Goal: Task Accomplishment & Management: Manage account settings

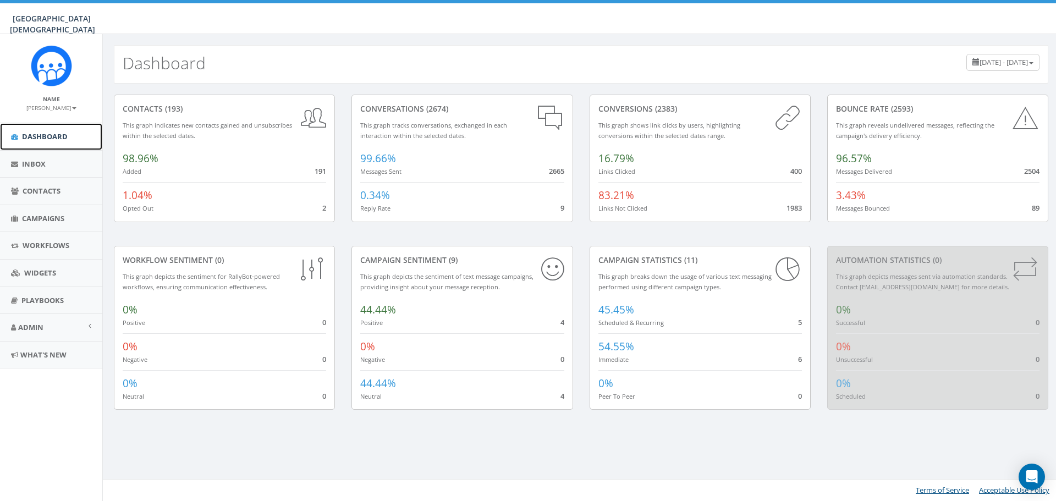
click at [37, 141] on span "Dashboard" at bounding box center [45, 136] width 46 height 10
click at [47, 215] on span "Campaigns" at bounding box center [43, 218] width 42 height 10
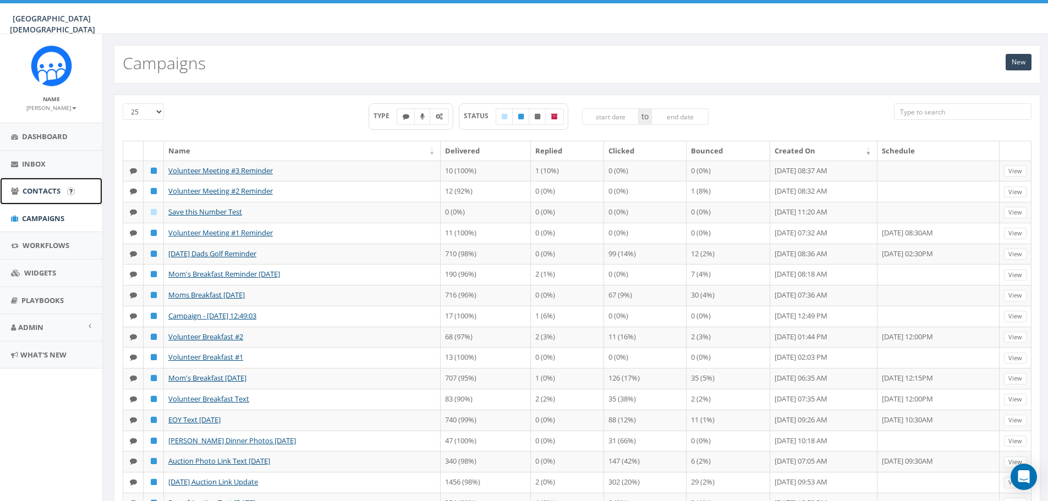
click at [50, 195] on span "Contacts" at bounding box center [42, 191] width 38 height 10
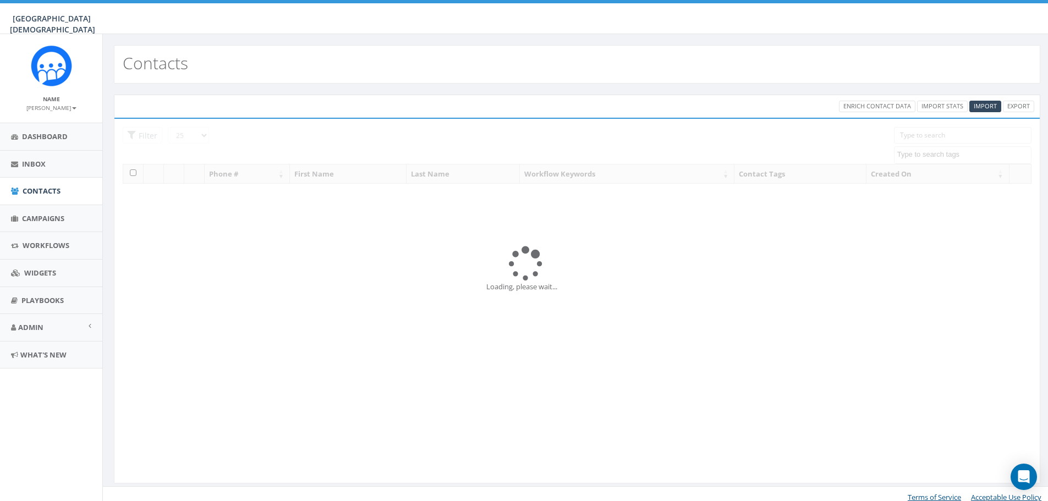
select select
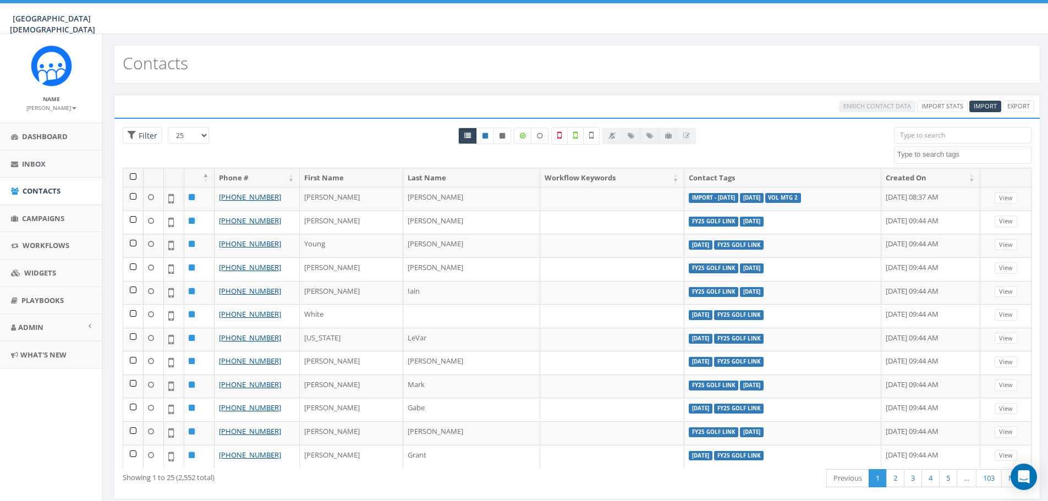
click at [951, 138] on input "search" at bounding box center [963, 135] width 138 height 17
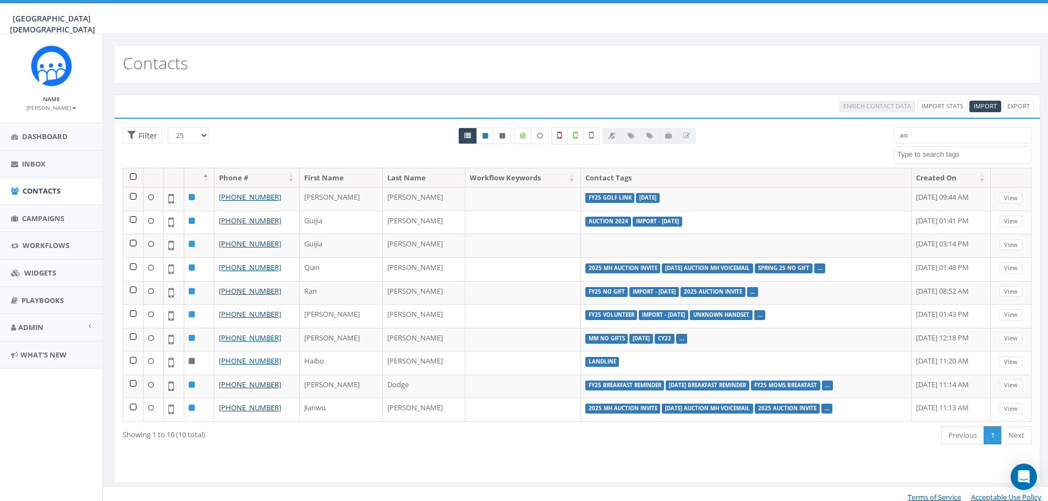
drag, startPoint x: 923, startPoint y: 137, endPoint x: 885, endPoint y: 138, distance: 38.5
click at [886, 138] on div "ao 2023 Christmas 2024/03/15 2024/08/21 2024/10/14 2024/10/23 2024/12/30 2024 A…" at bounding box center [963, 145] width 154 height 37
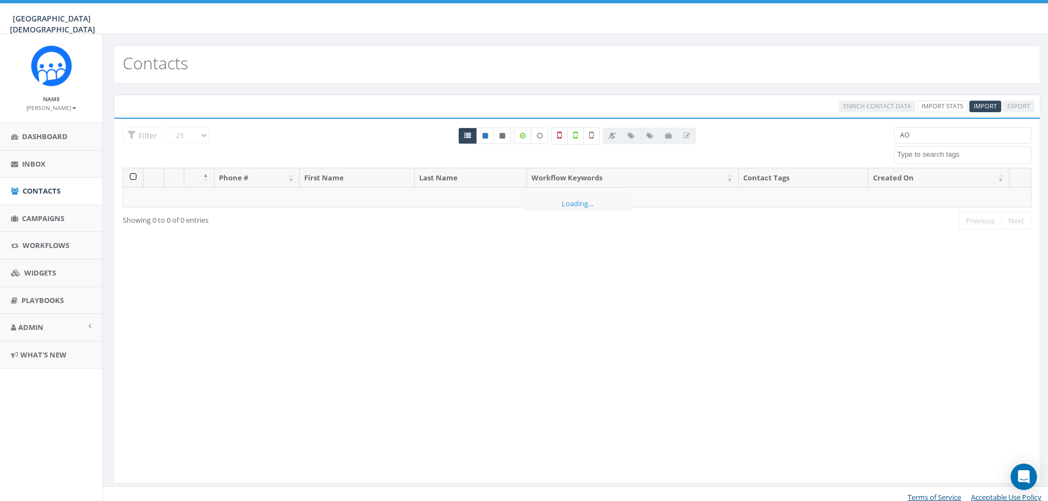
type input "A"
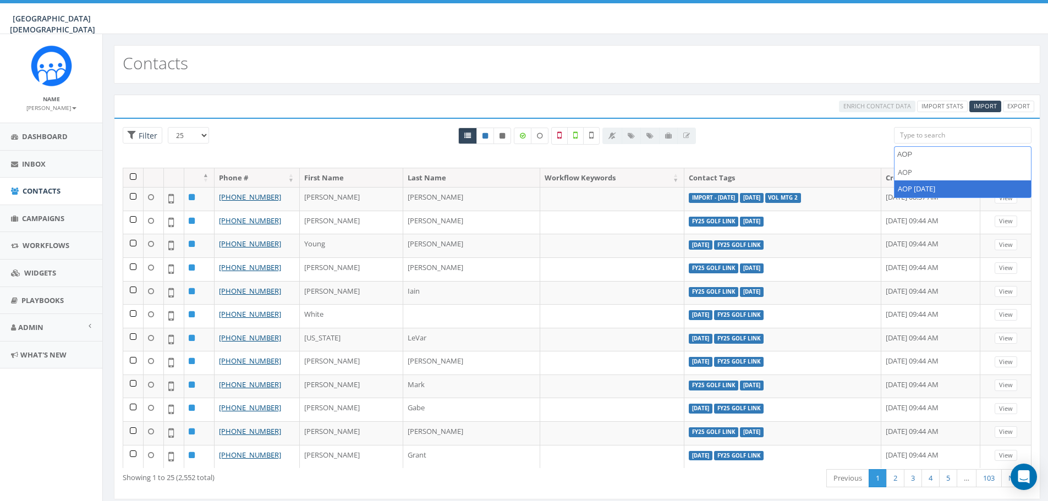
type textarea "AOP"
select select "AOP 10.18.24"
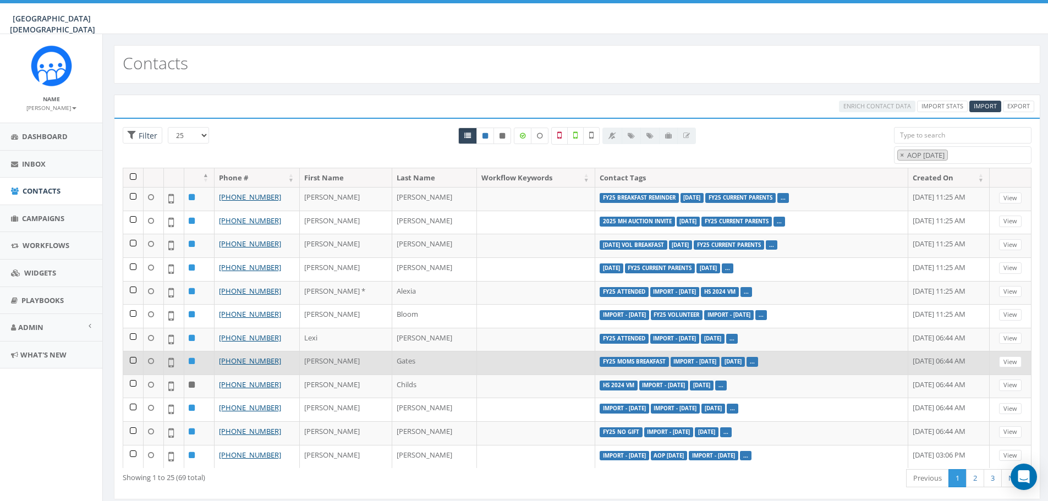
scroll to position [220, 0]
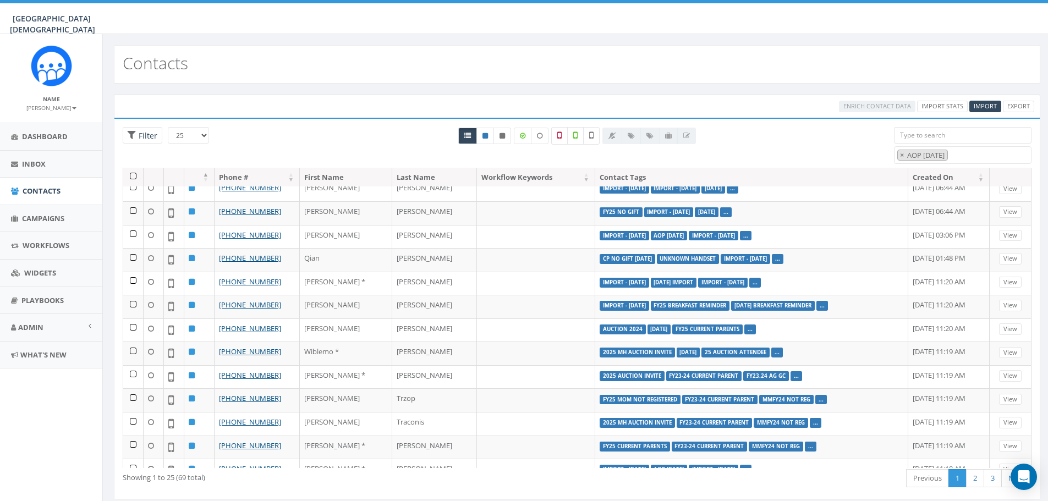
click at [197, 131] on select "25 50 100" at bounding box center [188, 135] width 41 height 17
select select "100"
click at [168, 127] on select "25 50 100" at bounding box center [188, 135] width 41 height 17
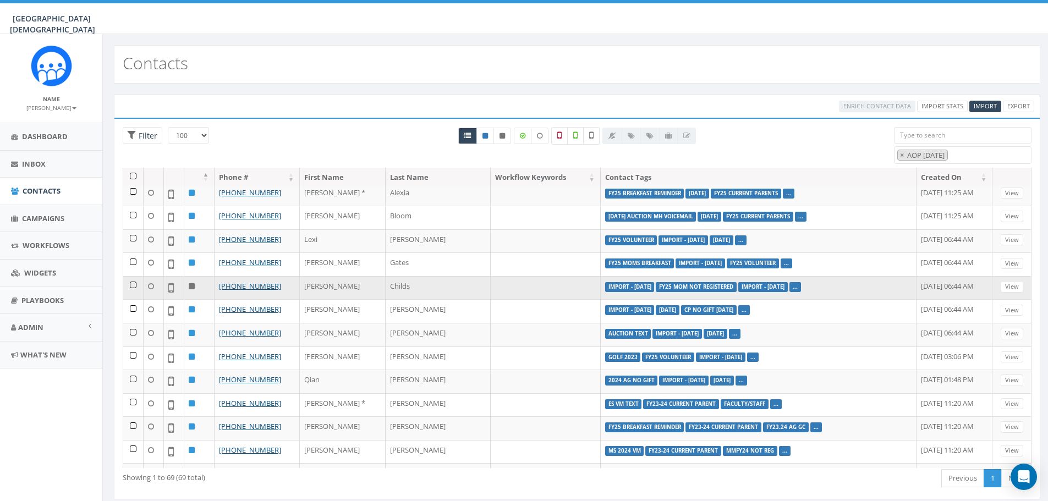
scroll to position [0, 0]
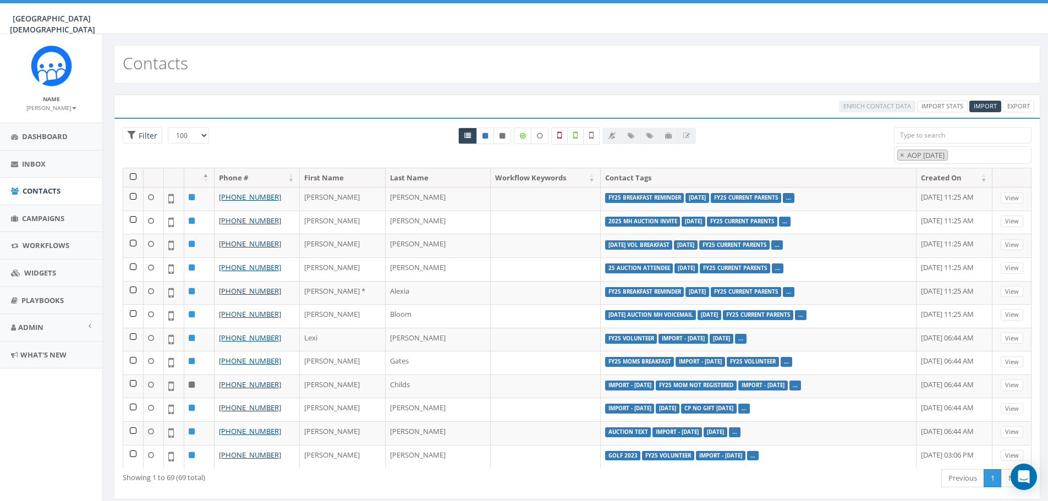
click at [367, 177] on th "First Name" at bounding box center [343, 177] width 86 height 19
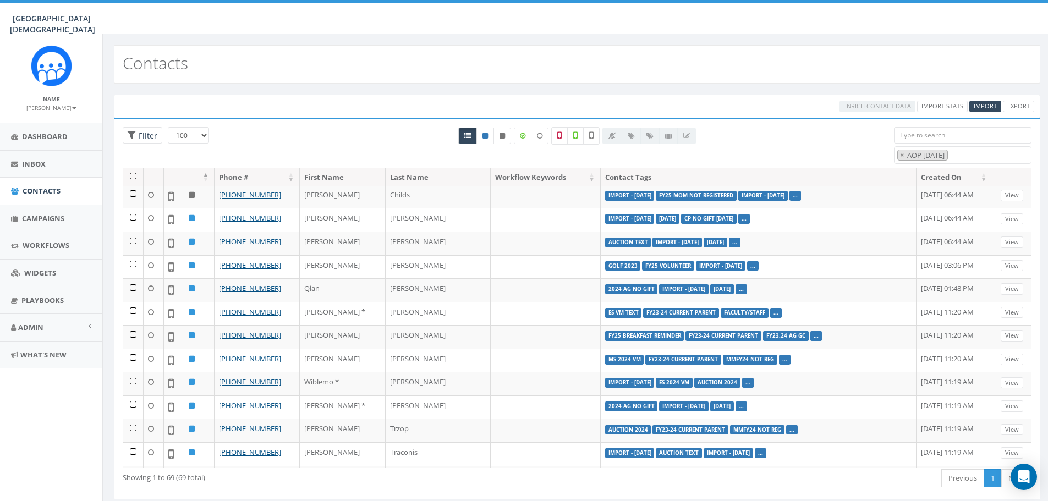
scroll to position [165, 0]
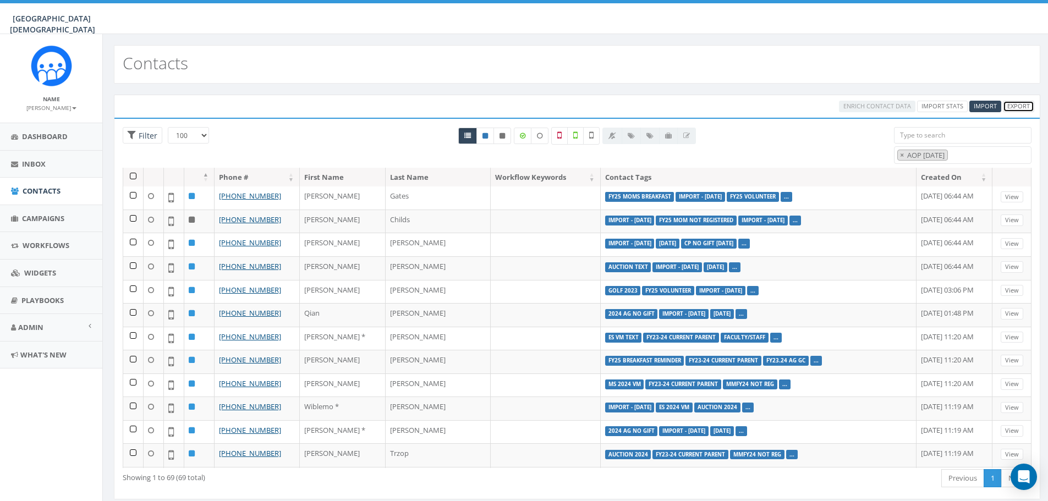
click at [1020, 107] on link "Export" at bounding box center [1018, 107] width 31 height 12
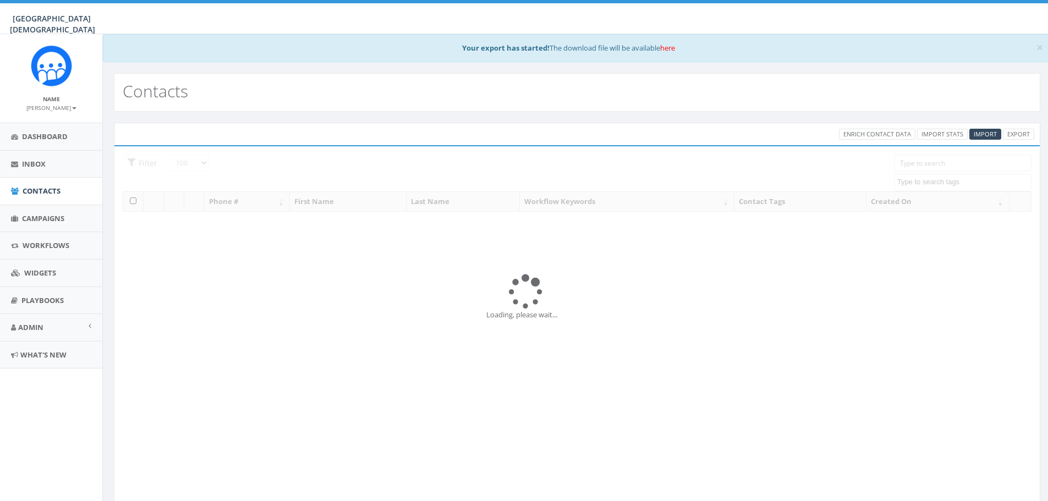
select select "100"
select select
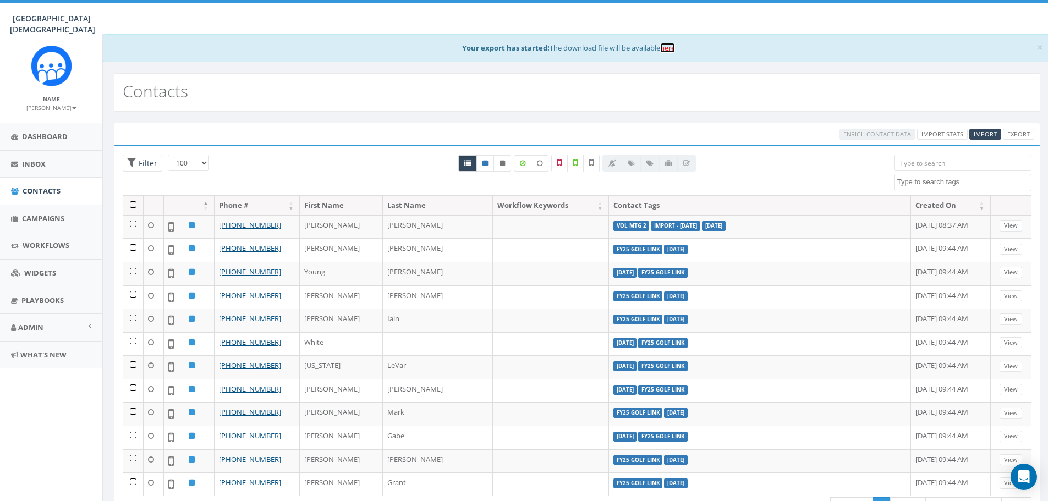
click at [672, 47] on link "here" at bounding box center [667, 48] width 15 height 10
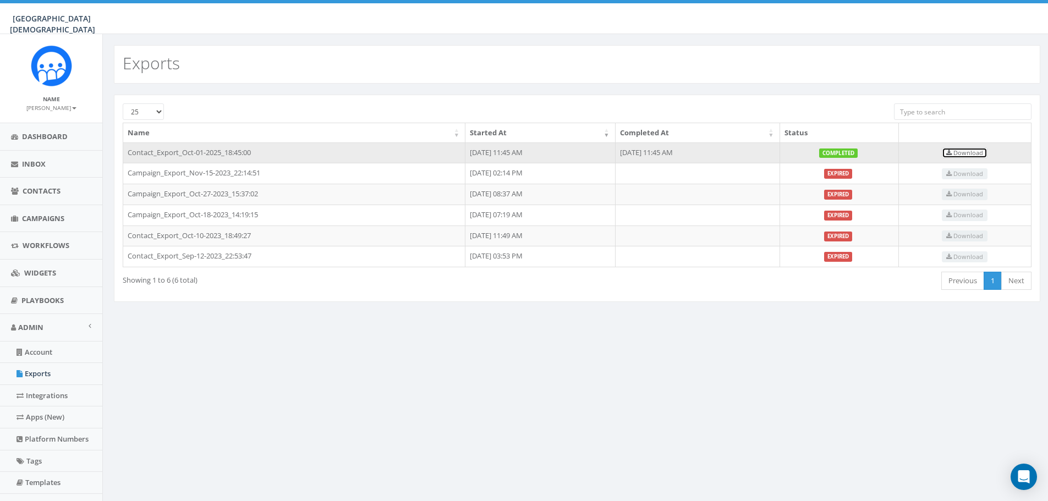
click at [971, 149] on span "Download" at bounding box center [964, 153] width 37 height 8
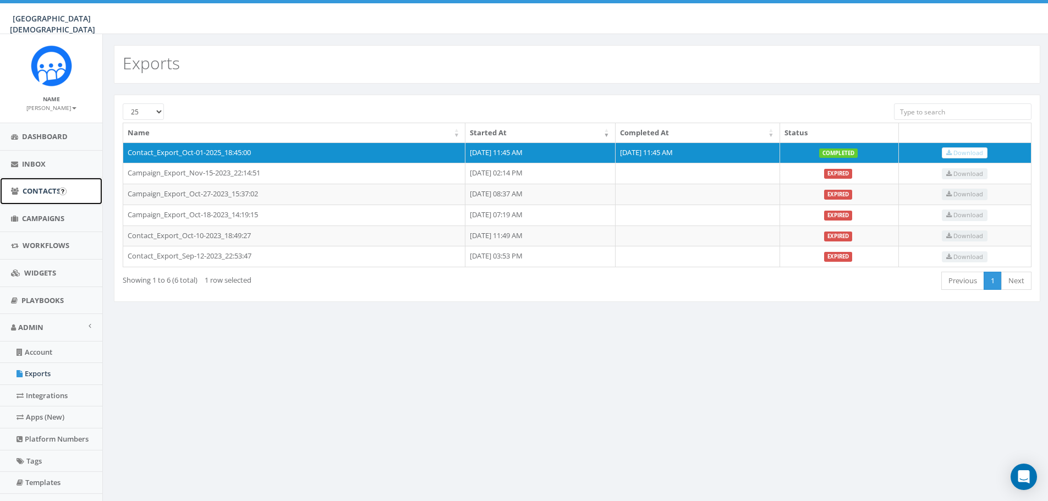
click at [37, 193] on span "Contacts" at bounding box center [42, 191] width 38 height 10
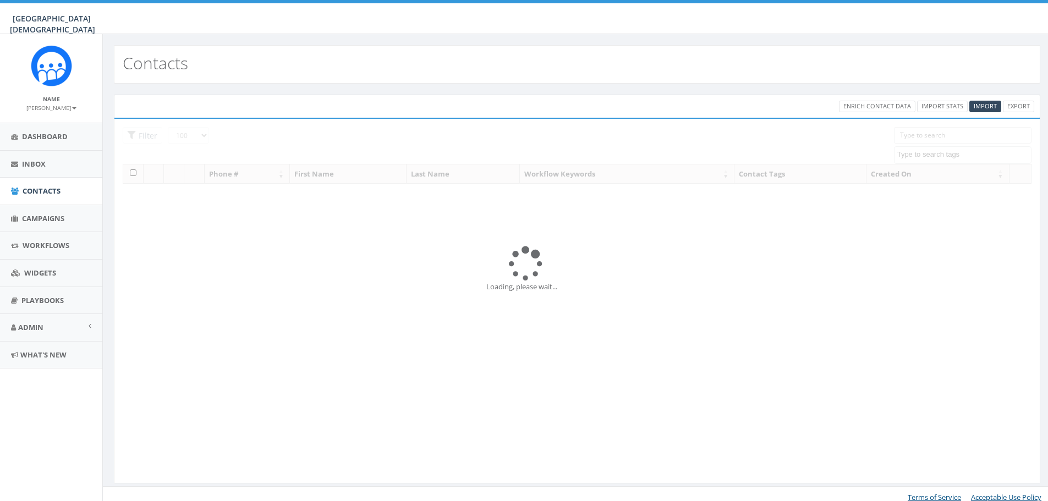
select select "100"
select select
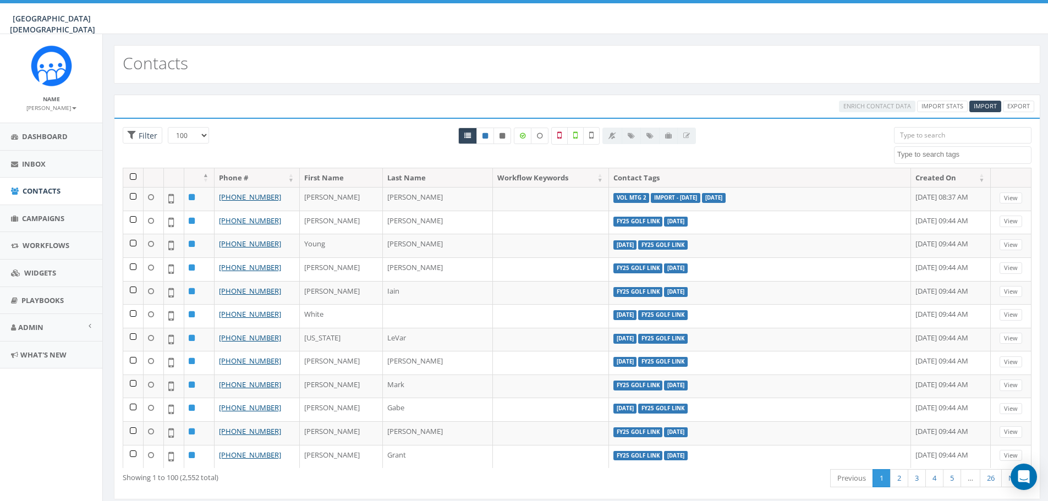
click at [951, 153] on textarea "Search" at bounding box center [964, 155] width 134 height 10
click at [952, 131] on input "search" at bounding box center [963, 135] width 138 height 17
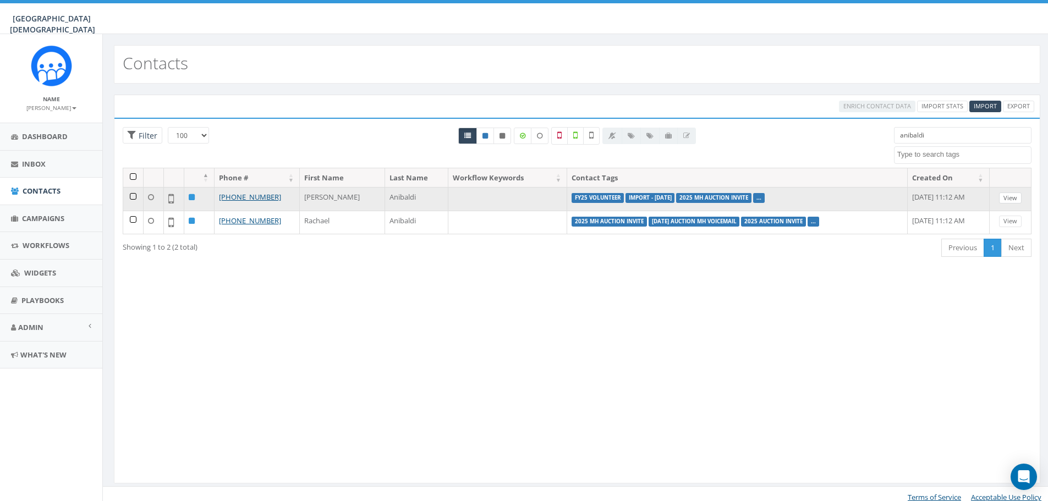
type input "anibaldi"
click at [1013, 202] on link "View" at bounding box center [1010, 199] width 23 height 12
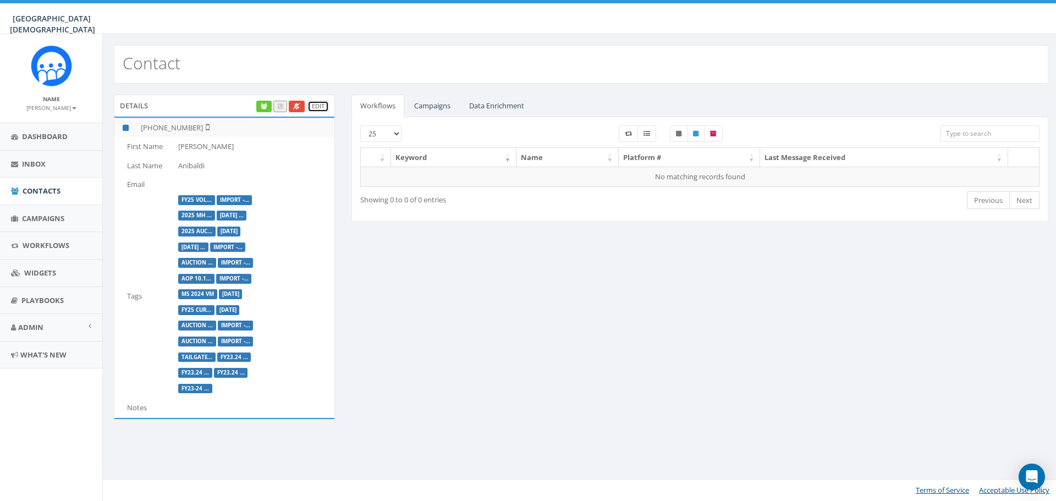
click at [325, 107] on link "Edit" at bounding box center [317, 107] width 21 height 12
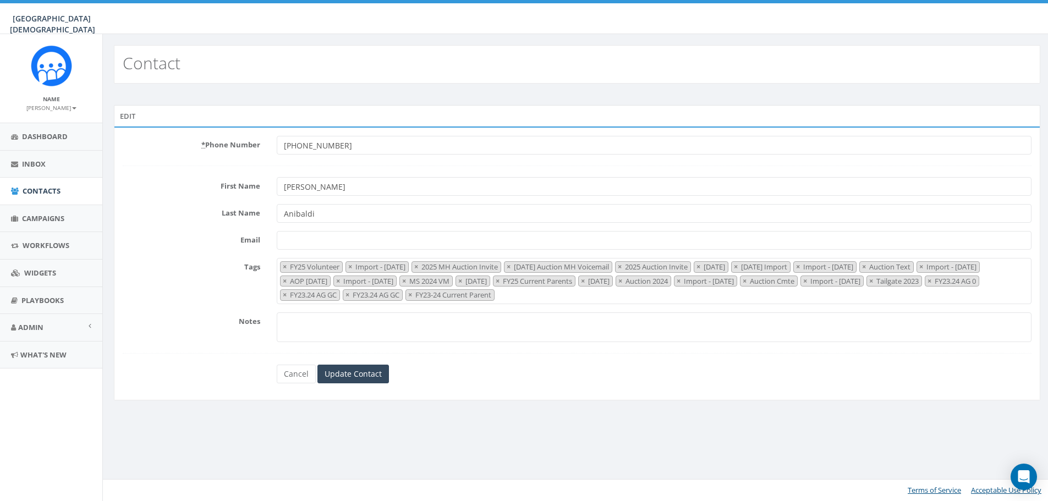
select select "FY25 Volunteer"
click at [288, 279] on span "×" at bounding box center [286, 281] width 4 height 10
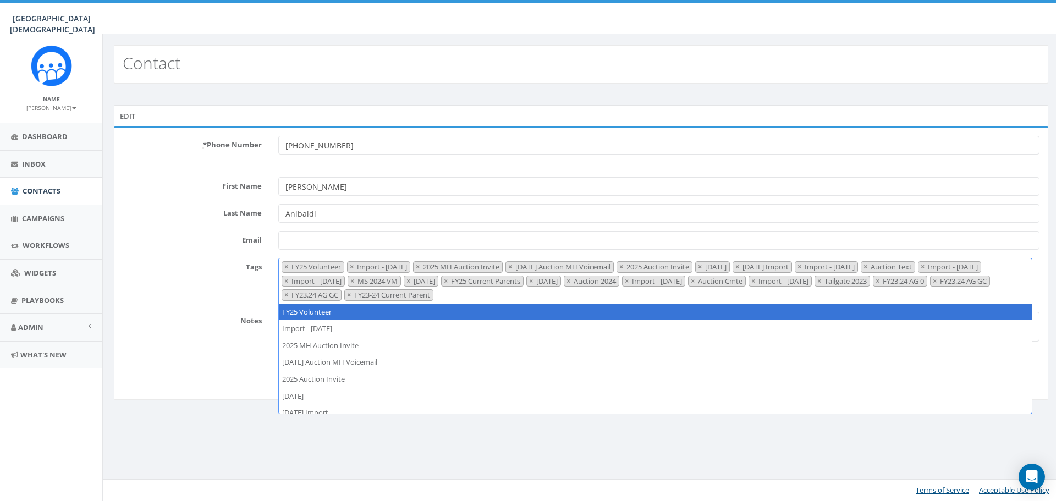
click at [288, 279] on span "×" at bounding box center [286, 281] width 4 height 10
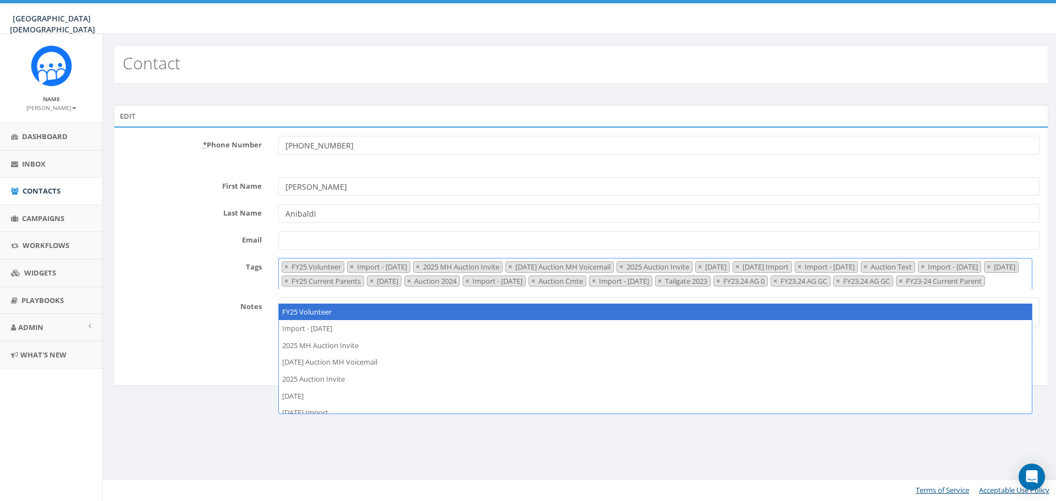
click at [987, 272] on span "×" at bounding box center [989, 267] width 4 height 10
click at [288, 279] on span "×" at bounding box center [286, 281] width 4 height 10
click at [987, 272] on span "×" at bounding box center [989, 267] width 4 height 10
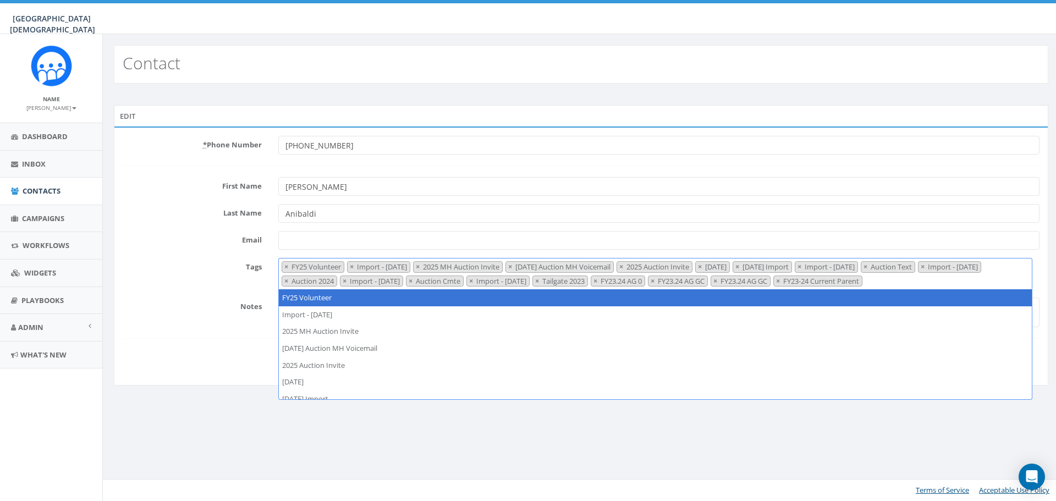
click at [288, 279] on span "×" at bounding box center [286, 281] width 4 height 10
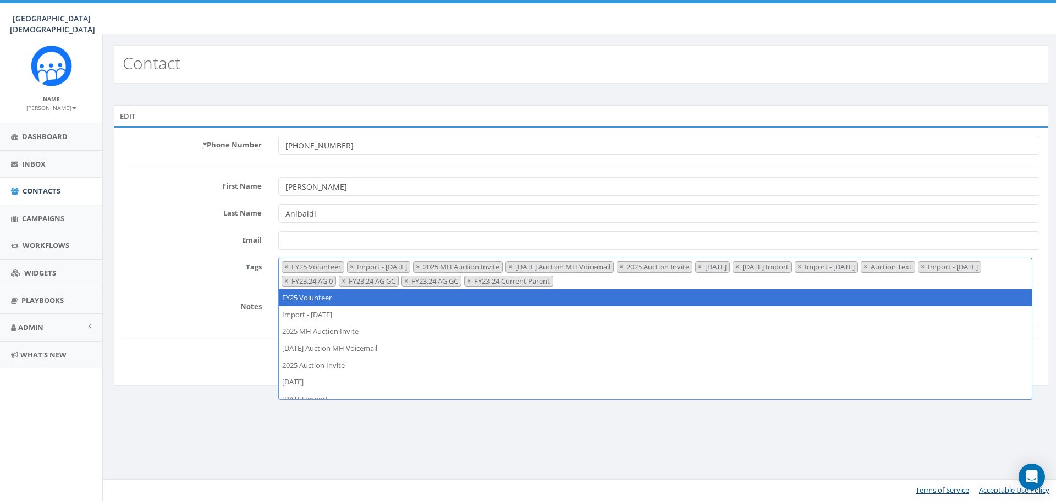
click at [288, 279] on span "×" at bounding box center [286, 281] width 4 height 10
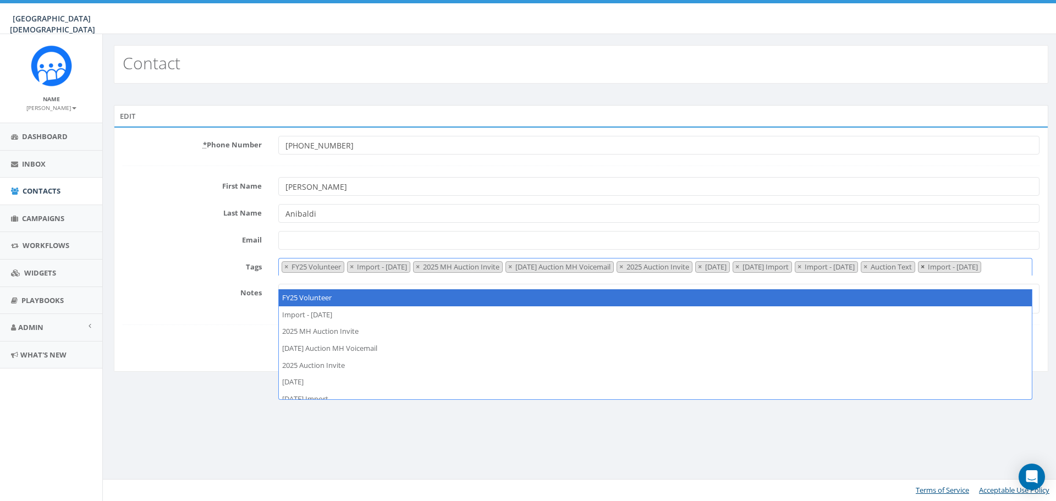
click at [921, 272] on span "×" at bounding box center [923, 267] width 4 height 10
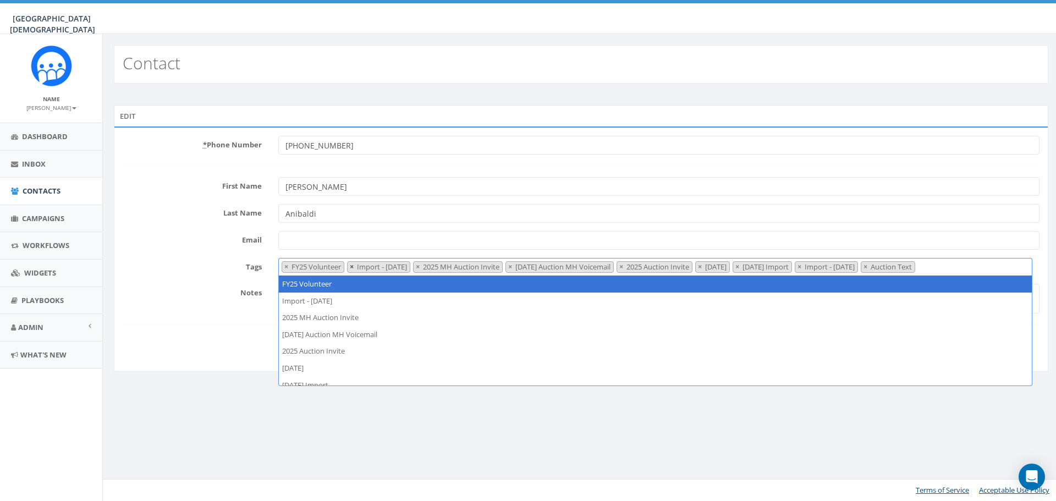
click at [354, 270] on span "×" at bounding box center [352, 267] width 4 height 10
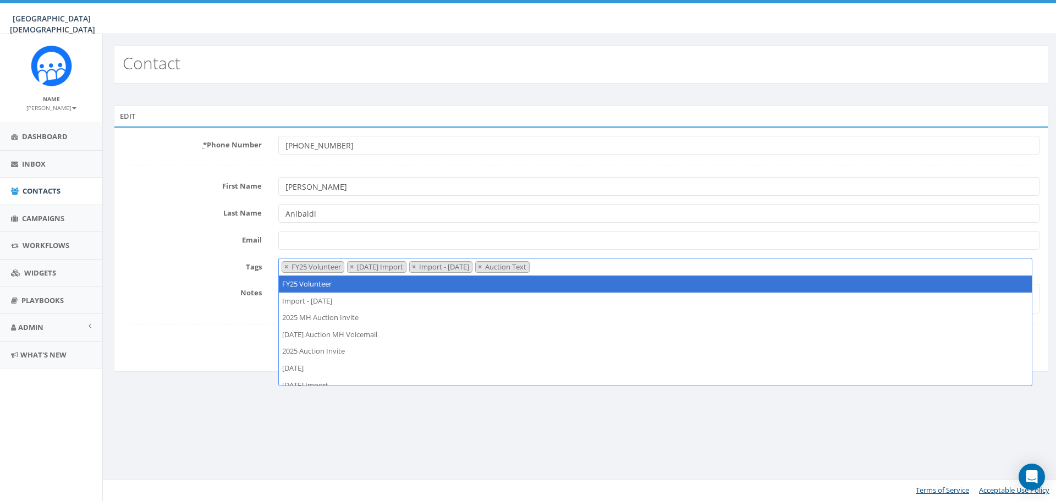
click at [354, 270] on span "×" at bounding box center [352, 267] width 4 height 10
click at [226, 316] on form "* Phone Number +17602146404 First Name Patrick Last Name Anibaldi Email Tags FY…" at bounding box center [581, 245] width 917 height 219
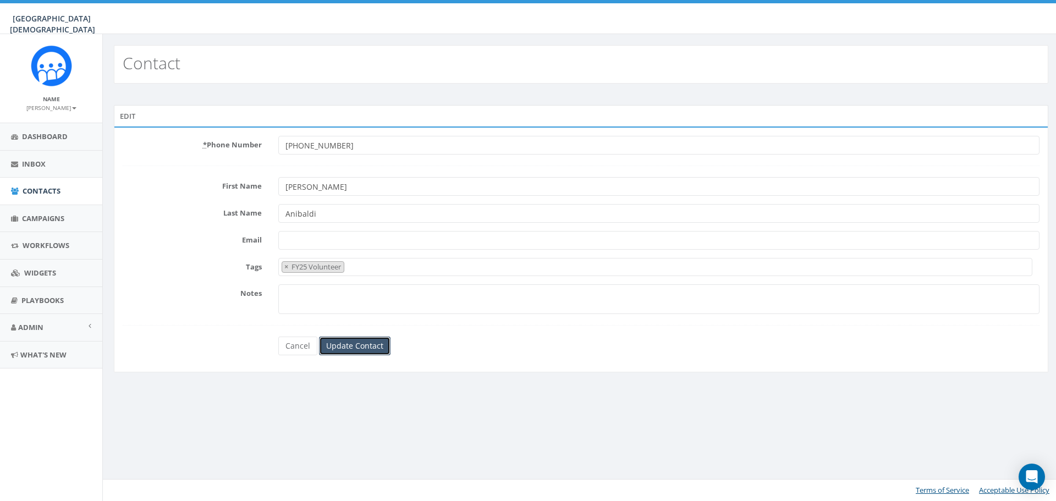
click at [344, 345] on input "Update Contact" at bounding box center [355, 346] width 72 height 19
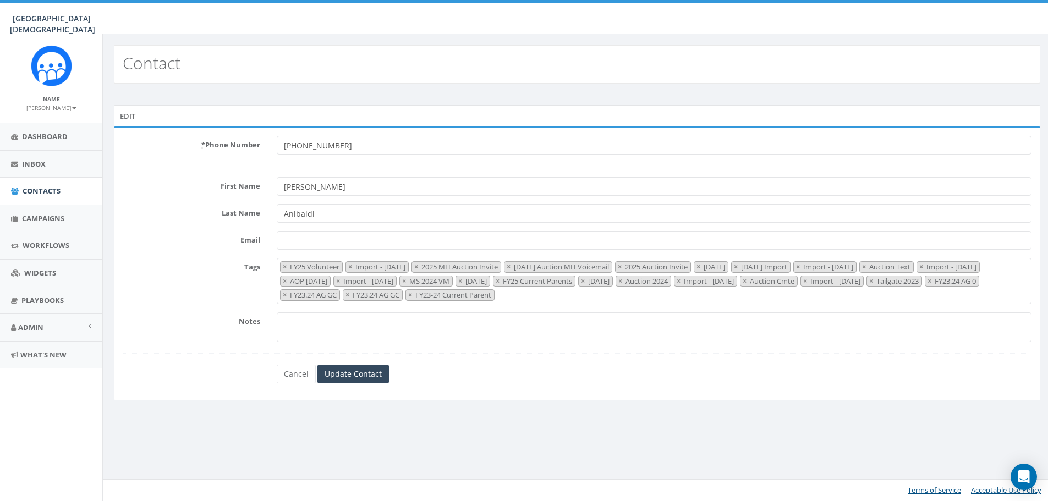
select select "FY25 Volunteer"
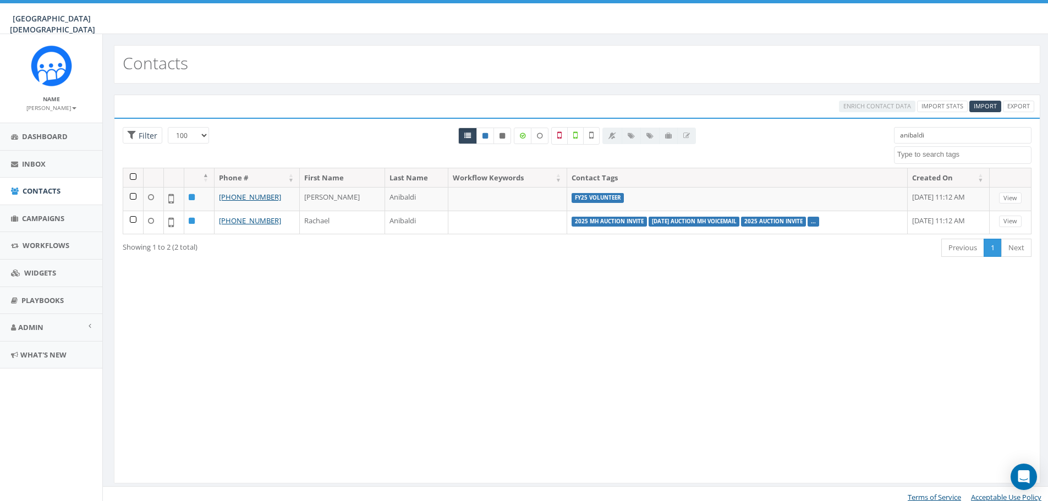
select select "100"
select select
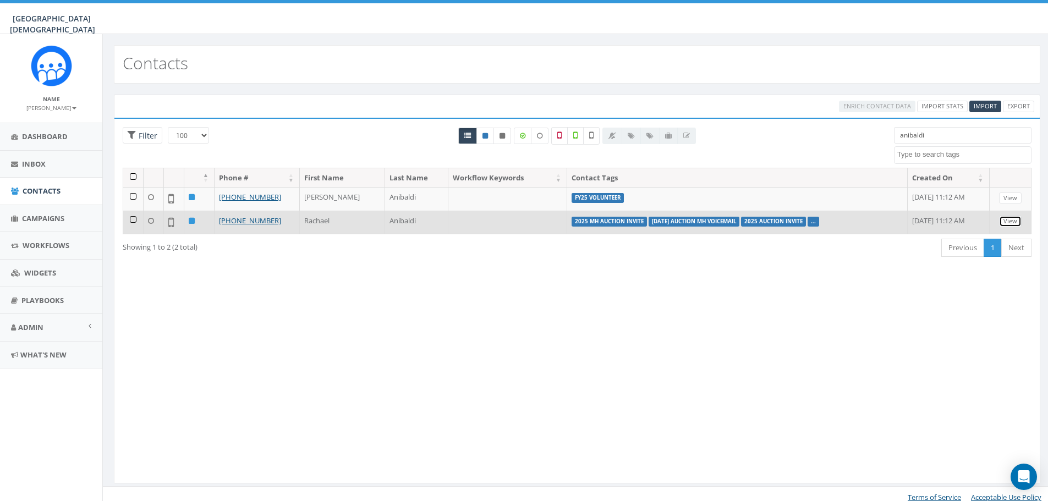
click at [1005, 219] on link "View" at bounding box center [1010, 222] width 23 height 12
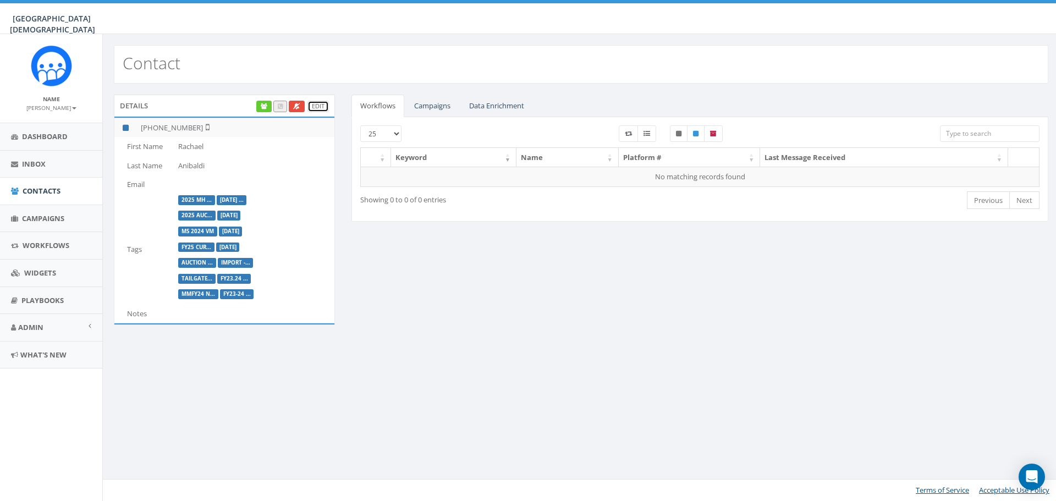
click at [319, 108] on link "Edit" at bounding box center [317, 107] width 21 height 12
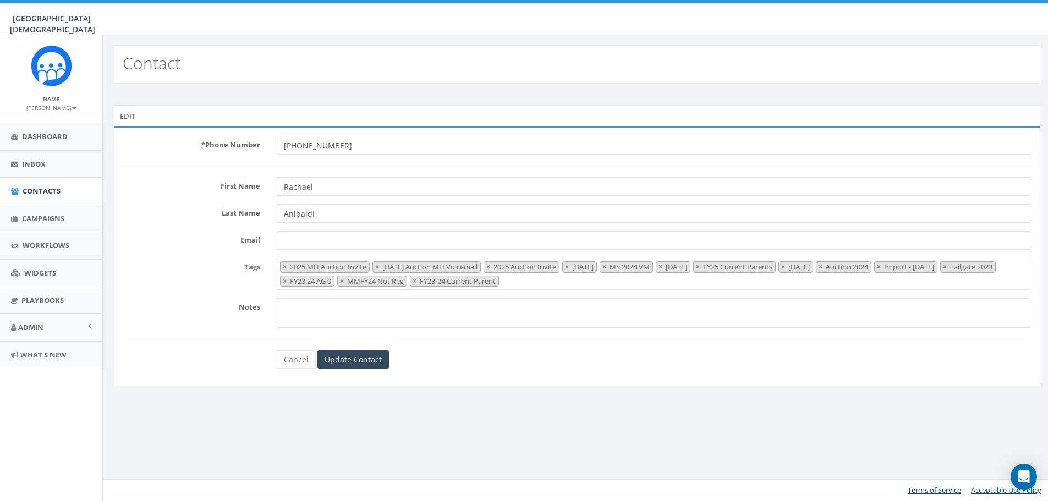
select select "2025 MH Auction Invite"
click at [379, 267] on span "×" at bounding box center [379, 267] width 4 height 10
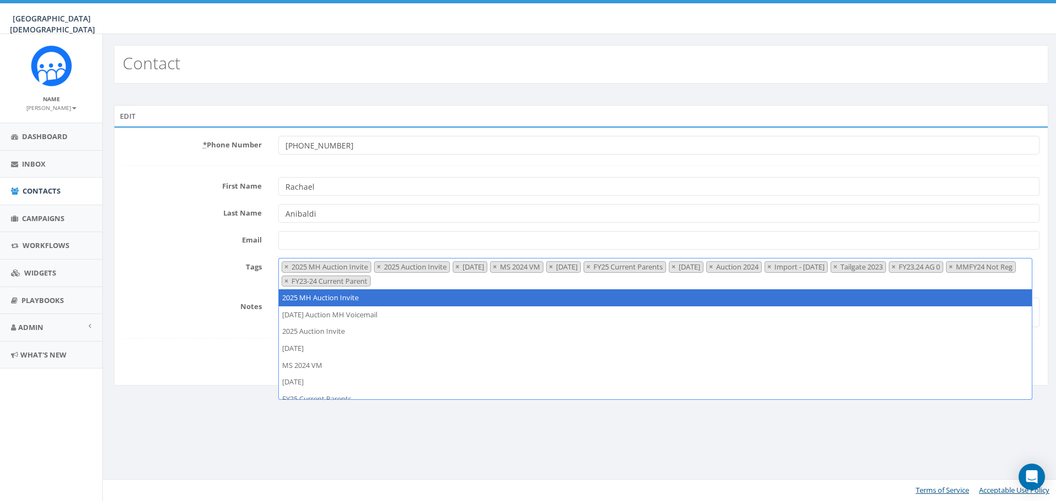
click at [379, 267] on span "×" at bounding box center [379, 267] width 4 height 10
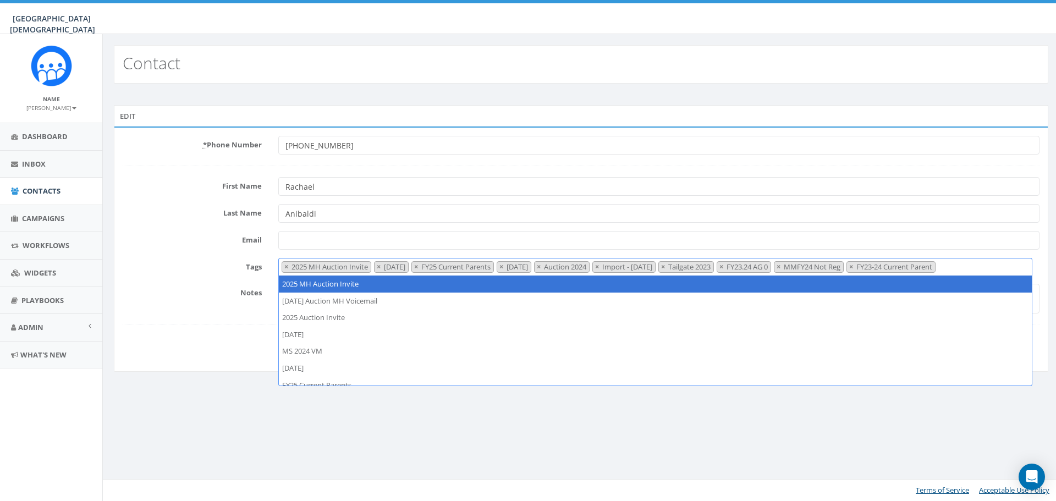
click at [379, 267] on span "×" at bounding box center [379, 267] width 4 height 10
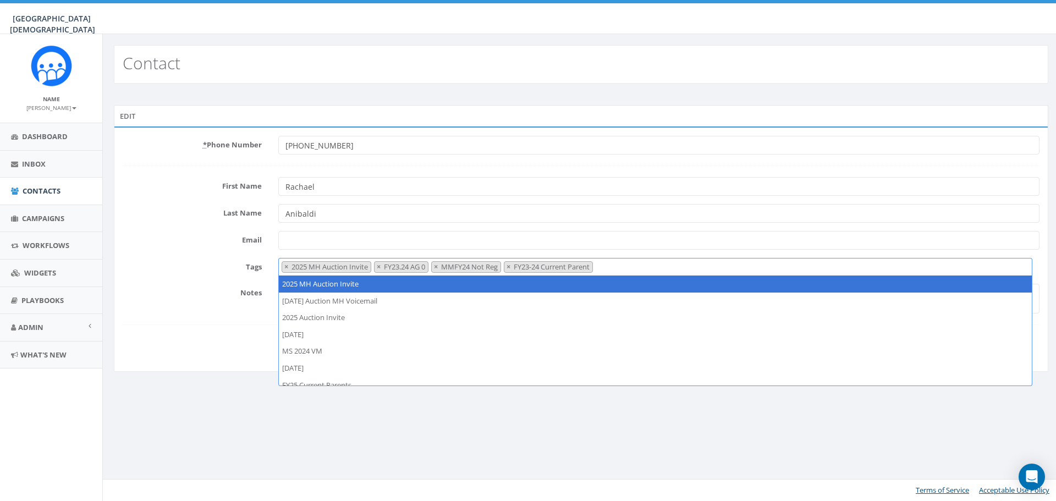
click at [379, 267] on span "×" at bounding box center [379, 267] width 4 height 10
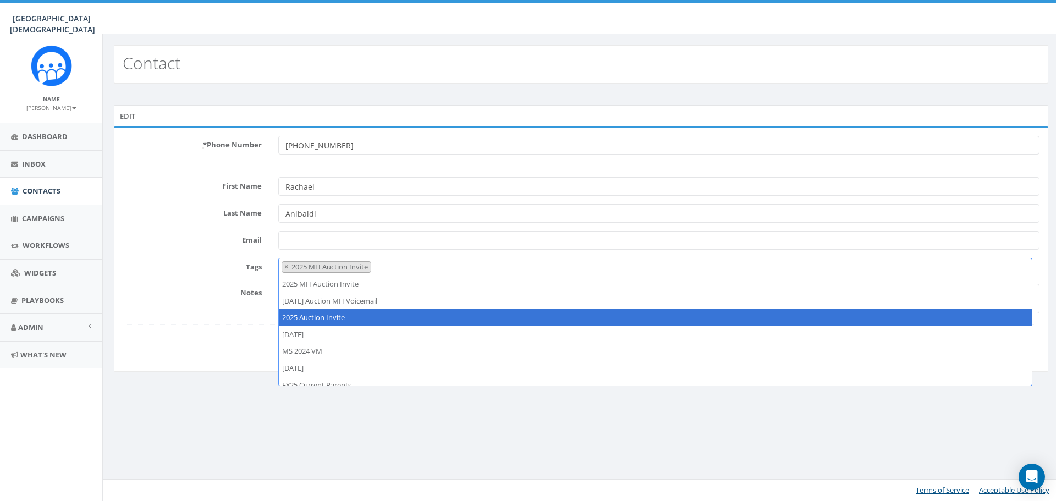
click at [250, 322] on form "* Phone Number +17602135538 First Name Rachael Last Name Anibaldi Email Tags 20…" at bounding box center [581, 245] width 917 height 219
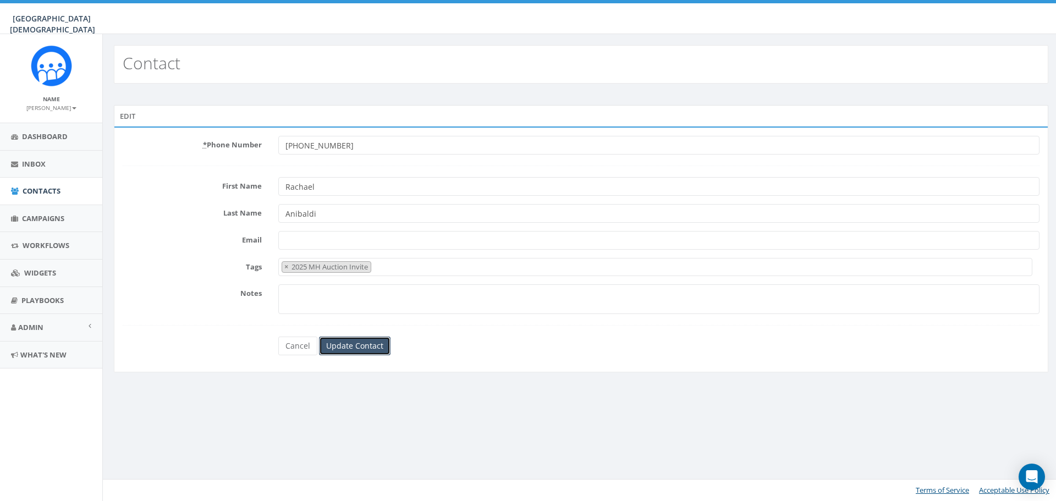
click at [362, 347] on input "Update Contact" at bounding box center [355, 346] width 72 height 19
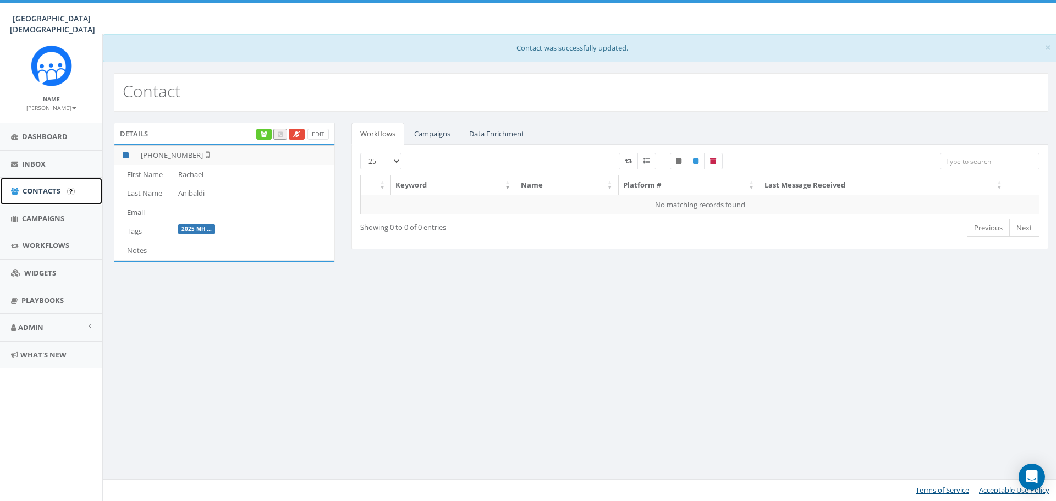
click at [48, 202] on link "Contacts" at bounding box center [51, 191] width 102 height 27
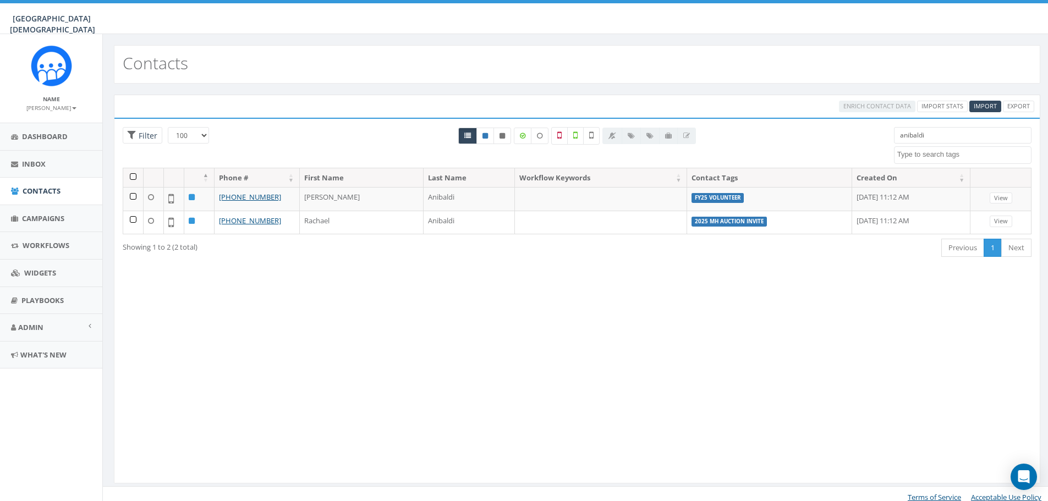
select select "100"
select select
drag, startPoint x: 931, startPoint y: 134, endPoint x: 887, endPoint y: 139, distance: 44.8
click at [887, 139] on div "anibaldi 2023 Christmas 2024/03/15 2024/08/21 2024/10/14 2024/10/23 2024/12/30 …" at bounding box center [963, 145] width 154 height 37
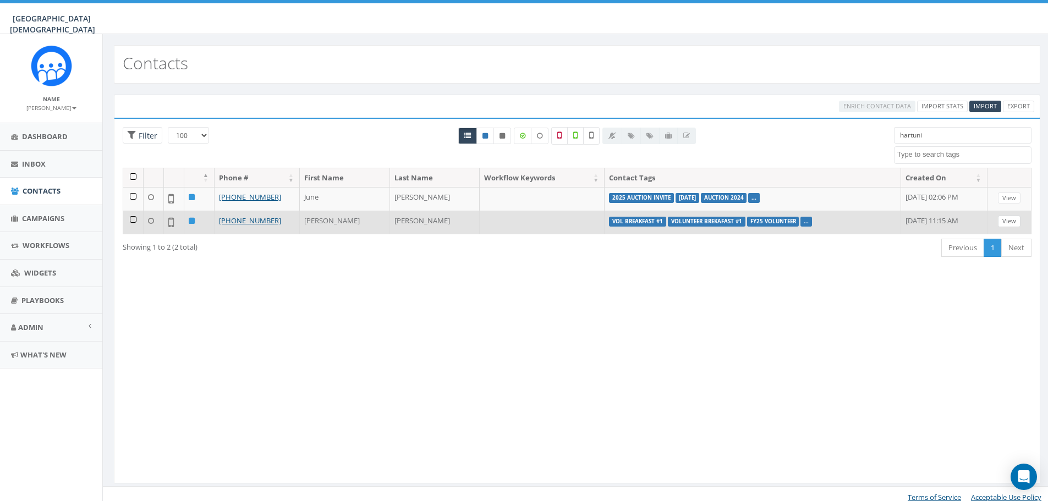
type input "hartuni"
click at [1014, 225] on link "View" at bounding box center [1009, 222] width 23 height 12
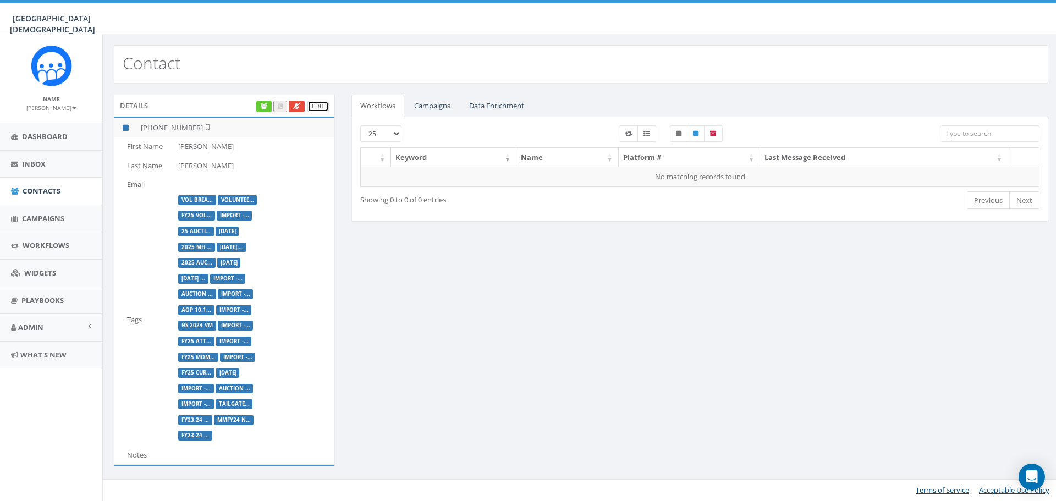
click at [320, 109] on link "Edit" at bounding box center [317, 107] width 21 height 12
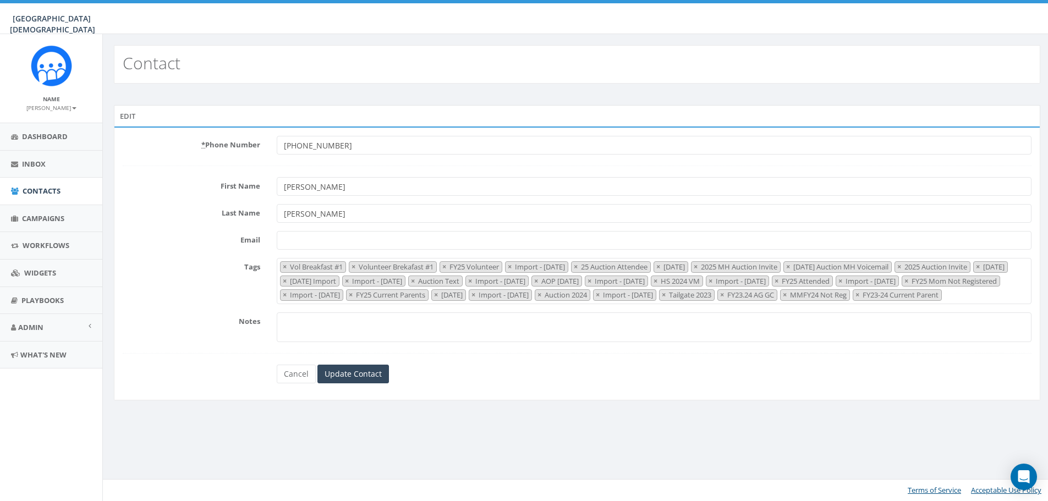
select select "Vol Breakfast #1"
drag, startPoint x: 338, startPoint y: 188, endPoint x: 268, endPoint y: 186, distance: 70.4
click at [268, 186] on div "First Name [PERSON_NAME]" at bounding box center [580, 186] width 933 height 19
paste input "[PERSON_NAME]"
type input "[PERSON_NAME]"
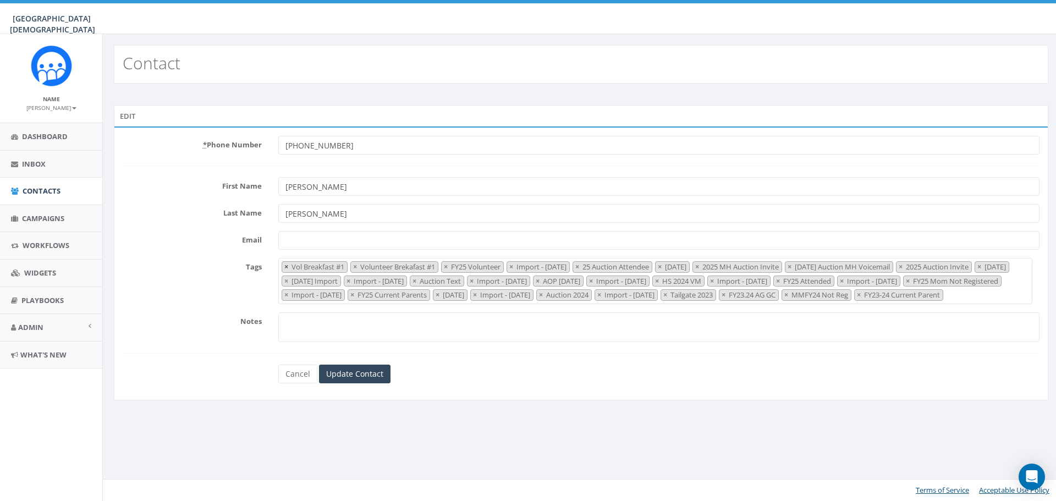
type input "[PERSON_NAME]"
click at [283, 267] on button "×" at bounding box center [286, 267] width 8 height 10
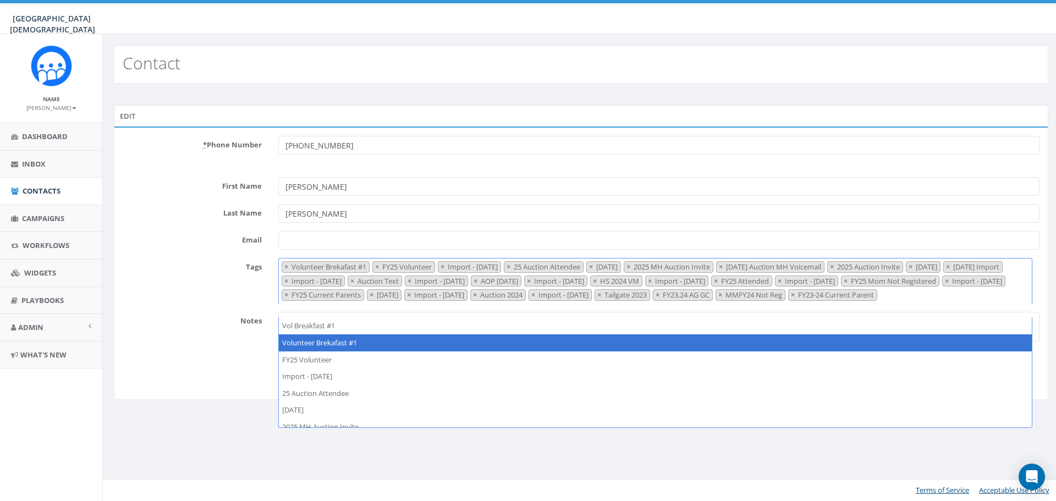
click at [283, 267] on button "×" at bounding box center [286, 267] width 8 height 10
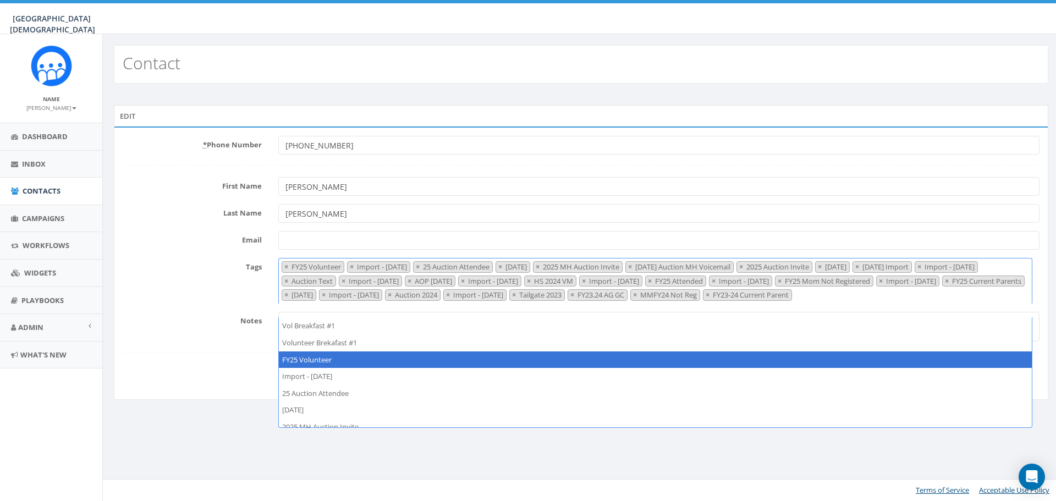
click at [283, 267] on button "×" at bounding box center [286, 267] width 8 height 10
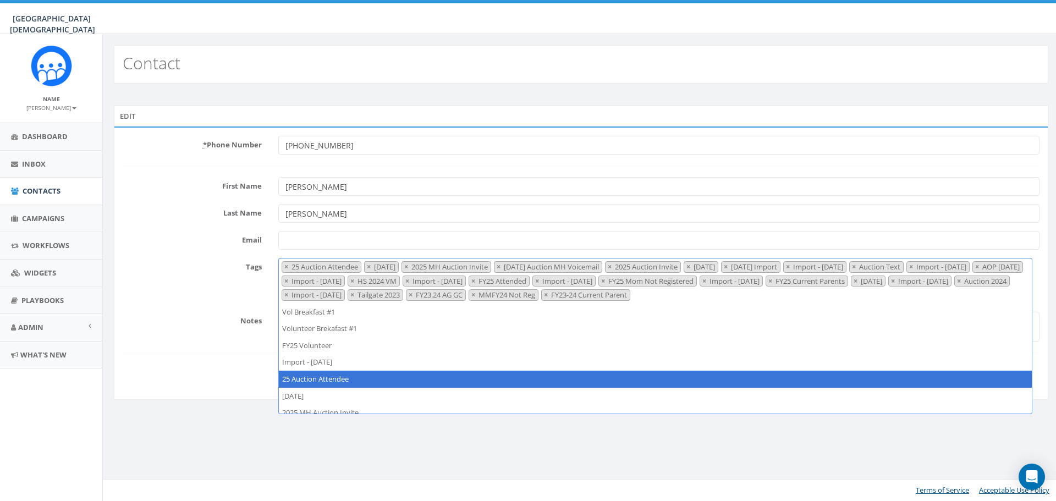
click at [283, 267] on button "×" at bounding box center [286, 267] width 8 height 10
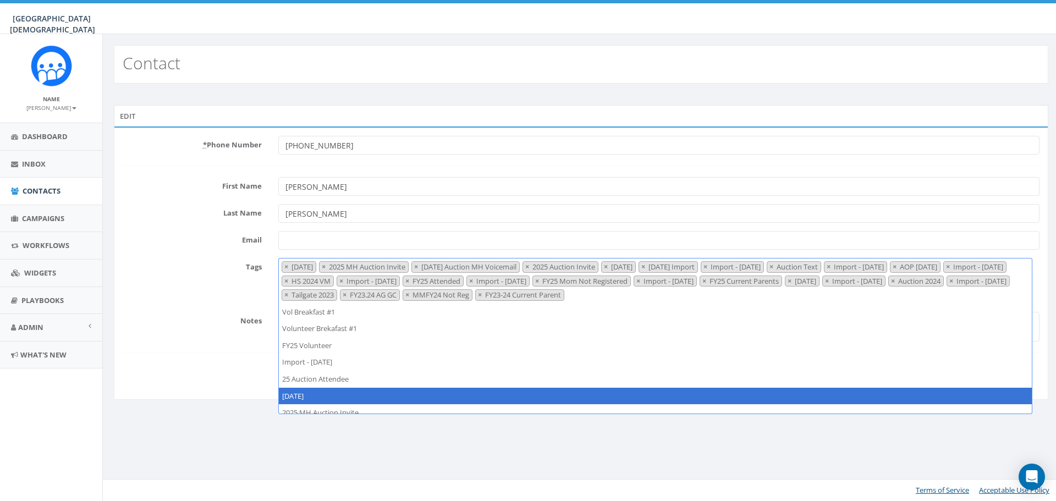
click at [283, 267] on button "×" at bounding box center [286, 267] width 8 height 10
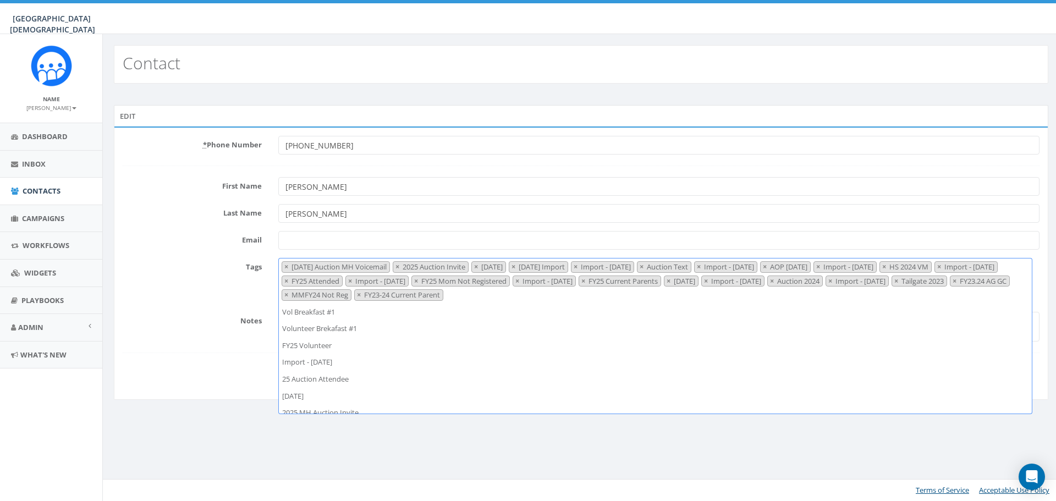
scroll to position [84, 0]
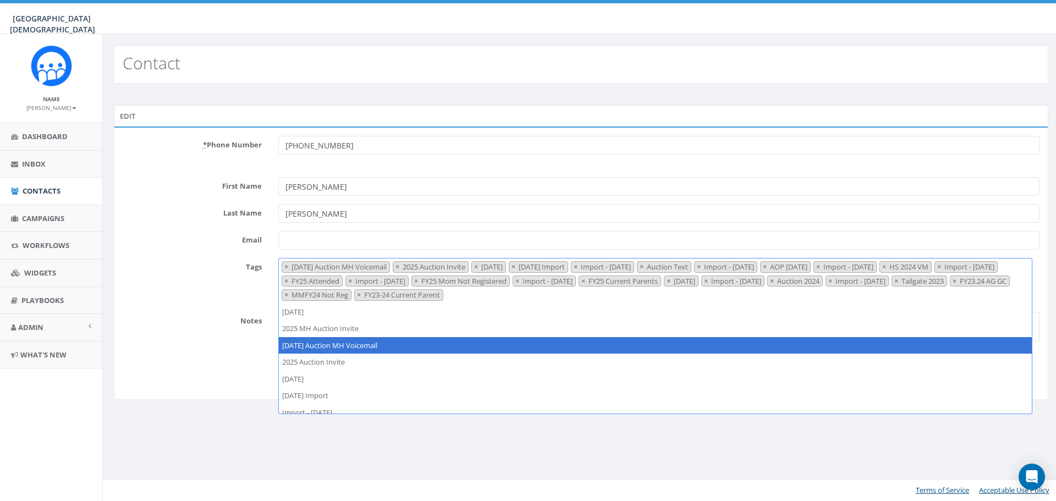
click at [283, 267] on button "×" at bounding box center [286, 267] width 8 height 10
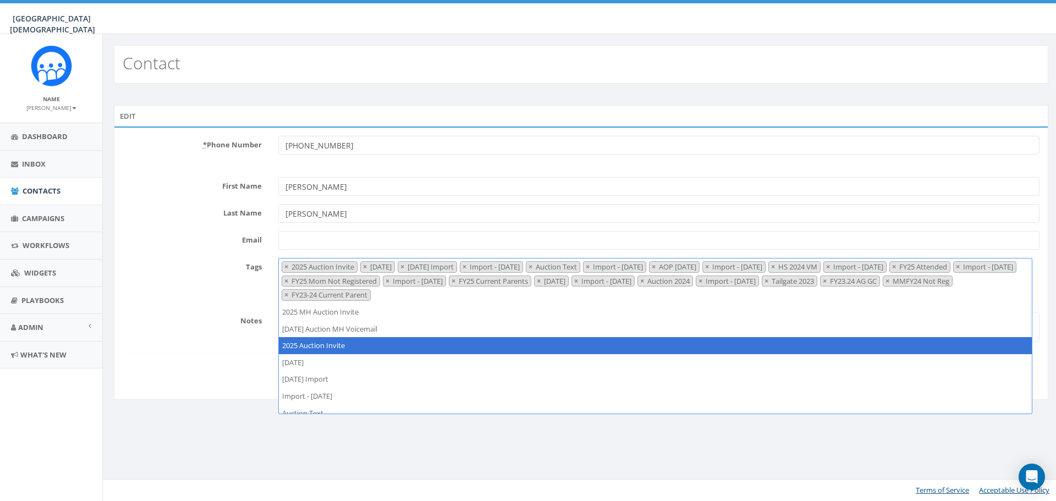
click at [283, 267] on button "×" at bounding box center [286, 267] width 8 height 10
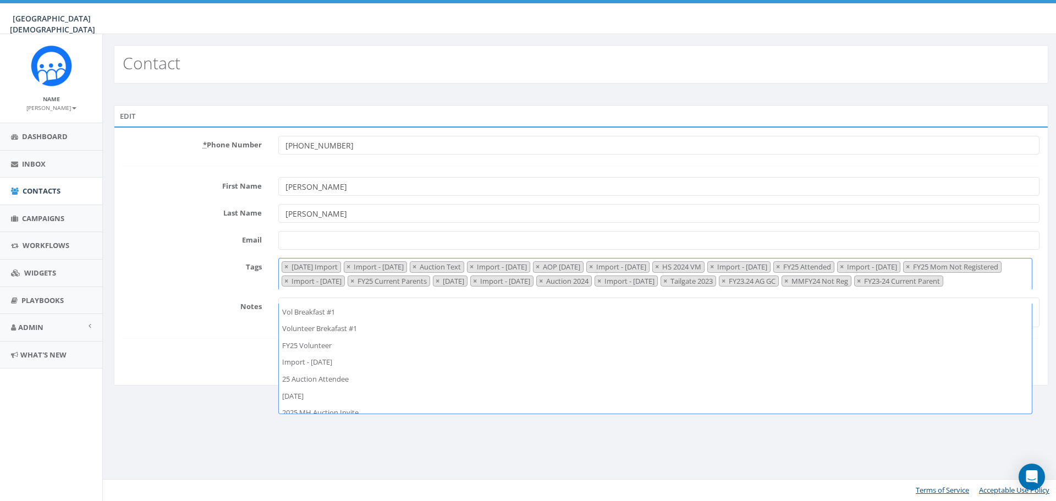
scroll to position [135, 0]
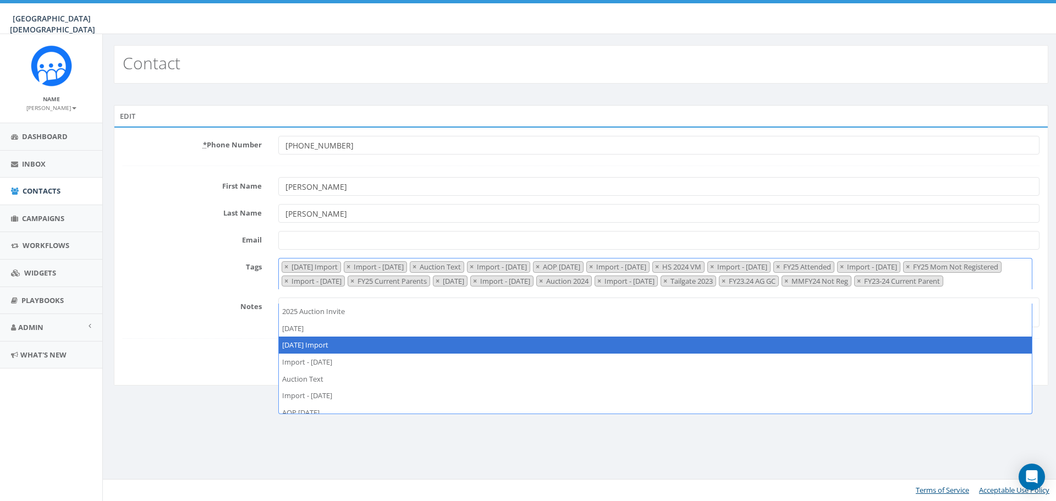
click at [283, 267] on button "×" at bounding box center [286, 267] width 8 height 10
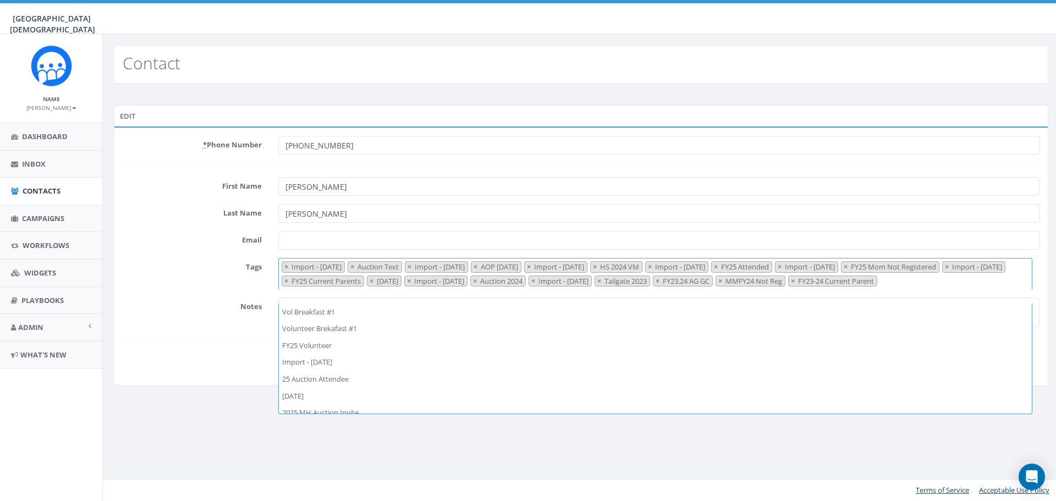
click at [283, 267] on button "×" at bounding box center [286, 267] width 8 height 10
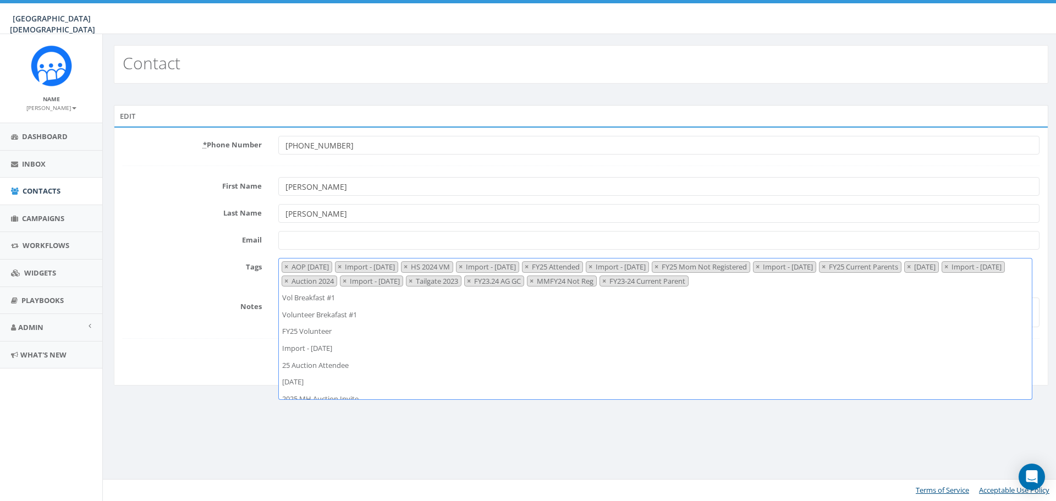
scroll to position [218, 0]
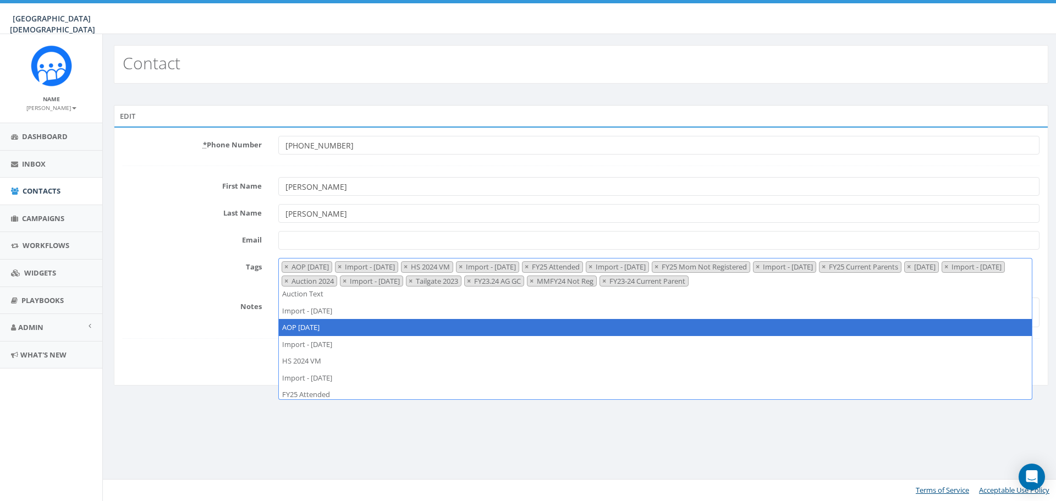
click at [283, 267] on button "×" at bounding box center [286, 267] width 8 height 10
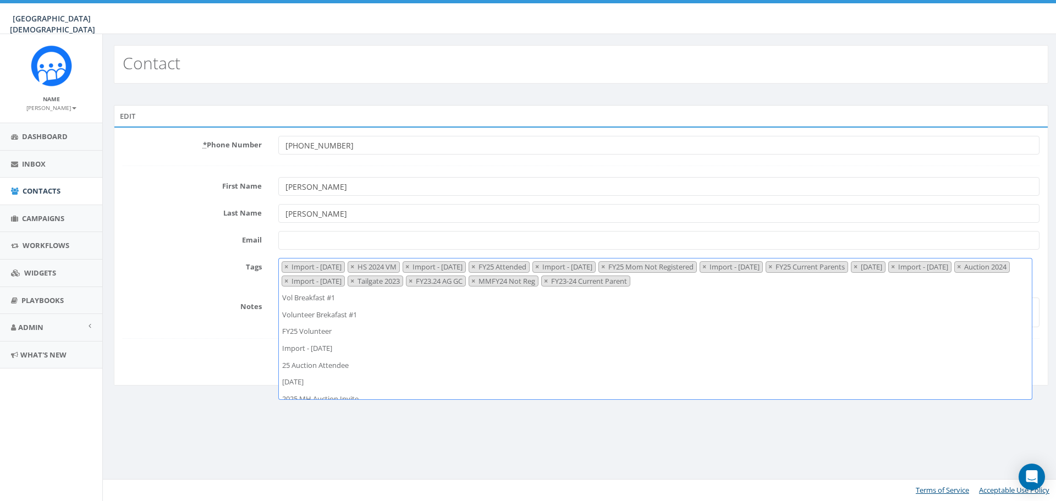
click at [283, 267] on button "×" at bounding box center [286, 267] width 8 height 10
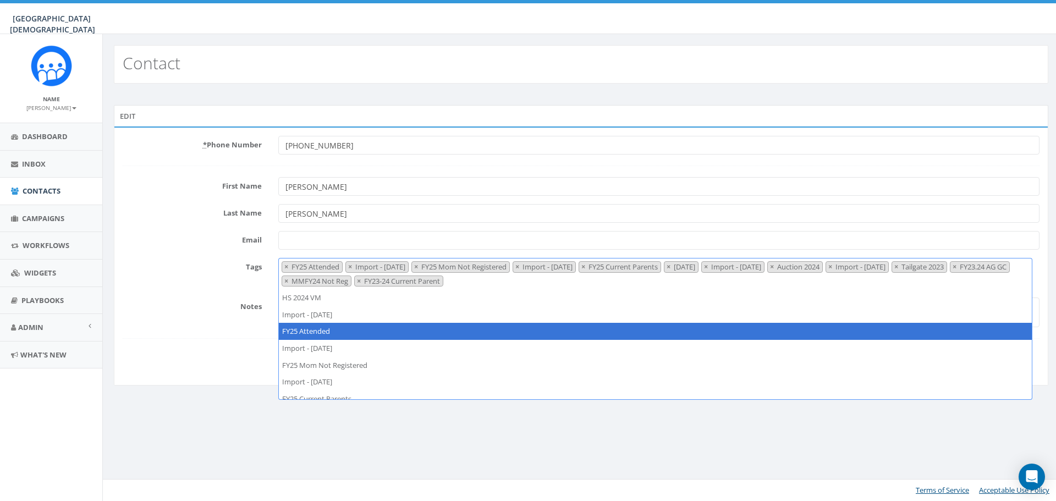
click at [283, 267] on button "×" at bounding box center [286, 267] width 8 height 10
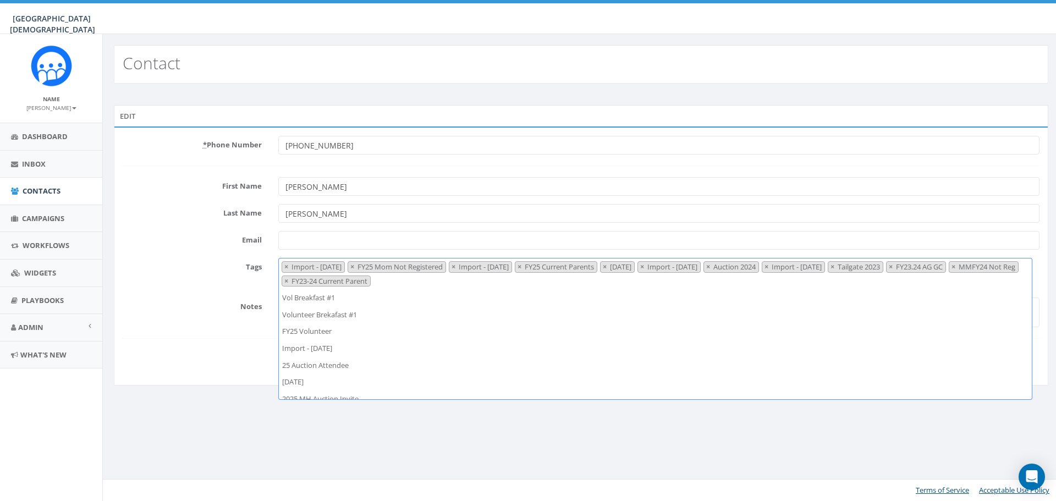
click at [283, 267] on button "×" at bounding box center [286, 267] width 8 height 10
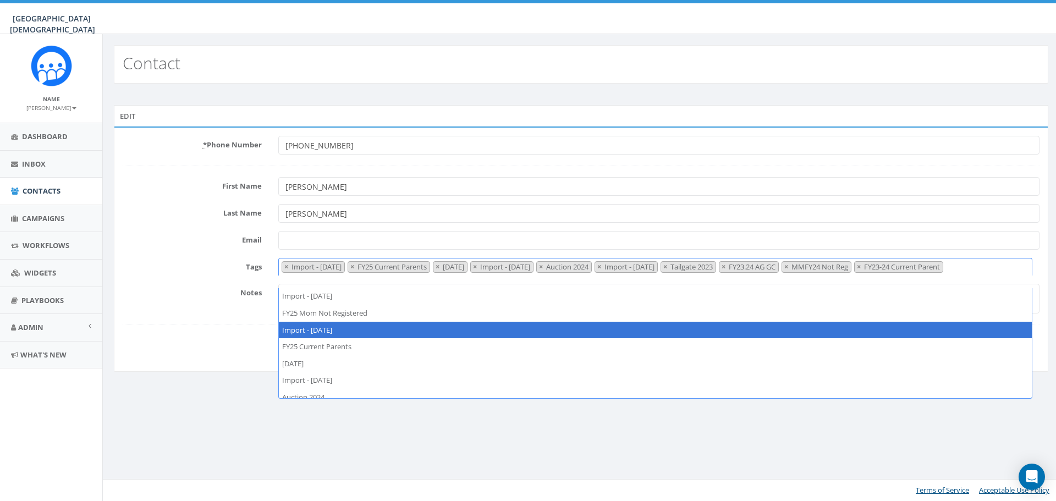
click at [283, 267] on button "×" at bounding box center [286, 267] width 8 height 10
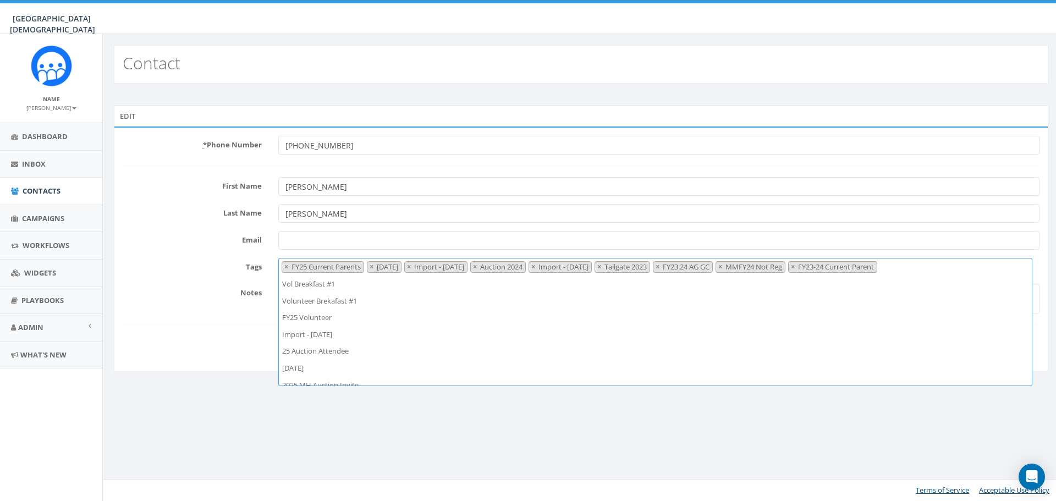
click at [283, 267] on button "×" at bounding box center [286, 267] width 8 height 10
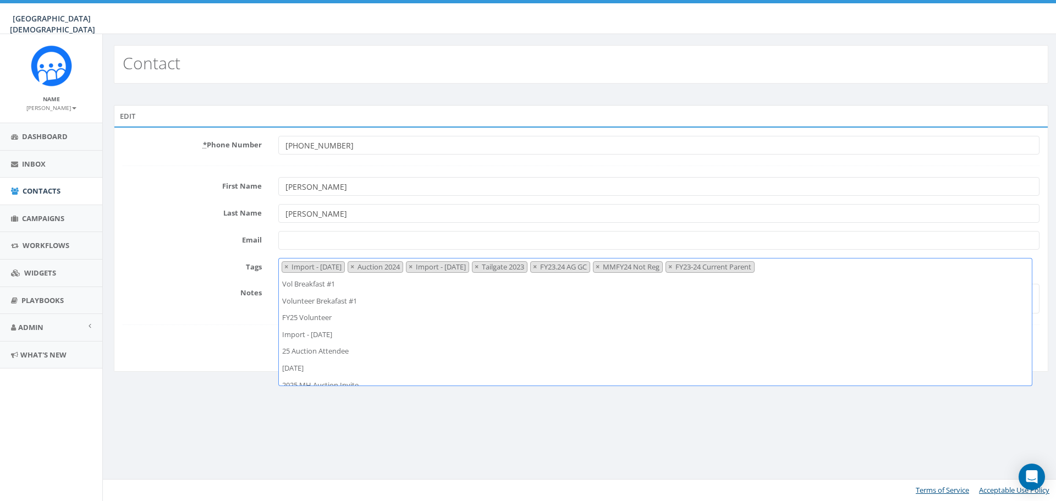
scroll to position [387, 0]
click at [283, 267] on button "×" at bounding box center [286, 267] width 8 height 10
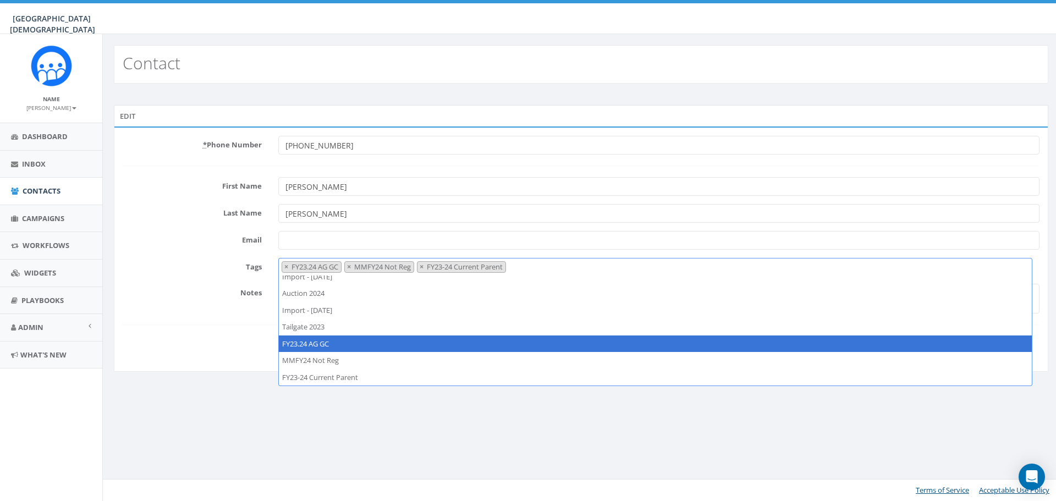
click at [283, 267] on button "×" at bounding box center [286, 267] width 8 height 10
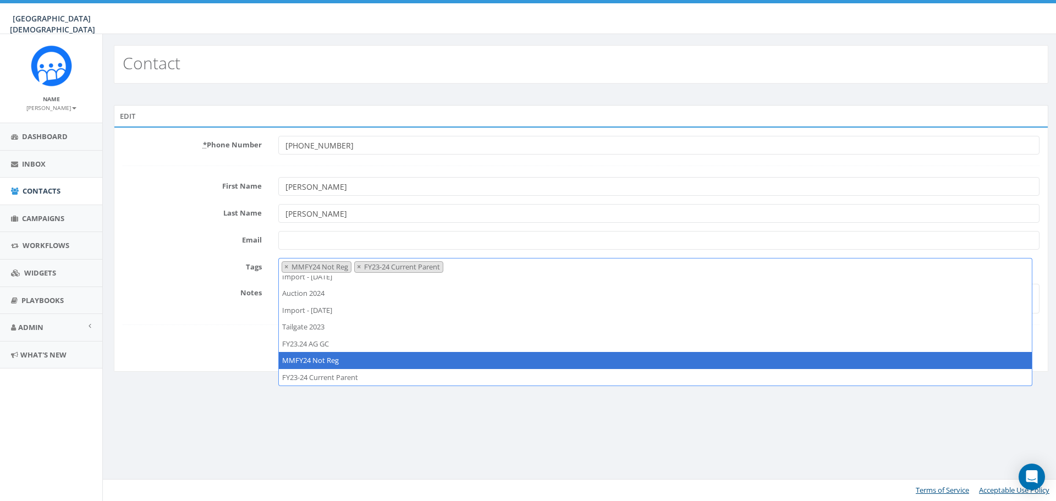
click at [283, 267] on button "×" at bounding box center [286, 267] width 8 height 10
select select "FY23-24 Current Parent"
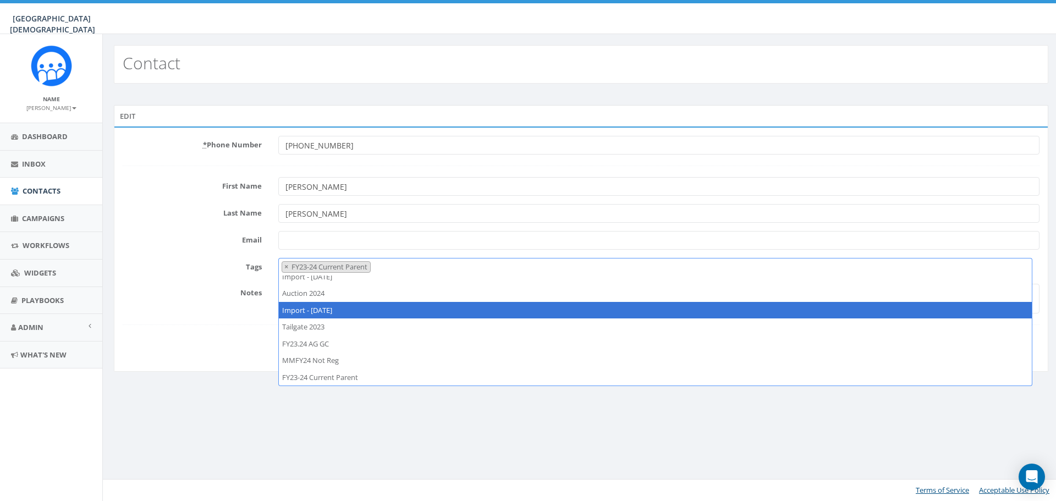
click at [212, 329] on form "* Phone Number +19513266186 First Name Christine Last Name Hartunian Email Tags…" at bounding box center [581, 245] width 917 height 219
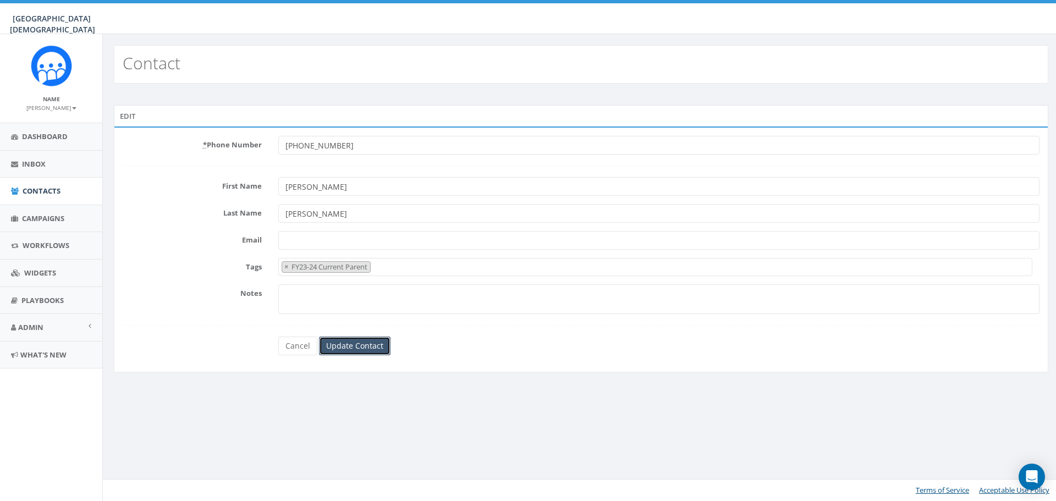
click at [365, 347] on input "Update Contact" at bounding box center [355, 346] width 72 height 19
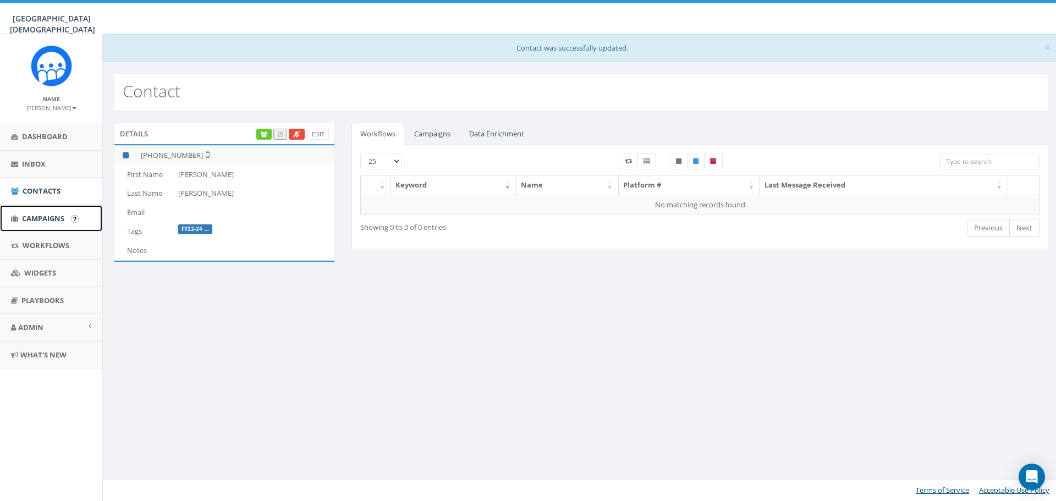
click at [46, 222] on span "Campaigns" at bounding box center [43, 218] width 42 height 10
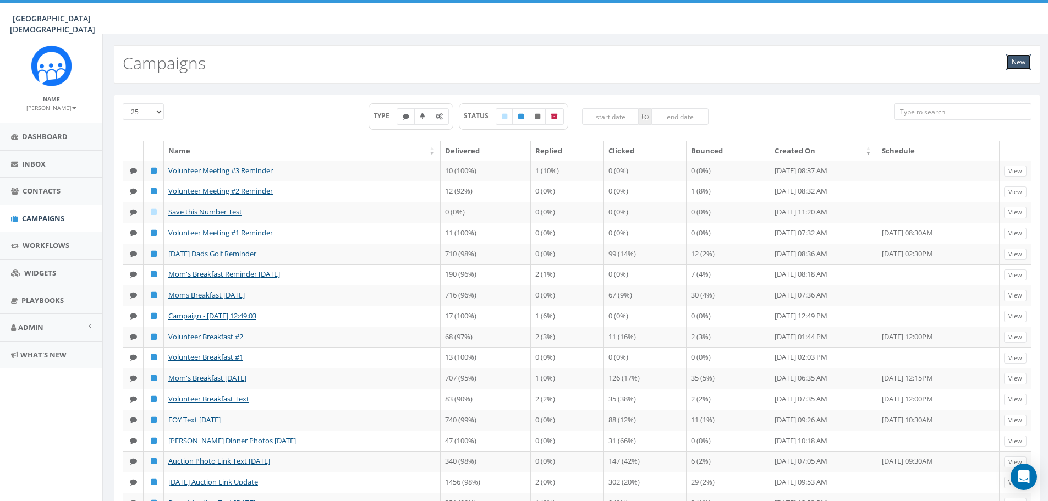
click at [1018, 65] on link "New" at bounding box center [1018, 62] width 26 height 17
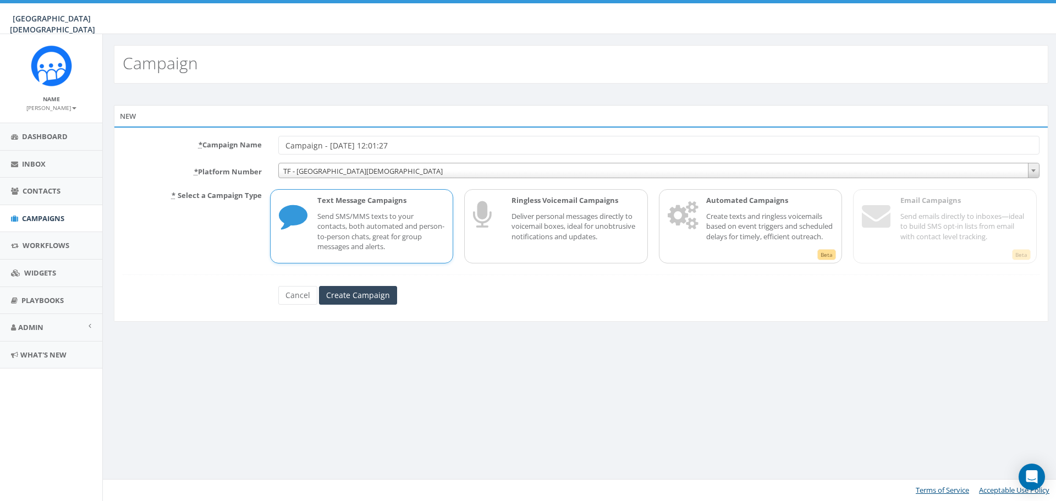
click at [438, 150] on input "Campaign - 10/01/2025, 12:01:27" at bounding box center [658, 145] width 761 height 19
drag, startPoint x: 447, startPoint y: 145, endPoint x: 49, endPoint y: 147, distance: 397.7
click at [49, 147] on body "Linfield Christian School Linfield Christian School Profile Sign Out 0.00 % of …" at bounding box center [528, 250] width 1056 height 501
type input "24-25 AOP List"
click at [354, 294] on input "Create Campaign" at bounding box center [358, 295] width 78 height 19
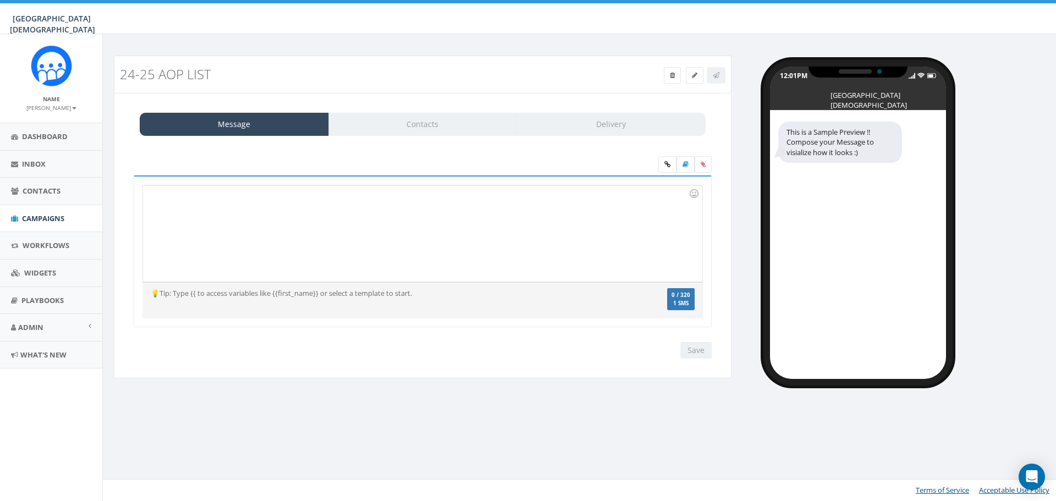
click at [295, 208] on div at bounding box center [422, 233] width 559 height 96
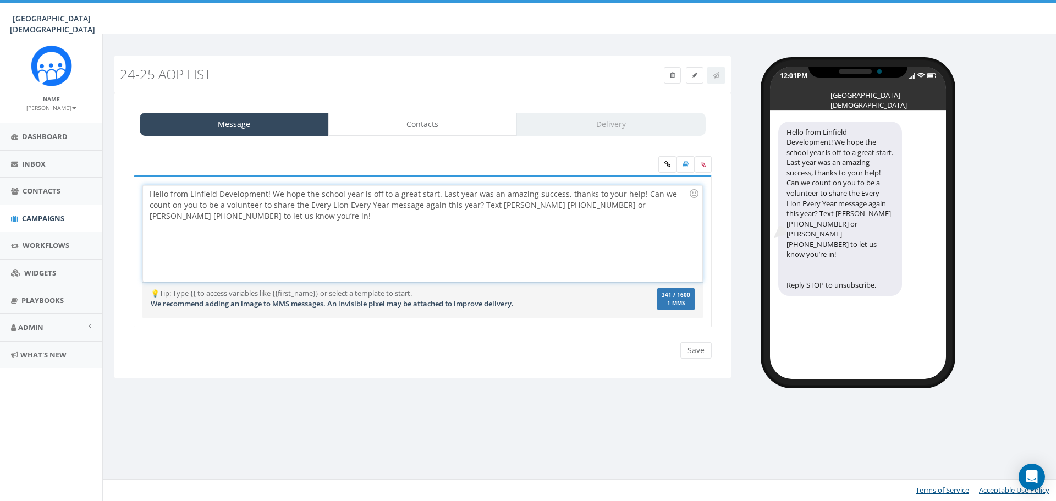
click at [152, 196] on div "Hello from Linfield Development! We hope the school year is off to a great star…" at bounding box center [422, 233] width 559 height 96
click at [278, 222] on div "Hello from Linfield Development! We hope the school year is off to a great star…" at bounding box center [422, 233] width 559 height 96
click at [496, 125] on link "Contacts" at bounding box center [422, 124] width 189 height 23
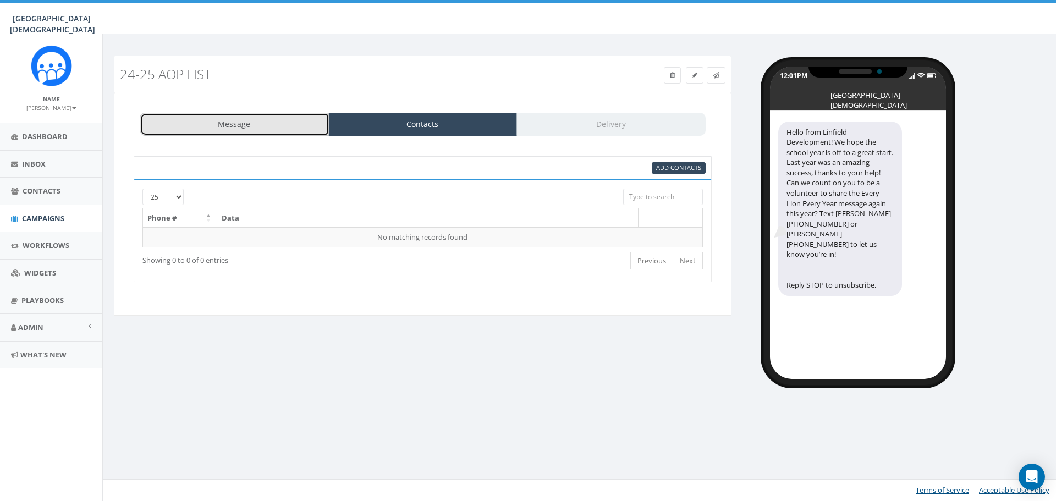
click at [271, 122] on link "Message" at bounding box center [234, 124] width 189 height 23
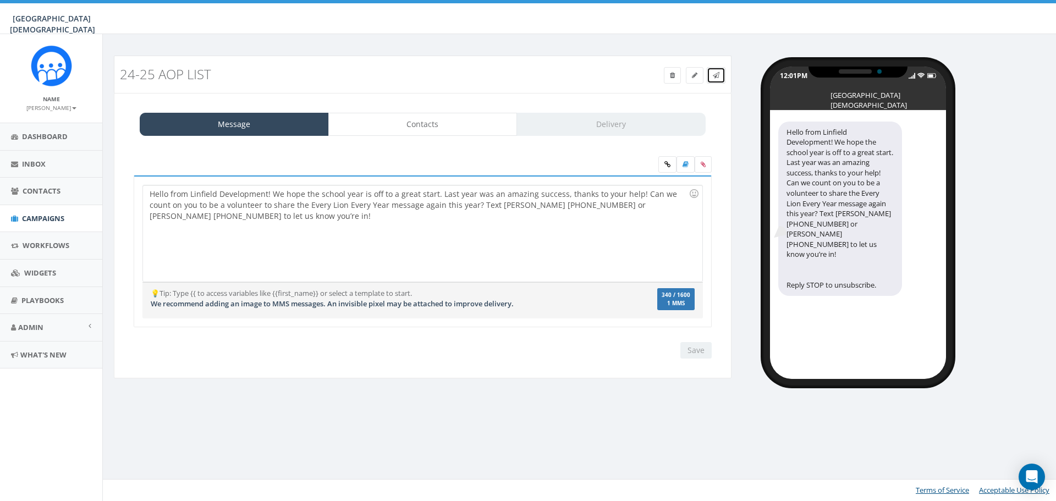
click at [720, 74] on link at bounding box center [716, 75] width 19 height 17
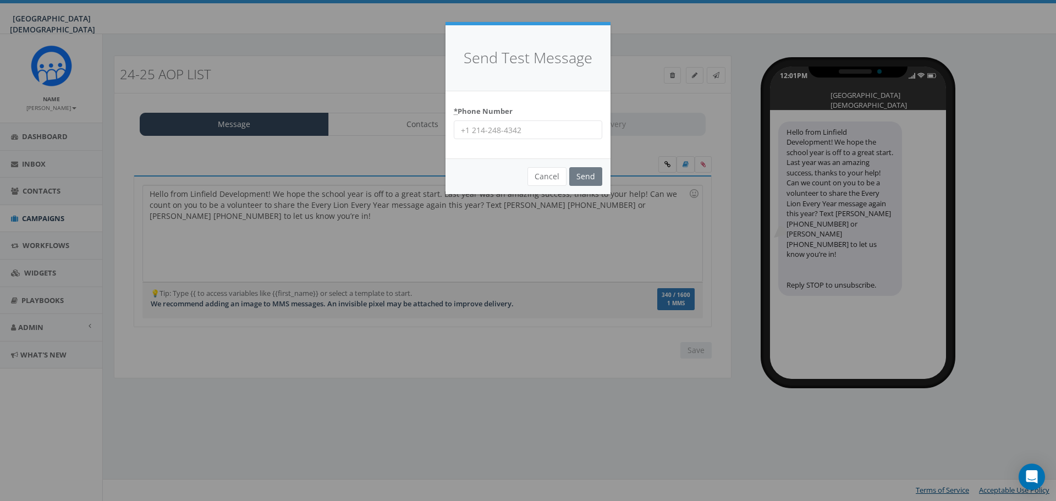
click at [553, 126] on input "* Phone Number" at bounding box center [528, 129] width 149 height 19
type input "9517649695"
click at [586, 176] on input "Send" at bounding box center [585, 176] width 33 height 19
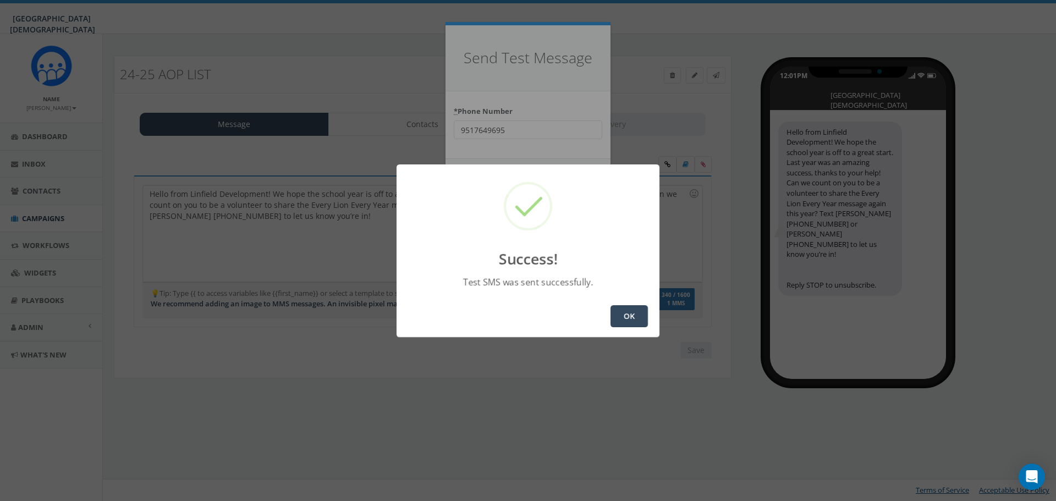
click at [629, 314] on button "OK" at bounding box center [629, 316] width 37 height 22
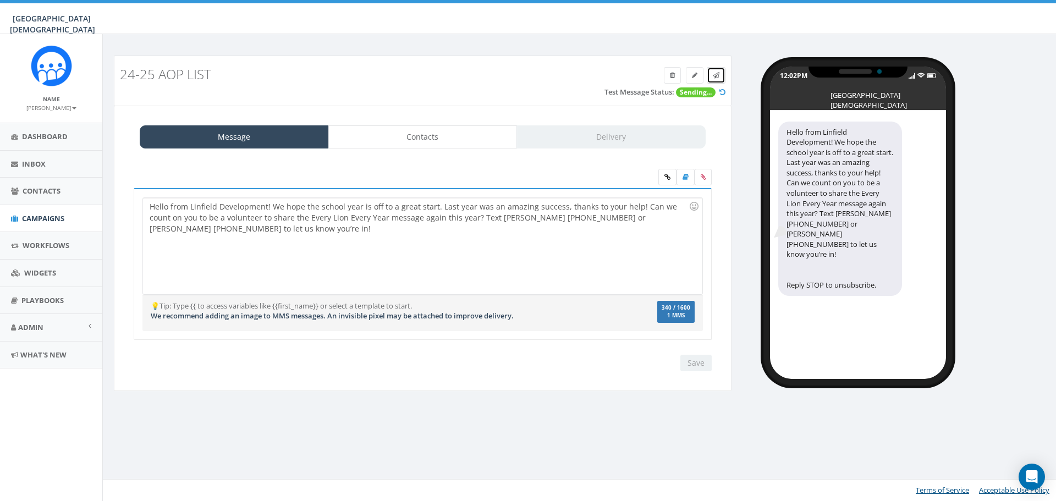
click at [713, 76] on icon at bounding box center [716, 75] width 7 height 7
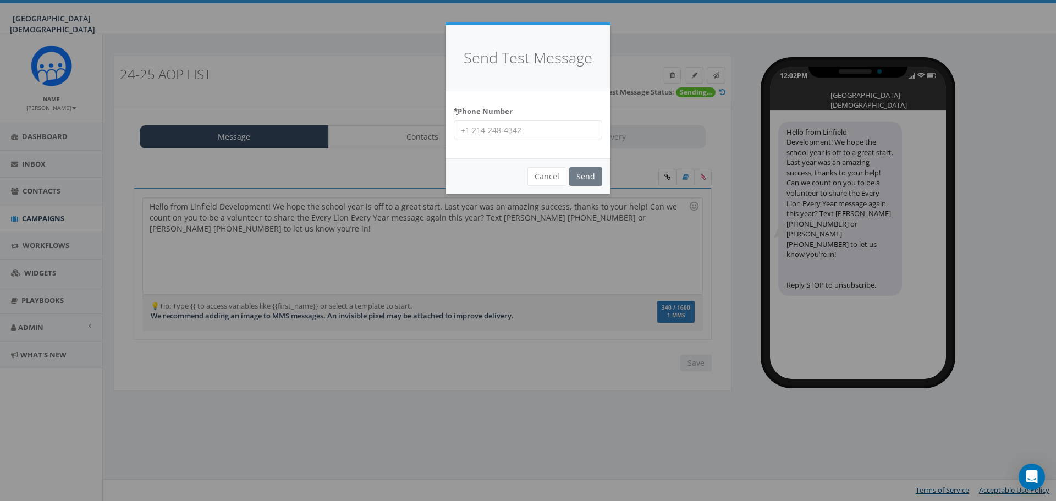
click at [519, 127] on input "* Phone Number" at bounding box center [528, 129] width 149 height 19
type input "9515019247"
click at [586, 170] on input "Send" at bounding box center [585, 176] width 33 height 19
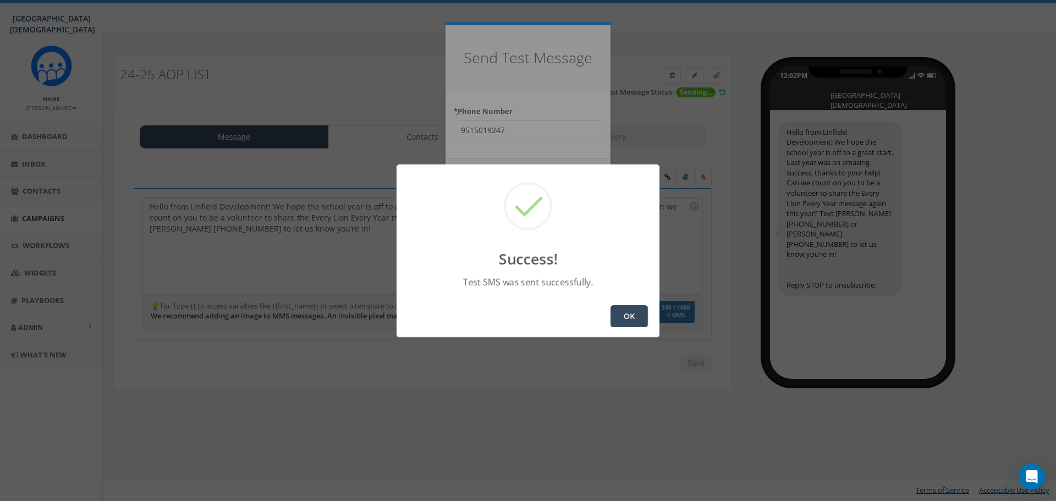
click at [639, 325] on button "OK" at bounding box center [629, 316] width 37 height 22
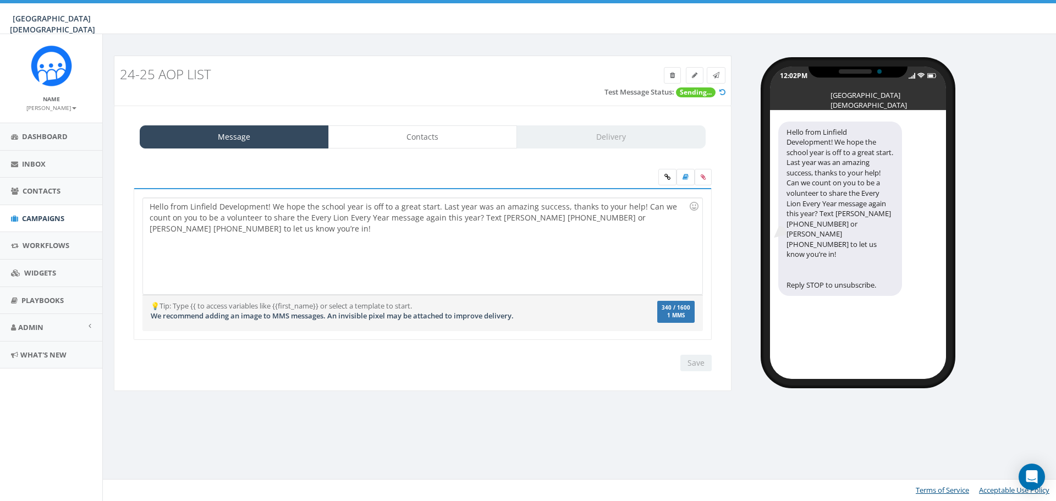
click at [201, 233] on div "Hello from Linfield Development! We hope the school year is off to a great star…" at bounding box center [422, 246] width 559 height 96
click at [456, 220] on div "Hello from Linfield Development! We hope the school year is off to a great star…" at bounding box center [422, 246] width 559 height 96
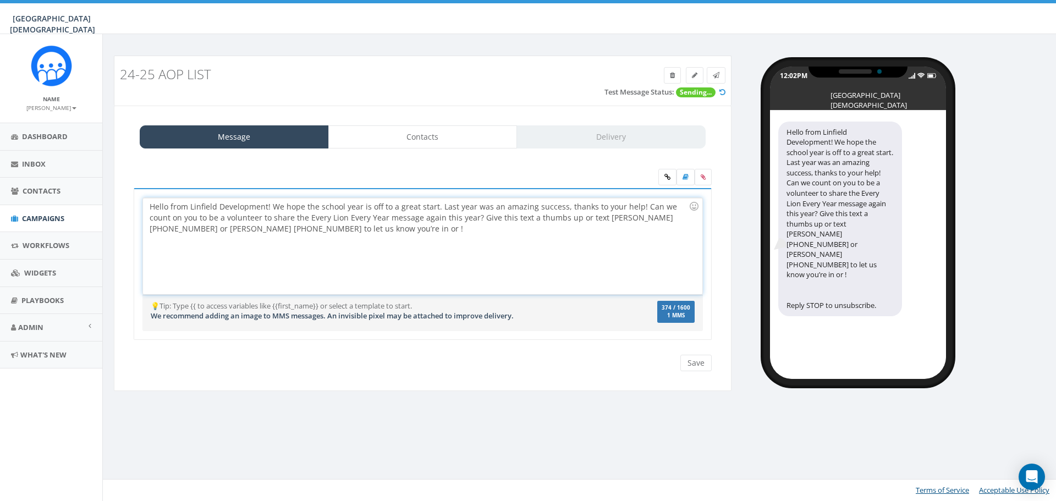
drag, startPoint x: 316, startPoint y: 230, endPoint x: 347, endPoint y: 229, distance: 30.8
click at [316, 230] on div "Hello from Linfield Development! We hope the school year is off to a great star…" at bounding box center [422, 246] width 559 height 96
click at [702, 362] on input "Save" at bounding box center [695, 363] width 31 height 17
click at [715, 75] on icon at bounding box center [716, 75] width 7 height 7
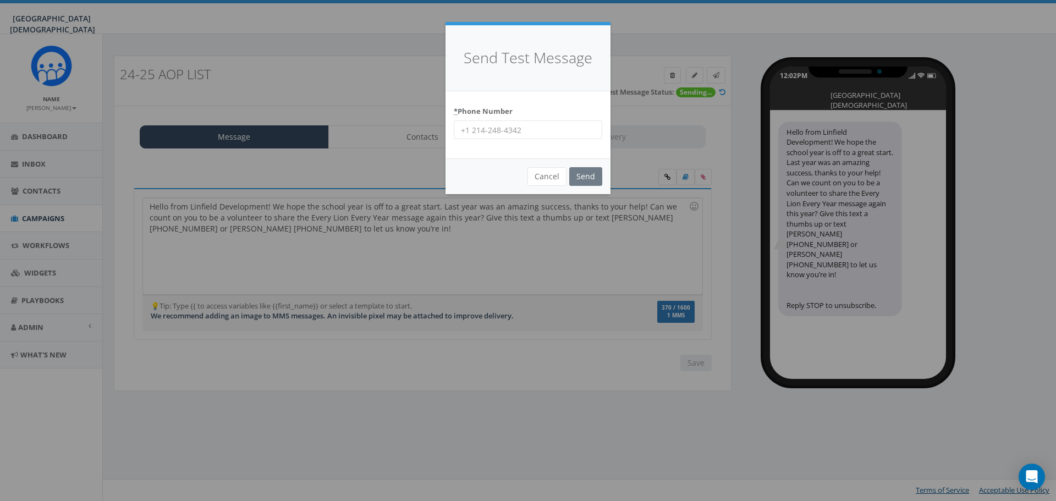
click at [527, 134] on input "* Phone Number" at bounding box center [528, 129] width 149 height 19
type input "9517649695"
click at [592, 177] on input "Send" at bounding box center [585, 176] width 33 height 19
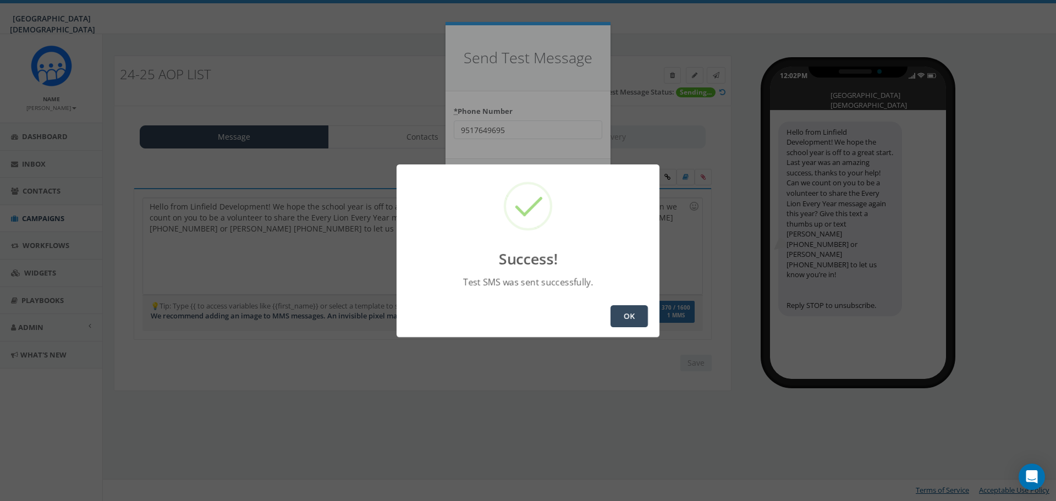
click at [636, 318] on button "OK" at bounding box center [629, 316] width 37 height 22
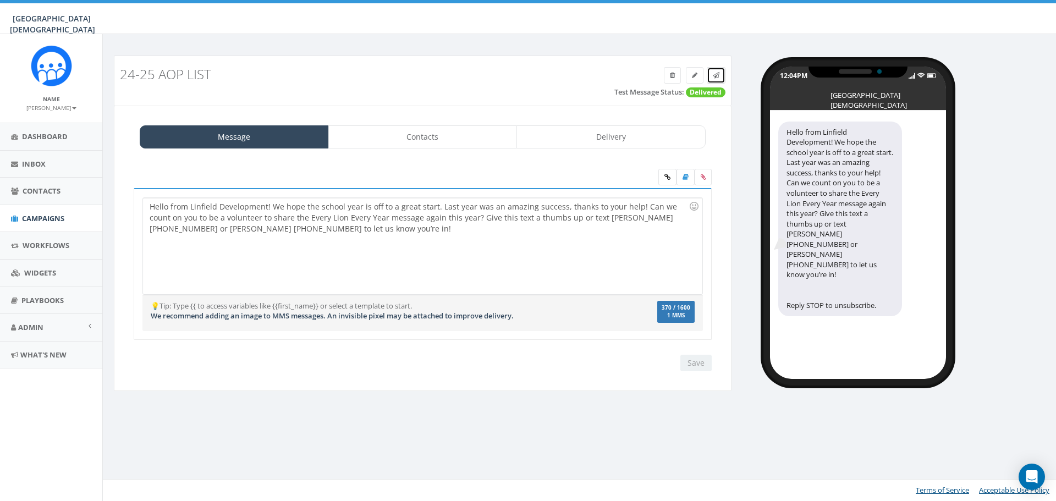
click at [714, 76] on icon at bounding box center [716, 75] width 7 height 7
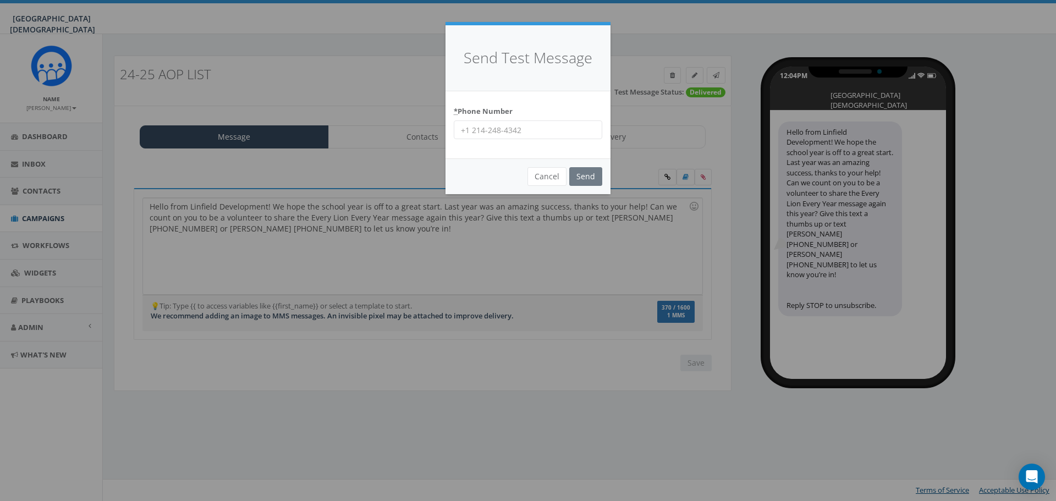
click at [560, 134] on input "* Phone Number" at bounding box center [528, 129] width 149 height 19
type input "9515019247"
click at [588, 175] on input "Send" at bounding box center [585, 176] width 33 height 19
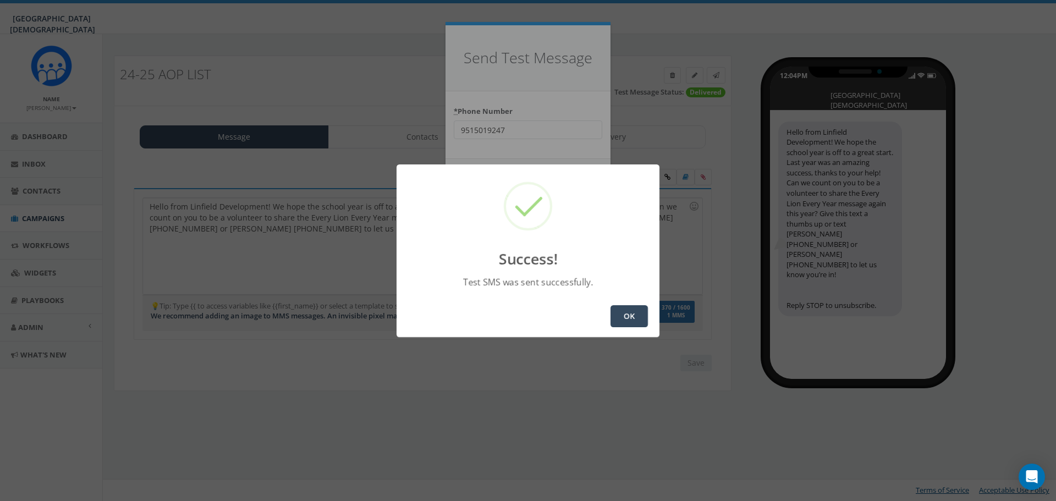
click at [625, 316] on button "OK" at bounding box center [629, 316] width 37 height 22
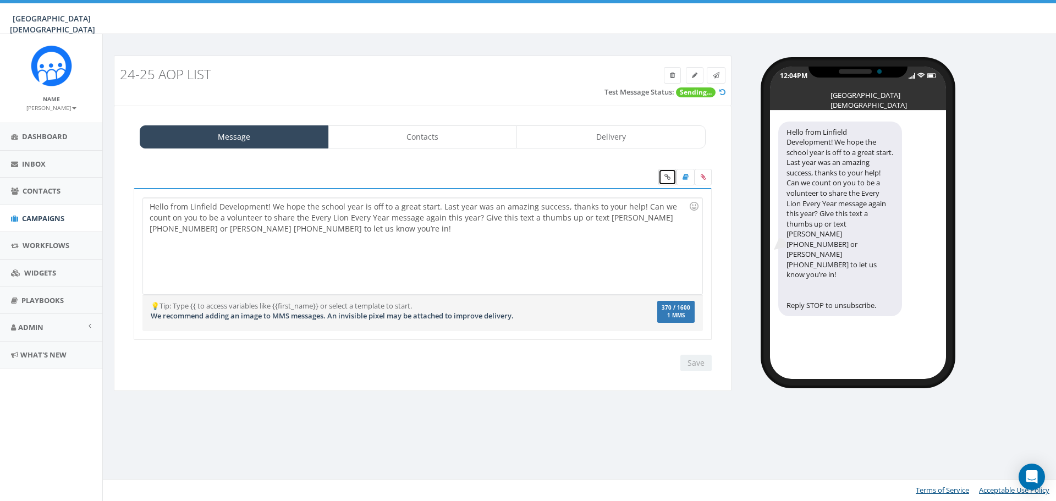
click at [668, 175] on icon at bounding box center [667, 177] width 6 height 7
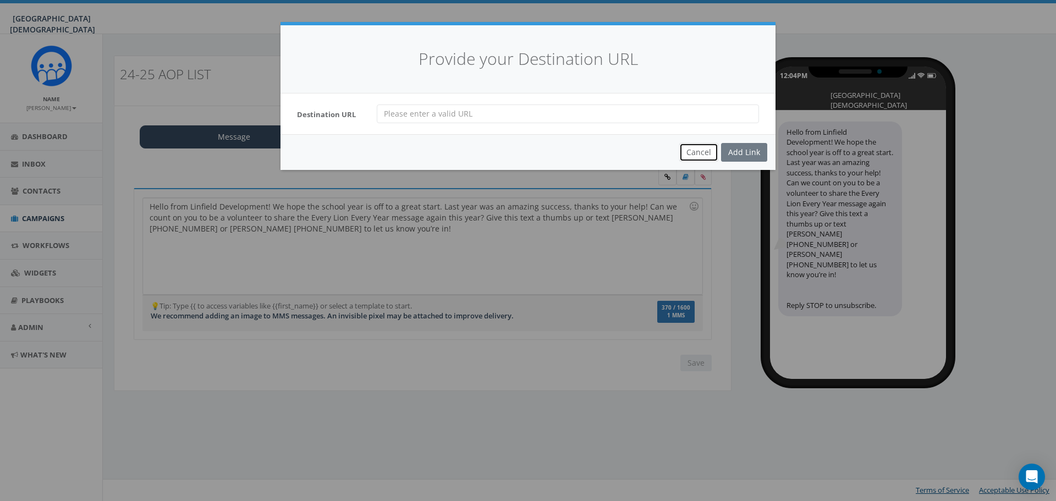
click at [699, 155] on button "Cancel" at bounding box center [698, 152] width 39 height 19
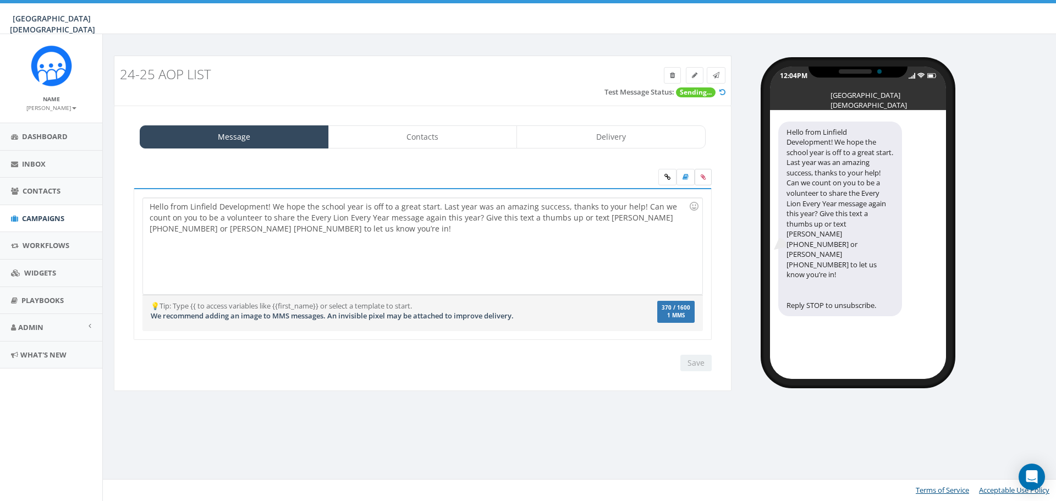
click at [701, 174] on icon at bounding box center [703, 177] width 5 height 7
click at [0, 0] on input "file" at bounding box center [0, 0] width 0 height 0
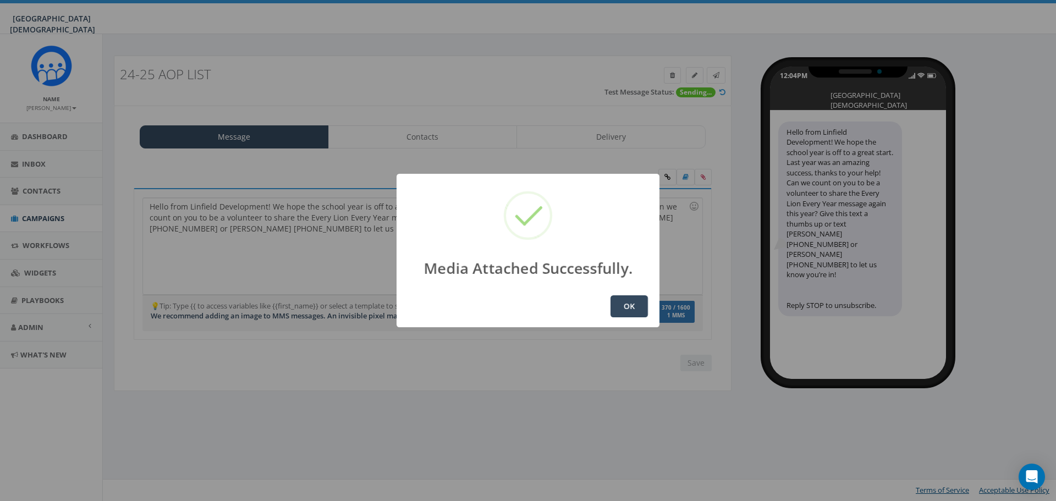
click at [636, 311] on button "OK" at bounding box center [629, 306] width 37 height 22
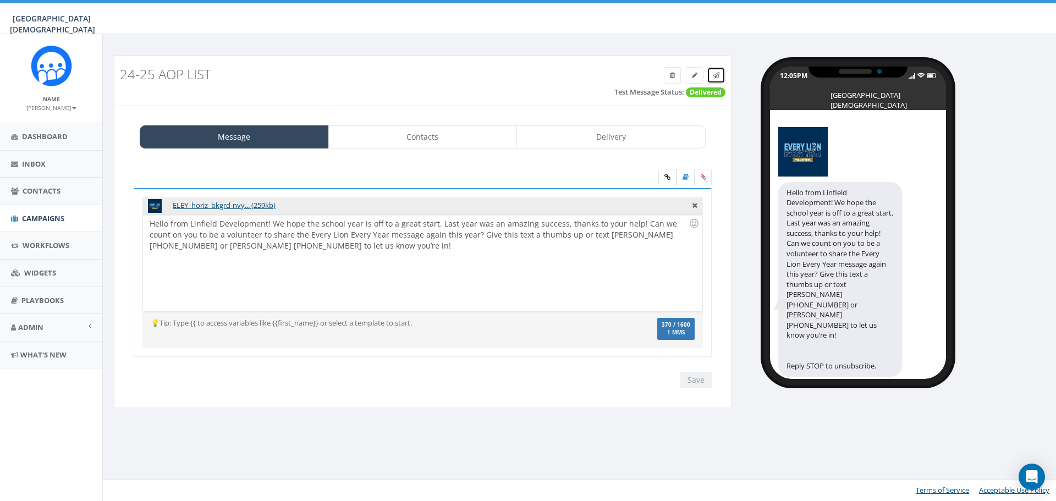
click at [716, 78] on icon at bounding box center [716, 75] width 7 height 7
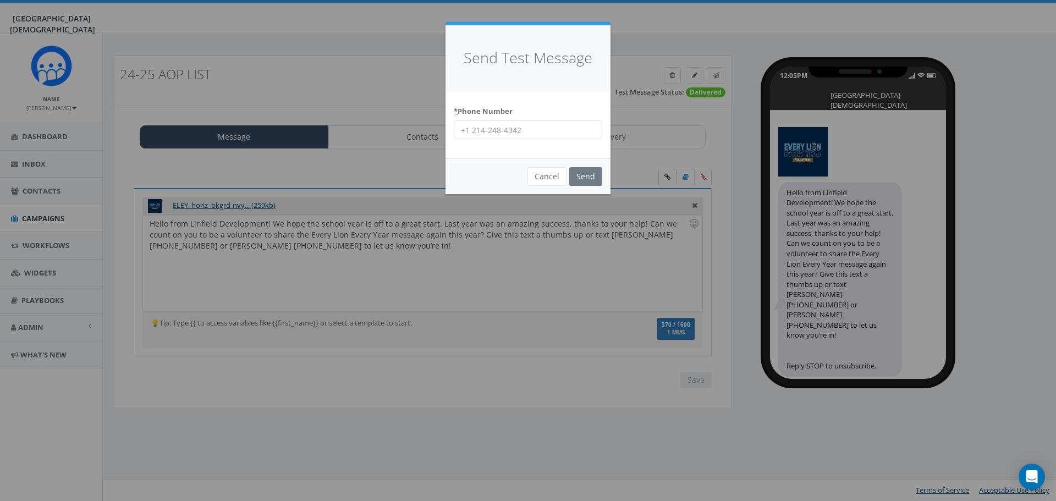
click at [480, 133] on input "* Phone Number" at bounding box center [528, 129] width 149 height 19
type input "9517649695"
click at [584, 174] on input "Send" at bounding box center [585, 176] width 33 height 19
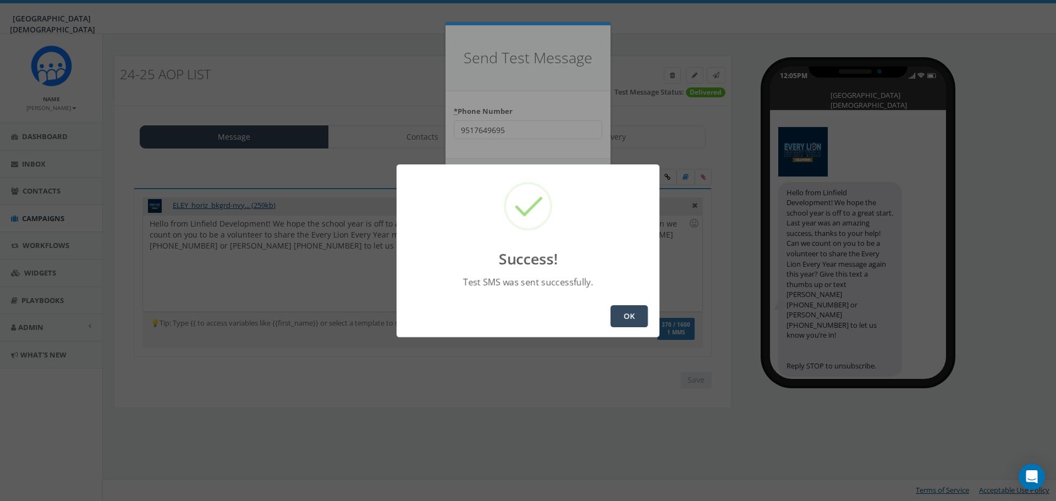
click at [623, 318] on button "OK" at bounding box center [629, 316] width 37 height 22
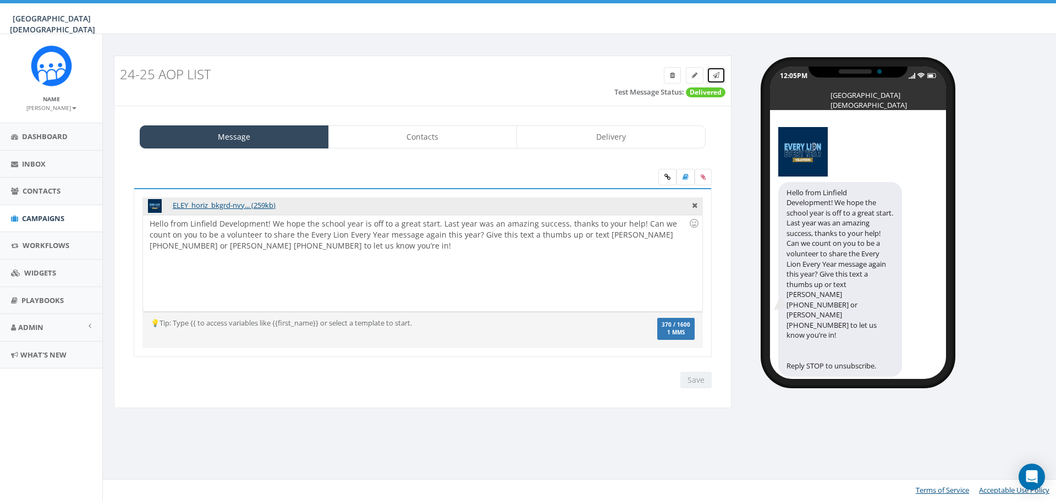
click at [717, 73] on icon at bounding box center [716, 75] width 7 height 7
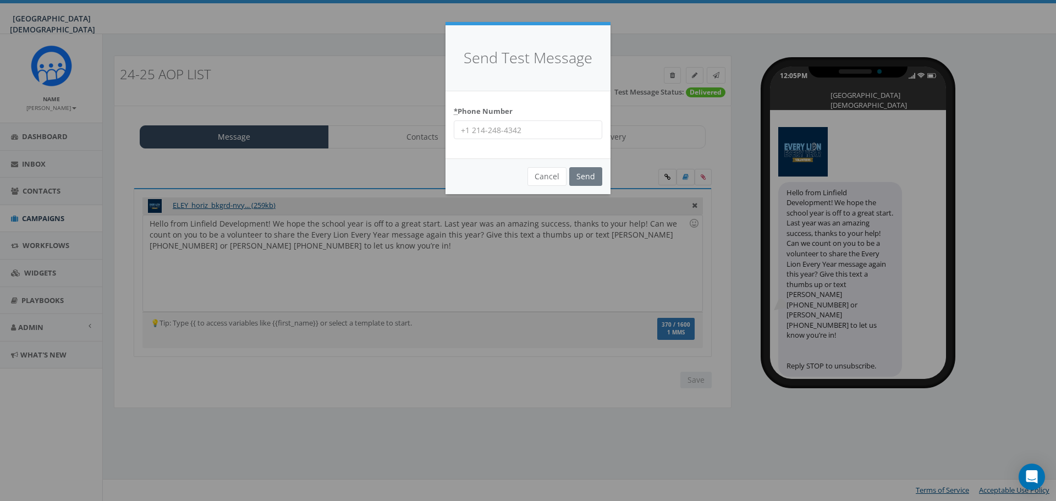
click at [537, 130] on input "* Phone Number" at bounding box center [528, 129] width 149 height 19
type input "9515019247"
click at [586, 166] on div "Cancel Send" at bounding box center [528, 176] width 165 height 36
click at [591, 176] on input "Send" at bounding box center [585, 176] width 33 height 19
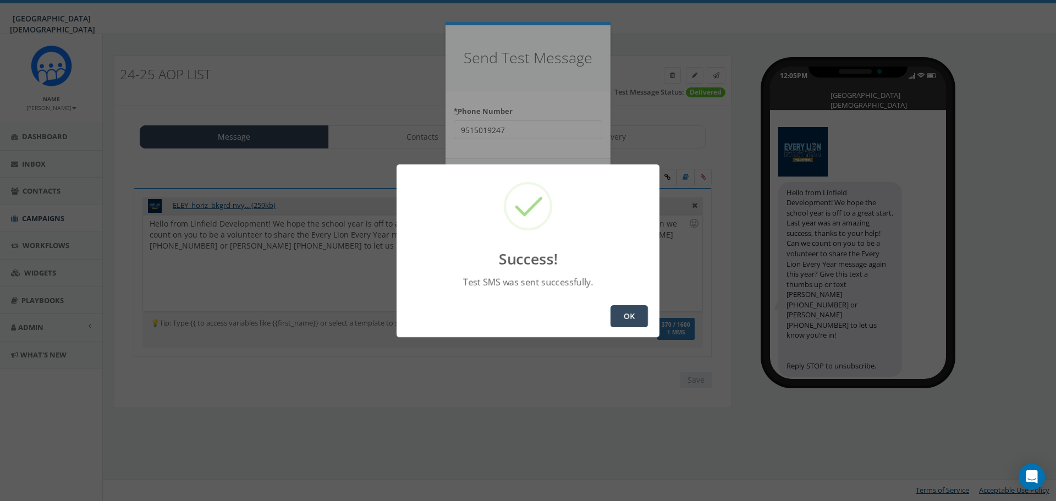
click at [632, 321] on button "OK" at bounding box center [629, 316] width 37 height 22
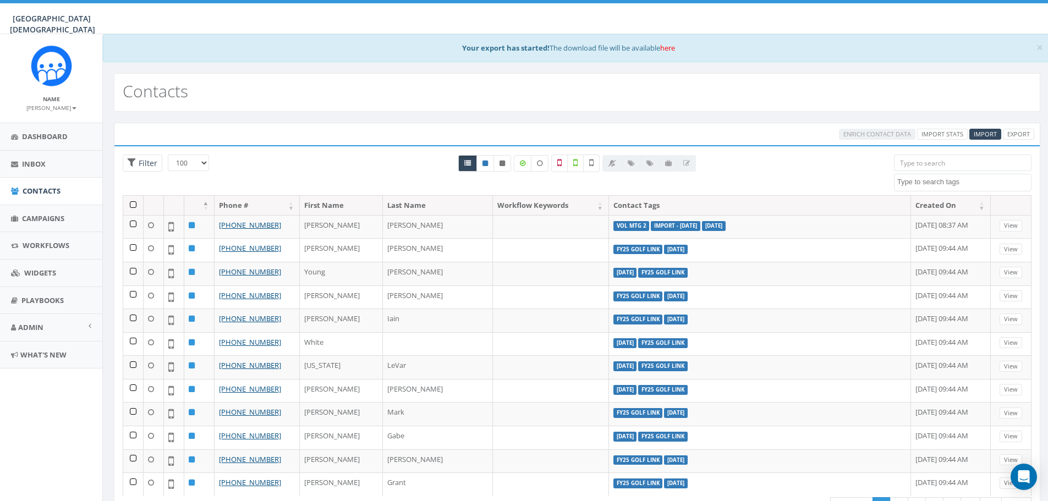
select select "100"
select select
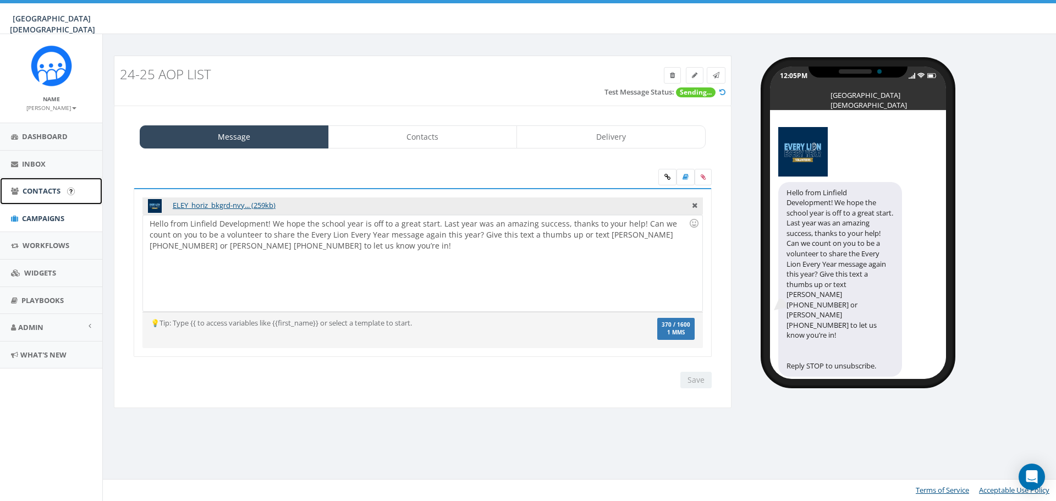
click at [45, 186] on span "Contacts" at bounding box center [42, 191] width 38 height 10
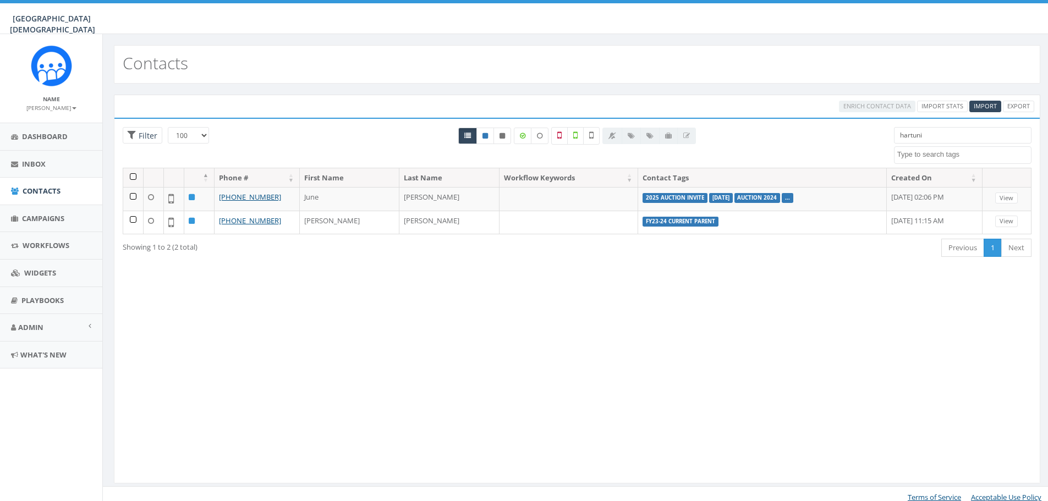
select select "100"
select select
drag, startPoint x: 964, startPoint y: 134, endPoint x: 890, endPoint y: 141, distance: 74.0
click at [890, 141] on div "hartuni 2023 Christmas 2024/03/15 2024/08/21 2024/10/14 2024/10/23 2024/12/30 2…" at bounding box center [963, 145] width 154 height 37
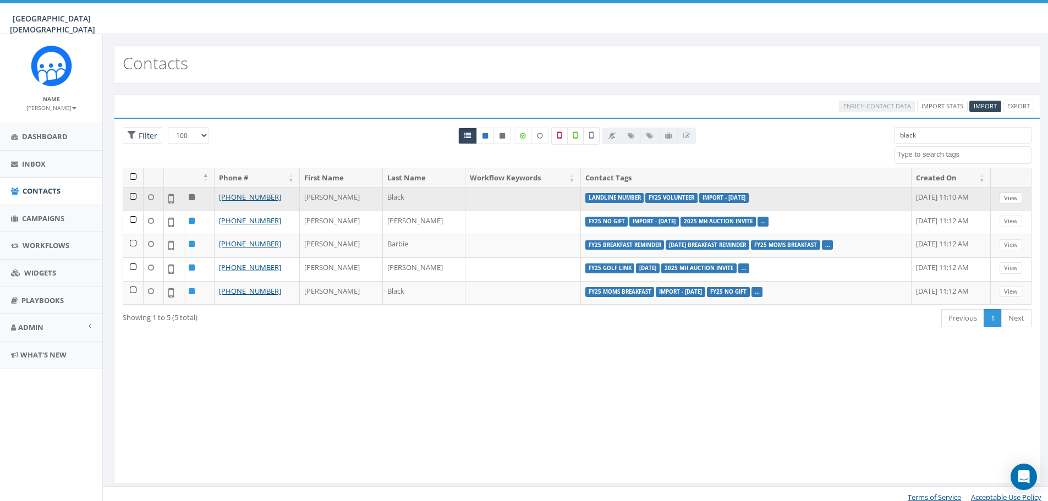
type input "black"
click at [1009, 196] on link "View" at bounding box center [1010, 199] width 23 height 12
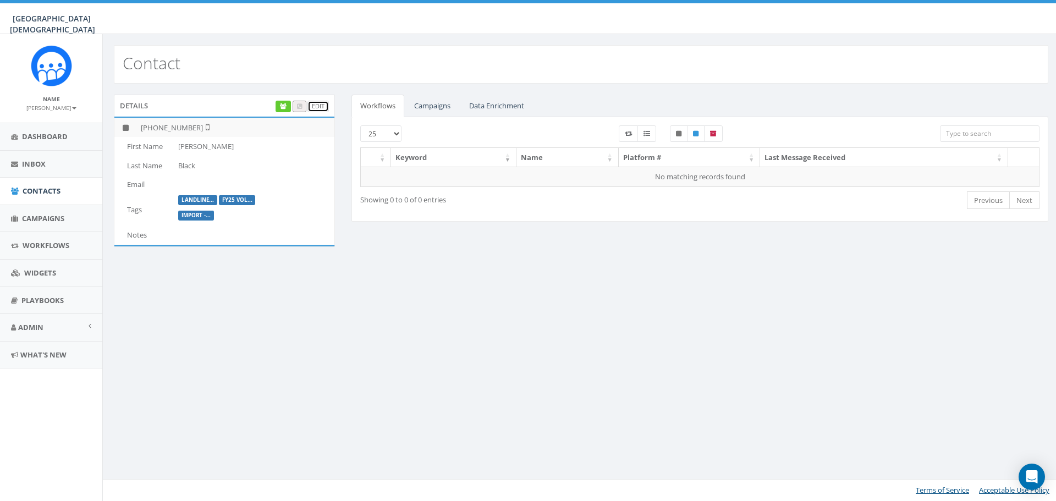
click at [318, 107] on link "Edit" at bounding box center [317, 107] width 21 height 12
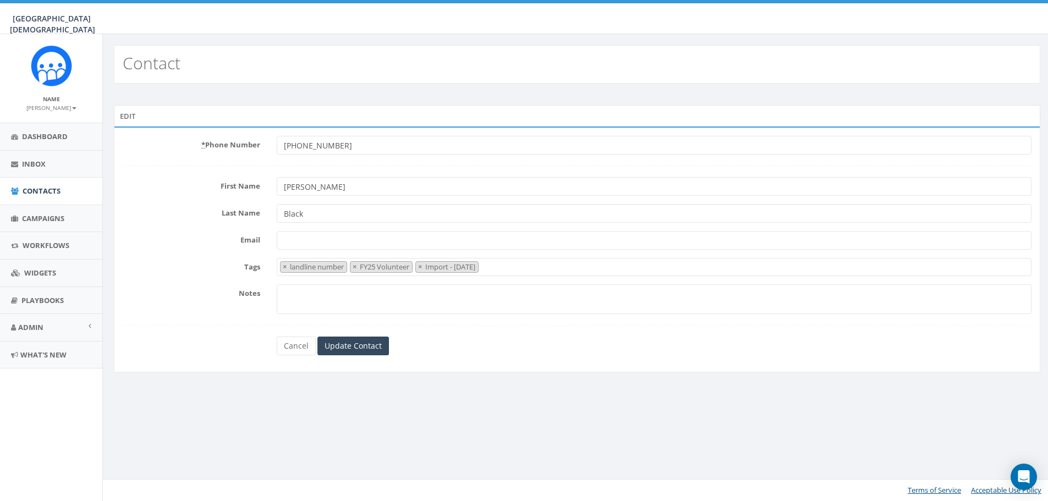
select select "landline number"
click at [358, 266] on span "×" at bounding box center [356, 267] width 4 height 10
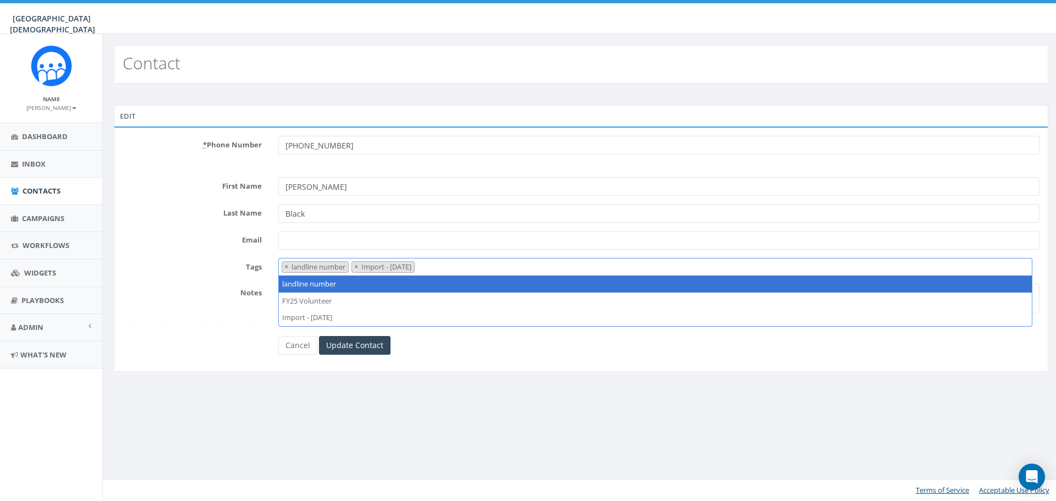
click at [358, 266] on span "×" at bounding box center [356, 267] width 4 height 10
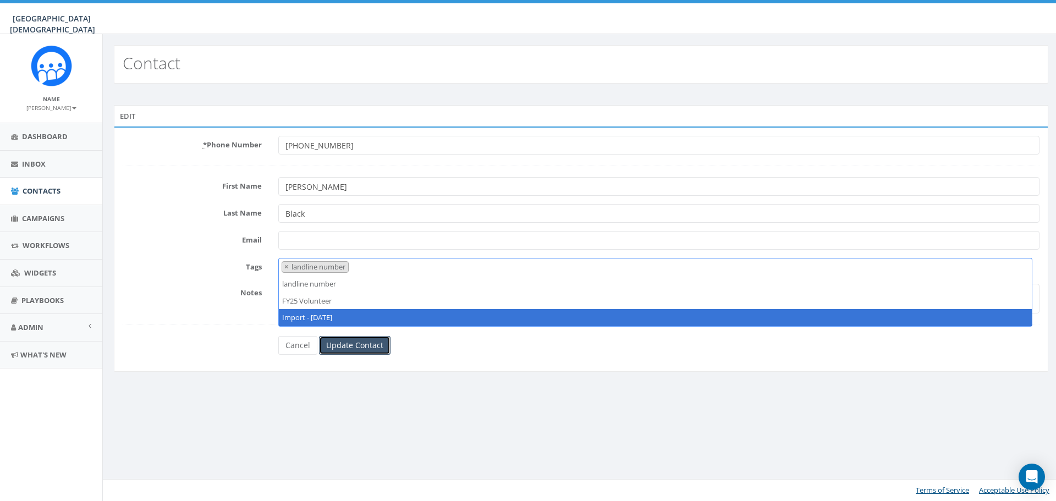
click at [347, 343] on input "Update Contact" at bounding box center [355, 345] width 72 height 19
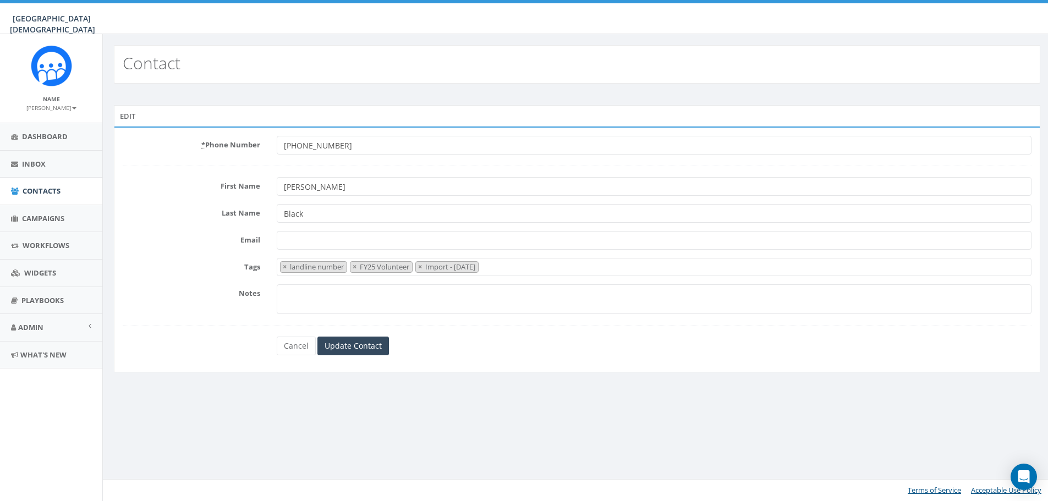
select select "landline number"
click at [54, 199] on link "Contacts" at bounding box center [51, 191] width 102 height 27
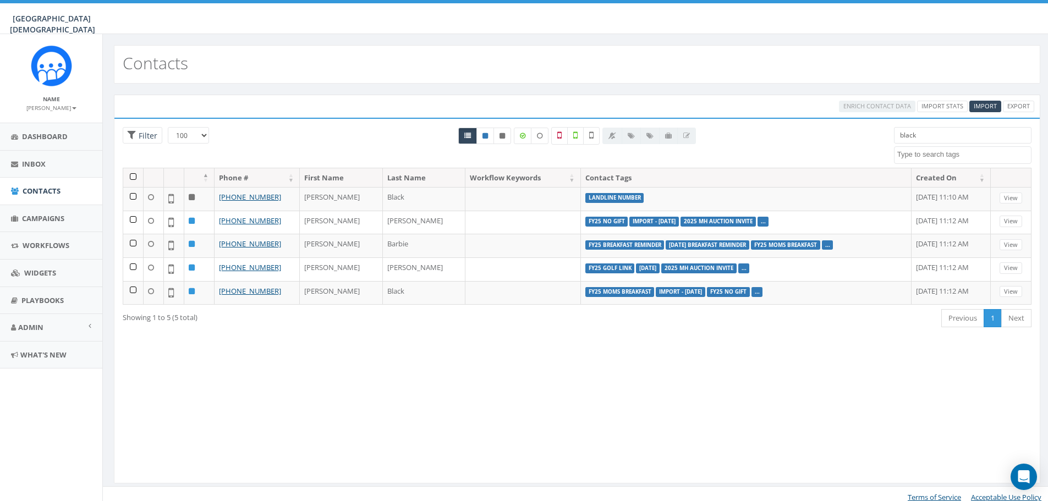
select select "100"
select select
drag, startPoint x: 927, startPoint y: 131, endPoint x: 889, endPoint y: 141, distance: 39.4
click at [889, 141] on div "black 2023 Christmas 2024/03/15 2024/08/21 2024/10/14 2024/10/23 2024/12/30 202…" at bounding box center [963, 145] width 154 height 37
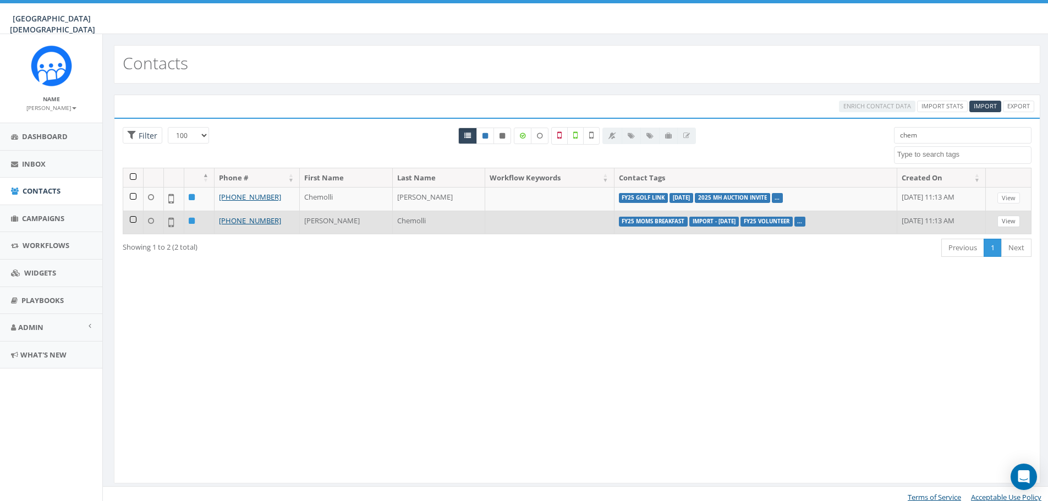
type input "chem"
click at [1013, 217] on link "View" at bounding box center [1008, 222] width 23 height 12
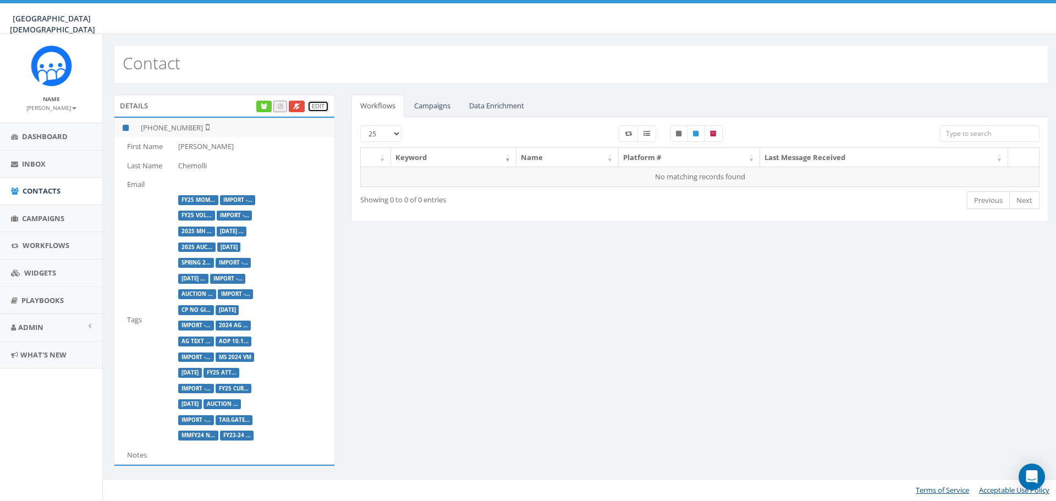
click at [325, 108] on link "Edit" at bounding box center [317, 107] width 21 height 12
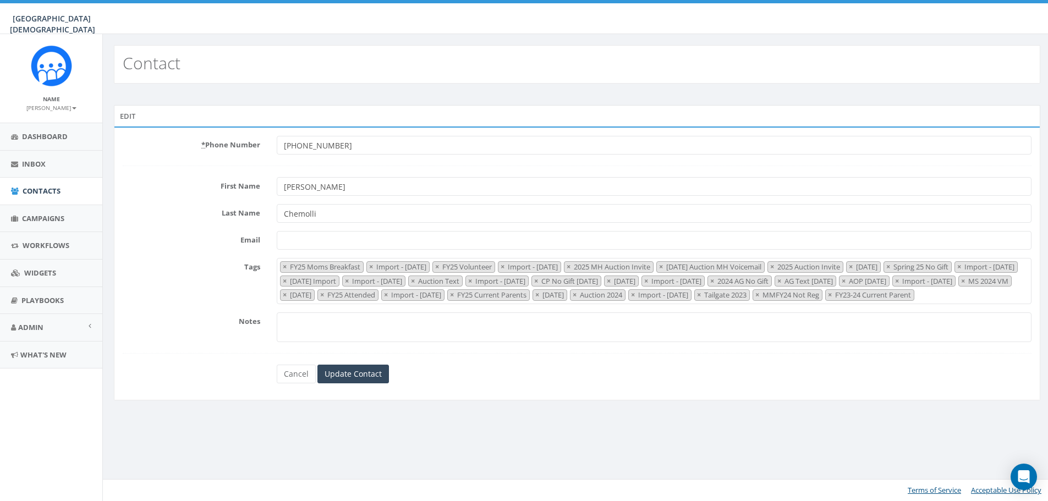
select select "FY25 Moms Breakfast"
click at [375, 267] on span "×" at bounding box center [373, 267] width 4 height 10
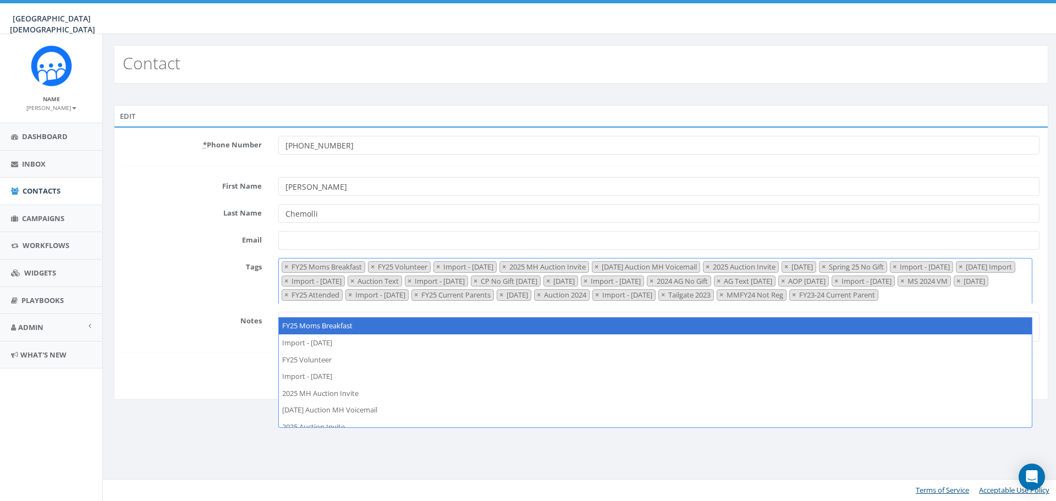
click at [375, 267] on span "×" at bounding box center [373, 267] width 4 height 10
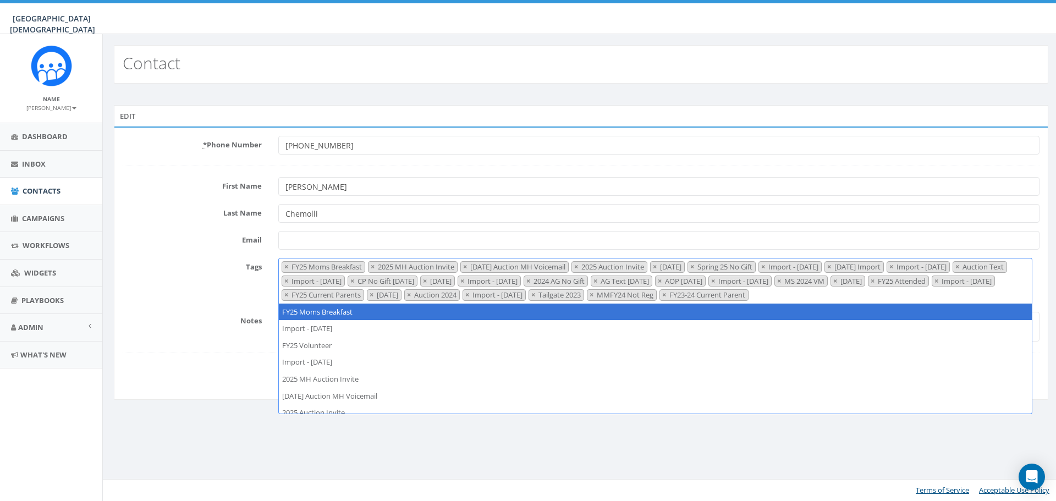
click at [375, 267] on span "×" at bounding box center [373, 267] width 4 height 10
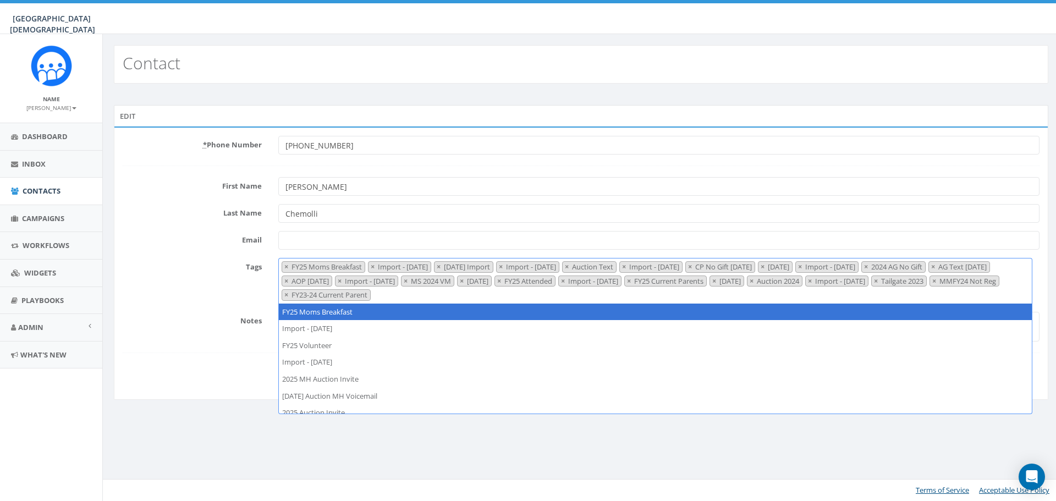
click at [375, 267] on span "×" at bounding box center [373, 267] width 4 height 10
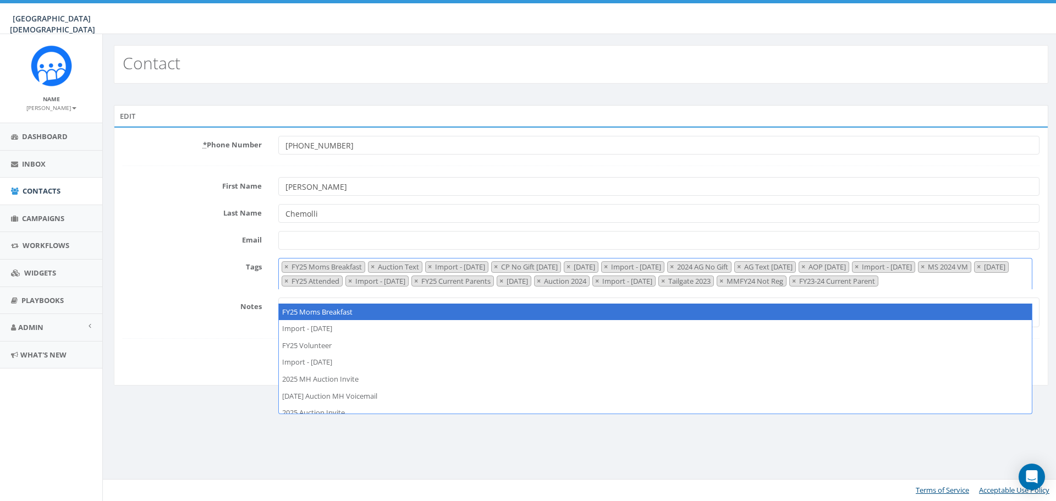
click at [375, 267] on span "×" at bounding box center [373, 267] width 4 height 10
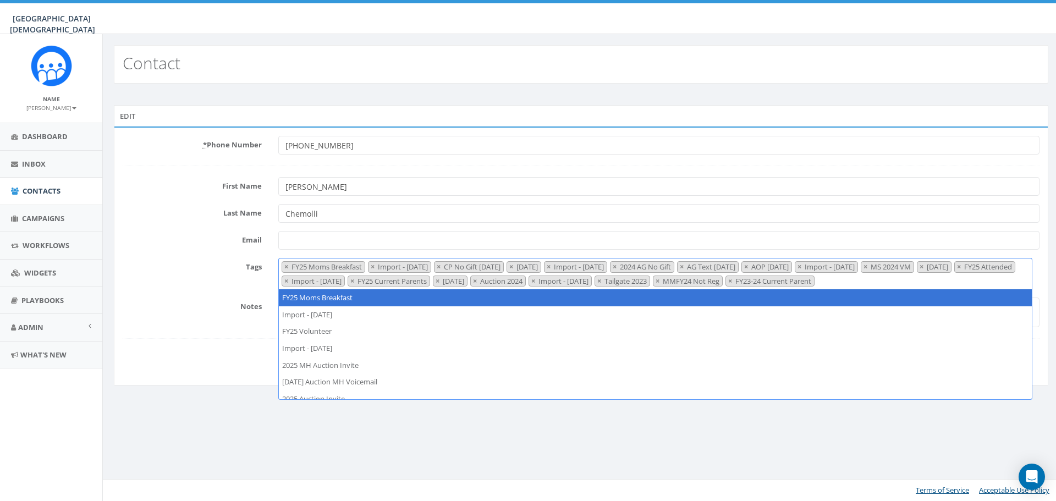
click at [375, 267] on span "×" at bounding box center [373, 267] width 4 height 10
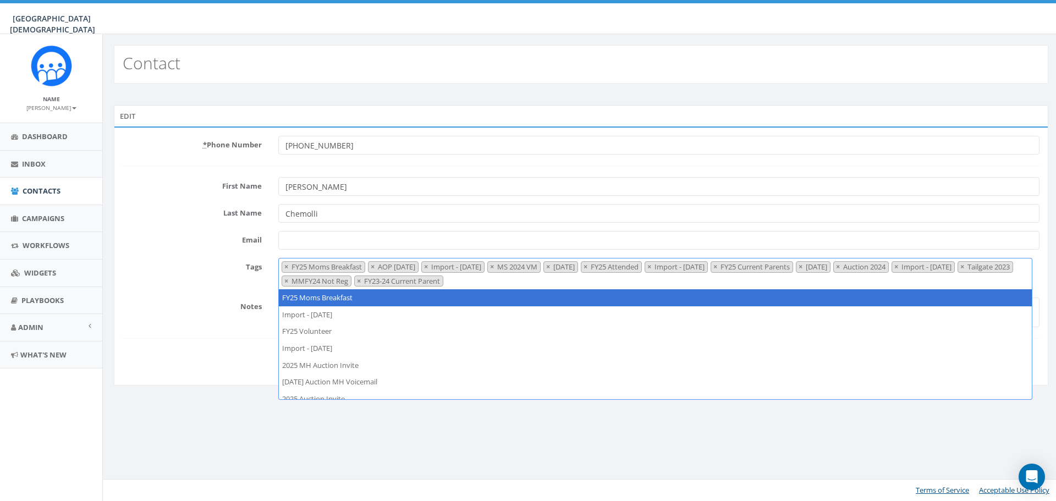
click at [375, 267] on span "×" at bounding box center [373, 267] width 4 height 10
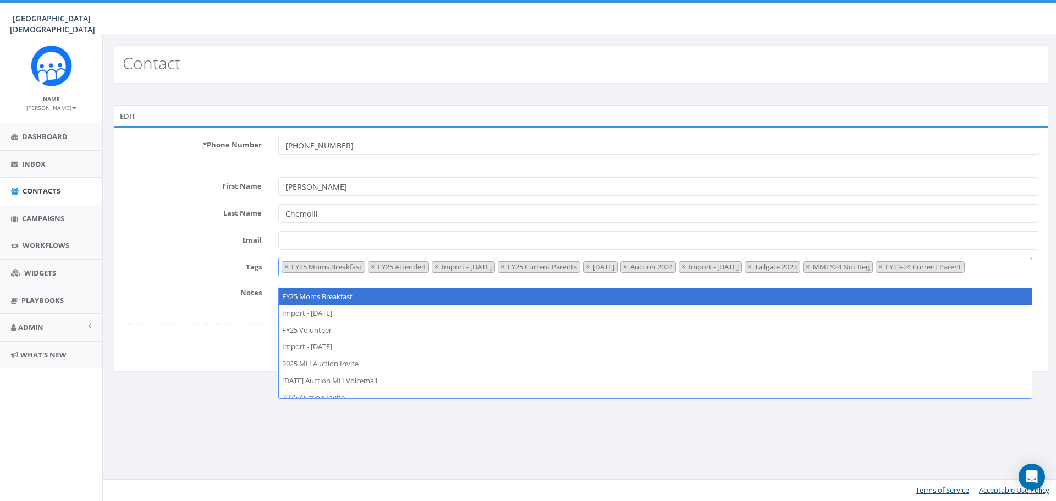
click at [375, 267] on span "×" at bounding box center [373, 267] width 4 height 10
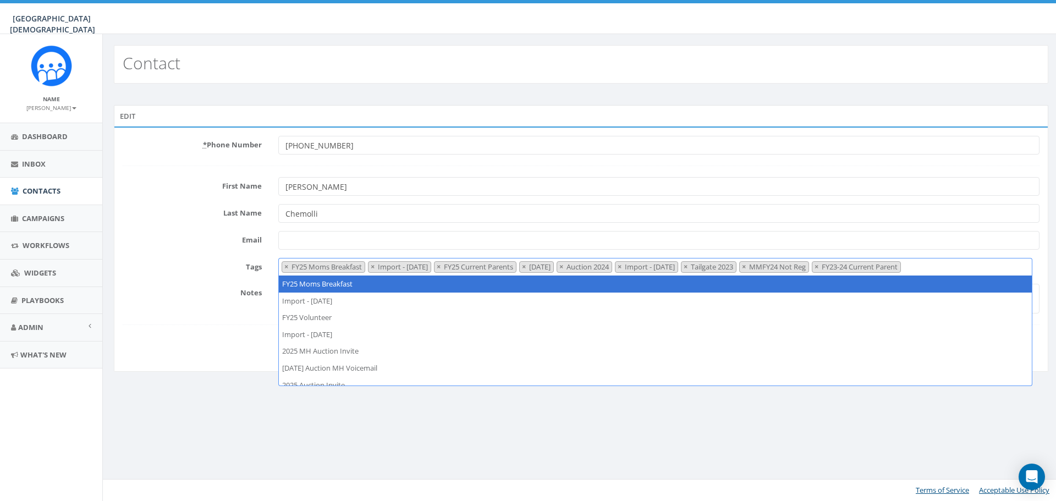
click at [375, 267] on span "×" at bounding box center [373, 267] width 4 height 10
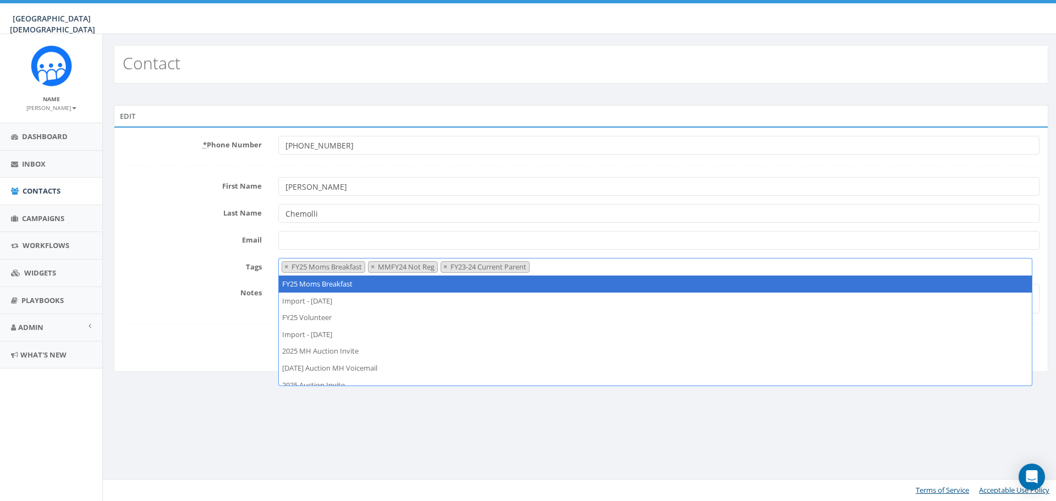
click at [375, 267] on span "×" at bounding box center [373, 267] width 4 height 10
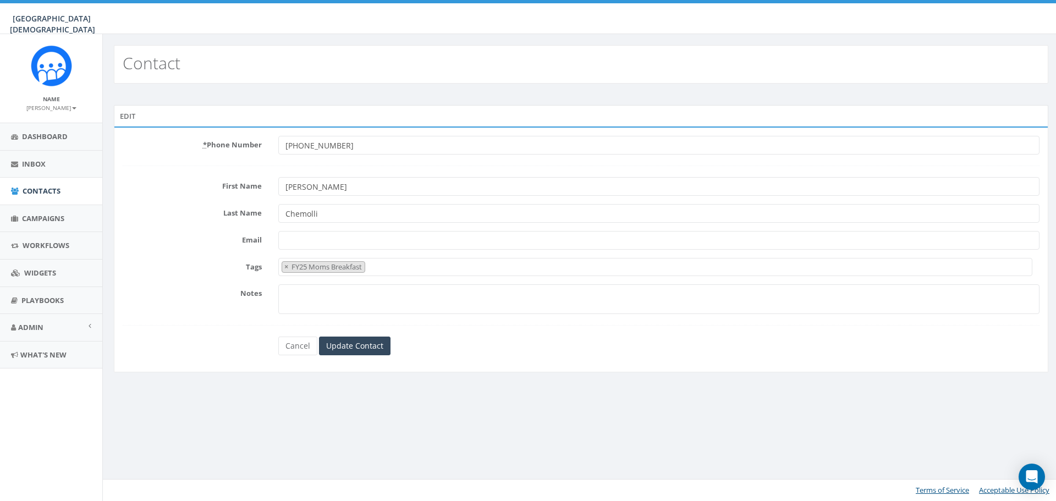
click at [149, 286] on label "Notes" at bounding box center [192, 291] width 156 height 14
click at [278, 286] on textarea "Notes" at bounding box center [658, 299] width 761 height 30
click at [344, 341] on input "Update Contact" at bounding box center [355, 346] width 72 height 19
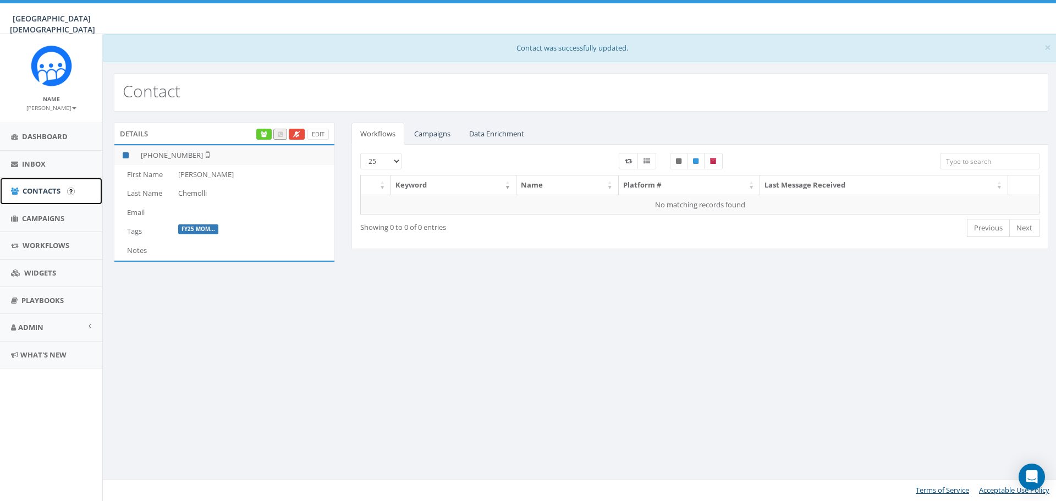
drag, startPoint x: 42, startPoint y: 188, endPoint x: 50, endPoint y: 185, distance: 8.2
click at [42, 188] on span "Contacts" at bounding box center [42, 191] width 38 height 10
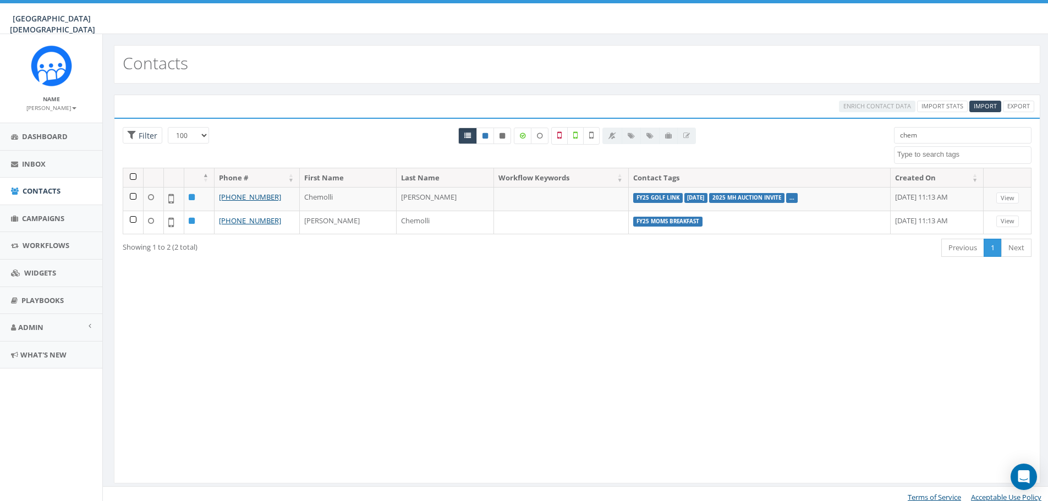
select select "100"
select select
click at [923, 131] on input "chem" at bounding box center [963, 135] width 138 height 17
drag, startPoint x: 923, startPoint y: 133, endPoint x: 900, endPoint y: 136, distance: 23.3
click at [900, 136] on input "chem" at bounding box center [963, 135] width 138 height 17
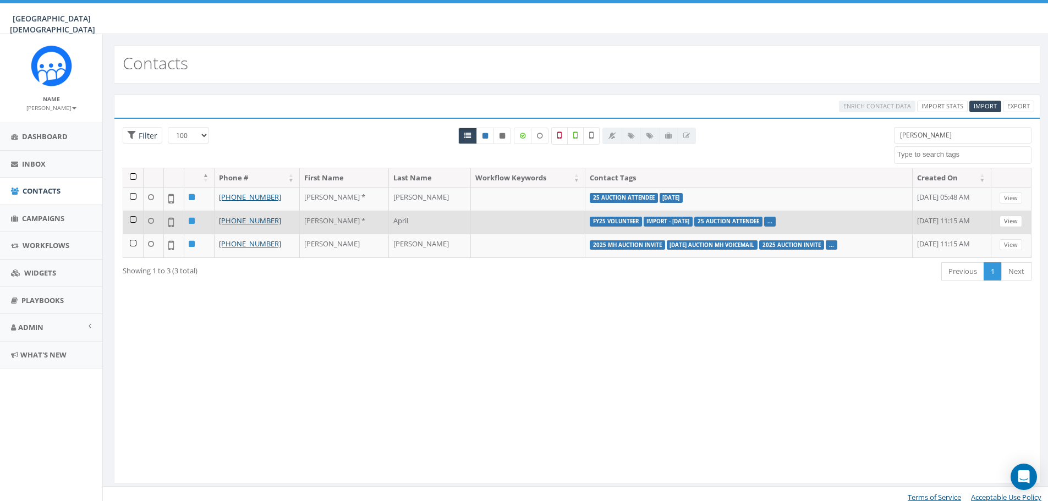
type input "jacobsen"
click at [1013, 224] on link "View" at bounding box center [1010, 222] width 23 height 12
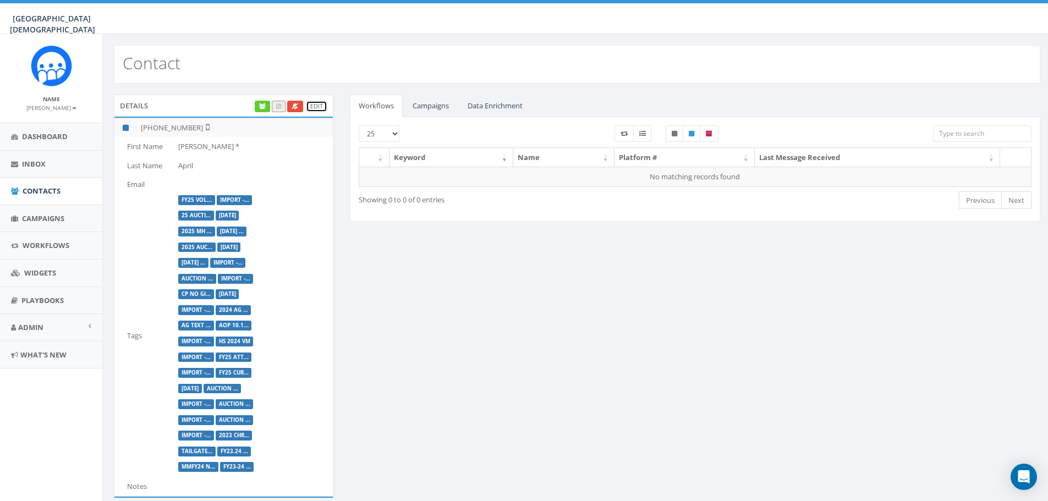
click at [315, 104] on link "Edit" at bounding box center [316, 107] width 21 height 12
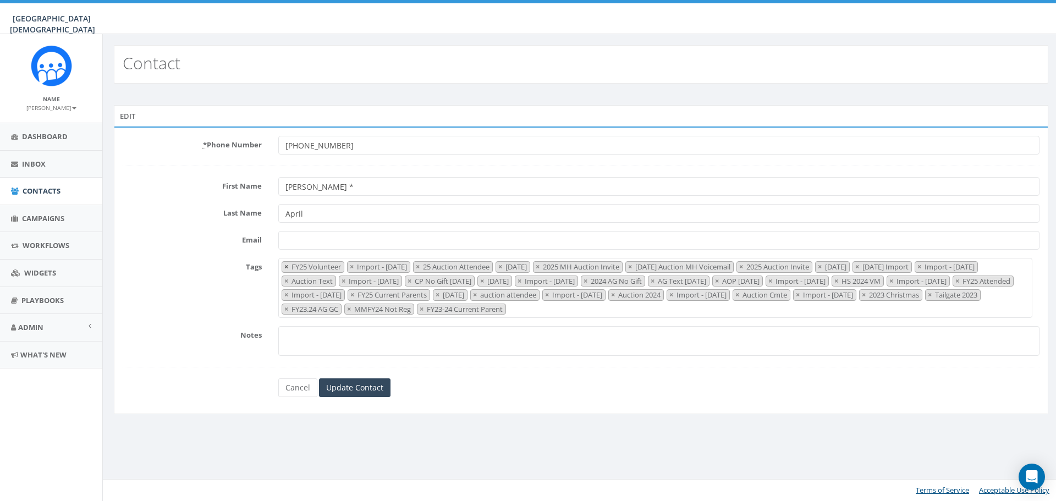
click at [286, 265] on span "×" at bounding box center [286, 267] width 4 height 10
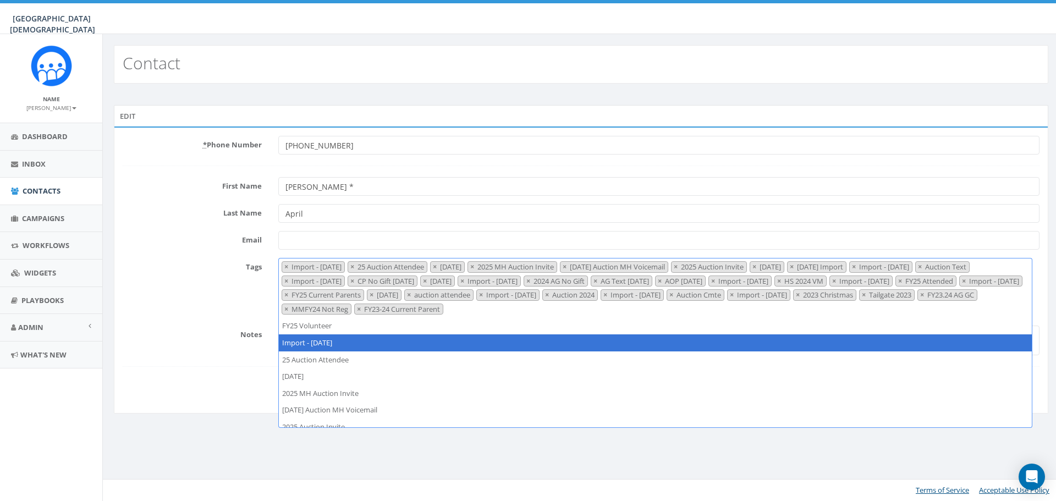
click at [286, 265] on span "×" at bounding box center [286, 267] width 4 height 10
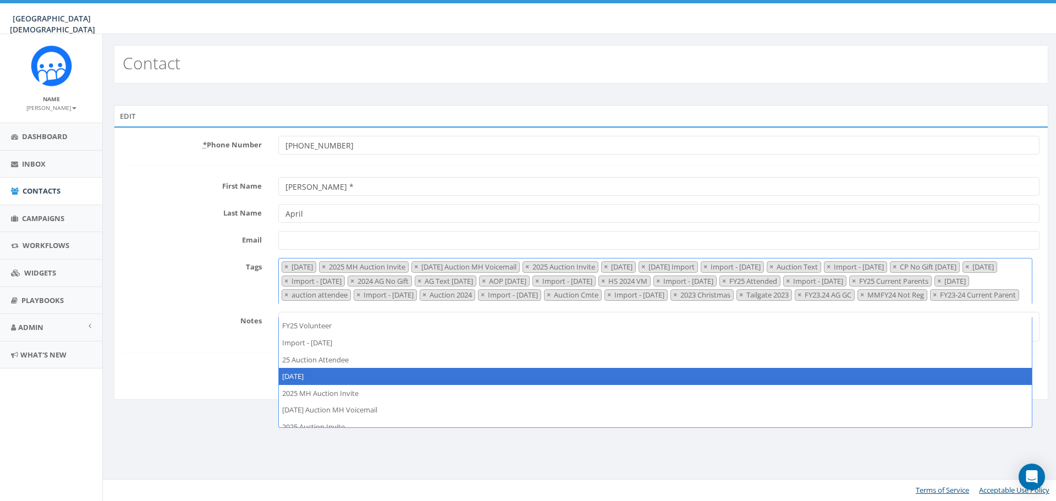
click at [286, 265] on span "×" at bounding box center [286, 267] width 4 height 10
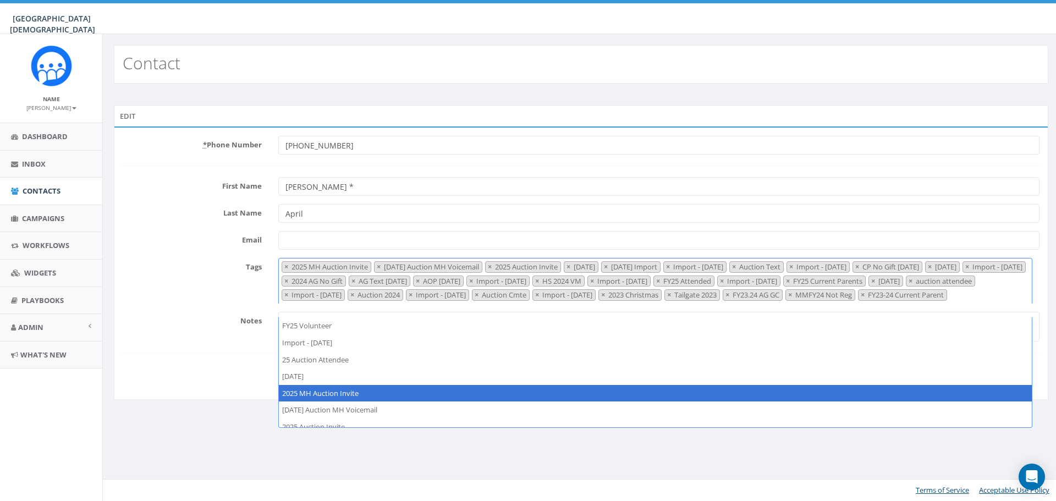
click at [286, 265] on span "×" at bounding box center [286, 267] width 4 height 10
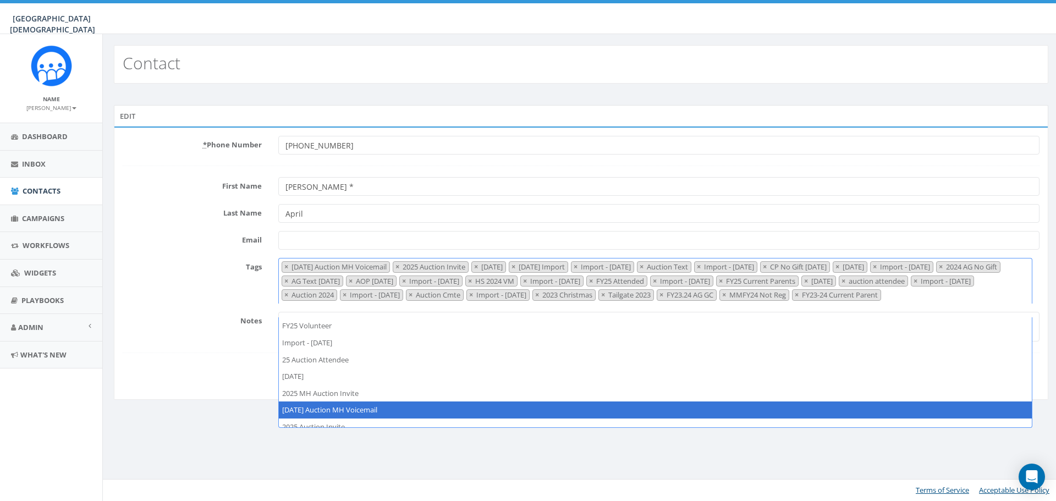
click at [286, 265] on span "×" at bounding box center [286, 267] width 4 height 10
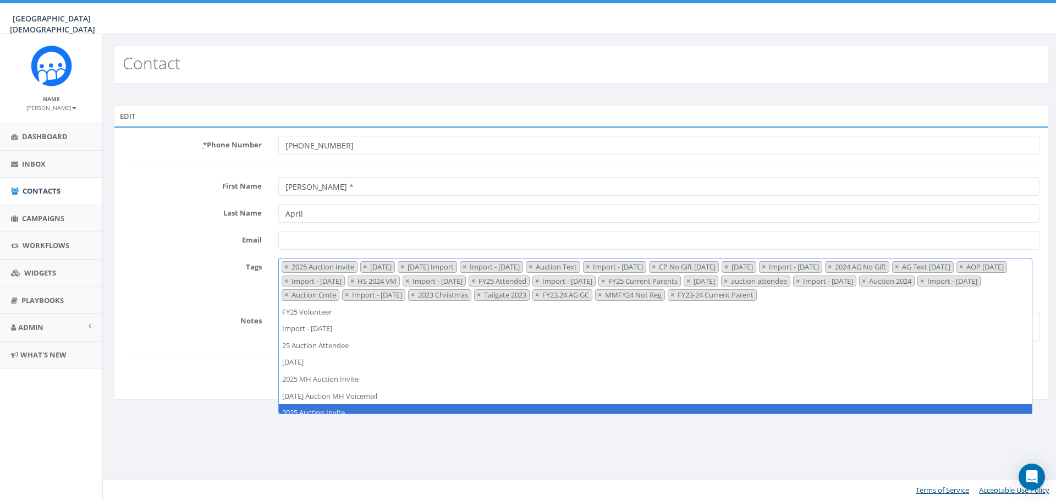
click at [286, 265] on span "×" at bounding box center [286, 267] width 4 height 10
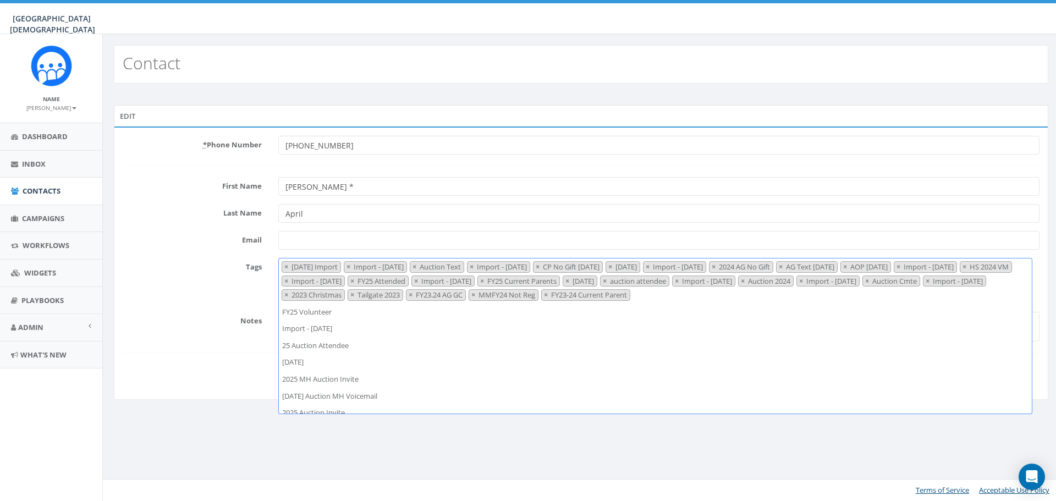
scroll to position [101, 0]
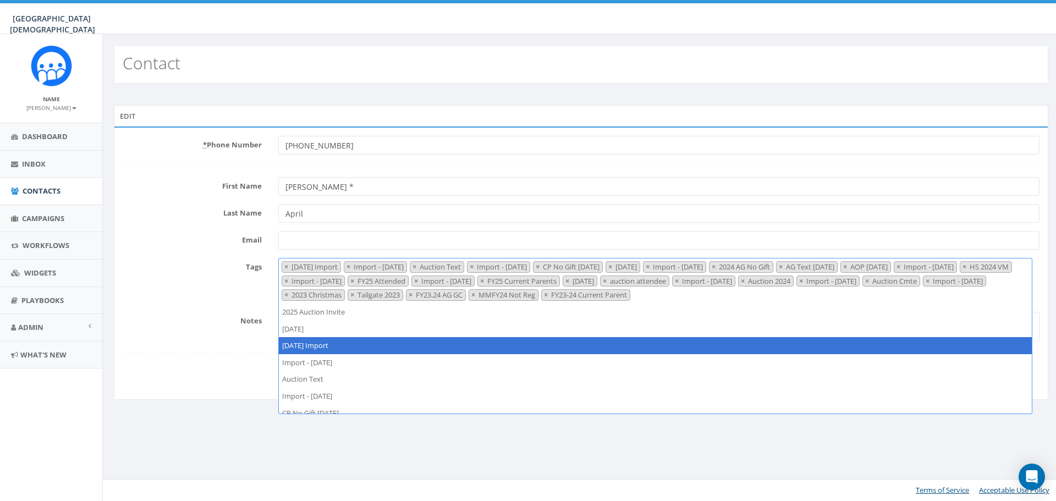
click at [286, 265] on span "×" at bounding box center [286, 267] width 4 height 10
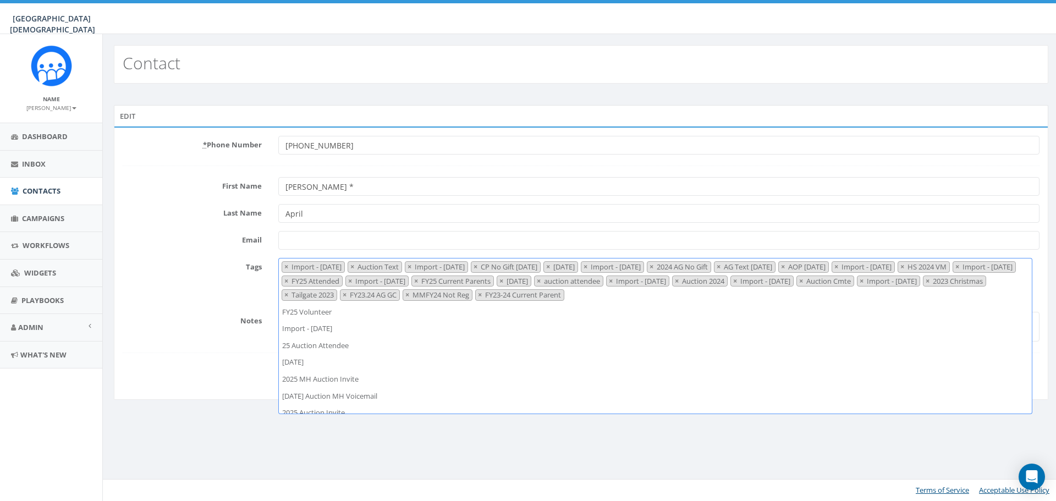
scroll to position [118, 0]
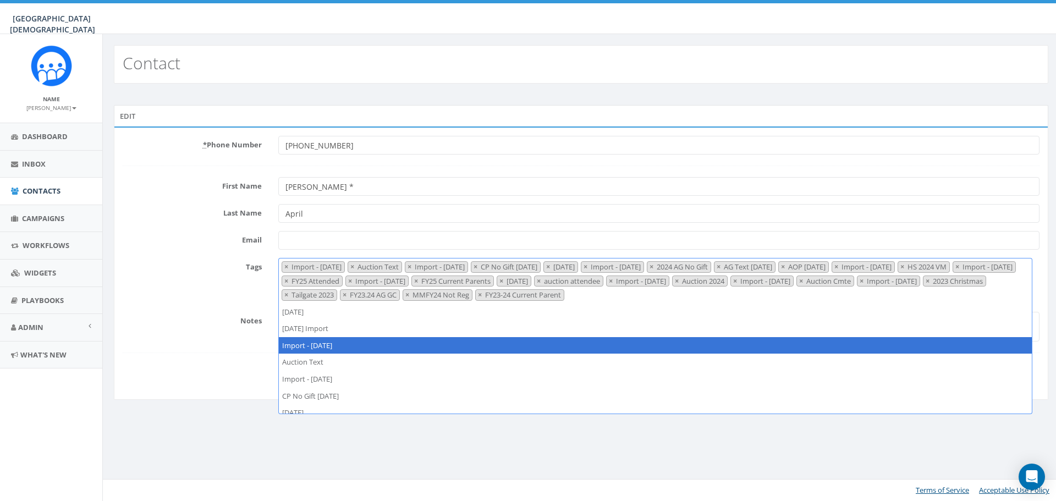
click at [286, 265] on span "×" at bounding box center [286, 267] width 4 height 10
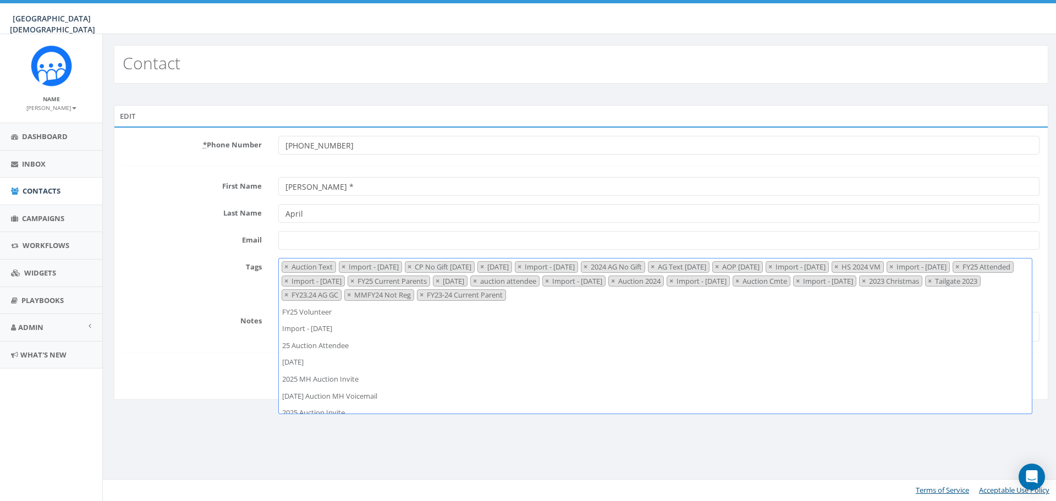
click at [286, 265] on span "×" at bounding box center [286, 267] width 4 height 10
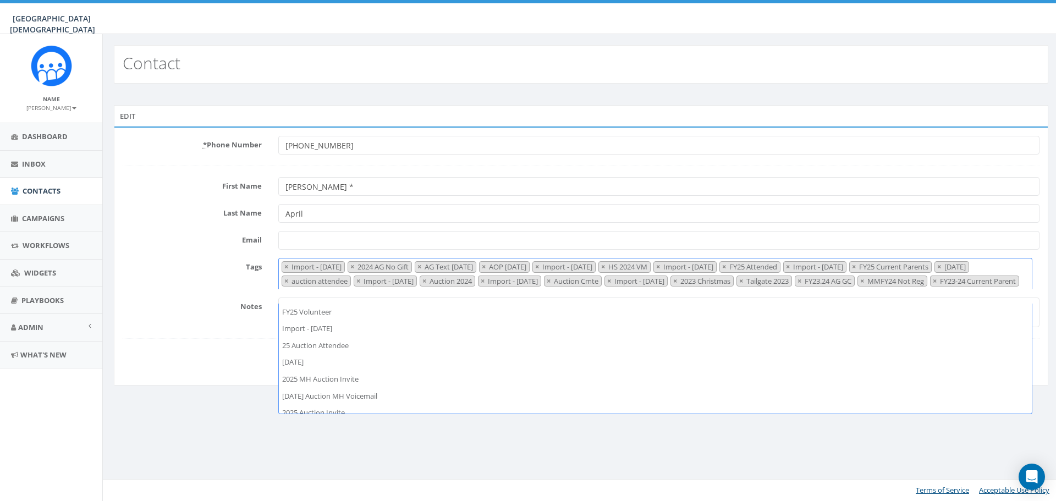
scroll to position [202, 0]
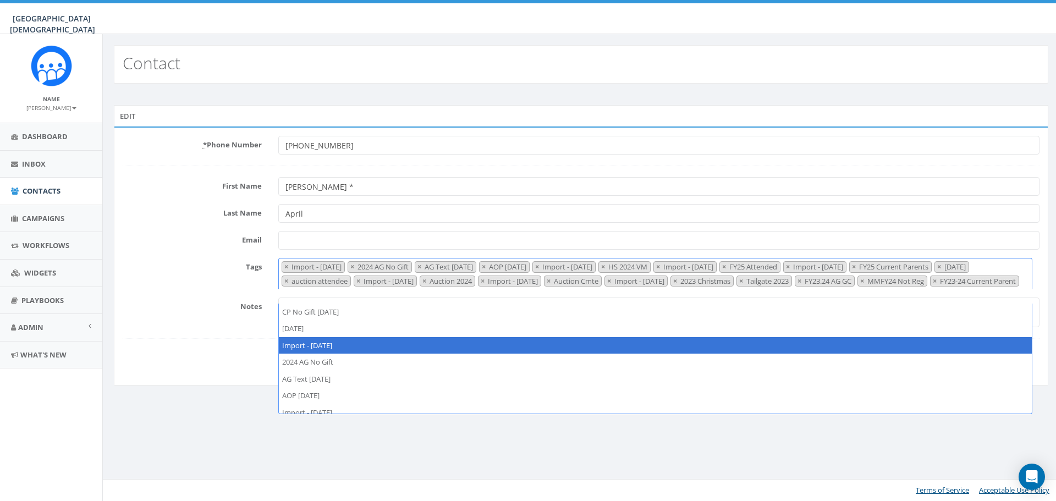
click at [286, 265] on span "×" at bounding box center [286, 267] width 4 height 10
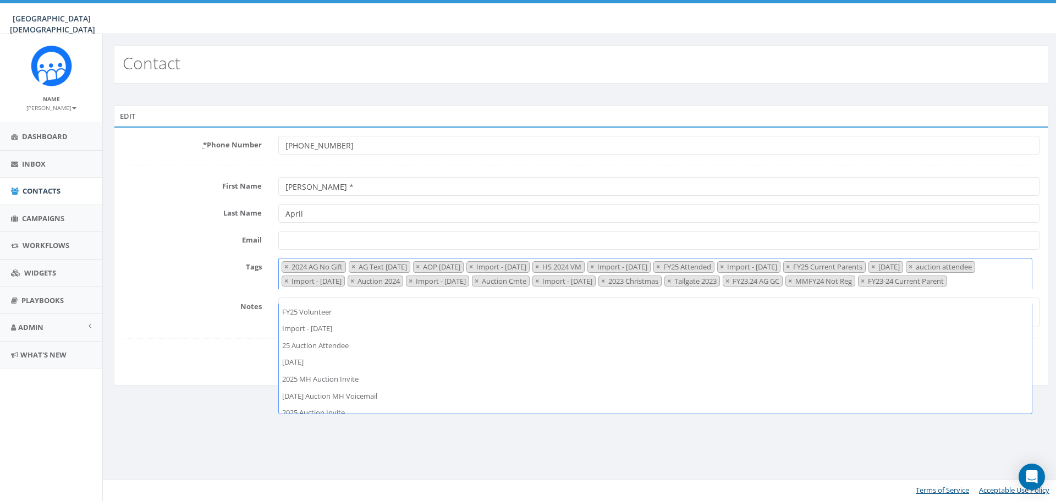
click at [286, 265] on span "×" at bounding box center [286, 267] width 4 height 10
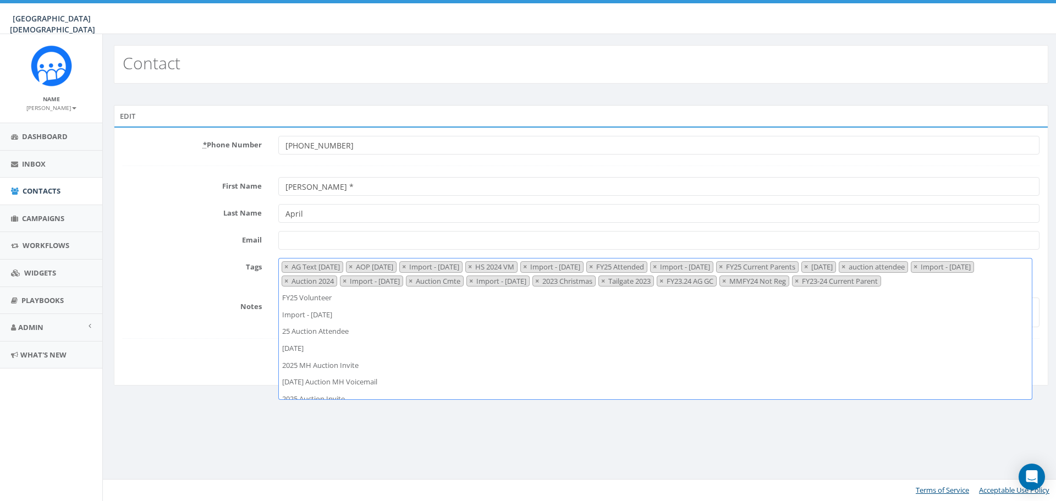
scroll to position [235, 0]
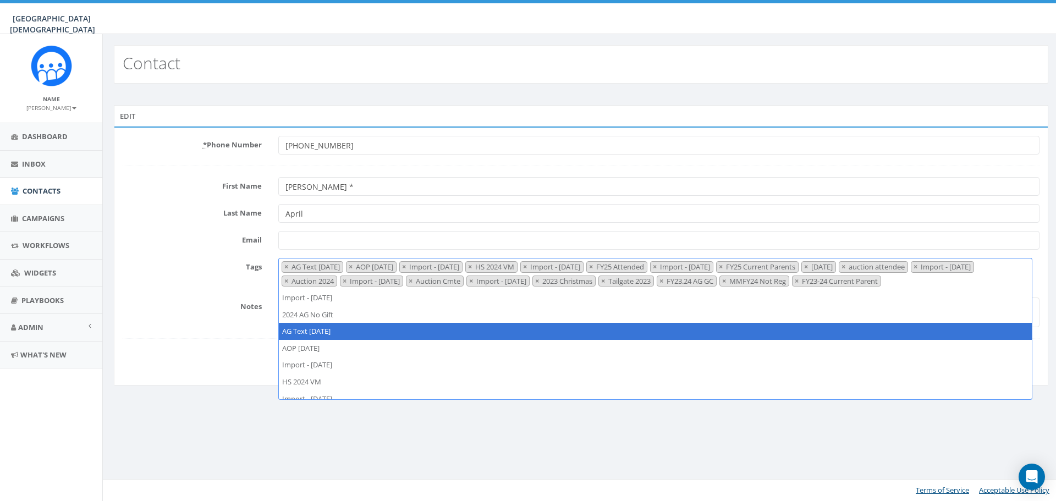
click at [286, 265] on span "×" at bounding box center [286, 267] width 4 height 10
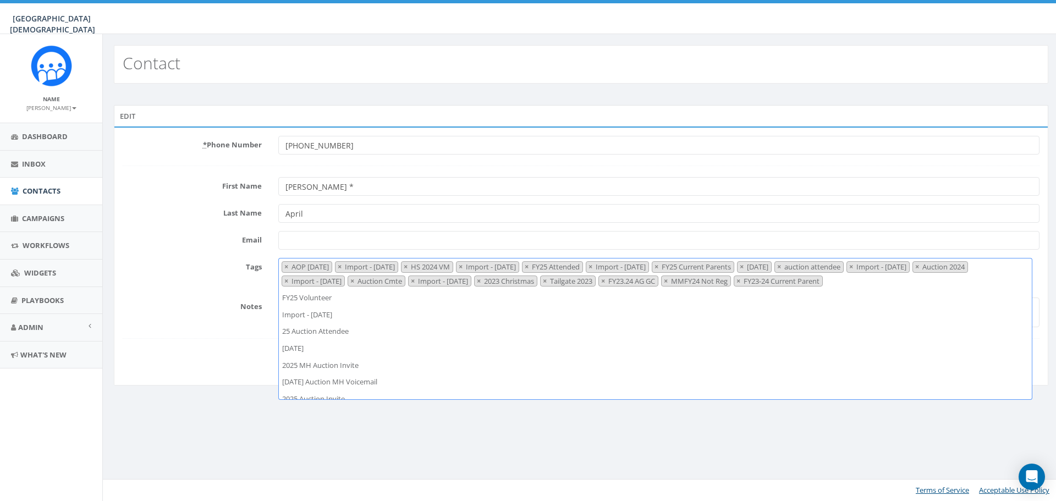
scroll to position [252, 0]
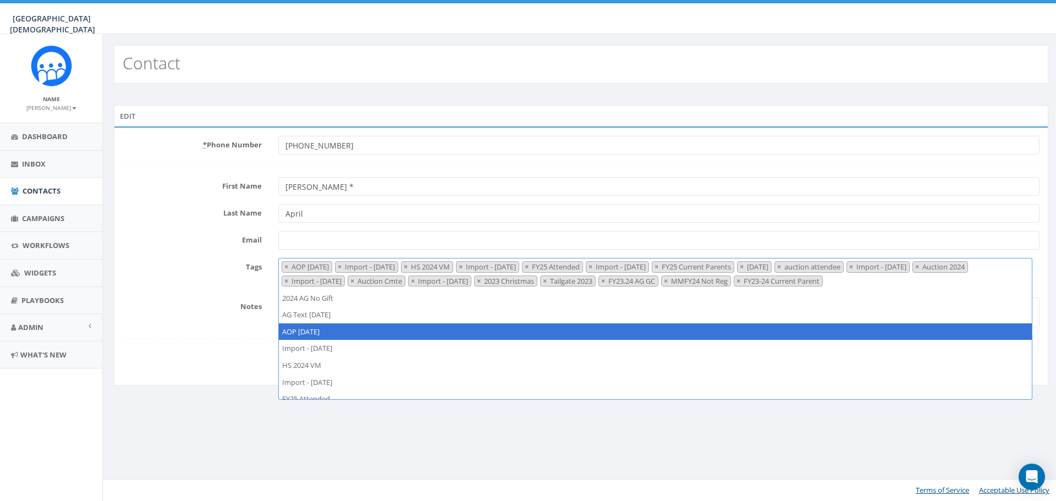
click at [286, 265] on span "×" at bounding box center [286, 267] width 4 height 10
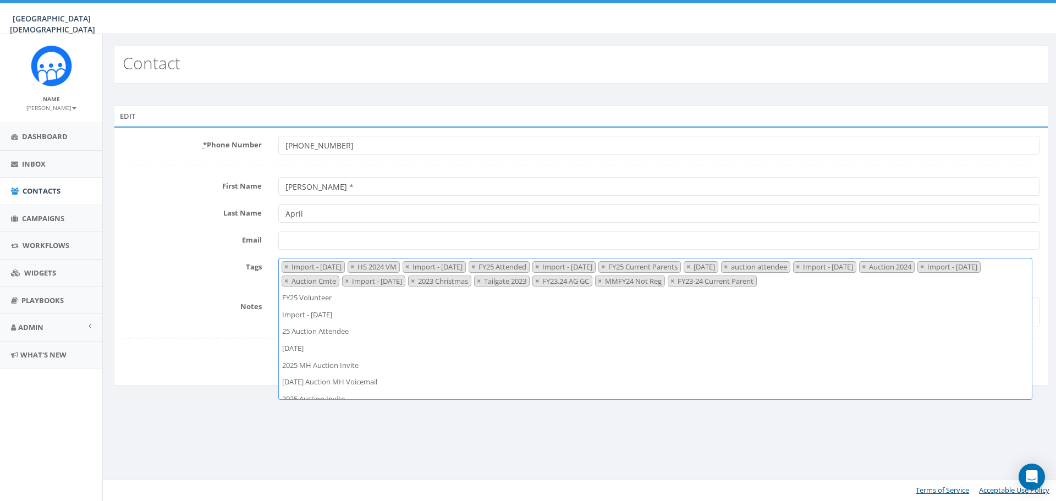
scroll to position [269, 0]
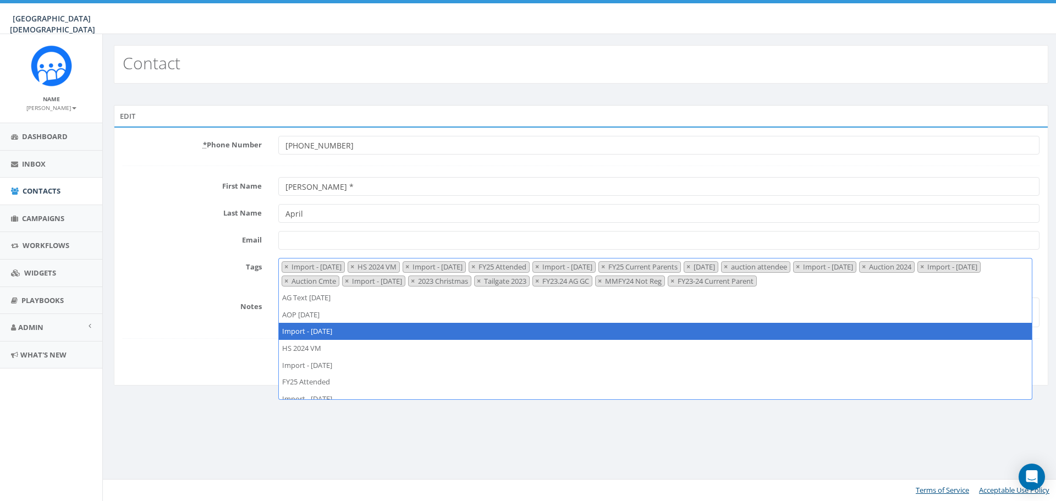
click at [286, 265] on span "×" at bounding box center [286, 267] width 4 height 10
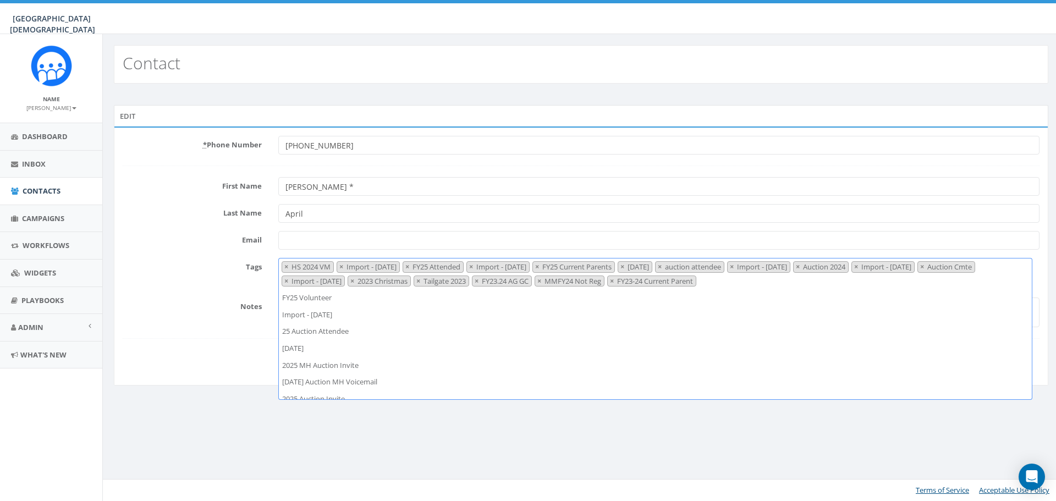
scroll to position [303, 0]
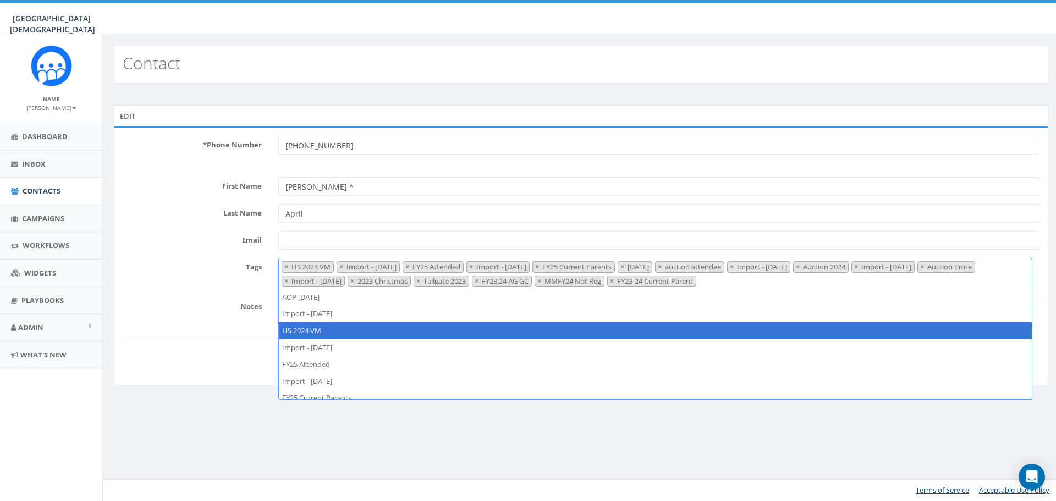
click at [286, 265] on span "×" at bounding box center [286, 267] width 4 height 10
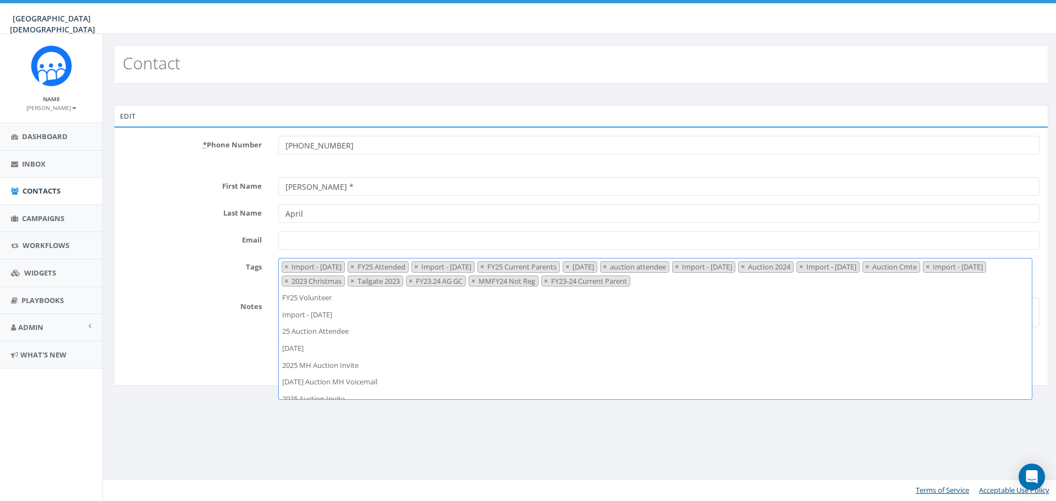
click at [286, 265] on span "×" at bounding box center [286, 267] width 4 height 10
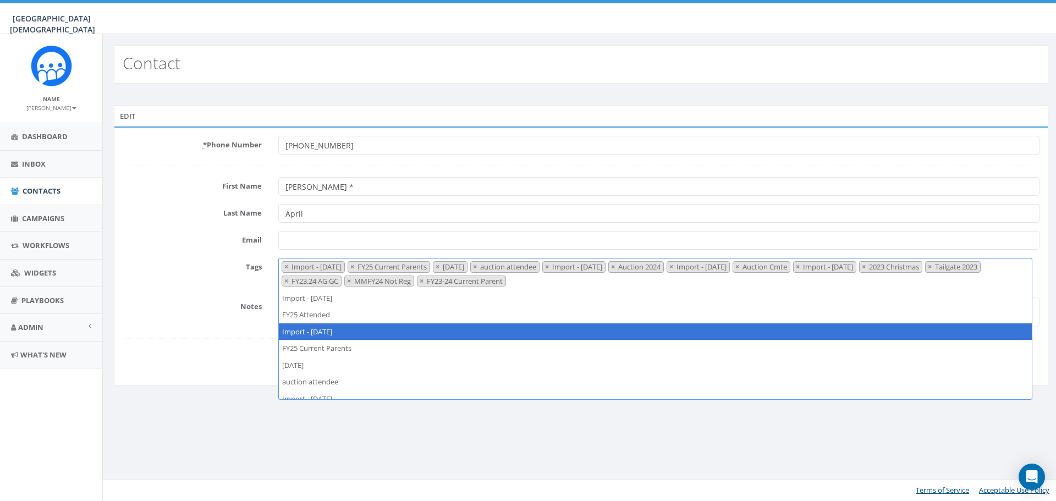
click at [286, 265] on span "×" at bounding box center [286, 267] width 4 height 10
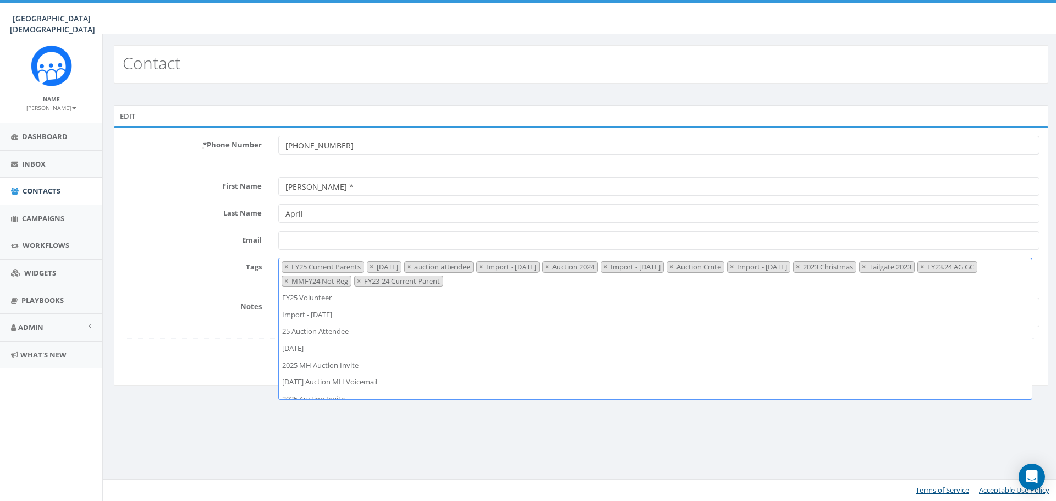
scroll to position [353, 0]
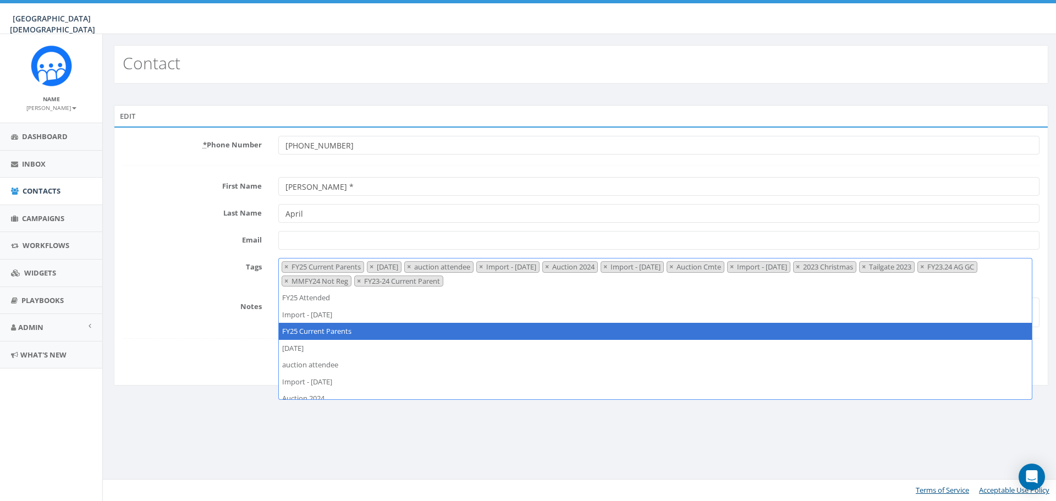
click at [286, 265] on span "×" at bounding box center [286, 267] width 4 height 10
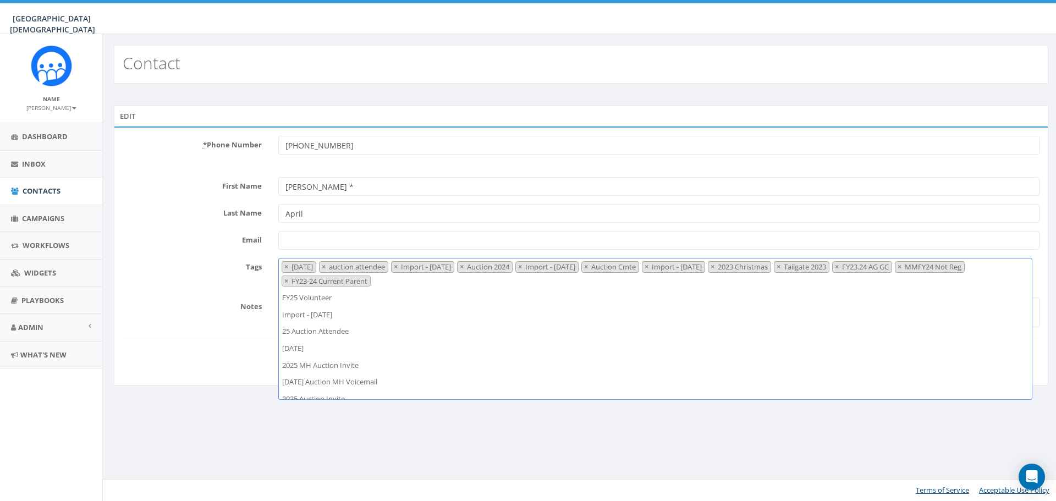
scroll to position [370, 0]
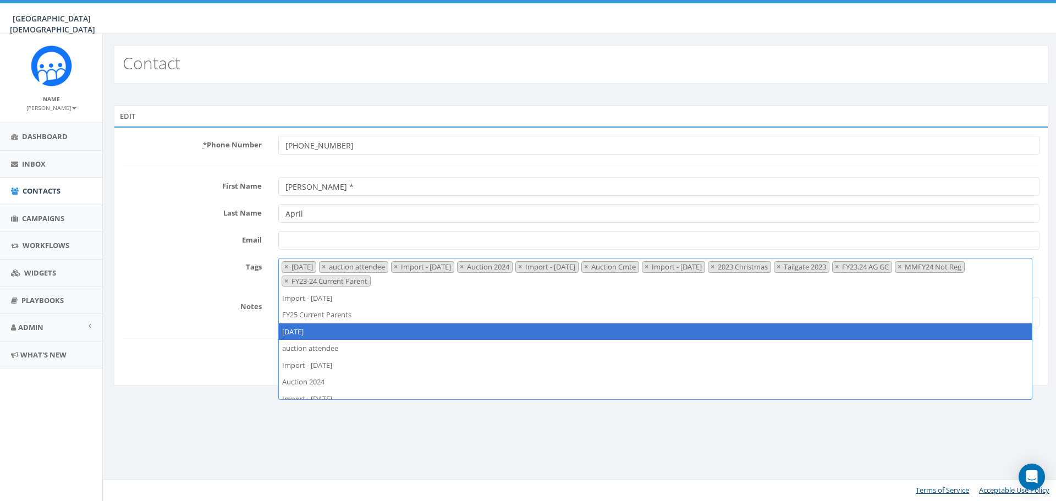
click at [286, 265] on span "×" at bounding box center [286, 267] width 4 height 10
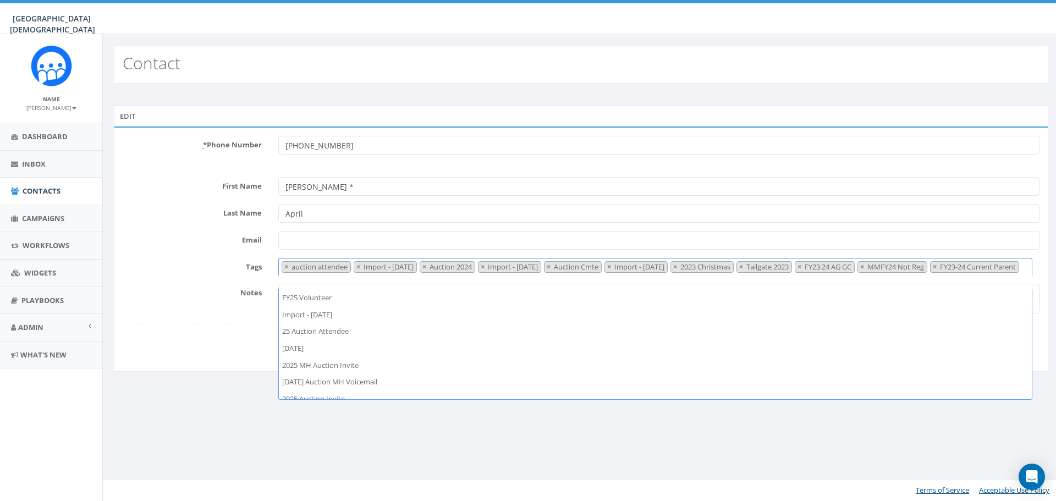
click at [286, 265] on span "×" at bounding box center [286, 267] width 4 height 10
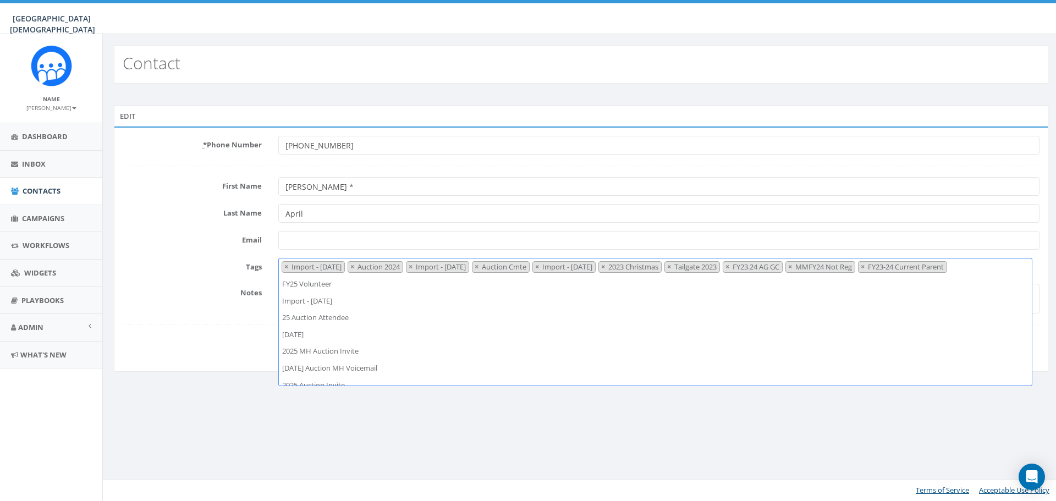
click at [286, 265] on span "×" at bounding box center [286, 267] width 4 height 10
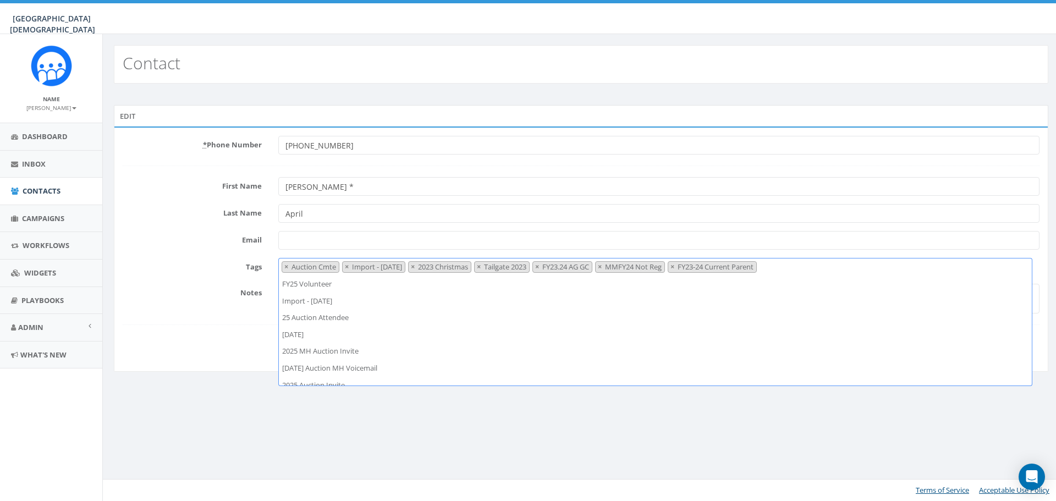
scroll to position [454, 0]
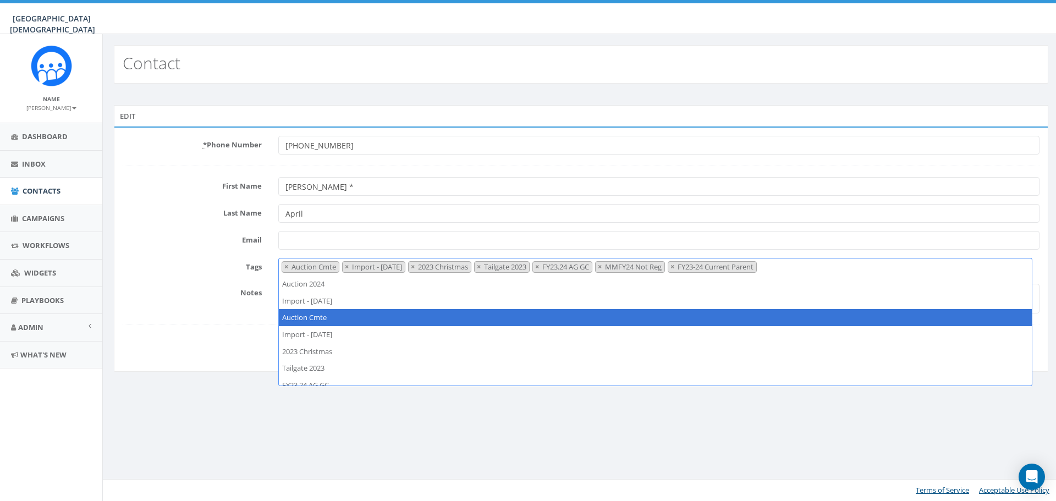
click at [286, 265] on span "×" at bounding box center [286, 267] width 4 height 10
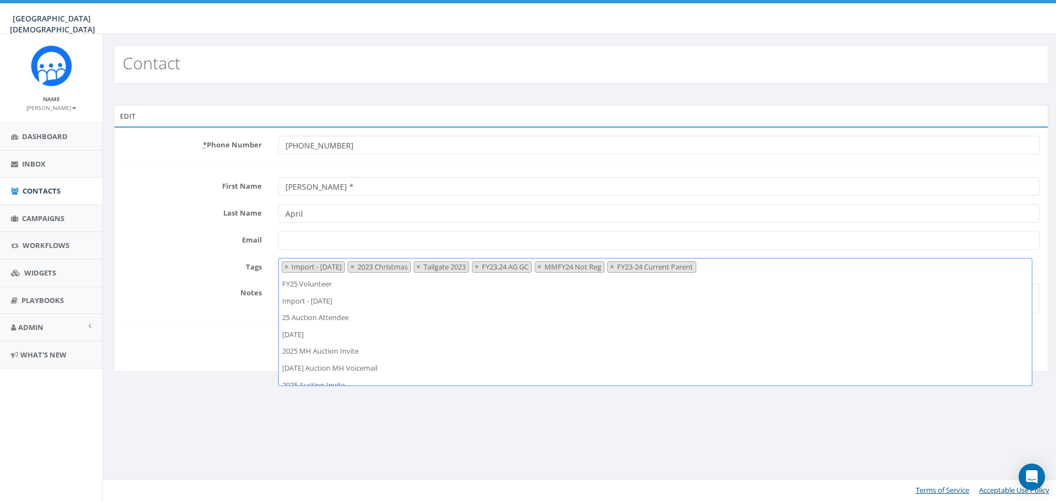
scroll to position [487, 0]
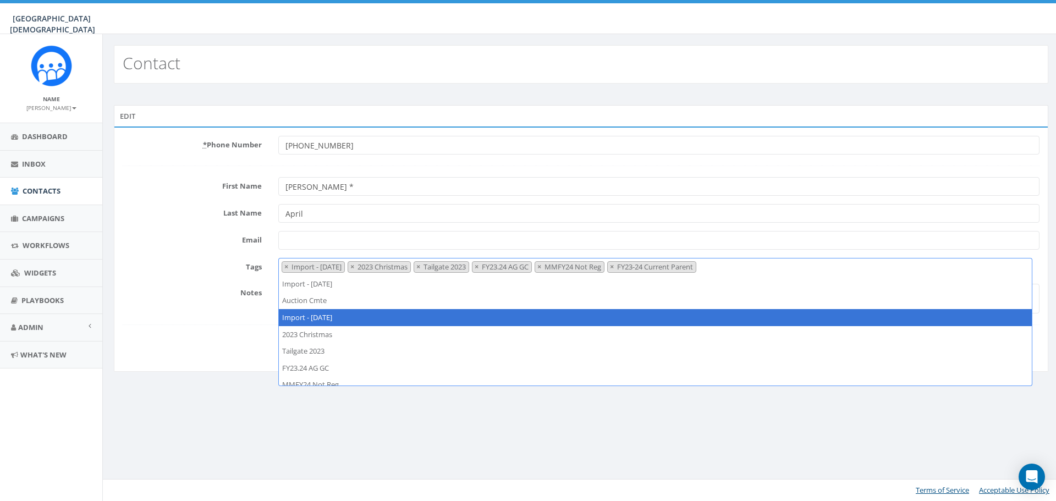
click at [286, 265] on span "×" at bounding box center [286, 267] width 4 height 10
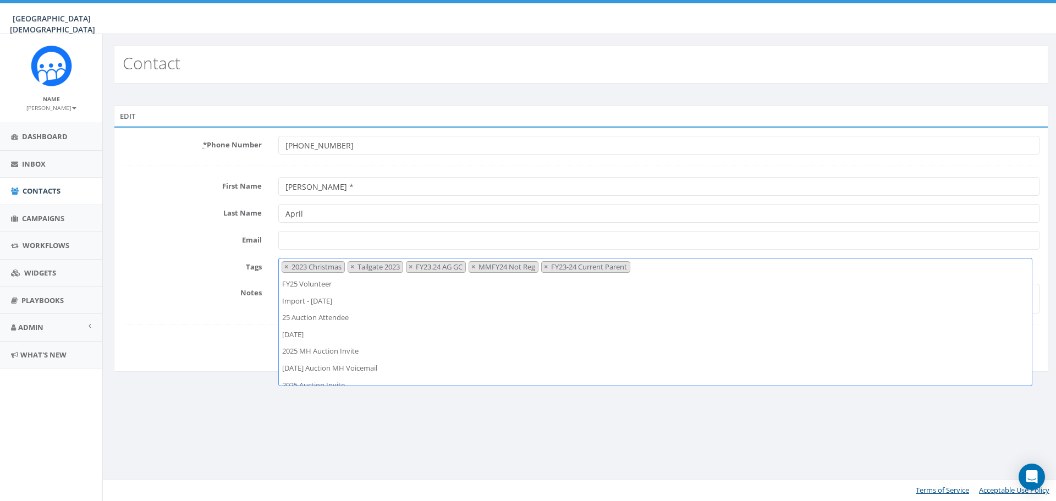
click at [286, 265] on span "×" at bounding box center [286, 267] width 4 height 10
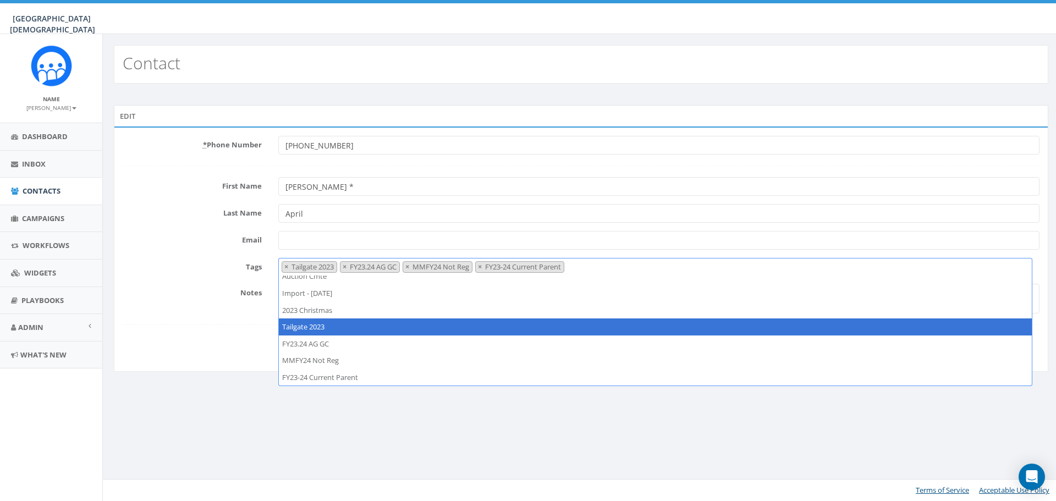
click at [286, 265] on span "×" at bounding box center [286, 267] width 4 height 10
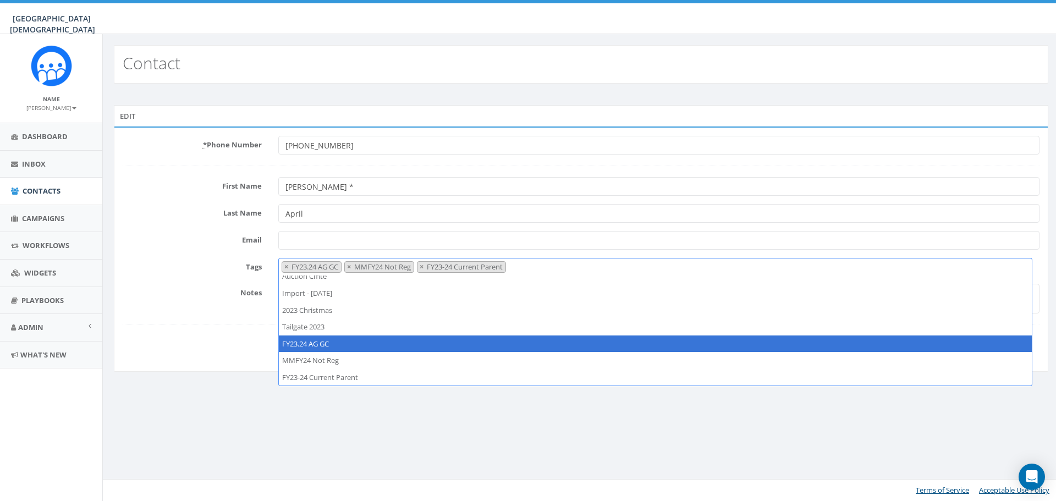
click at [286, 265] on span "×" at bounding box center [286, 267] width 4 height 10
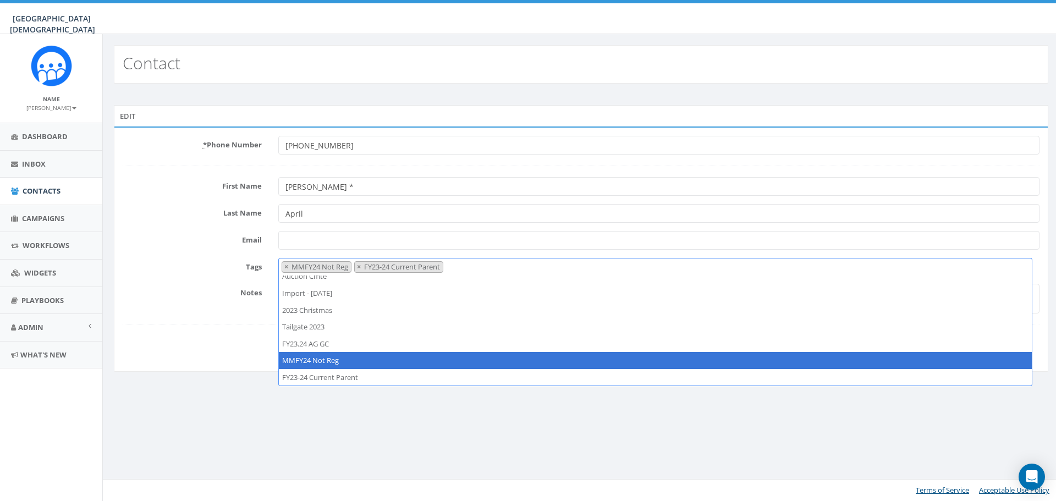
click at [286, 265] on span "×" at bounding box center [286, 267] width 4 height 10
select select "FY23-24 Current Parent"
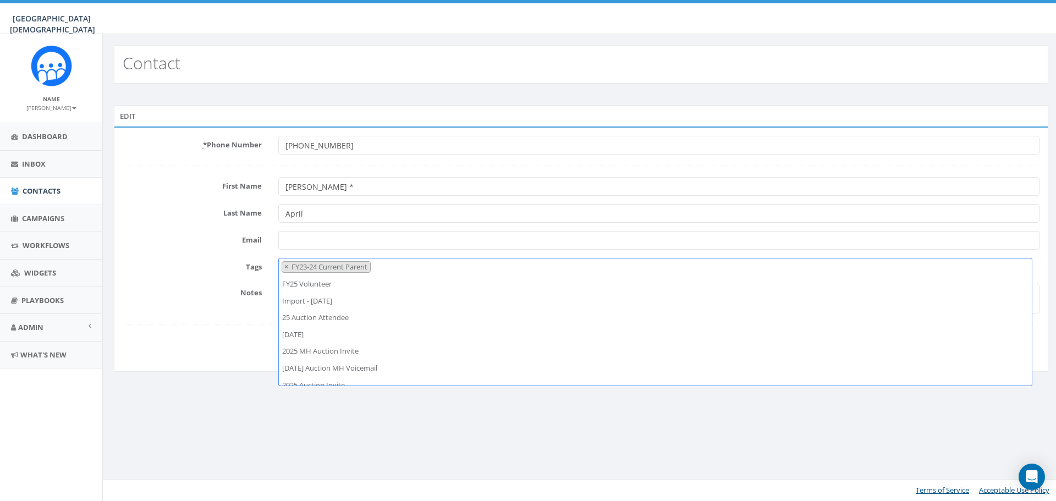
scroll to position [0, 0]
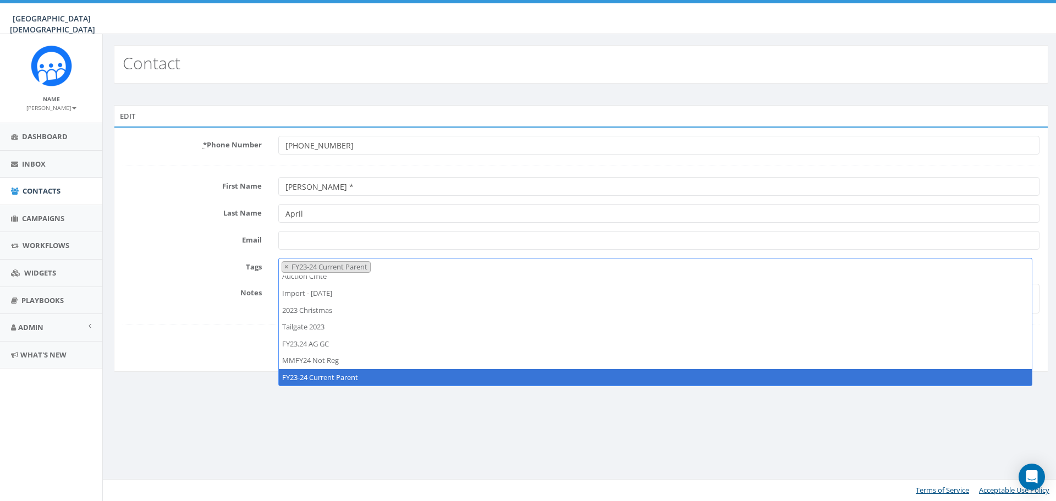
click at [178, 338] on div "Cancel Update Contact" at bounding box center [580, 345] width 933 height 19
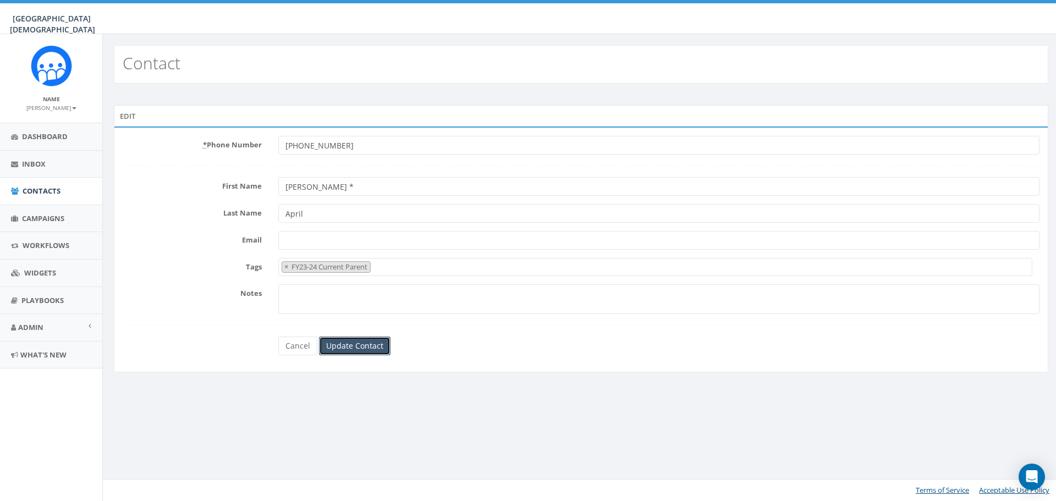
click at [376, 348] on input "Update Contact" at bounding box center [355, 346] width 72 height 19
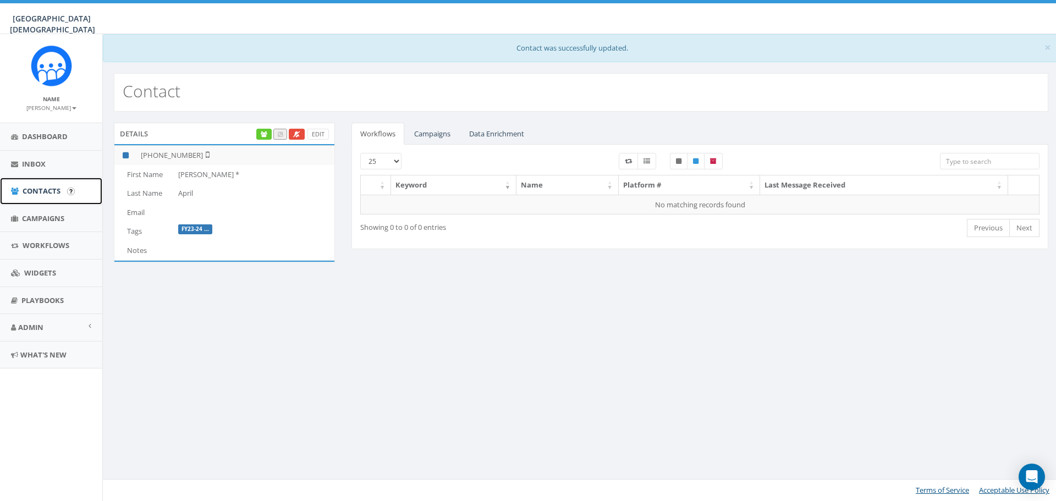
click at [42, 188] on span "Contacts" at bounding box center [42, 191] width 38 height 10
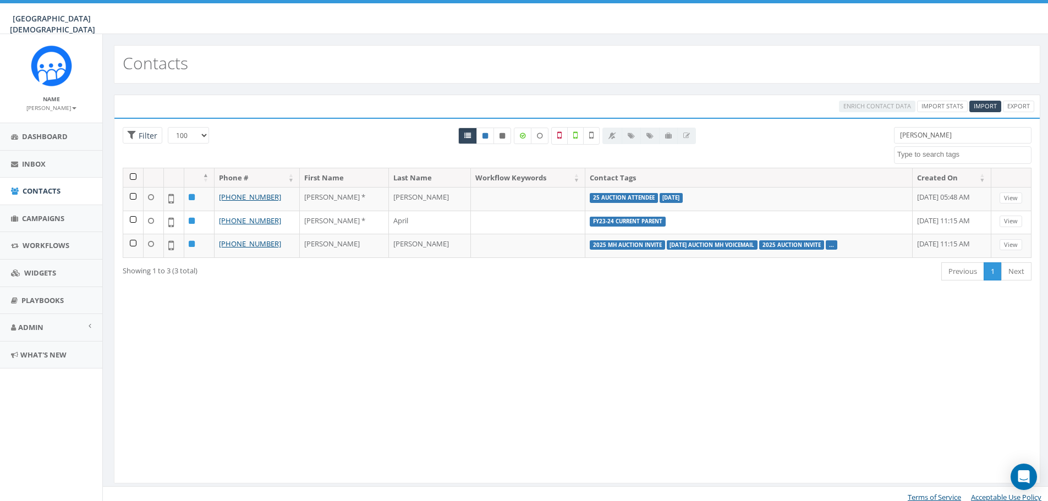
select select "100"
select select
click at [938, 137] on input "jacobsen" at bounding box center [963, 135] width 138 height 17
drag, startPoint x: 939, startPoint y: 136, endPoint x: 877, endPoint y: 149, distance: 63.5
click at [878, 147] on div "25 50 100 Filter jacobsen 2023 Christmas 2024/03/15 2024/08/21 2024/10/14 2024/…" at bounding box center [576, 147] width 925 height 41
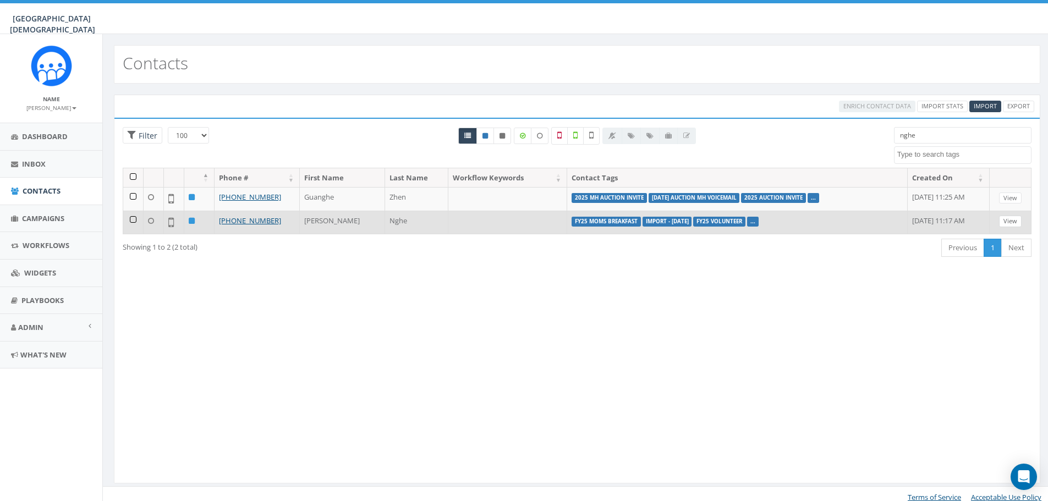
type input "nghe"
click at [1008, 226] on link "View" at bounding box center [1010, 222] width 23 height 12
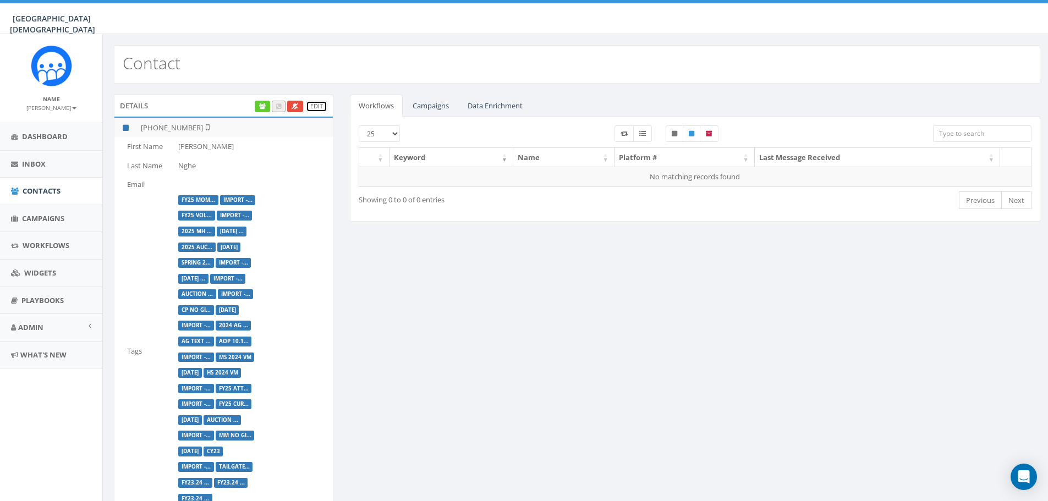
click at [323, 105] on link "Edit" at bounding box center [316, 107] width 21 height 12
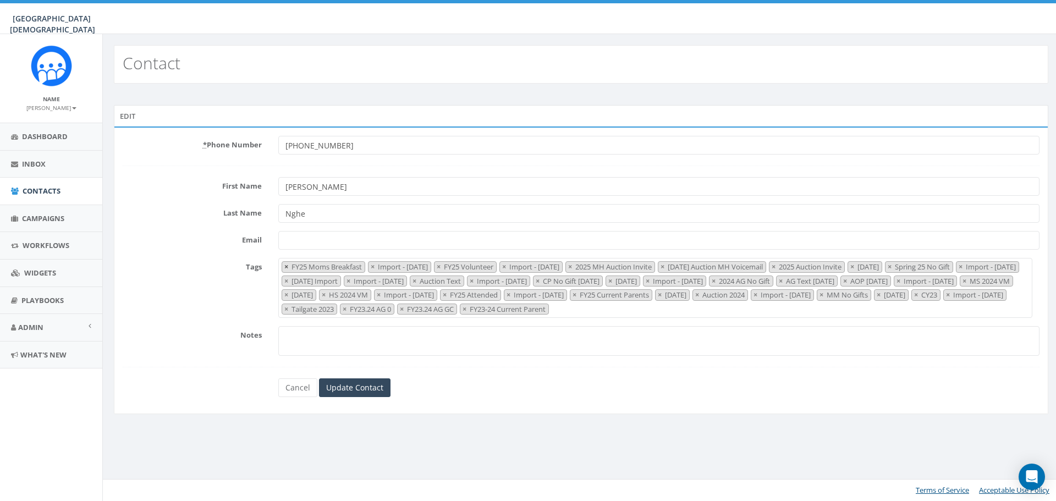
click at [285, 265] on span "×" at bounding box center [286, 267] width 4 height 10
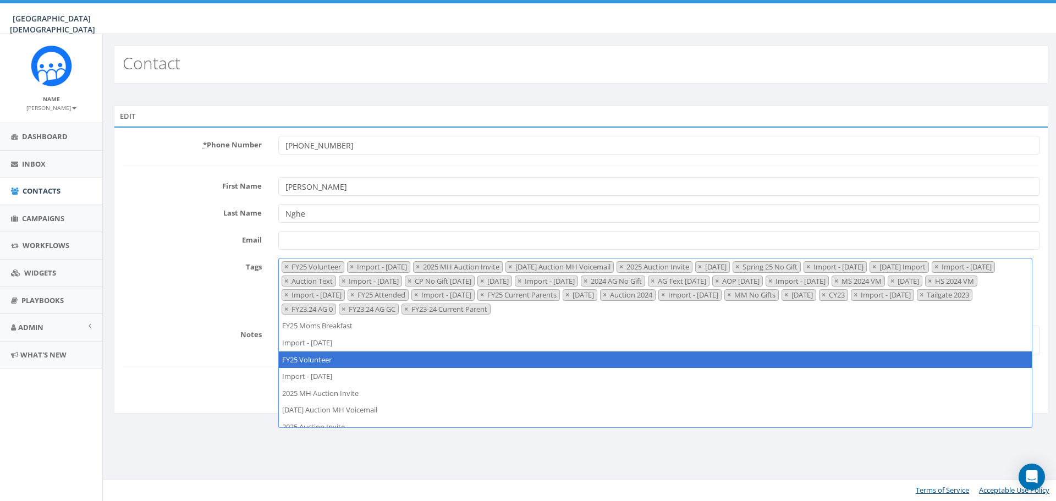
click at [285, 265] on span "×" at bounding box center [286, 267] width 4 height 10
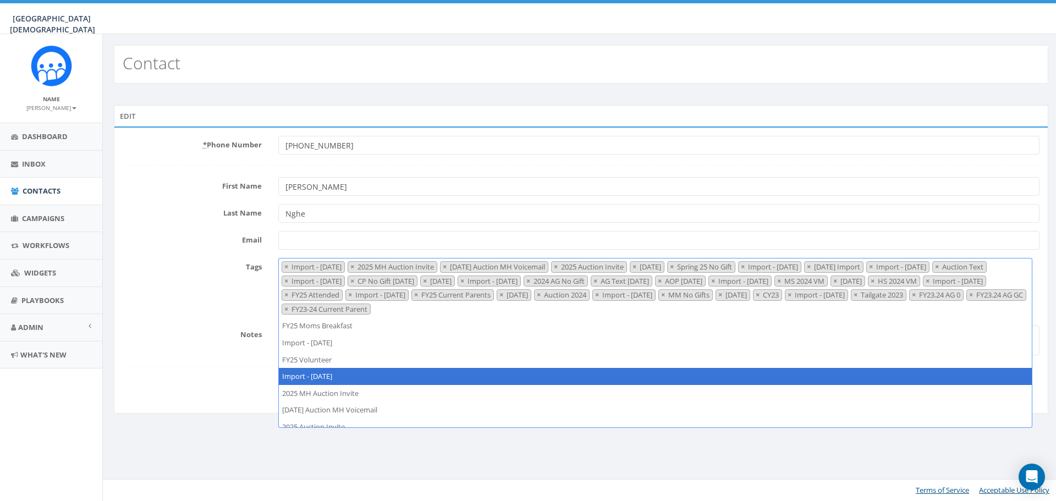
click at [285, 265] on span "×" at bounding box center [286, 267] width 4 height 10
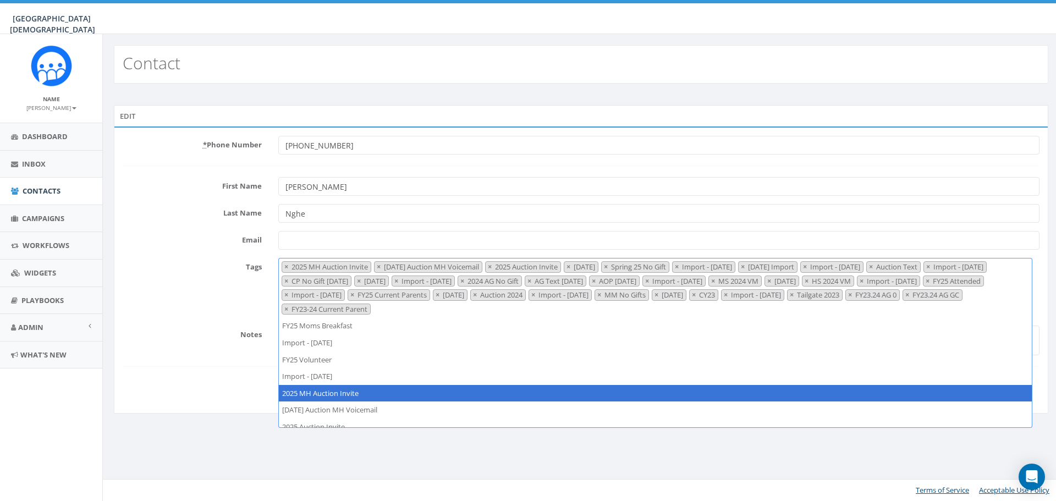
click at [285, 265] on span "×" at bounding box center [286, 267] width 4 height 10
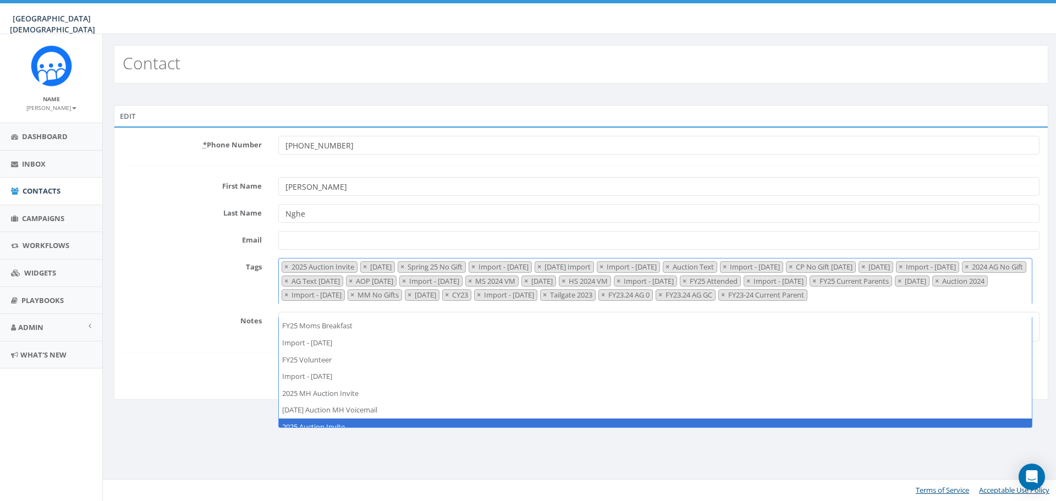
click at [285, 265] on span "×" at bounding box center [286, 267] width 4 height 10
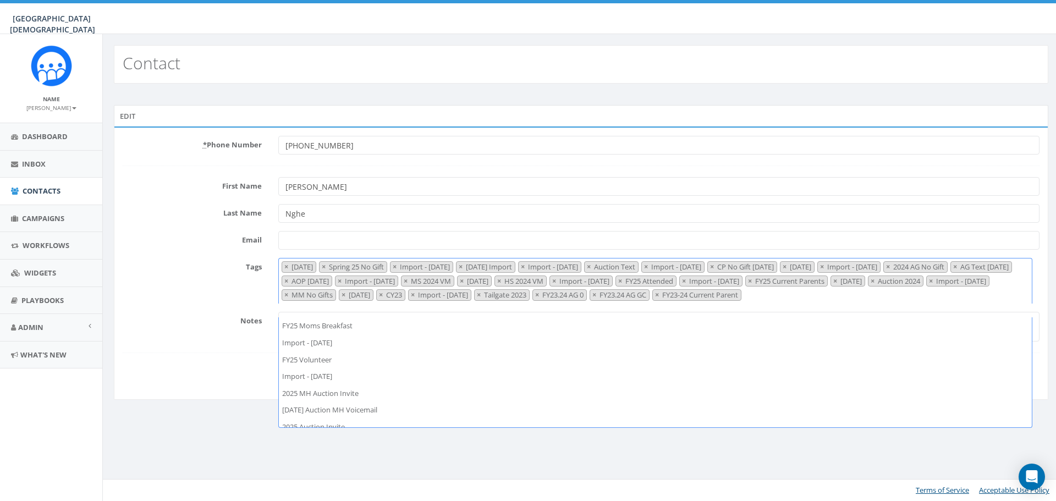
click at [285, 265] on span "×" at bounding box center [286, 267] width 4 height 10
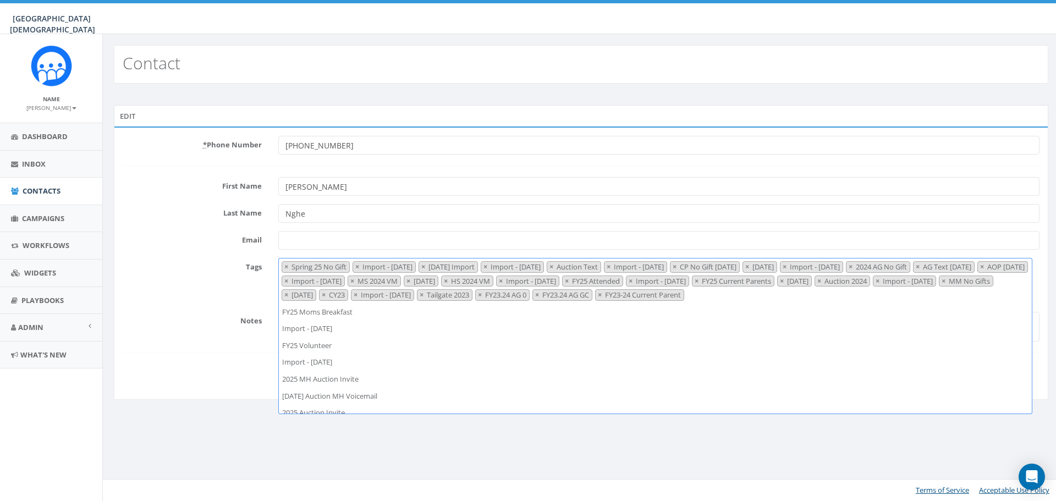
click at [285, 265] on span "×" at bounding box center [286, 267] width 4 height 10
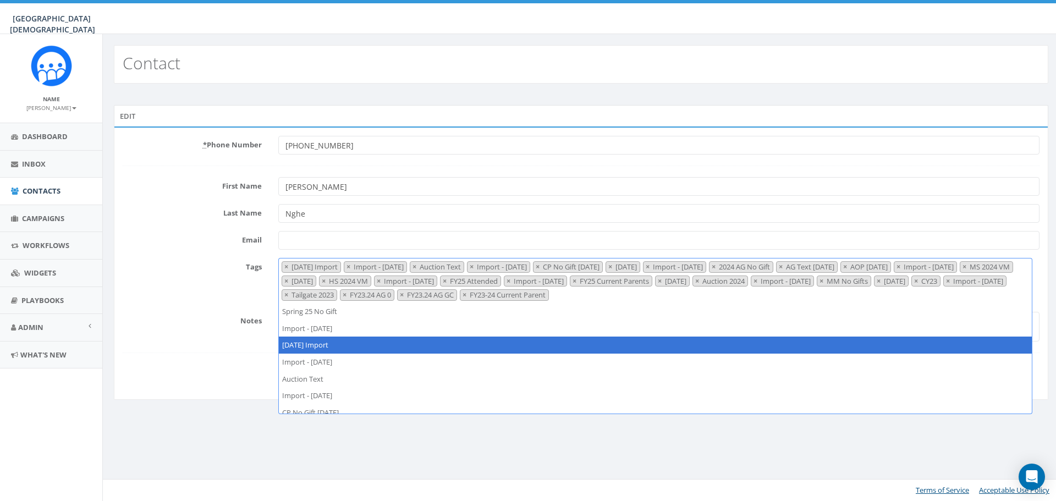
click at [285, 265] on span "×" at bounding box center [286, 267] width 4 height 10
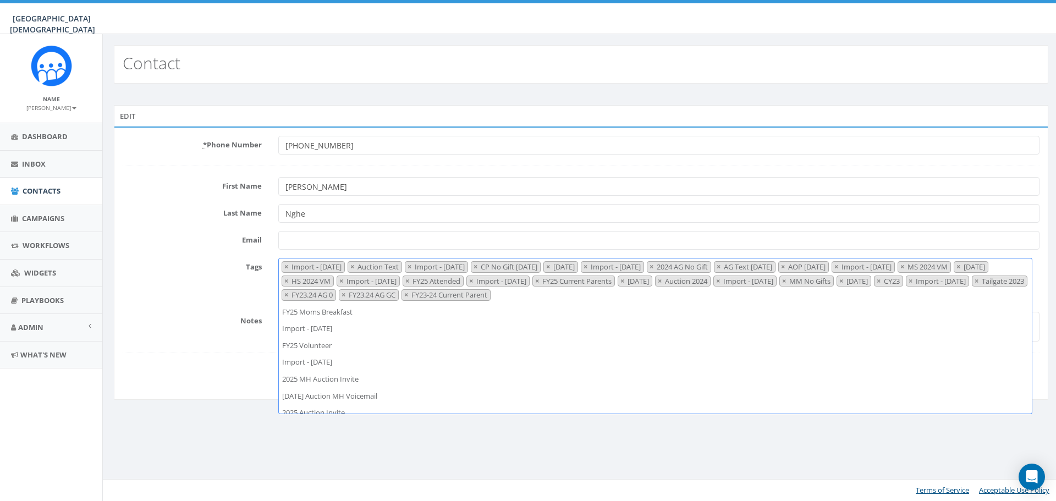
click at [285, 265] on span "×" at bounding box center [286, 267] width 4 height 10
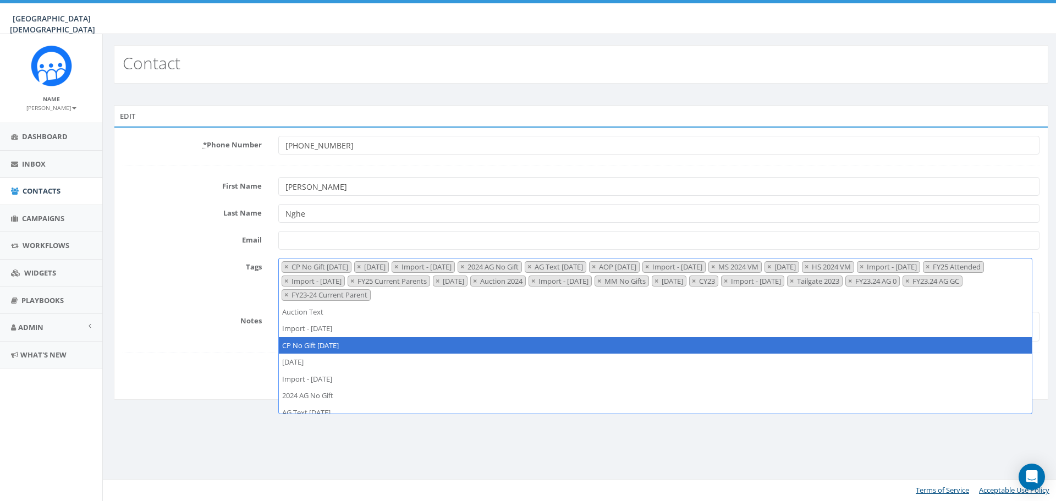
click at [285, 265] on span "×" at bounding box center [286, 267] width 4 height 10
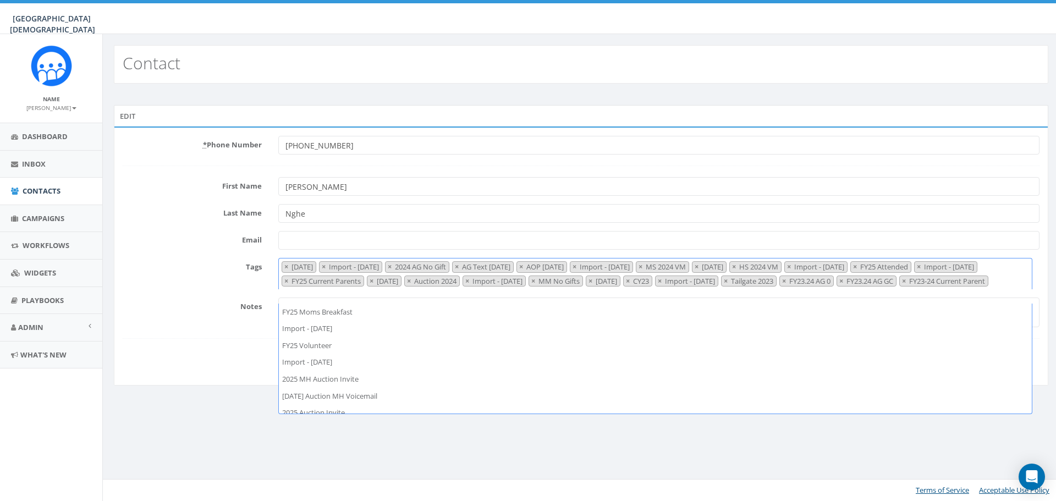
click at [285, 265] on span "×" at bounding box center [286, 267] width 4 height 10
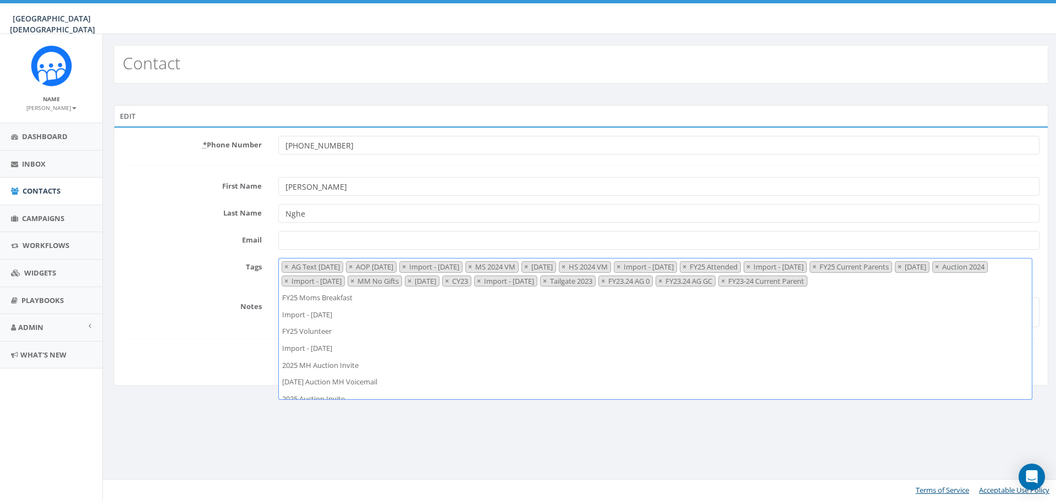
scroll to position [269, 0]
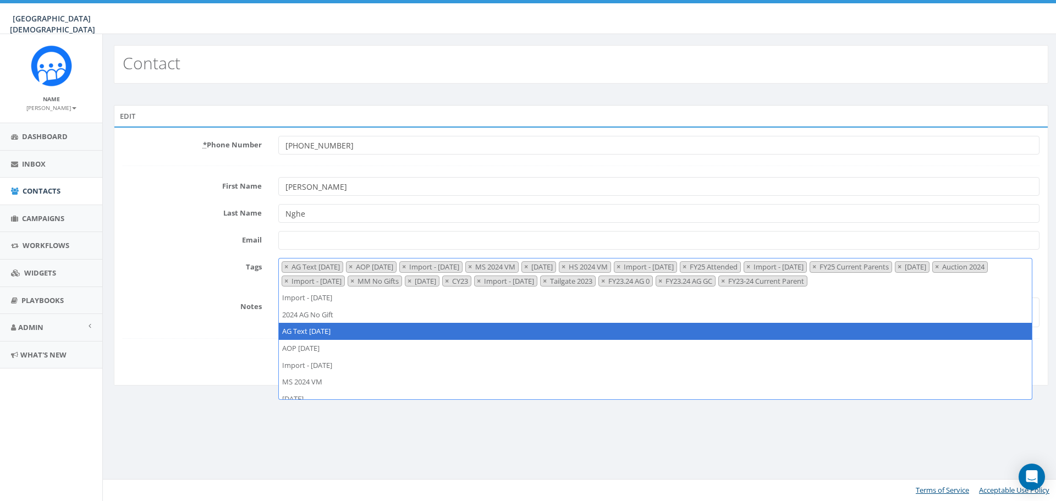
click at [285, 265] on span "×" at bounding box center [286, 267] width 4 height 10
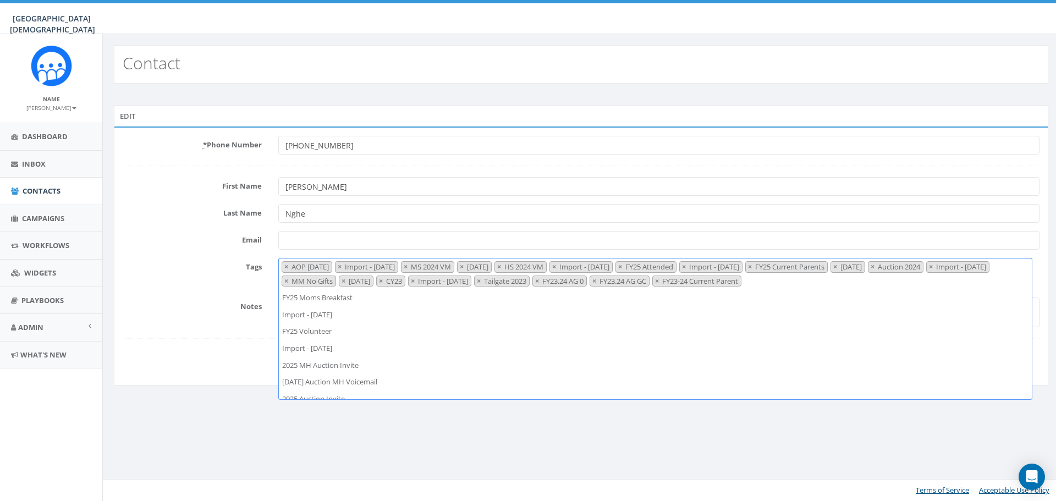
click at [285, 265] on span "×" at bounding box center [286, 267] width 4 height 10
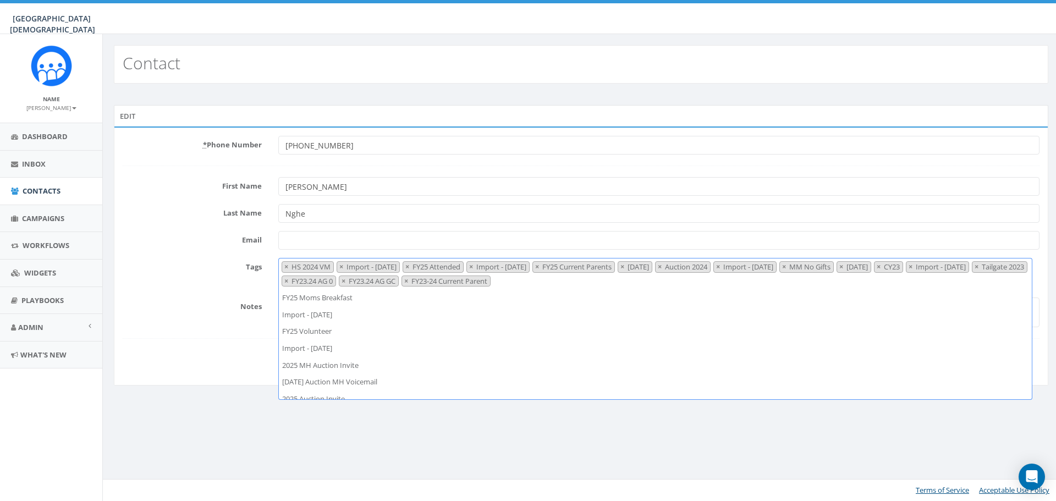
scroll to position [370, 0]
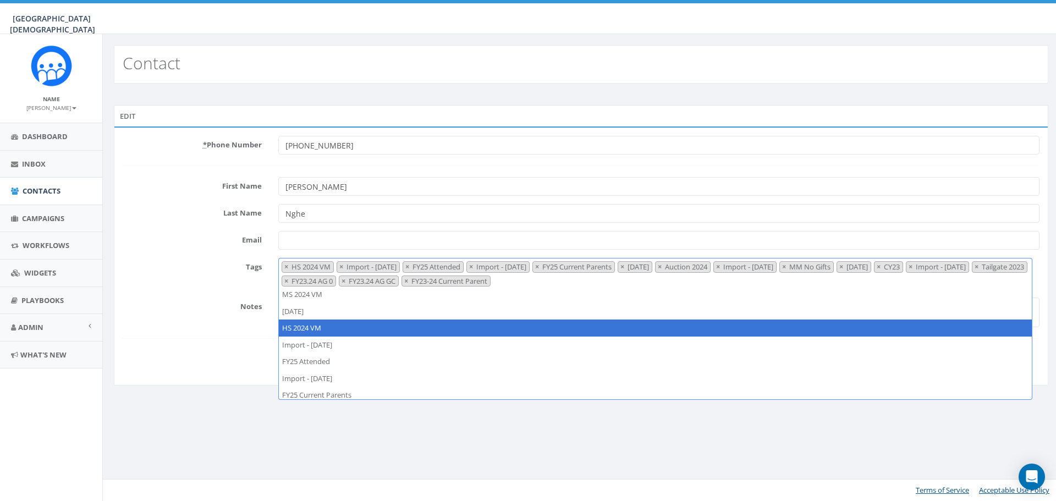
click at [285, 265] on span "×" at bounding box center [286, 267] width 4 height 10
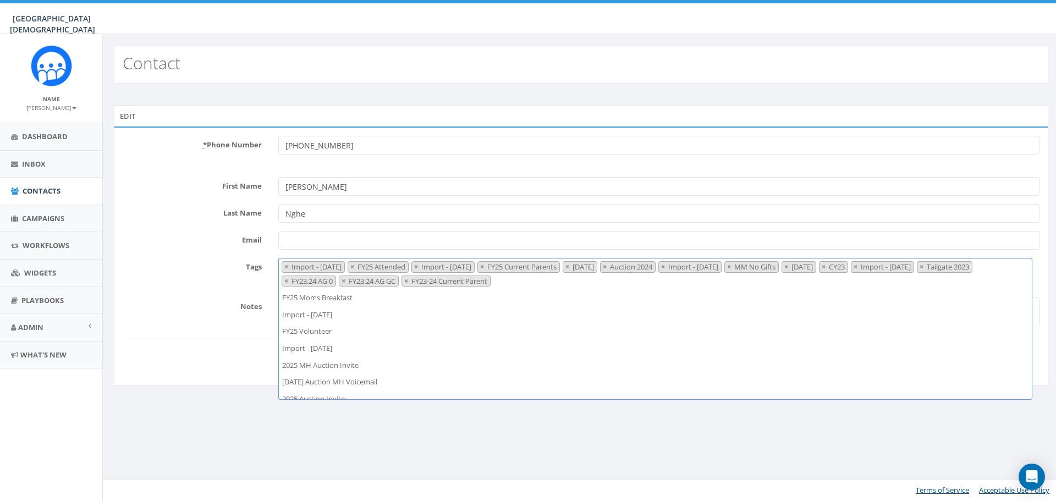
click at [285, 265] on span "×" at bounding box center [286, 267] width 4 height 10
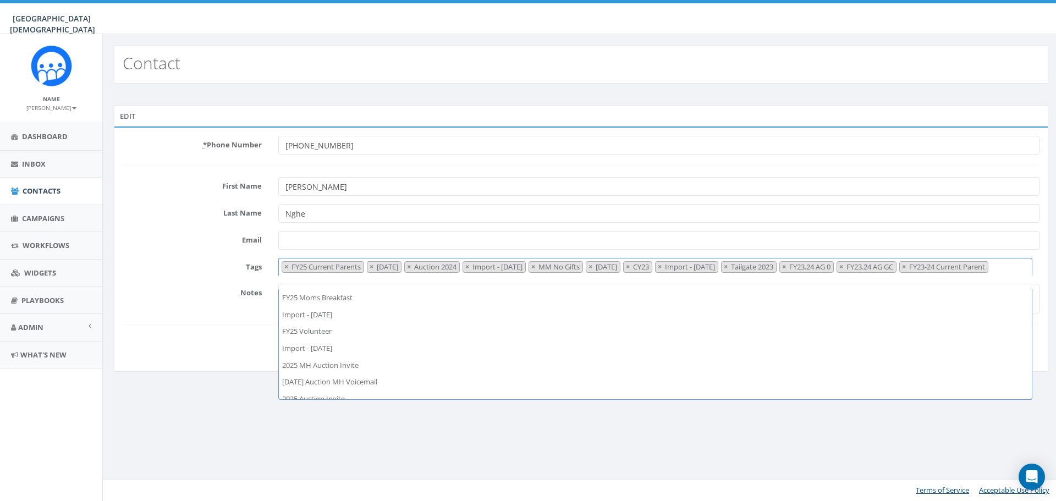
scroll to position [420, 0]
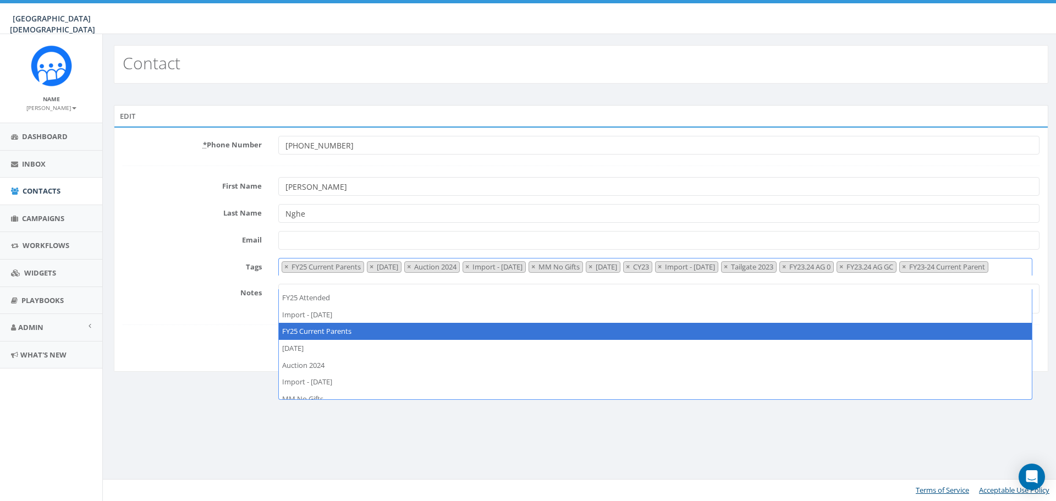
click at [285, 265] on span "×" at bounding box center [286, 267] width 4 height 10
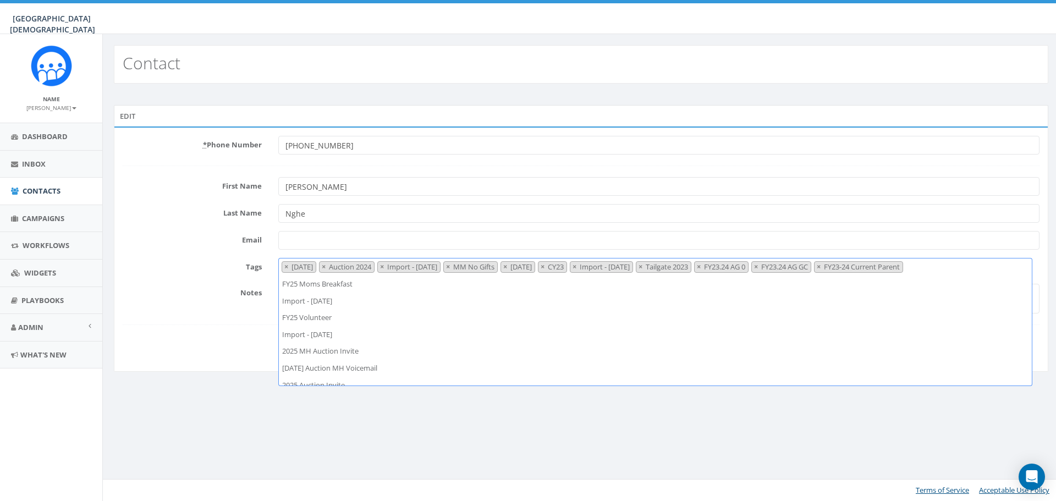
click at [285, 265] on span "×" at bounding box center [286, 267] width 4 height 10
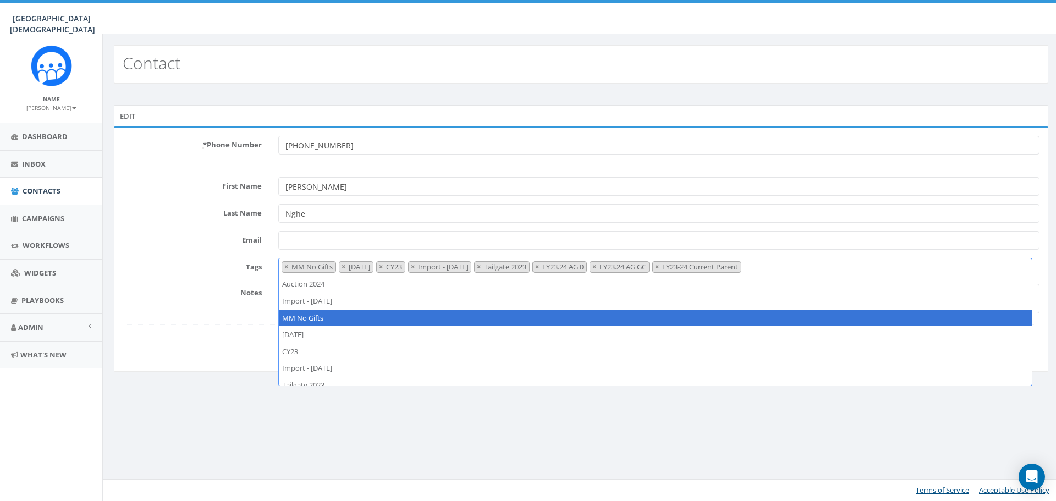
click at [285, 265] on span "×" at bounding box center [286, 267] width 4 height 10
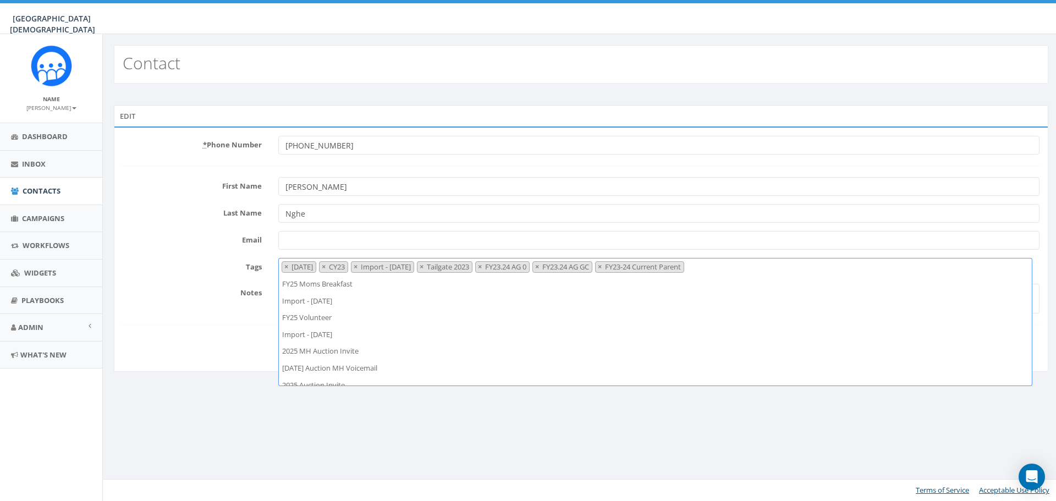
scroll to position [504, 0]
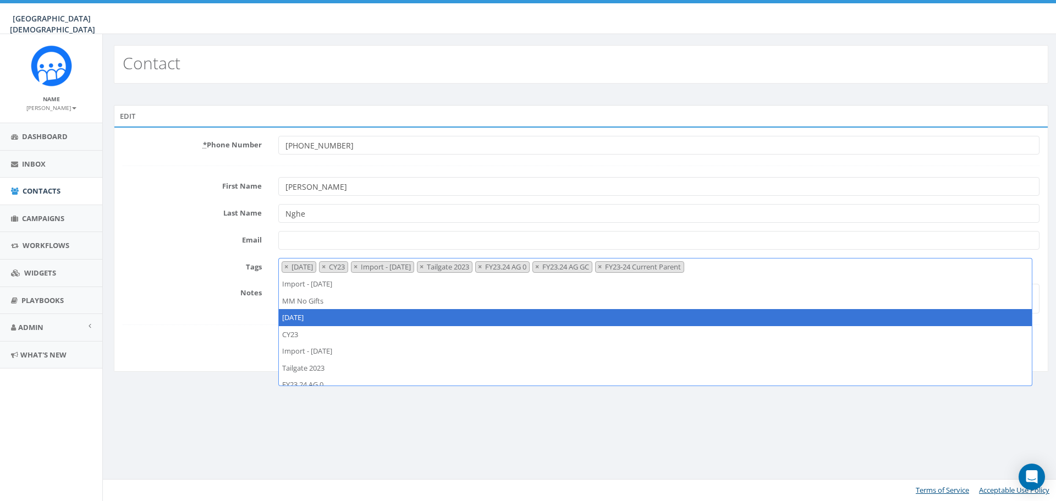
click at [285, 265] on span "×" at bounding box center [286, 267] width 4 height 10
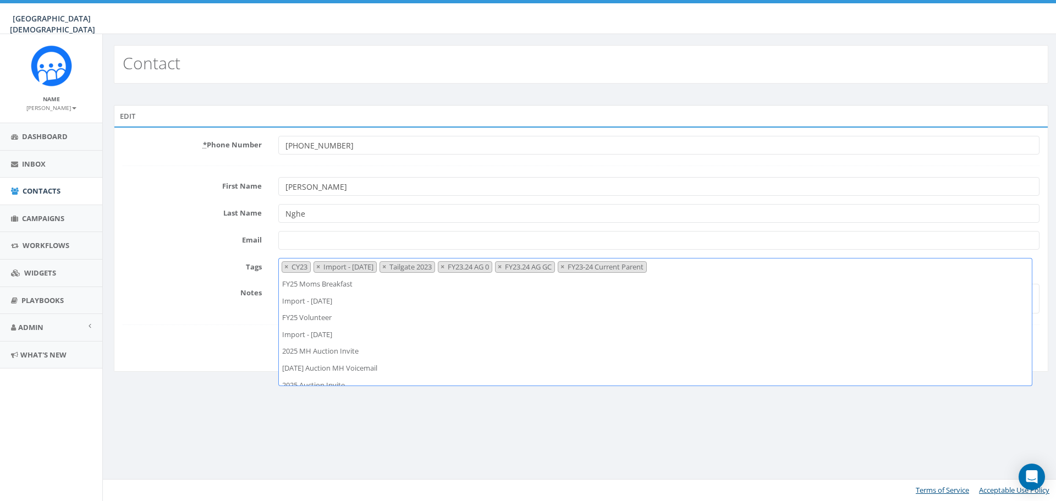
click at [285, 265] on span "×" at bounding box center [286, 267] width 4 height 10
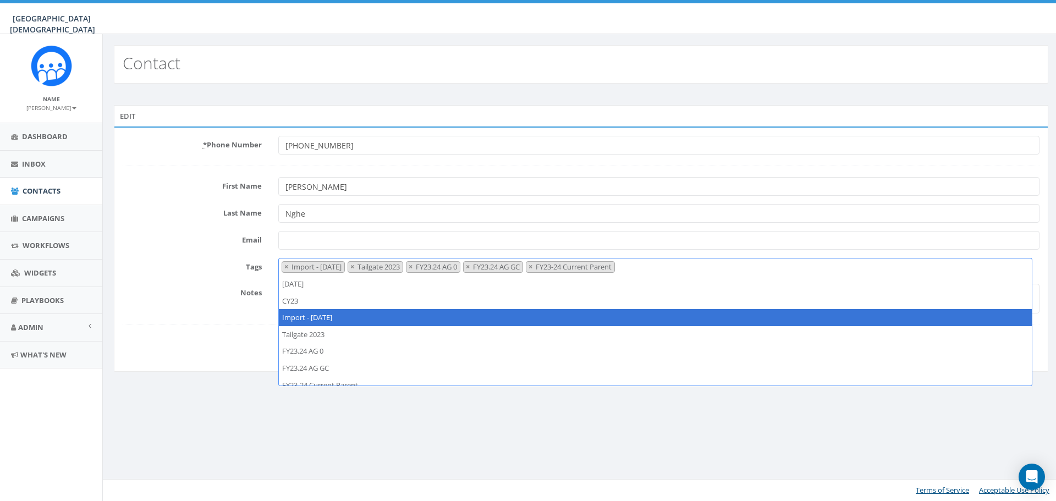
click at [285, 265] on span "×" at bounding box center [286, 267] width 4 height 10
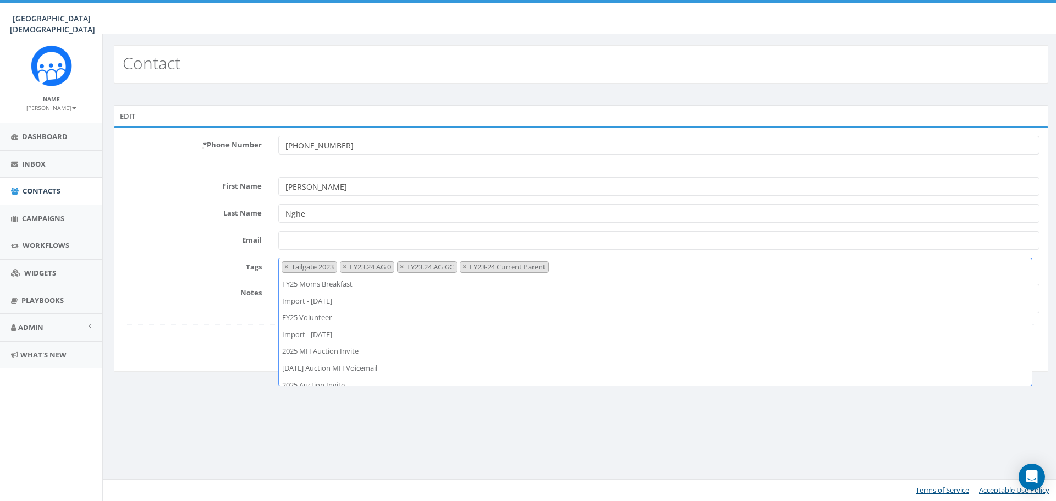
click at [285, 265] on span "×" at bounding box center [286, 267] width 4 height 10
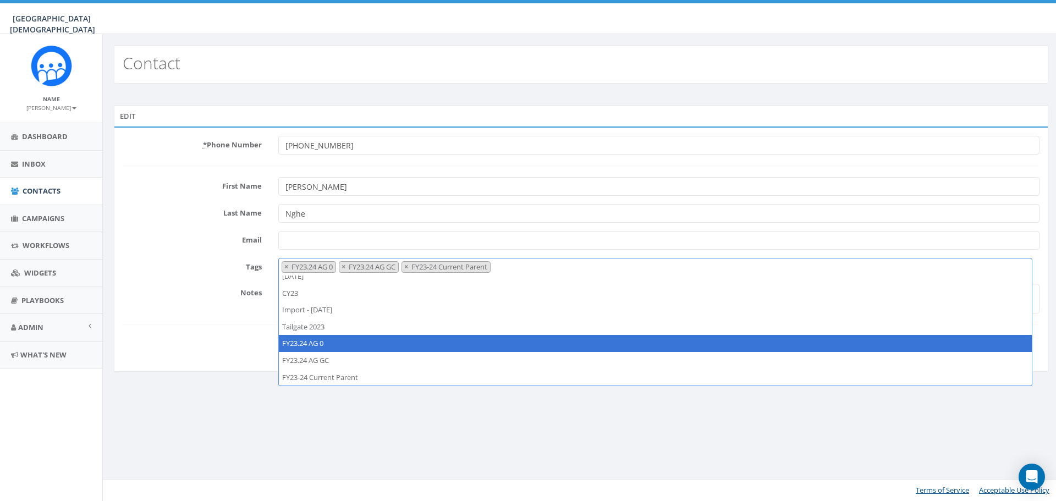
click at [285, 265] on span "×" at bounding box center [286, 267] width 4 height 10
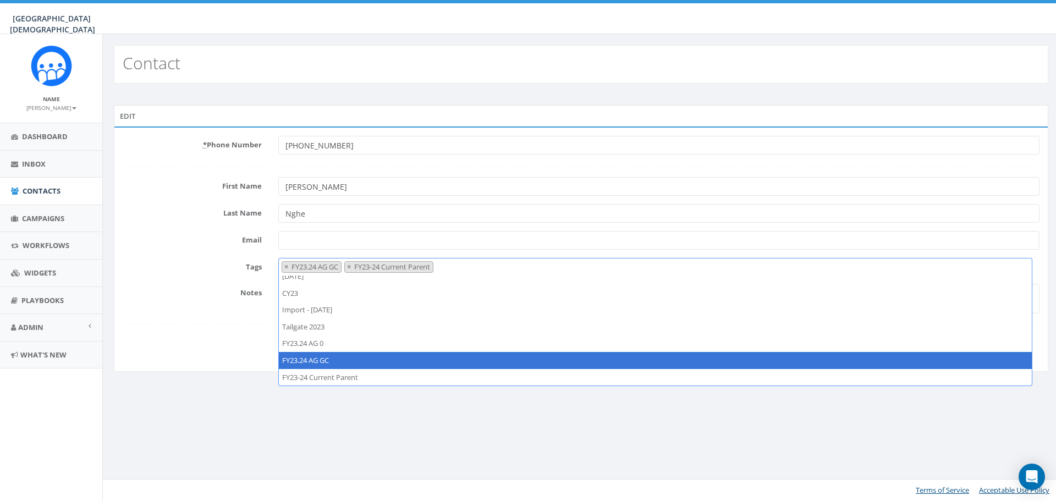
click at [285, 265] on span "×" at bounding box center [286, 267] width 4 height 10
select select "FY23-24 Current Parent"
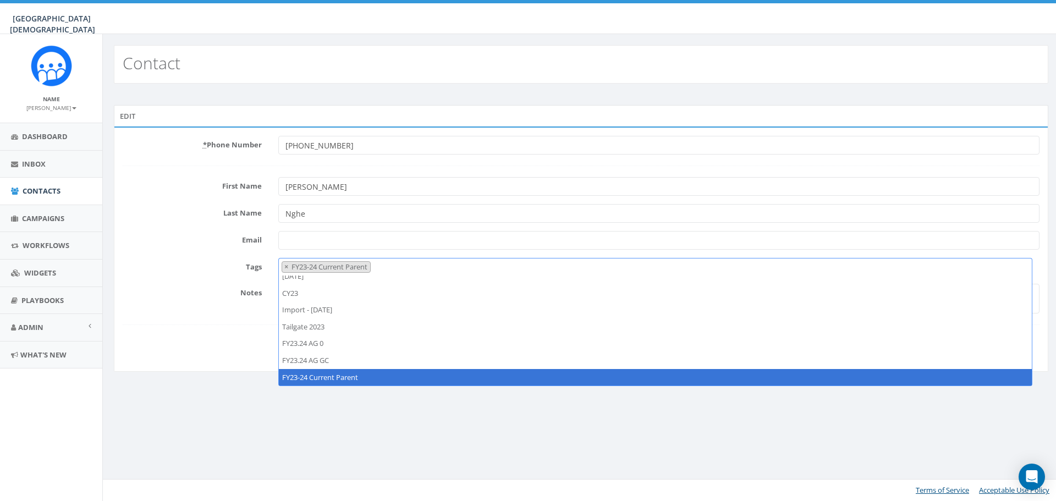
click at [183, 307] on div "Notes" at bounding box center [580, 299] width 933 height 30
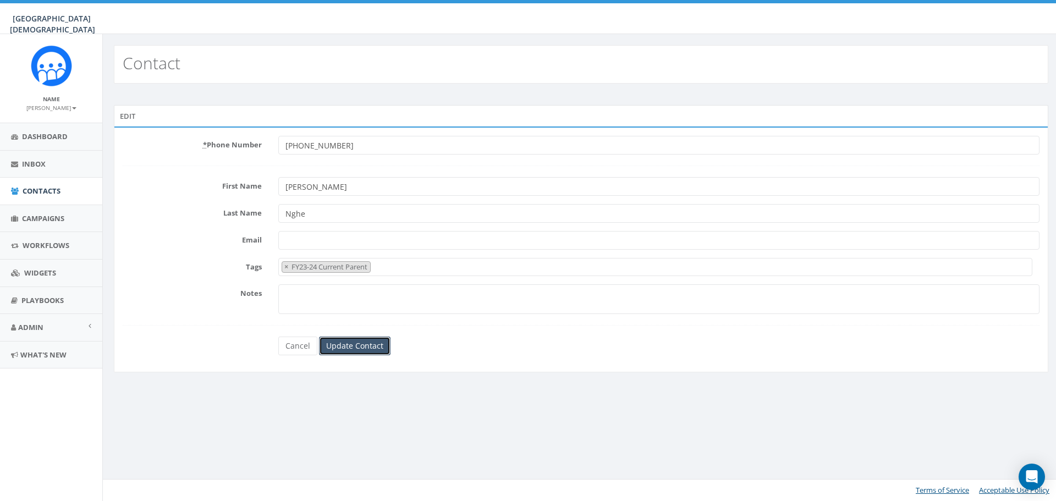
click at [344, 348] on input "Update Contact" at bounding box center [355, 346] width 72 height 19
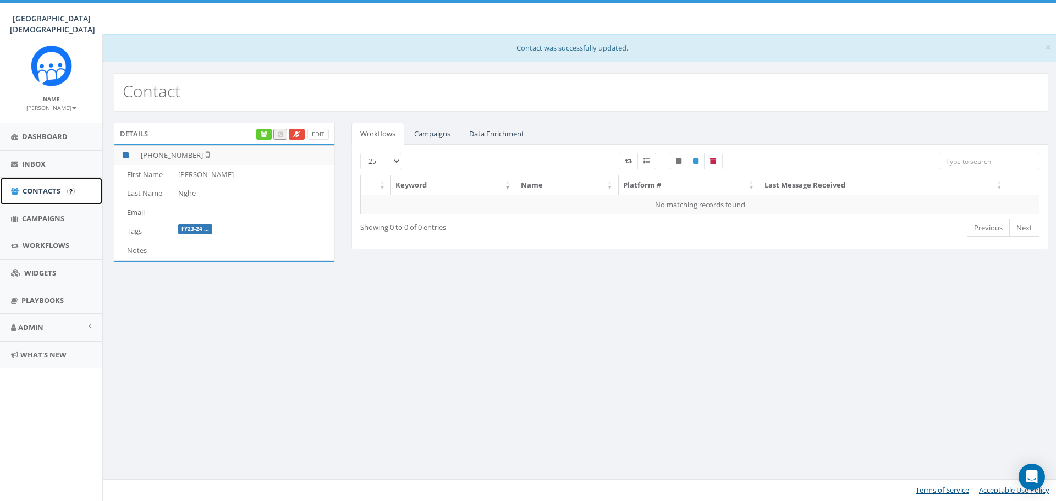
click at [51, 192] on span "Contacts" at bounding box center [42, 191] width 38 height 10
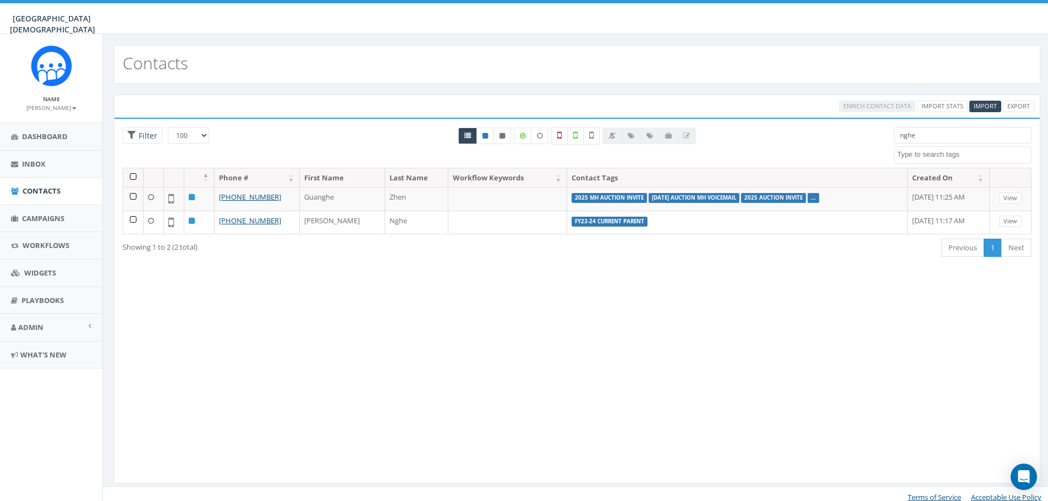
select select "100"
select select
drag, startPoint x: 933, startPoint y: 131, endPoint x: 925, endPoint y: 135, distance: 8.9
click at [932, 133] on input "nghe" at bounding box center [963, 135] width 138 height 17
drag, startPoint x: 923, startPoint y: 135, endPoint x: 900, endPoint y: 137, distance: 22.7
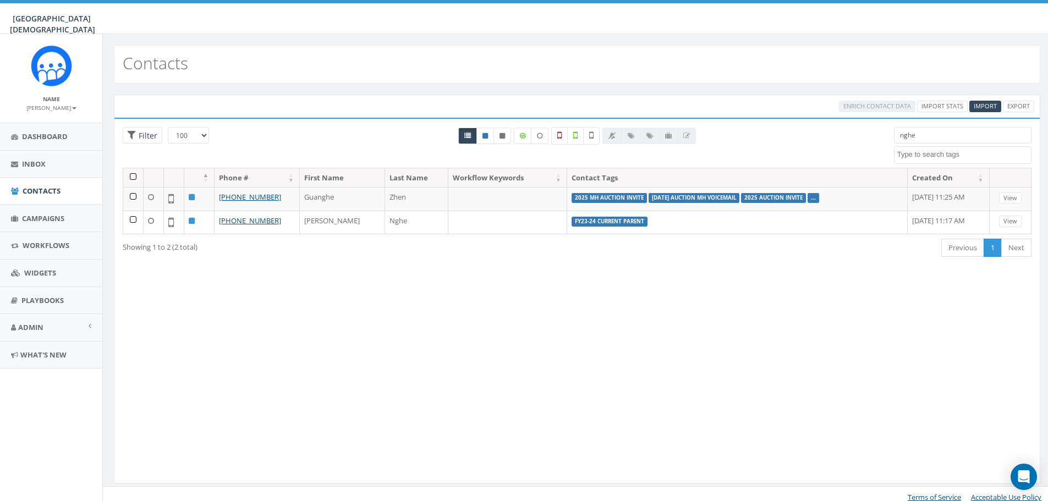
click at [900, 137] on input "nghe" at bounding box center [963, 135] width 138 height 17
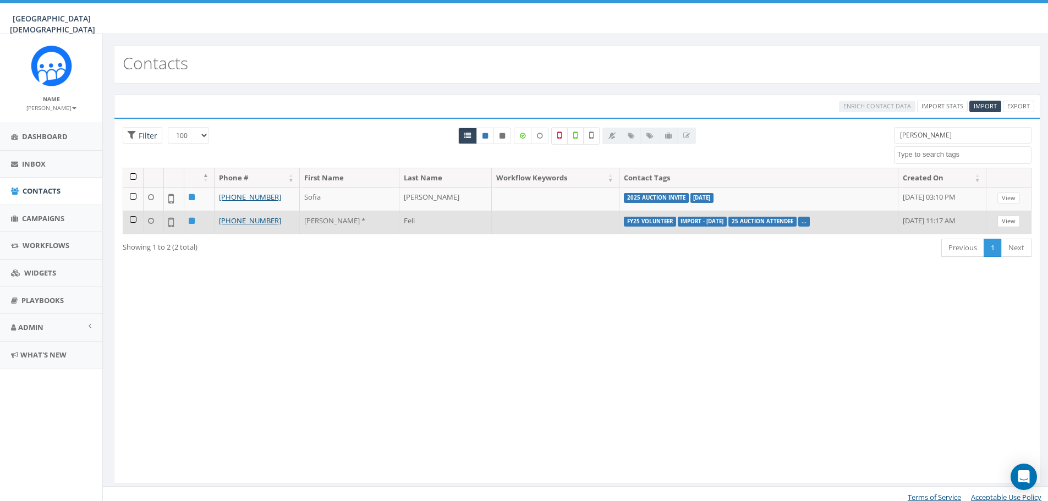
type input "[PERSON_NAME]"
click at [1009, 224] on link "View" at bounding box center [1008, 222] width 23 height 12
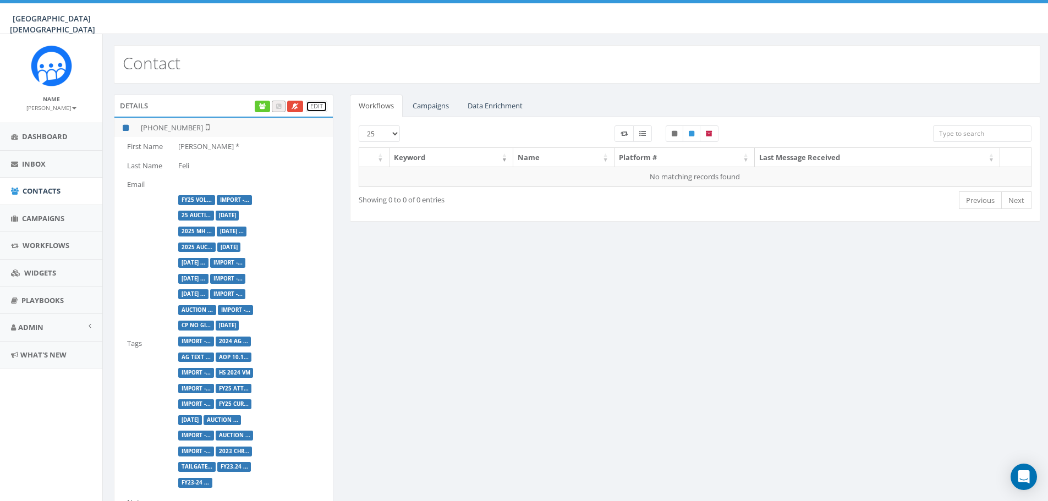
click at [318, 107] on link "Edit" at bounding box center [316, 107] width 21 height 12
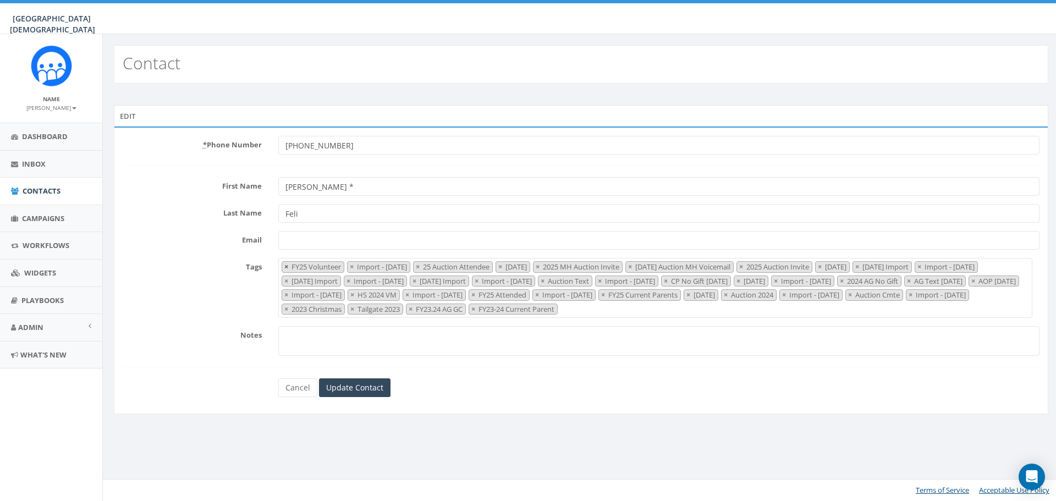
click at [283, 267] on button "×" at bounding box center [286, 267] width 8 height 10
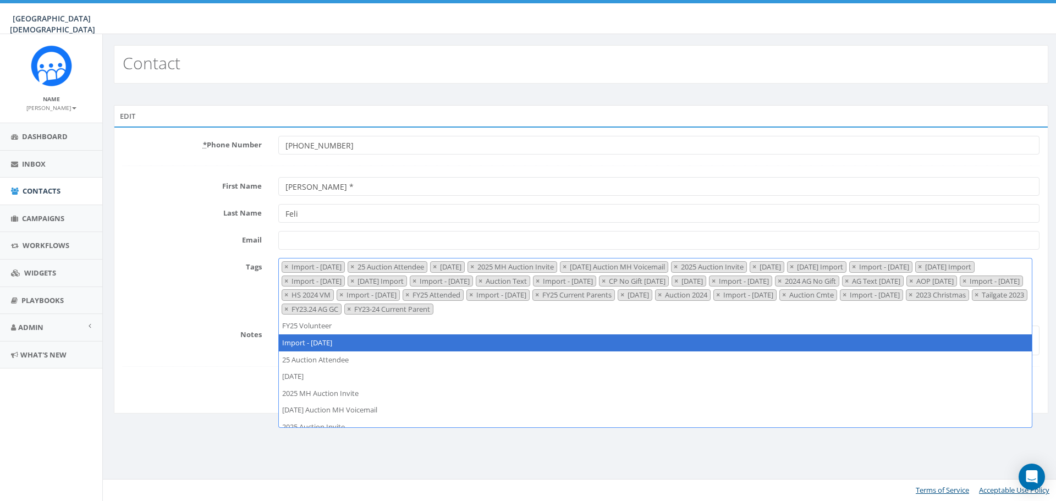
click at [283, 267] on button "×" at bounding box center [286, 267] width 8 height 10
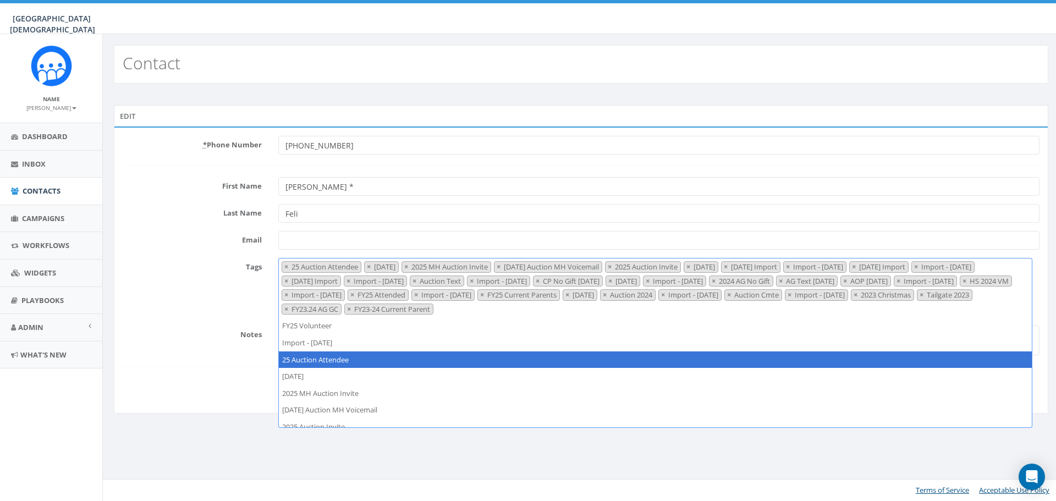
click at [283, 267] on button "×" at bounding box center [286, 267] width 8 height 10
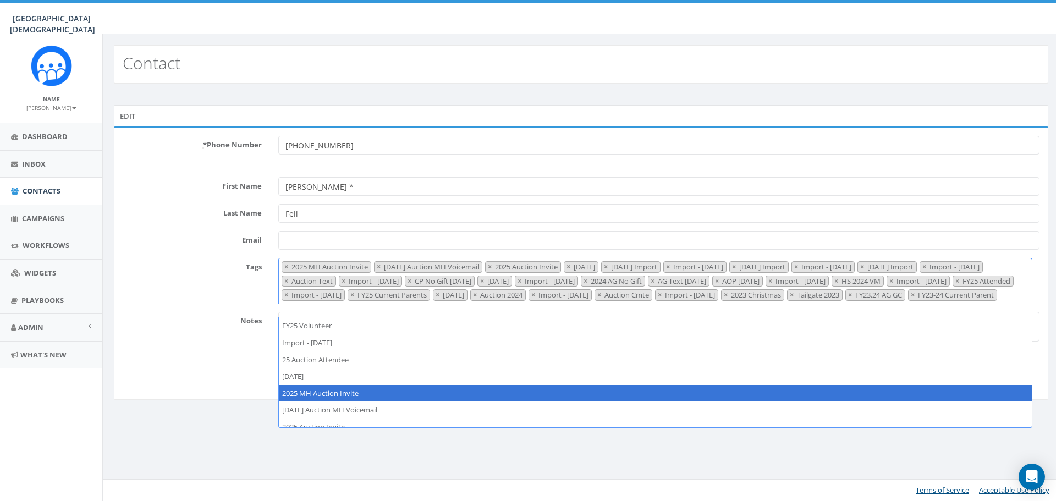
click at [283, 267] on button "×" at bounding box center [286, 267] width 8 height 10
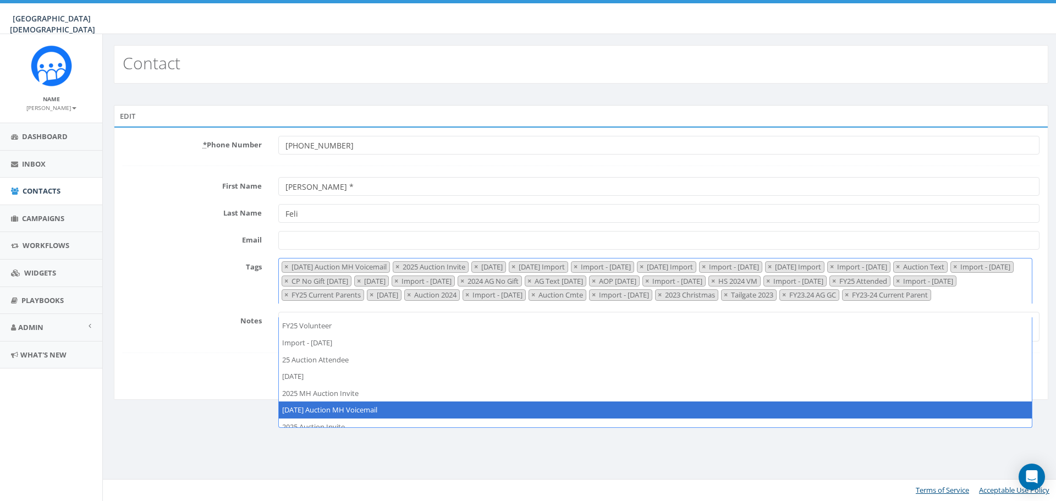
click at [283, 267] on button "×" at bounding box center [286, 267] width 8 height 10
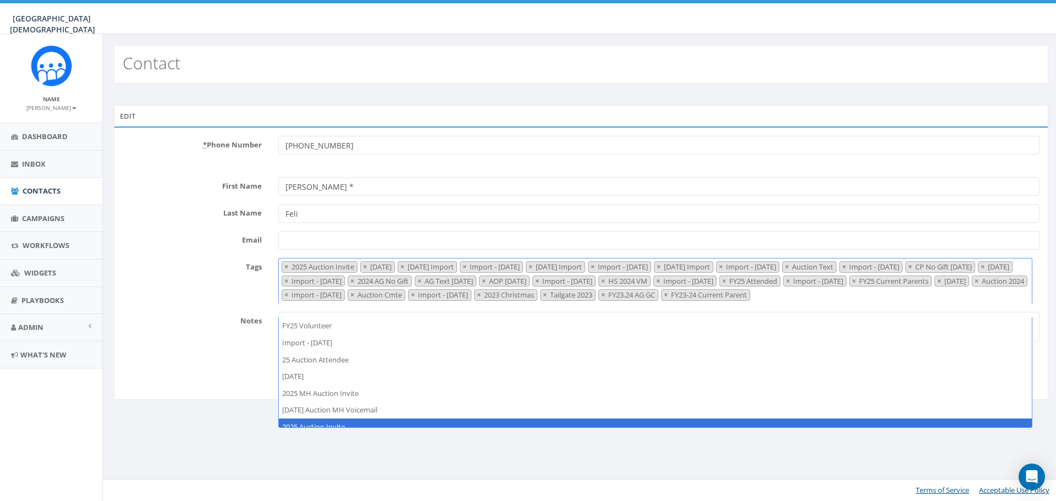
click at [283, 267] on button "×" at bounding box center [286, 267] width 8 height 10
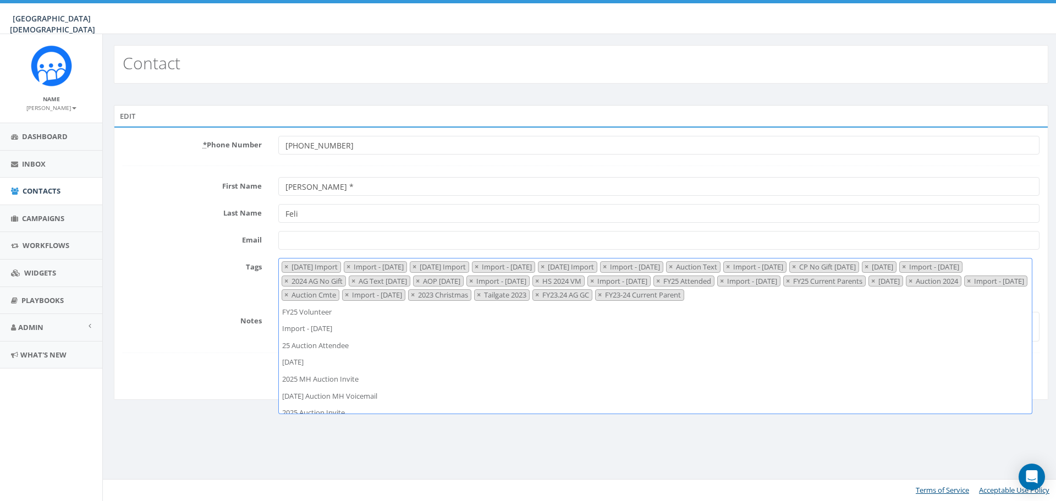
click at [283, 267] on button "×" at bounding box center [286, 267] width 8 height 10
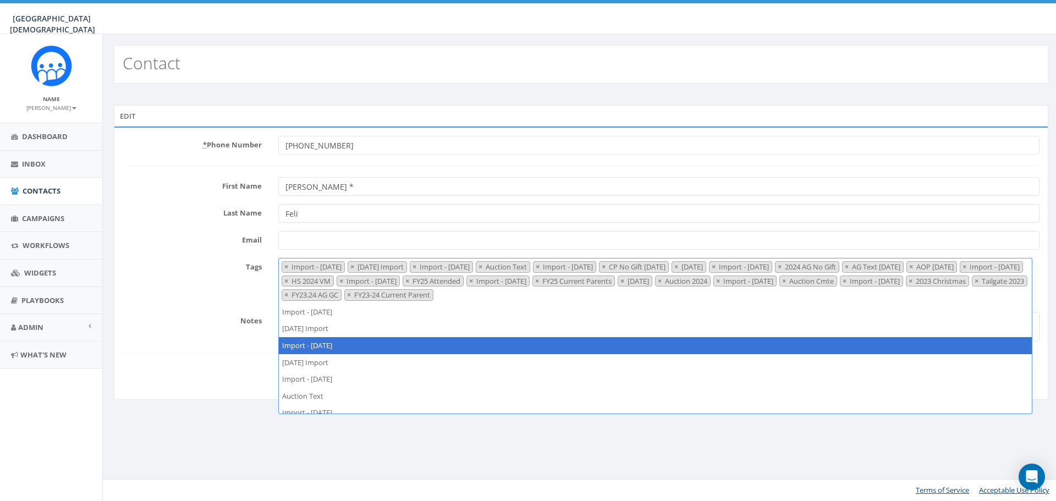
click at [283, 267] on button "×" at bounding box center [286, 267] width 8 height 10
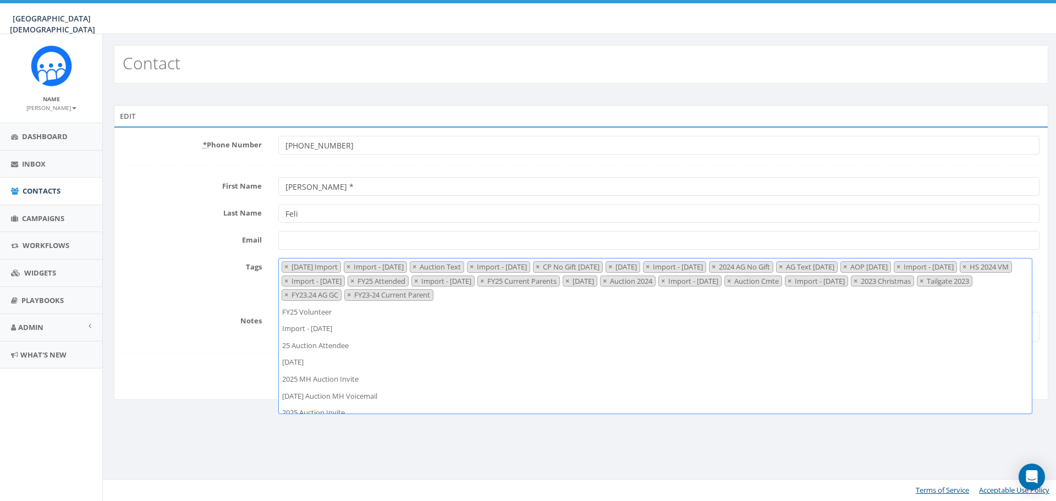
click at [283, 267] on button "×" at bounding box center [286, 267] width 8 height 10
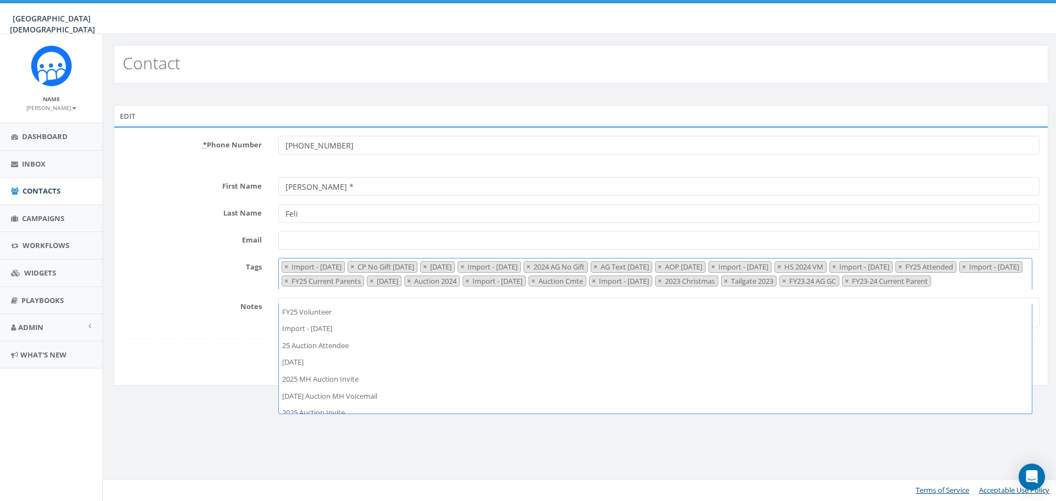
scroll to position [218, 0]
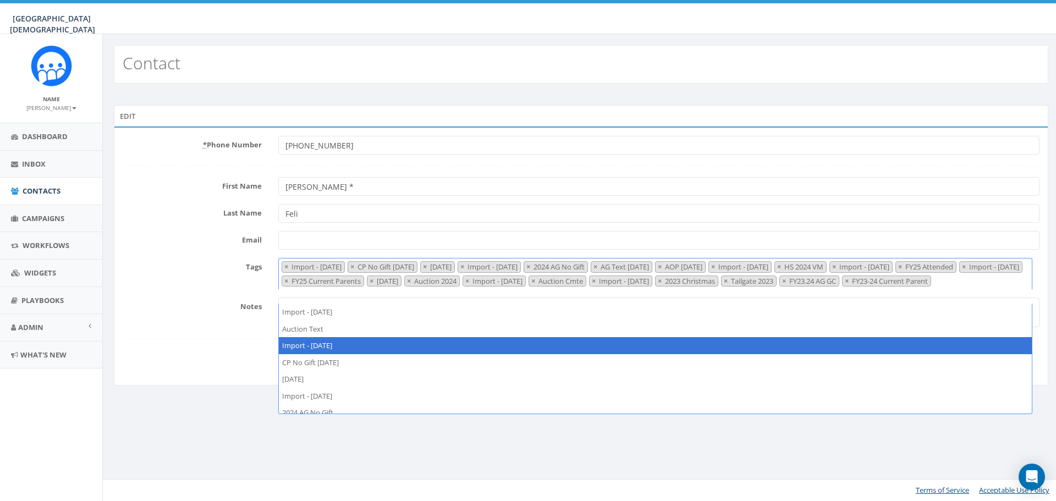
click at [283, 267] on button "×" at bounding box center [286, 267] width 8 height 10
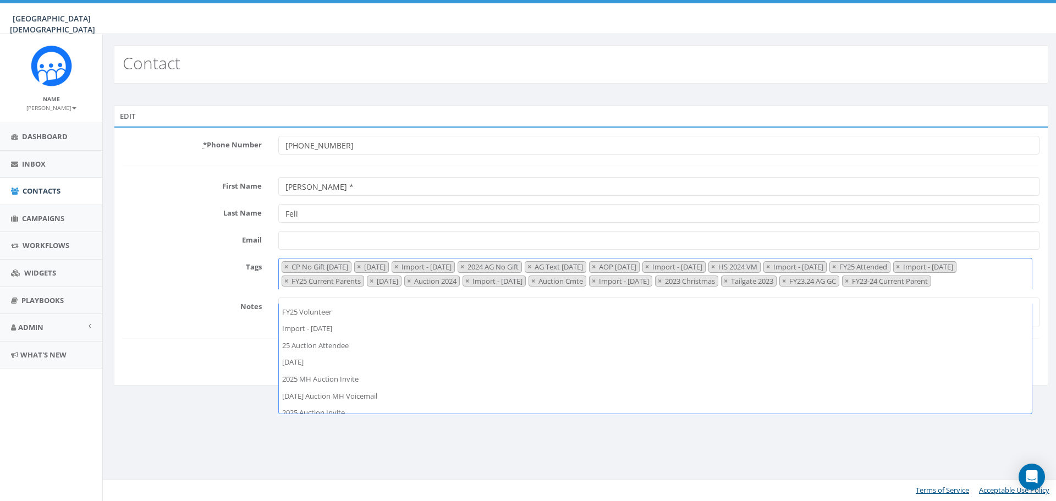
click at [283, 267] on button "×" at bounding box center [286, 267] width 8 height 10
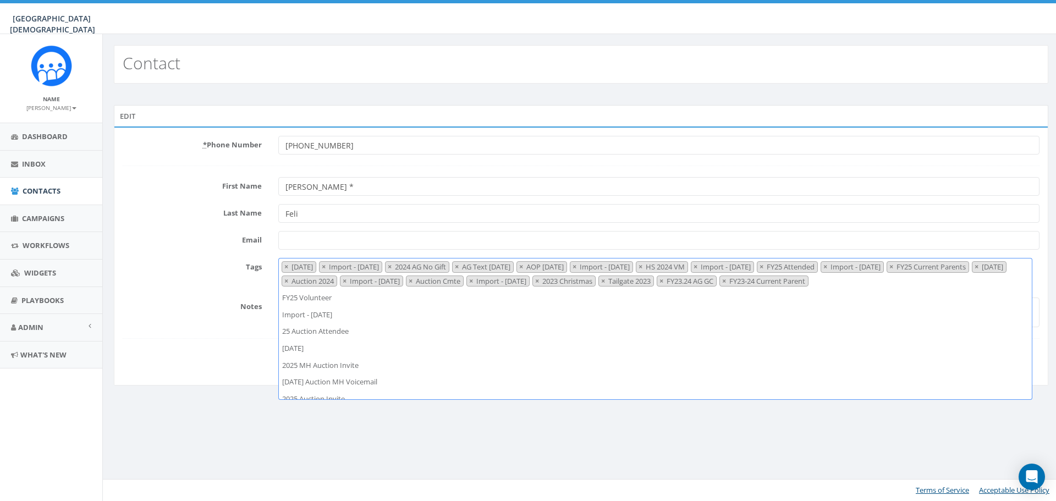
click at [283, 267] on button "×" at bounding box center [286, 267] width 8 height 10
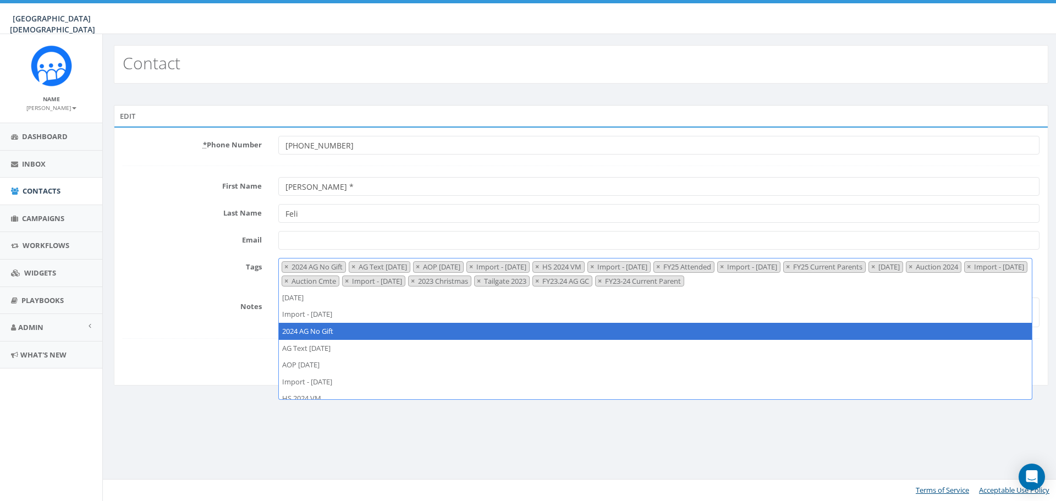
click at [283, 267] on button "×" at bounding box center [286, 267] width 8 height 10
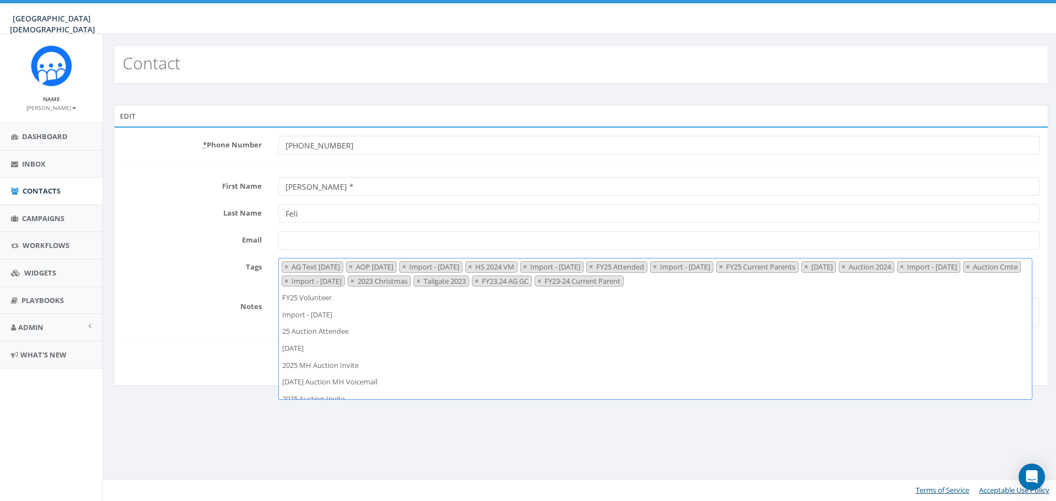
click at [283, 267] on button "×" at bounding box center [286, 267] width 8 height 10
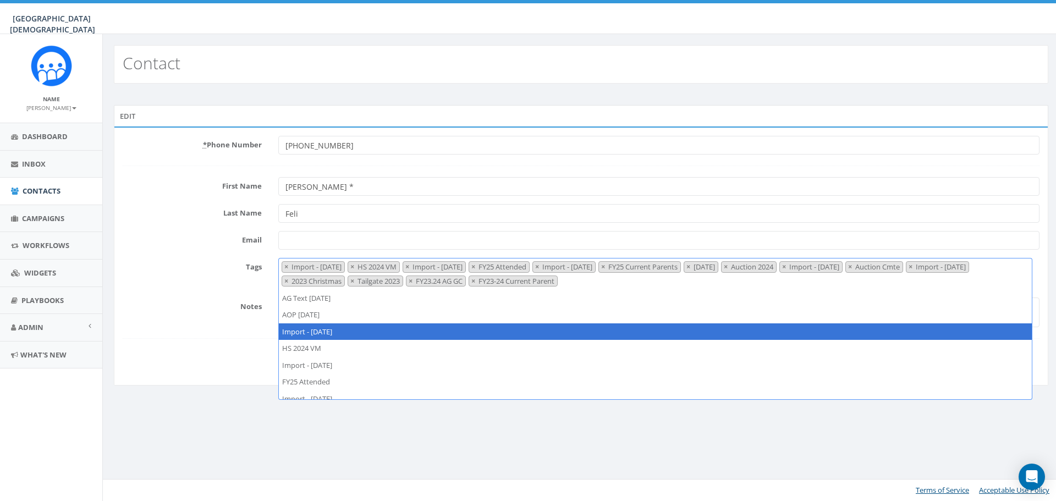
click at [283, 267] on button "×" at bounding box center [286, 267] width 8 height 10
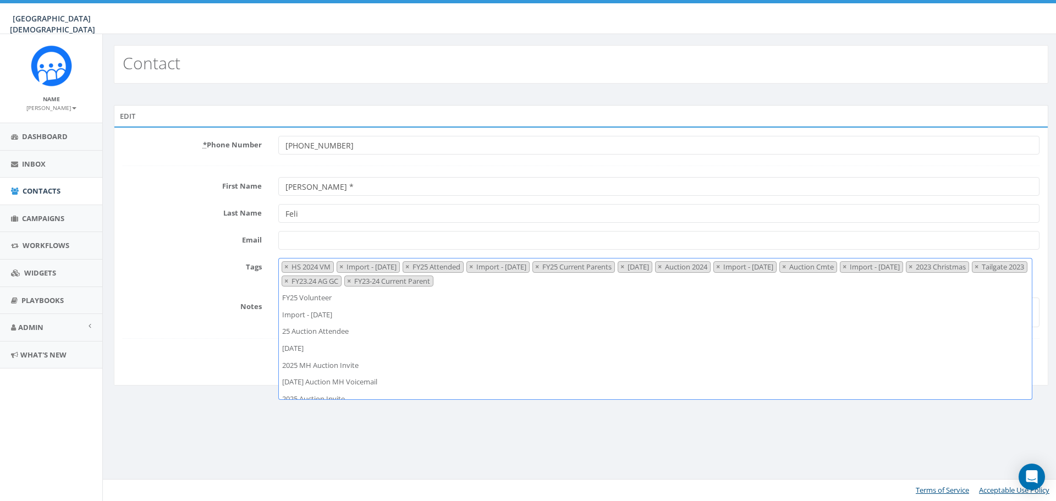
click at [283, 267] on button "×" at bounding box center [286, 267] width 8 height 10
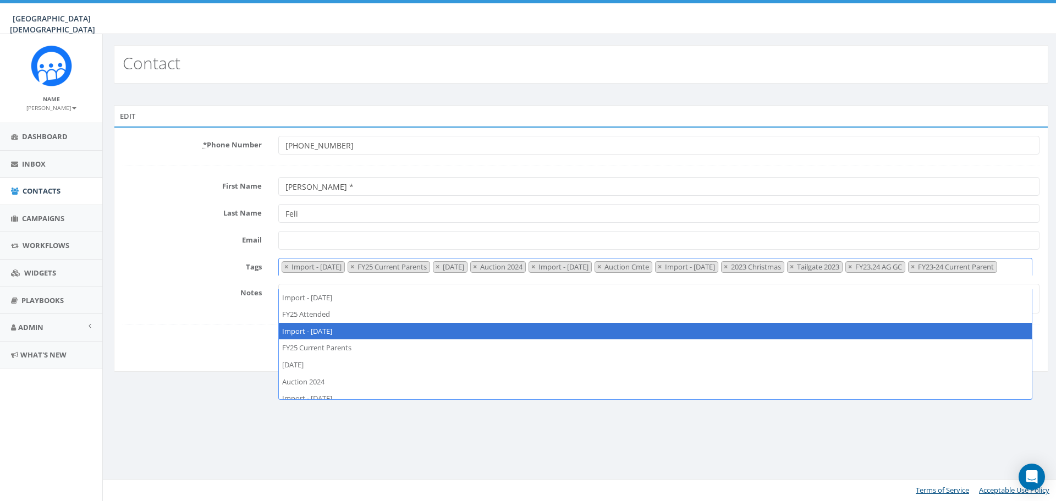
click at [283, 267] on button "×" at bounding box center [286, 267] width 8 height 10
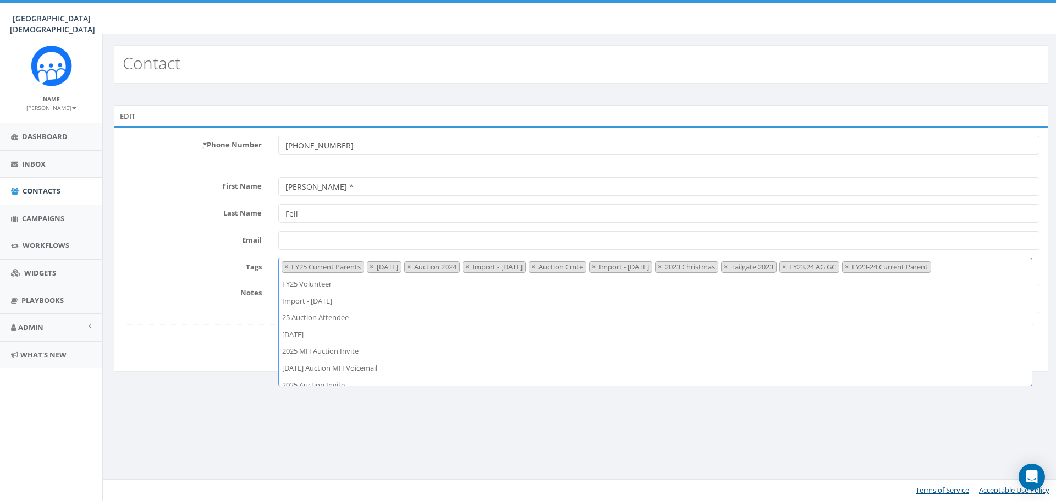
click at [283, 267] on button "×" at bounding box center [286, 267] width 8 height 10
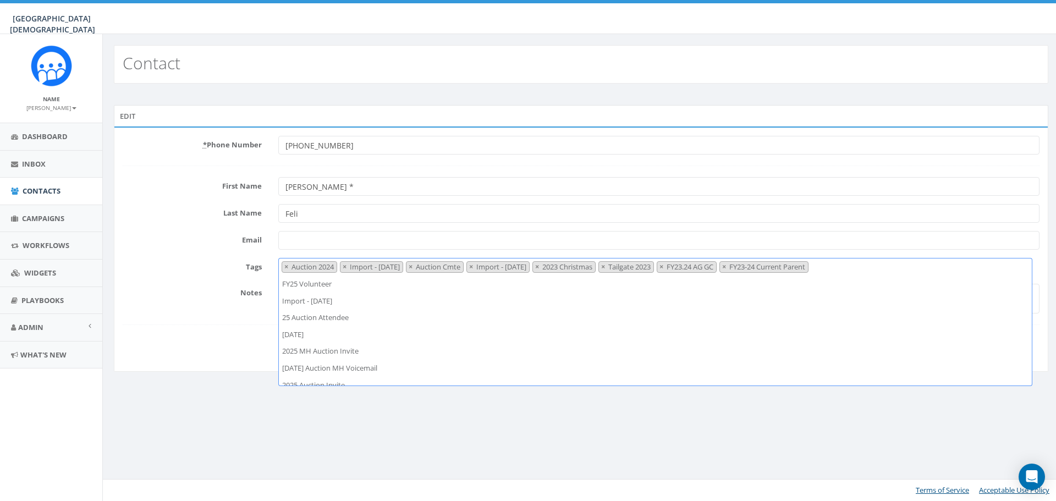
scroll to position [471, 0]
click at [283, 267] on button "×" at bounding box center [286, 267] width 8 height 10
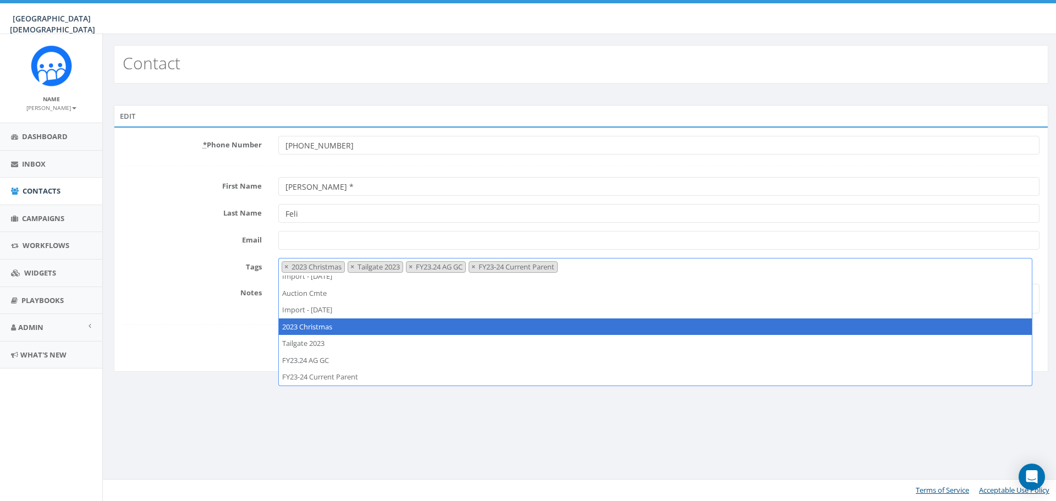
click at [283, 267] on button "×" at bounding box center [286, 267] width 8 height 10
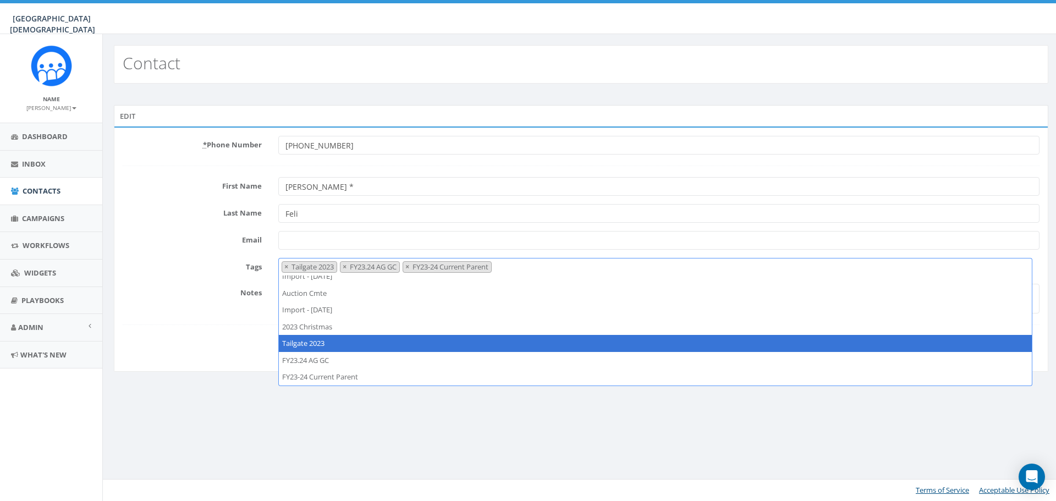
click at [283, 267] on button "×" at bounding box center [286, 267] width 8 height 10
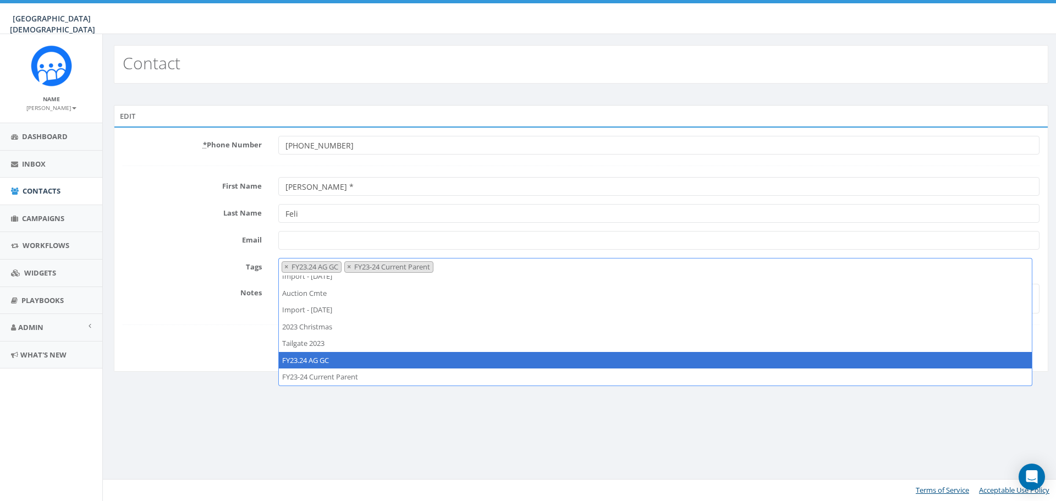
click at [283, 267] on button "×" at bounding box center [286, 267] width 8 height 10
select select "FY23-24 Current Parent"
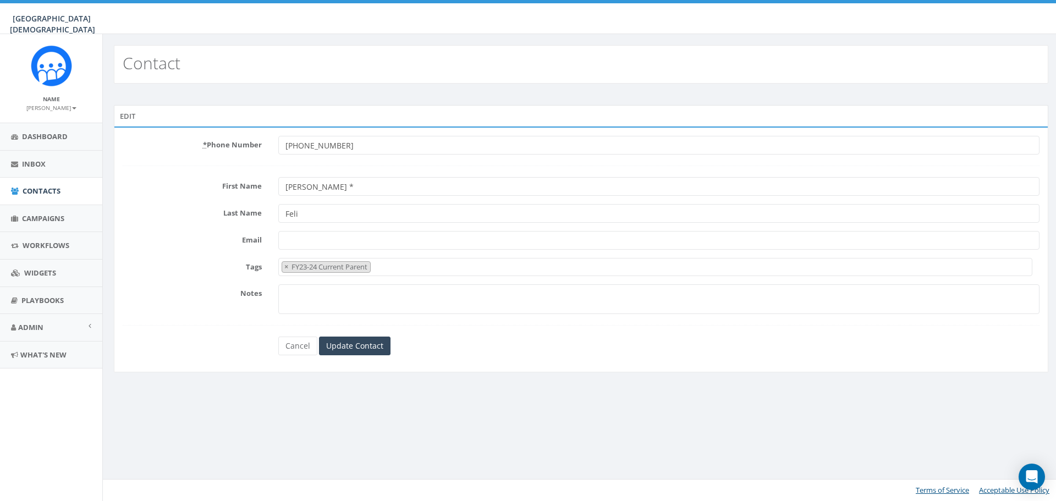
click at [186, 306] on div "Notes" at bounding box center [580, 299] width 933 height 30
click at [365, 352] on input "Update Contact" at bounding box center [355, 346] width 72 height 19
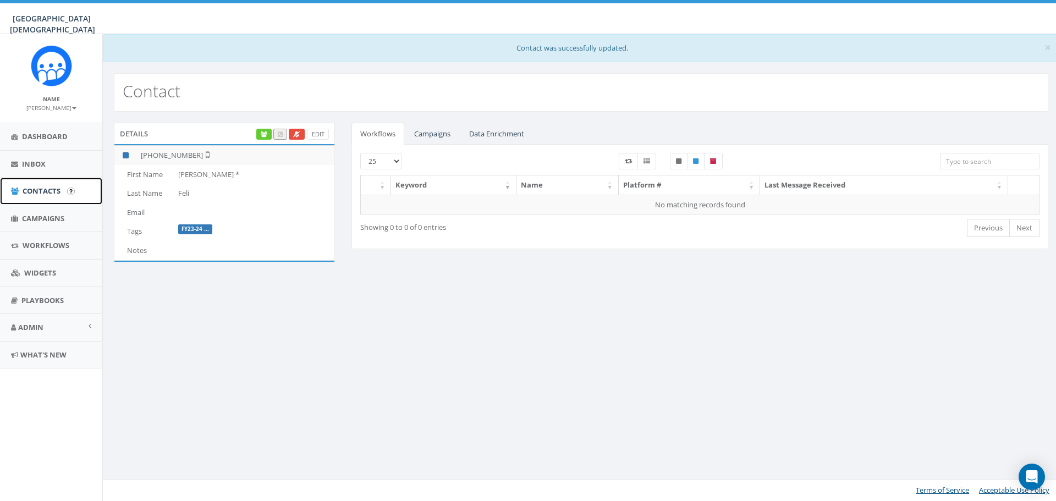
drag, startPoint x: 57, startPoint y: 189, endPoint x: 118, endPoint y: 184, distance: 60.7
click at [57, 189] on span "Contacts" at bounding box center [42, 191] width 38 height 10
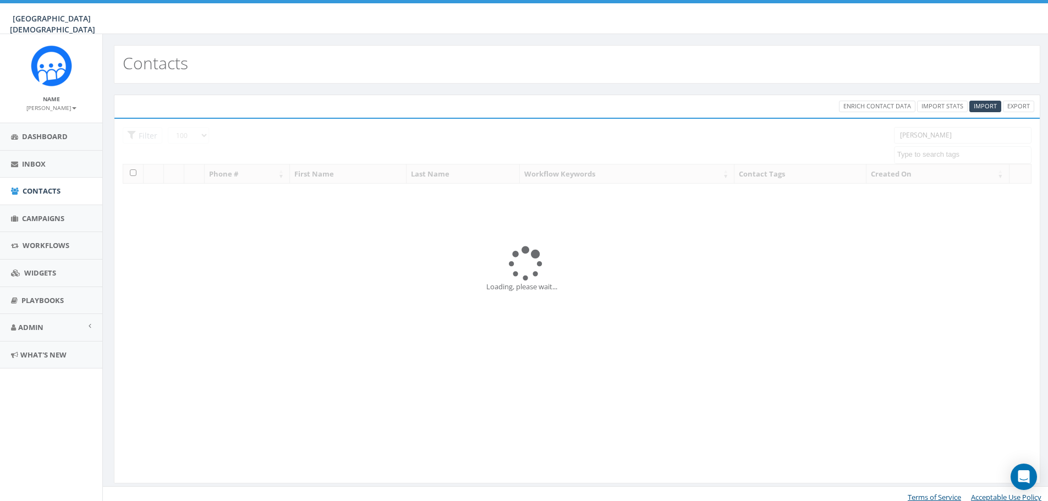
select select "100"
select select
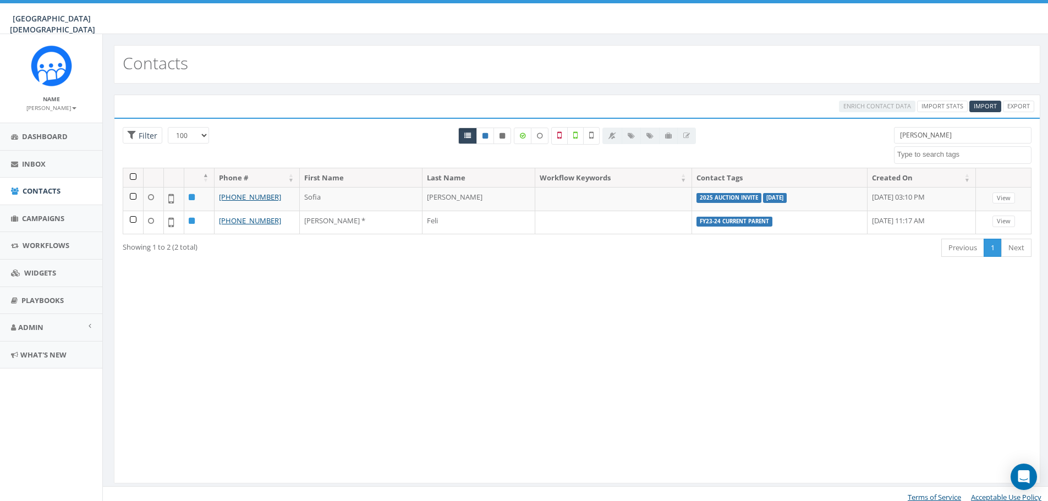
click at [938, 137] on input "[PERSON_NAME]" at bounding box center [963, 135] width 138 height 17
drag, startPoint x: 938, startPoint y: 137, endPoint x: 898, endPoint y: 139, distance: 39.7
click at [898, 139] on input "[PERSON_NAME]" at bounding box center [963, 135] width 138 height 17
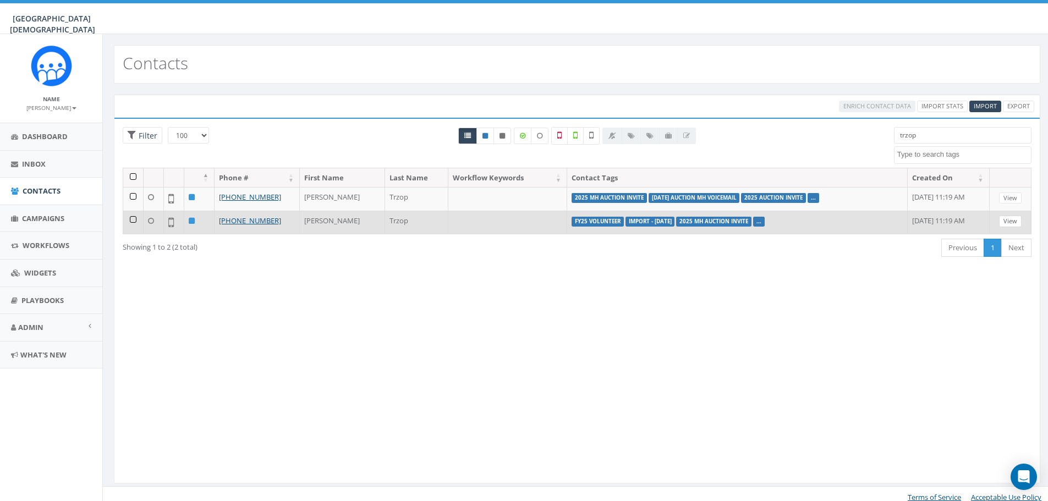
type input "trzop"
click at [1016, 220] on link "View" at bounding box center [1010, 222] width 23 height 12
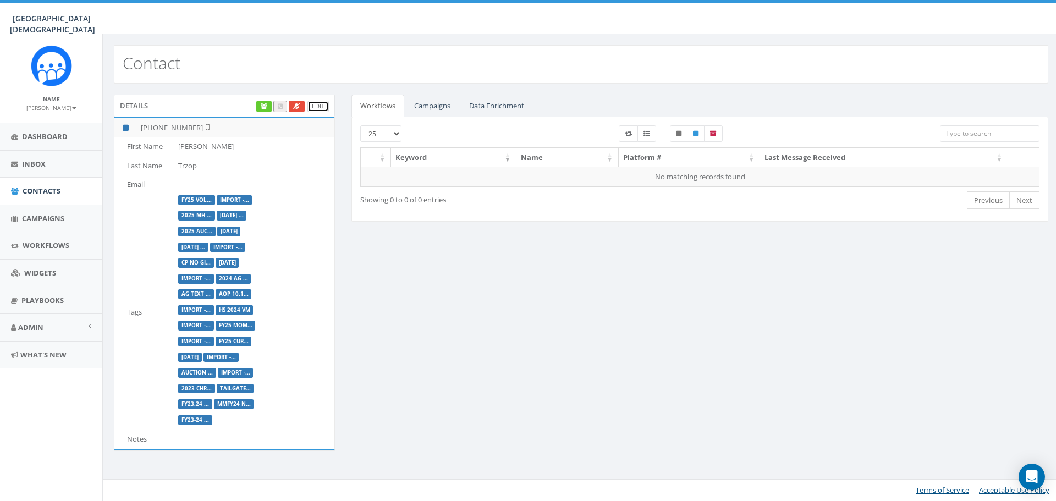
click at [318, 105] on link "Edit" at bounding box center [317, 107] width 21 height 12
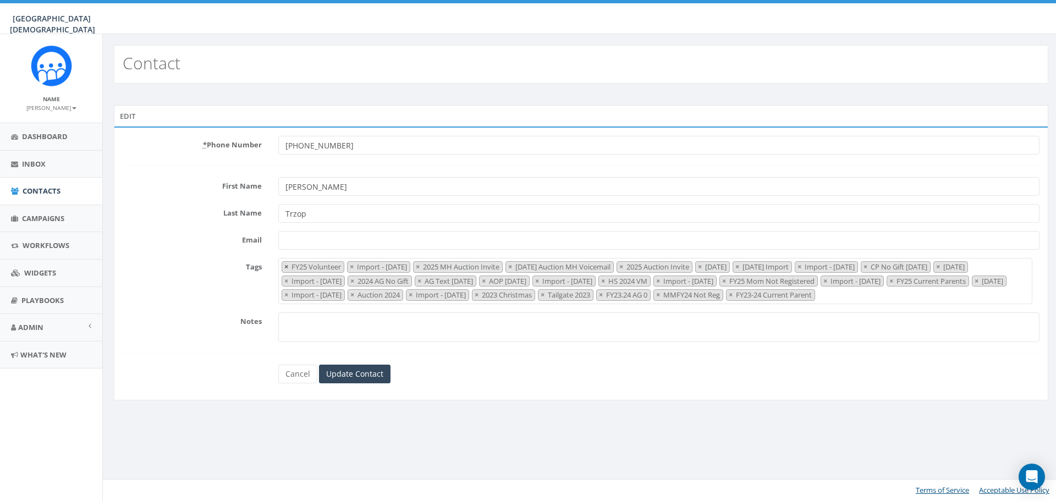
click at [284, 265] on span "×" at bounding box center [286, 267] width 4 height 10
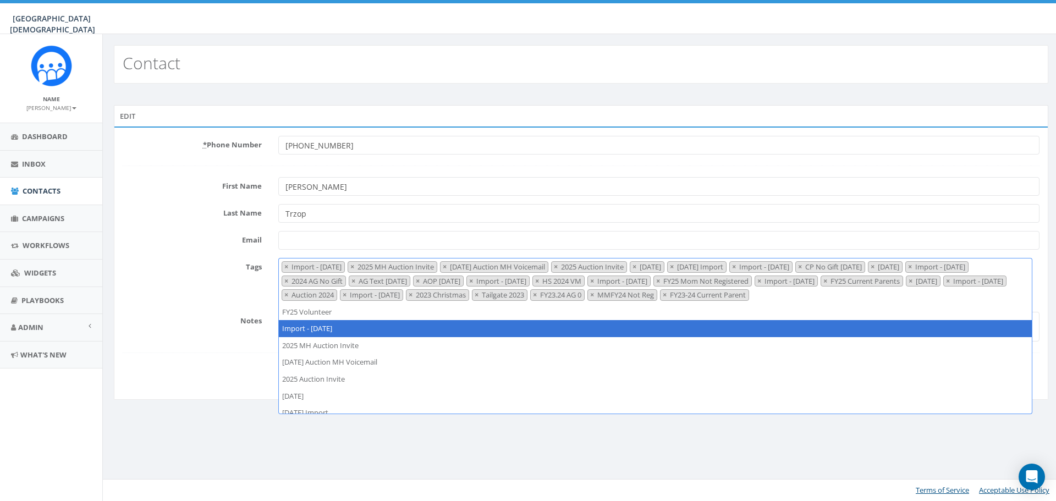
click at [284, 265] on span "×" at bounding box center [286, 267] width 4 height 10
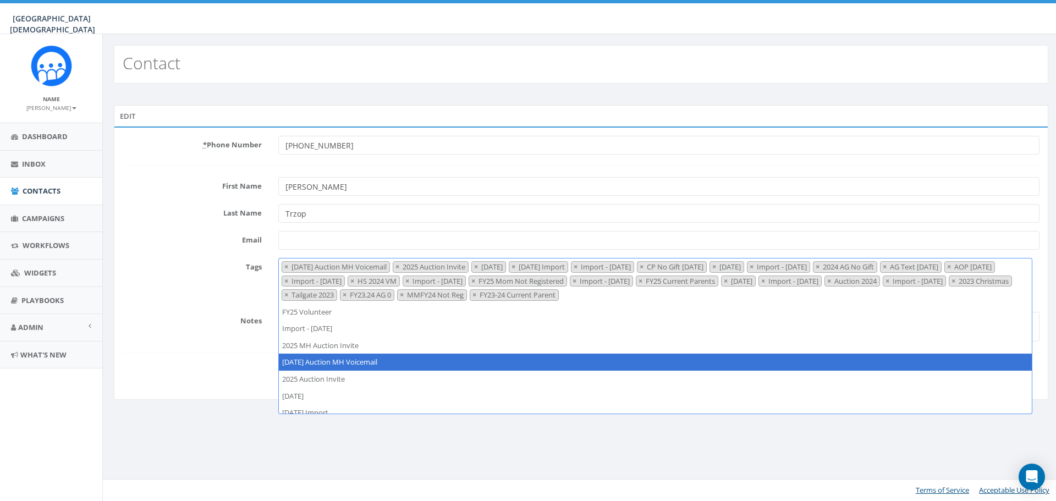
click at [284, 265] on span "×" at bounding box center [286, 267] width 4 height 10
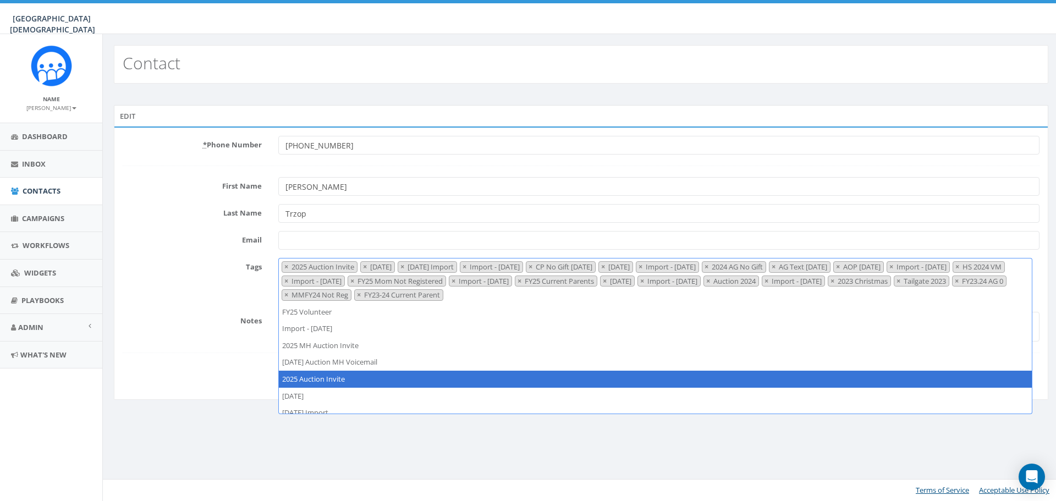
click at [284, 265] on span "×" at bounding box center [286, 267] width 4 height 10
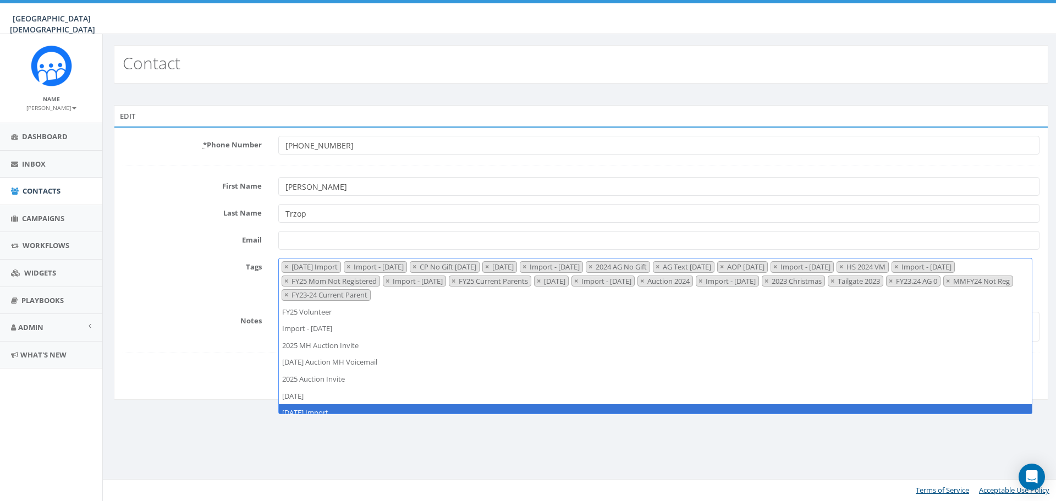
click at [284, 265] on span "×" at bounding box center [286, 267] width 4 height 10
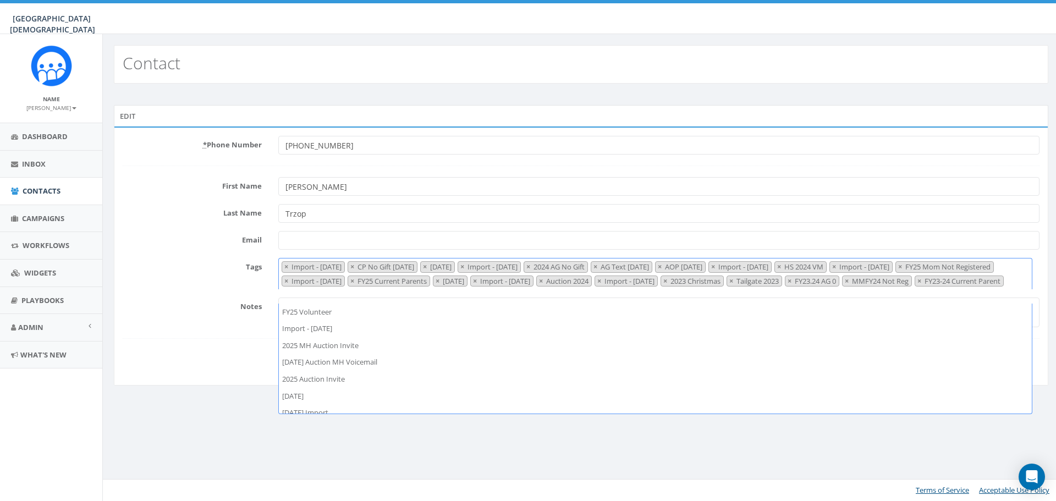
click at [284, 265] on span "×" at bounding box center [286, 267] width 4 height 10
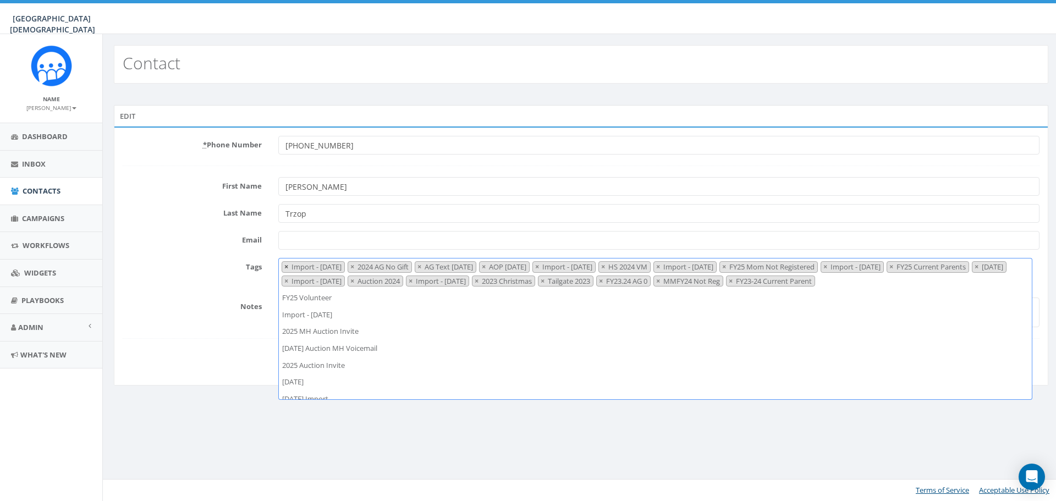
scroll to position [135, 0]
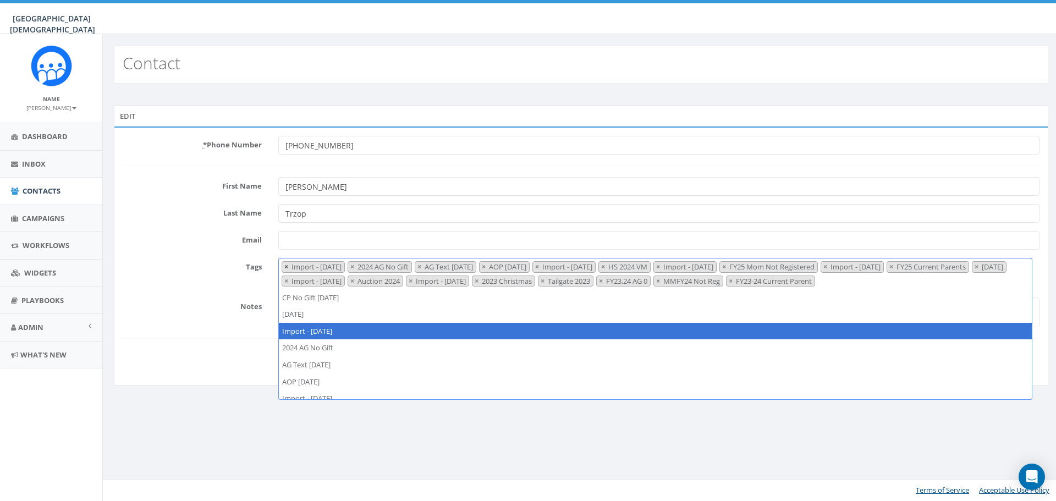
click at [285, 265] on span "×" at bounding box center [286, 267] width 4 height 10
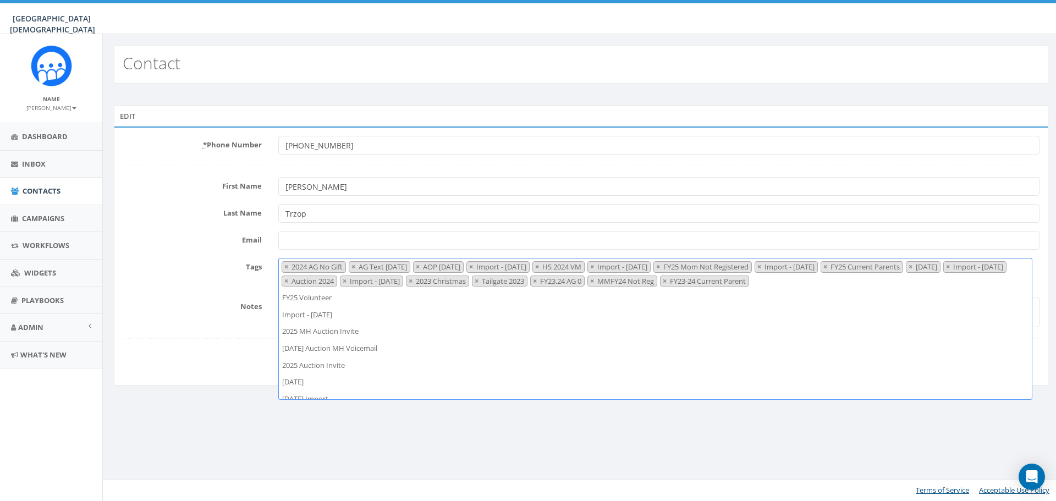
click at [285, 265] on span "×" at bounding box center [286, 267] width 4 height 10
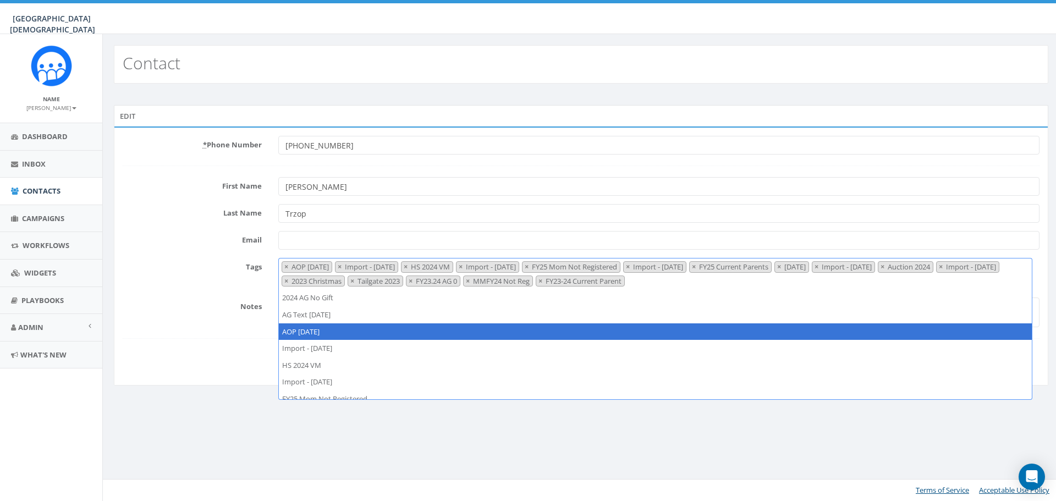
click at [285, 265] on span "×" at bounding box center [286, 267] width 4 height 10
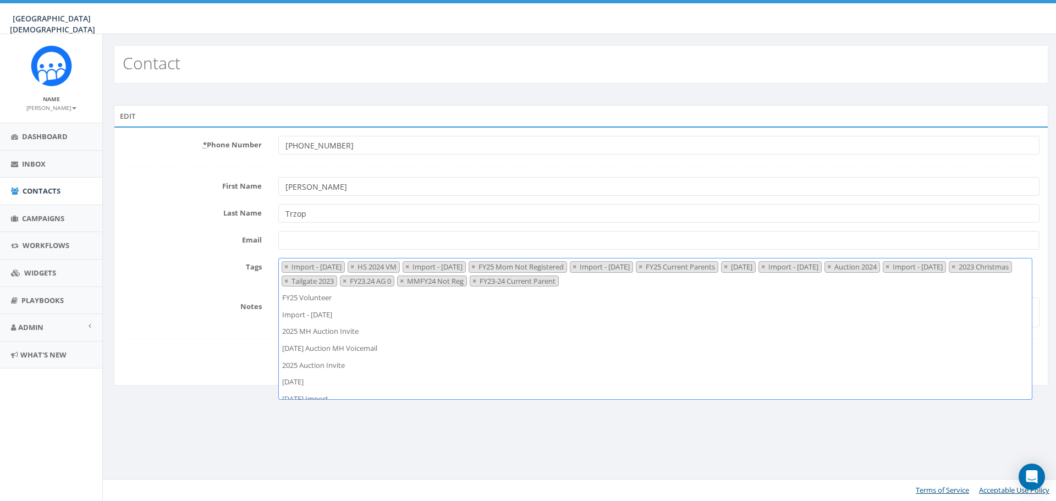
click at [285, 265] on span "×" at bounding box center [286, 267] width 4 height 10
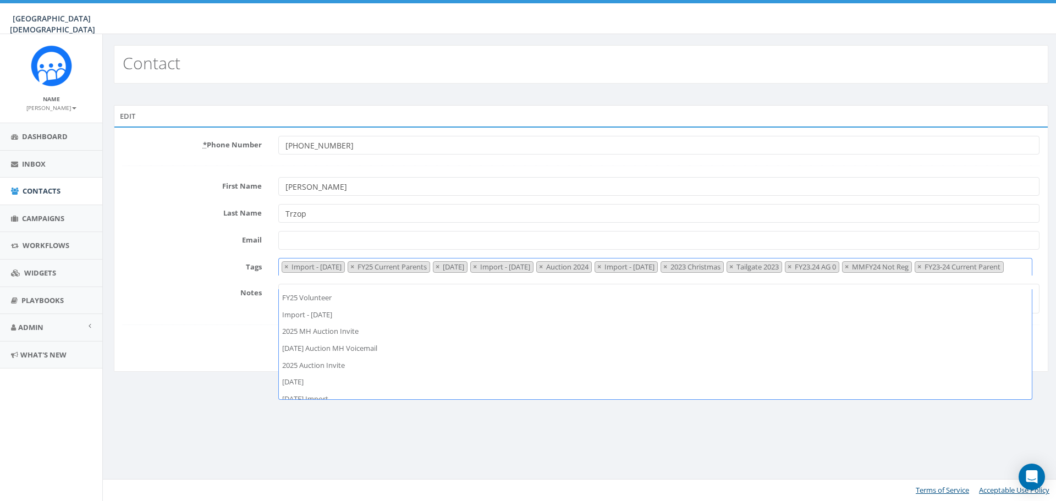
scroll to position [269, 0]
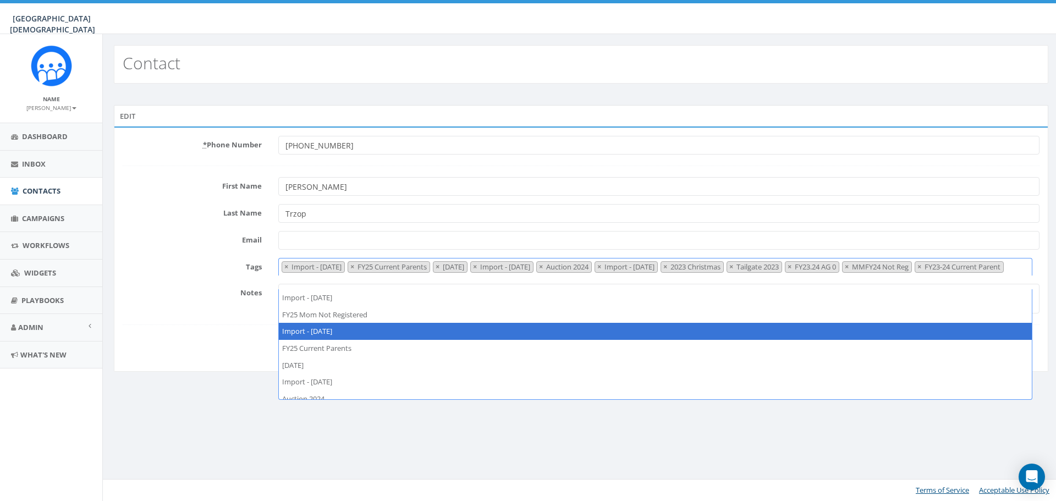
click at [285, 265] on span "×" at bounding box center [286, 267] width 4 height 10
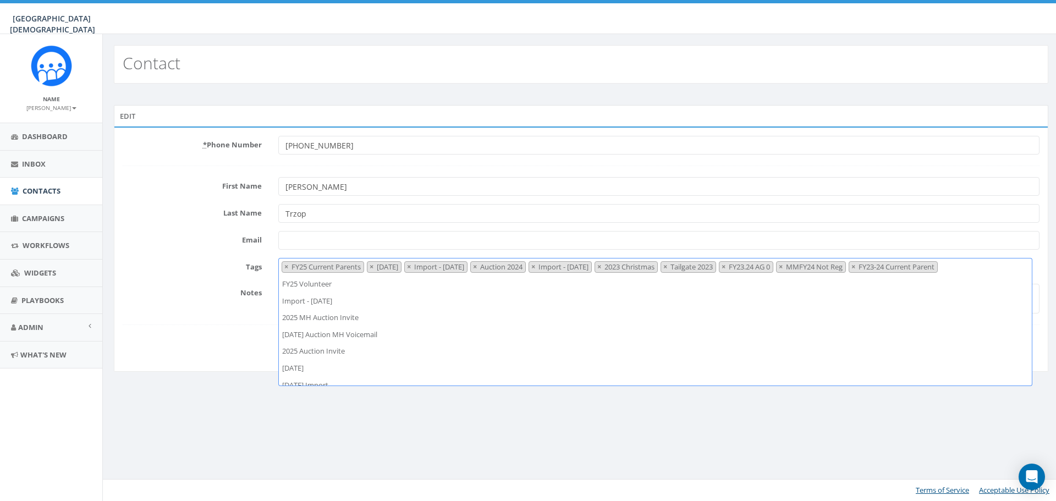
click at [285, 265] on span "×" at bounding box center [286, 267] width 4 height 10
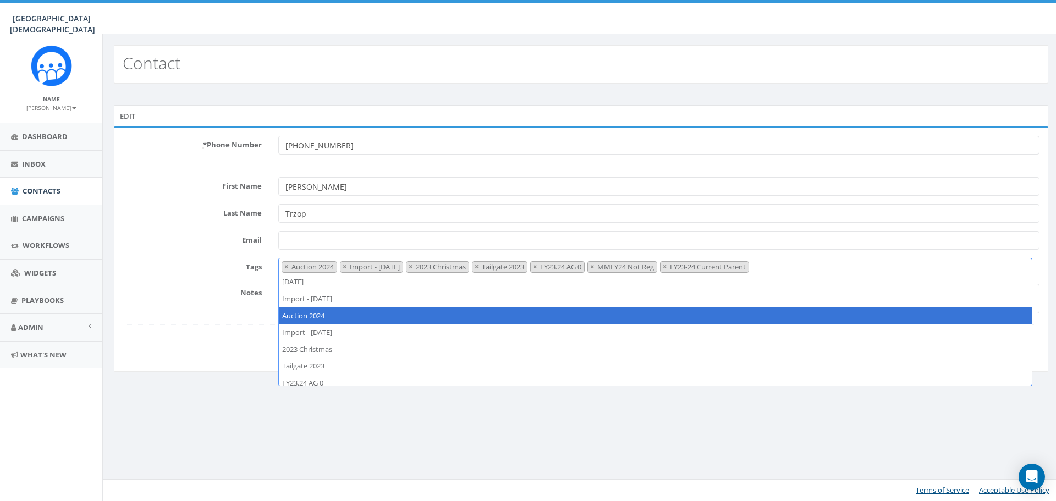
click at [285, 265] on span "×" at bounding box center [286, 267] width 4 height 10
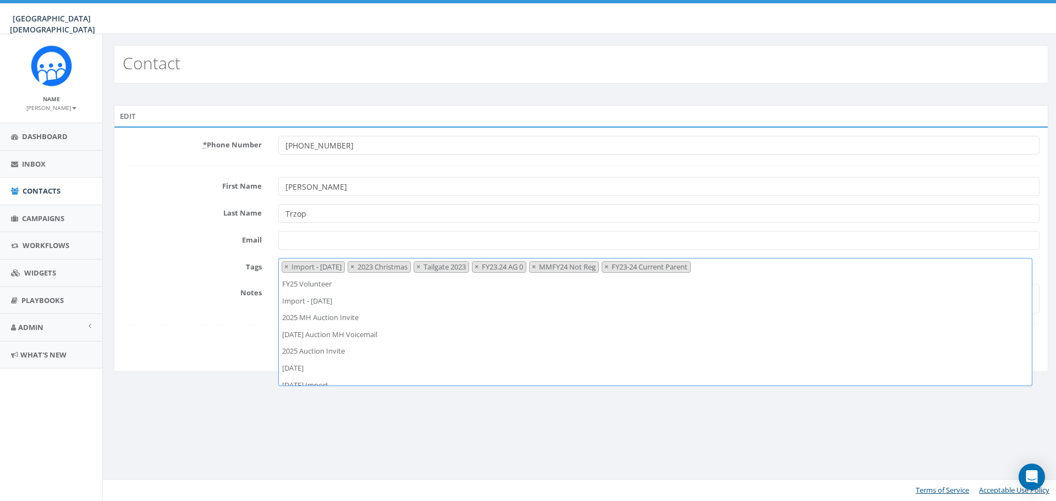
click at [285, 265] on span "×" at bounding box center [286, 267] width 4 height 10
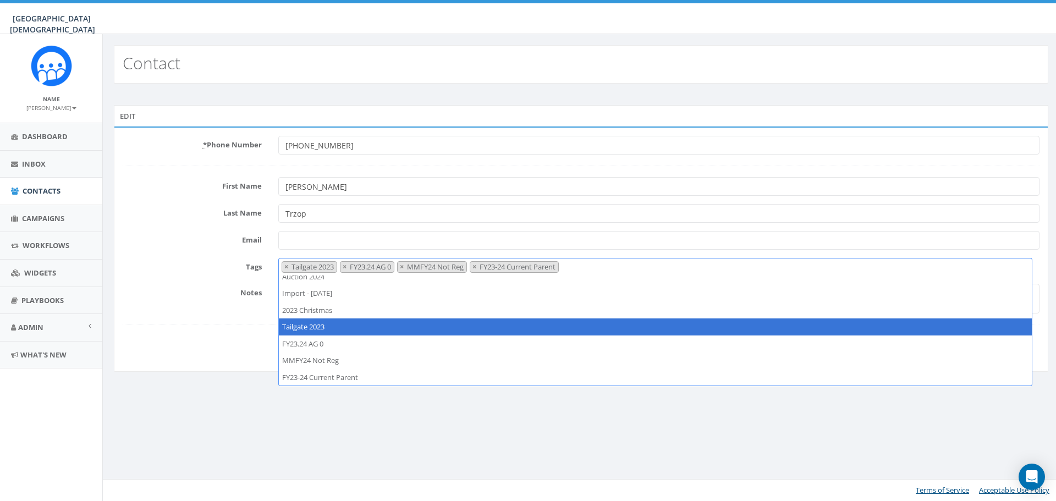
click at [285, 265] on span "×" at bounding box center [286, 267] width 4 height 10
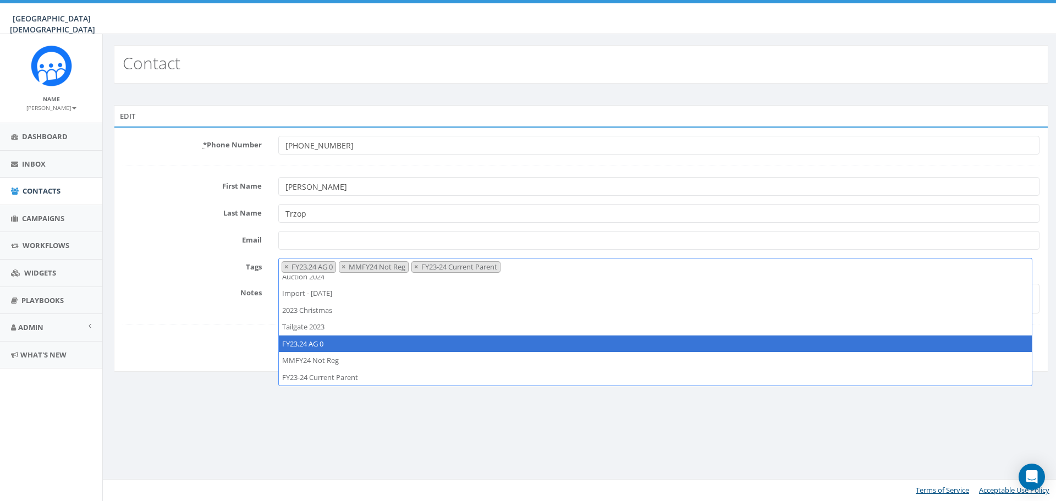
click at [285, 265] on span "×" at bounding box center [286, 267] width 4 height 10
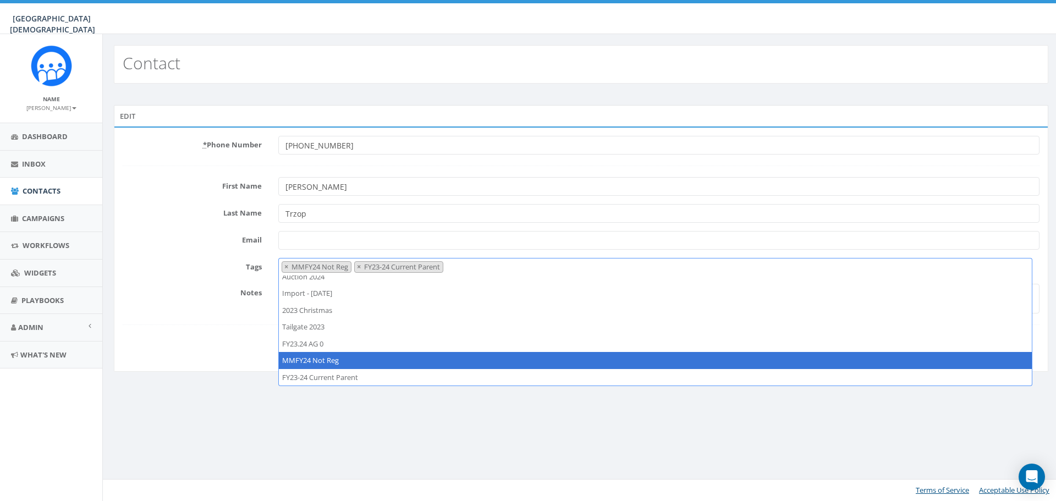
click at [285, 265] on span "×" at bounding box center [286, 267] width 4 height 10
select select "FY23-24 Current Parent"
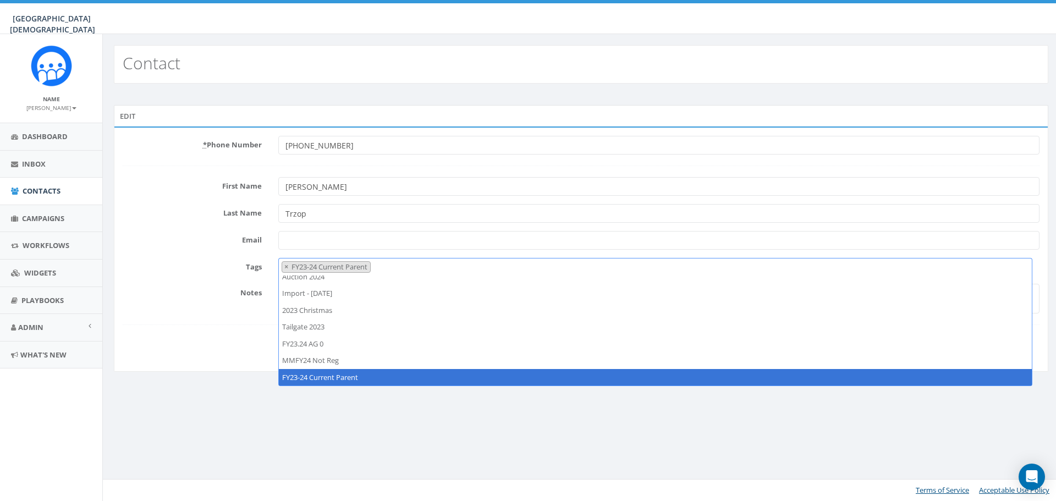
click at [138, 264] on label "Tags" at bounding box center [192, 265] width 156 height 14
click at [278, 259] on select "FY25 Volunteer Import - 07/15/2025 2025 MH Auction Invite 4.11.25 Auction MH Vo…" at bounding box center [278, 258] width 1 height 1
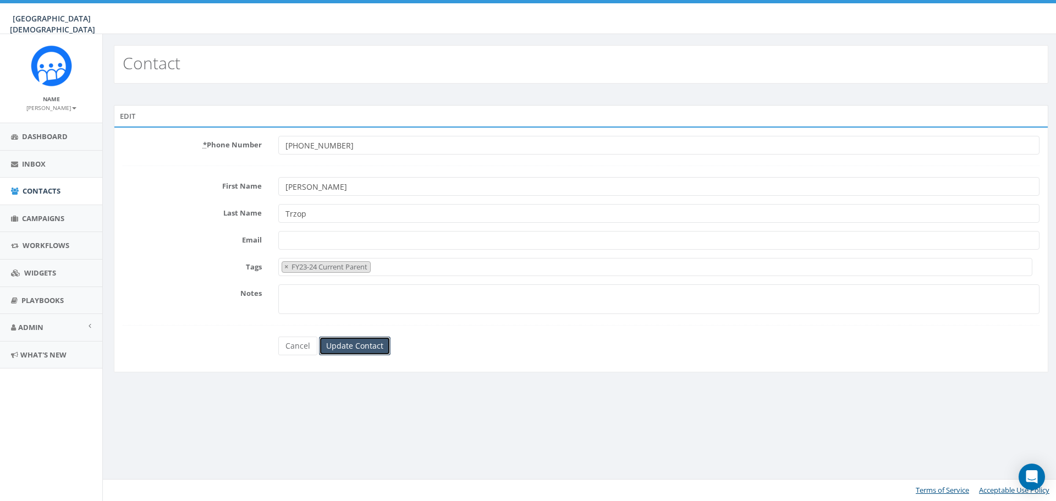
click at [359, 347] on input "Update Contact" at bounding box center [355, 346] width 72 height 19
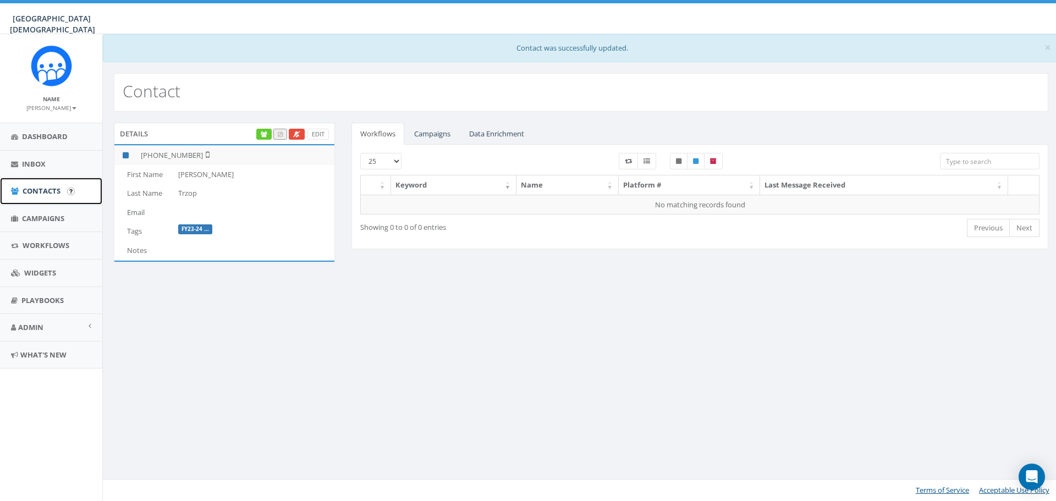
click at [35, 190] on span "Contacts" at bounding box center [42, 191] width 38 height 10
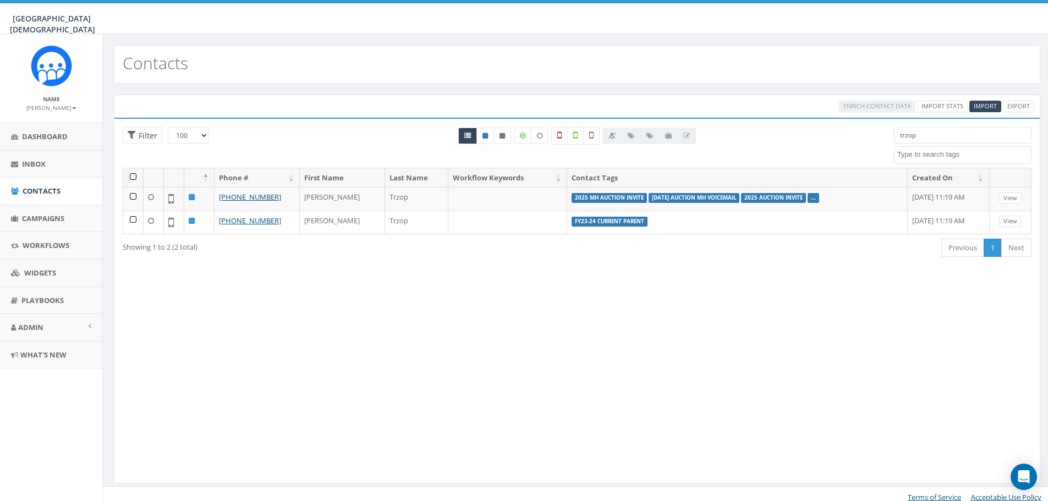
select select "100"
select select
drag, startPoint x: 932, startPoint y: 139, endPoint x: 883, endPoint y: 139, distance: 48.4
click at [883, 139] on div "25 50 100 Filter trzop 2023 Christmas 2024/03/15 2024/08/21 2024/10/14 2024/10/…" at bounding box center [576, 147] width 925 height 41
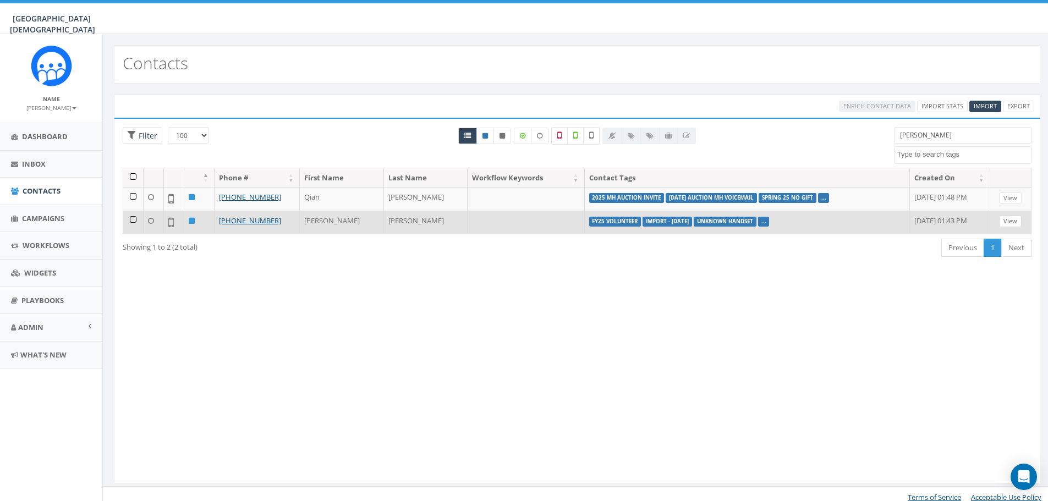
type input "xiao"
click at [1015, 219] on link "View" at bounding box center [1010, 222] width 23 height 12
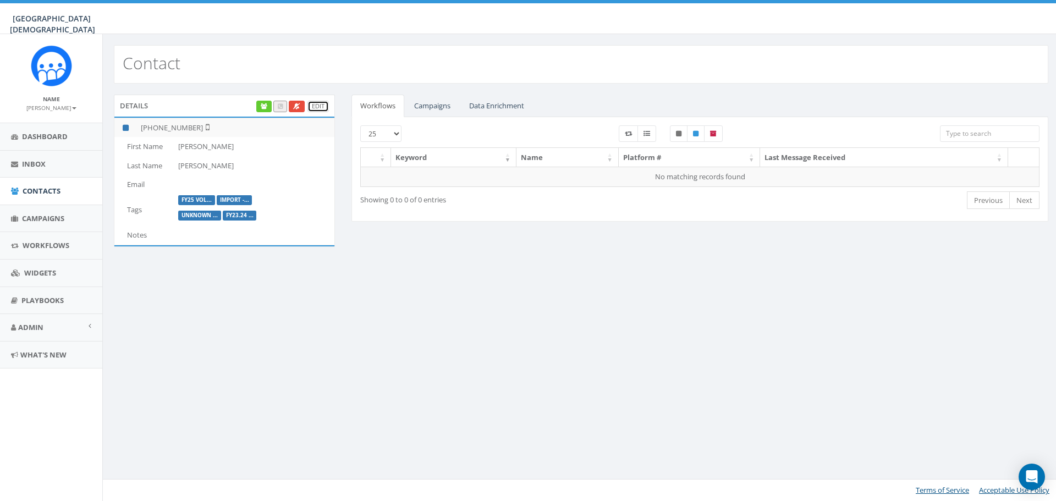
click at [318, 103] on link "Edit" at bounding box center [317, 107] width 21 height 12
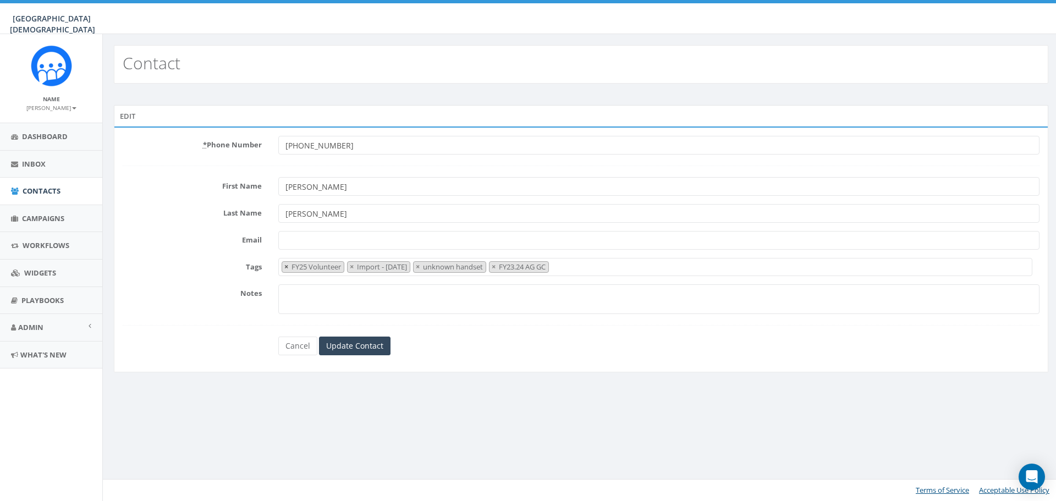
click at [284, 265] on span "×" at bounding box center [286, 267] width 4 height 10
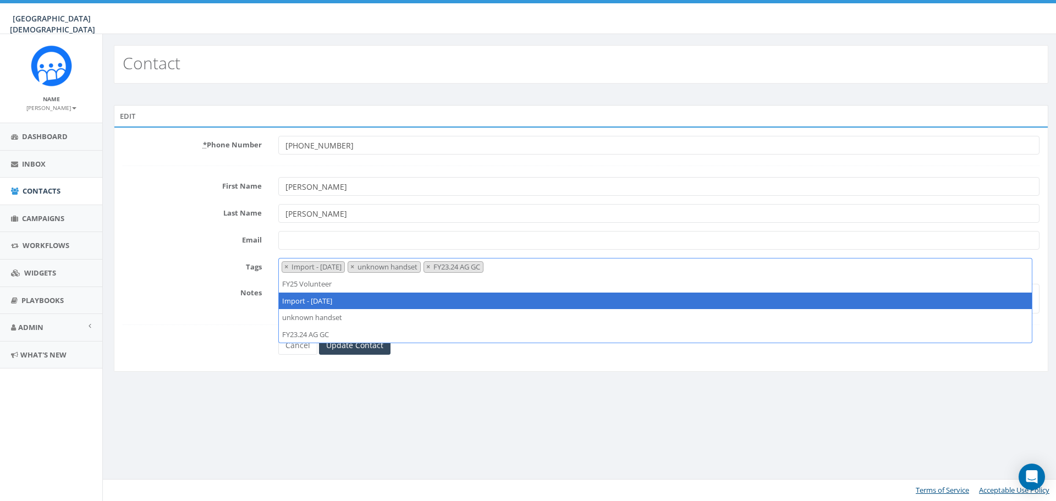
click at [284, 265] on span "×" at bounding box center [286, 267] width 4 height 10
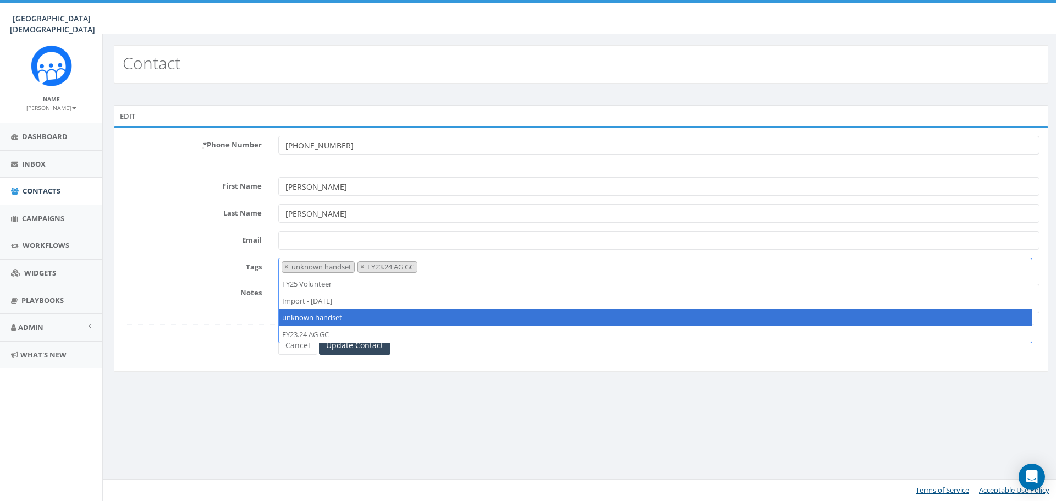
click at [284, 265] on span "×" at bounding box center [286, 267] width 4 height 10
select select "FY23.24 AG GC"
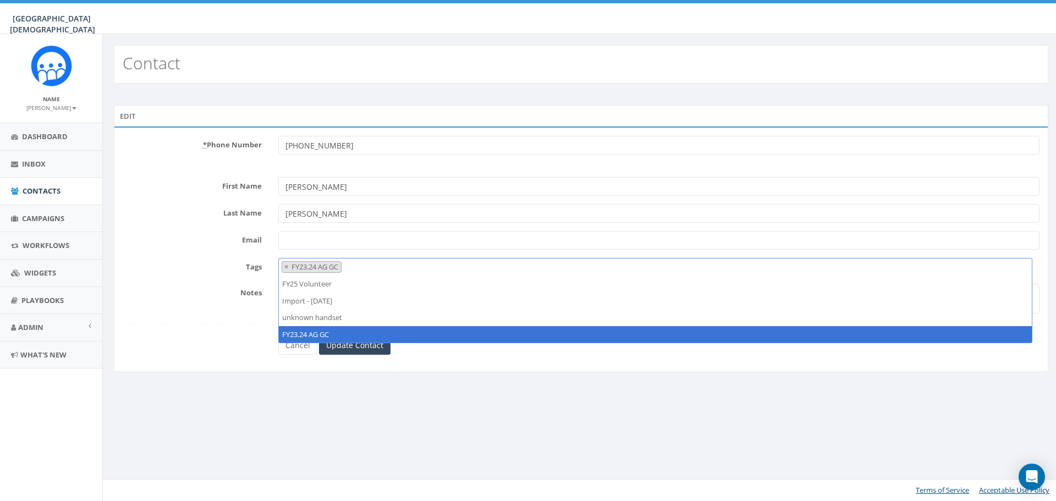
click at [284, 265] on span "×" at bounding box center [286, 267] width 4 height 10
select select
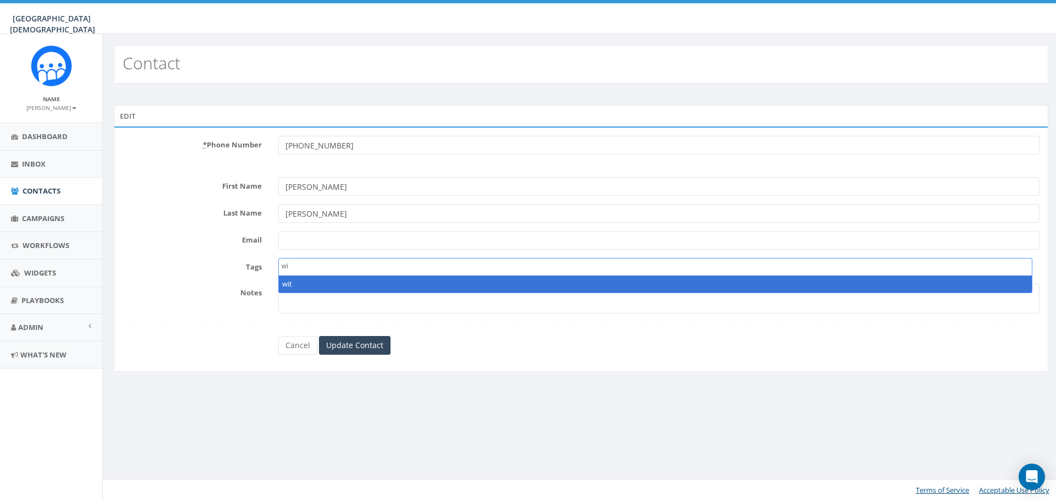
type textarea "w"
type textarea "Withdrew"
select select "Withdrew"
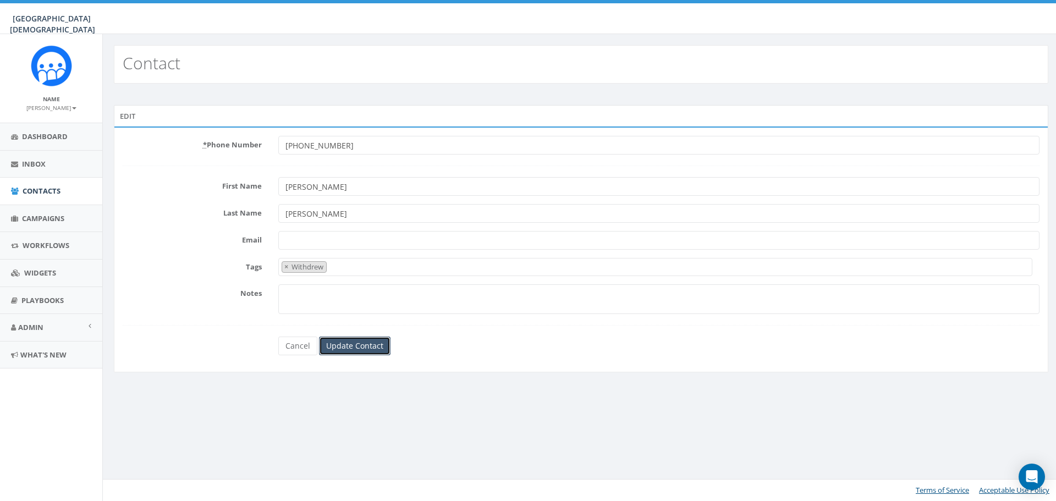
click at [345, 345] on input "Update Contact" at bounding box center [355, 346] width 72 height 19
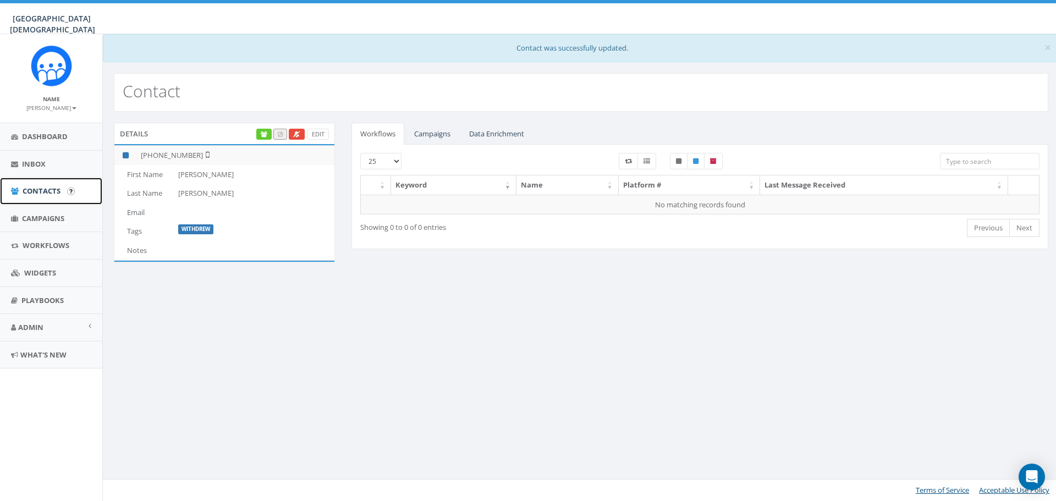
click at [42, 193] on span "Contacts" at bounding box center [42, 191] width 38 height 10
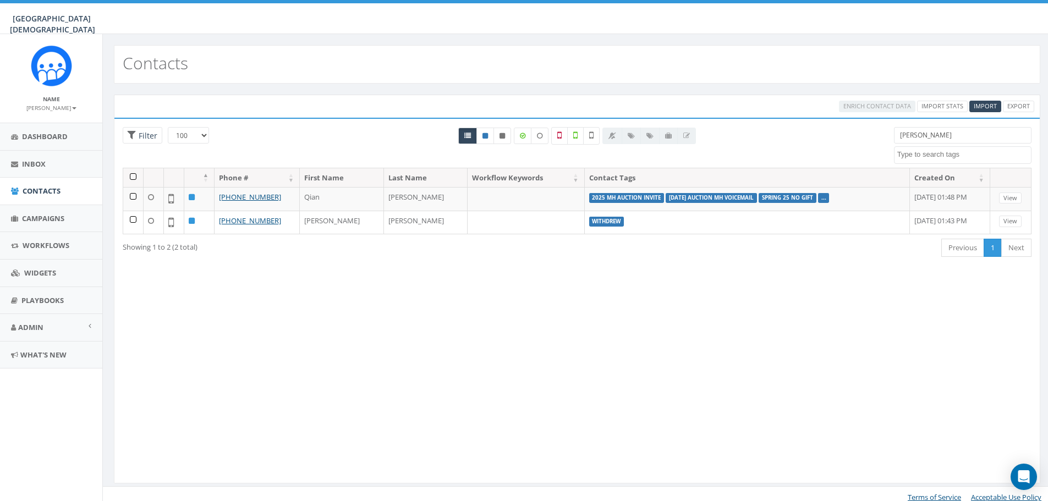
select select "100"
select select
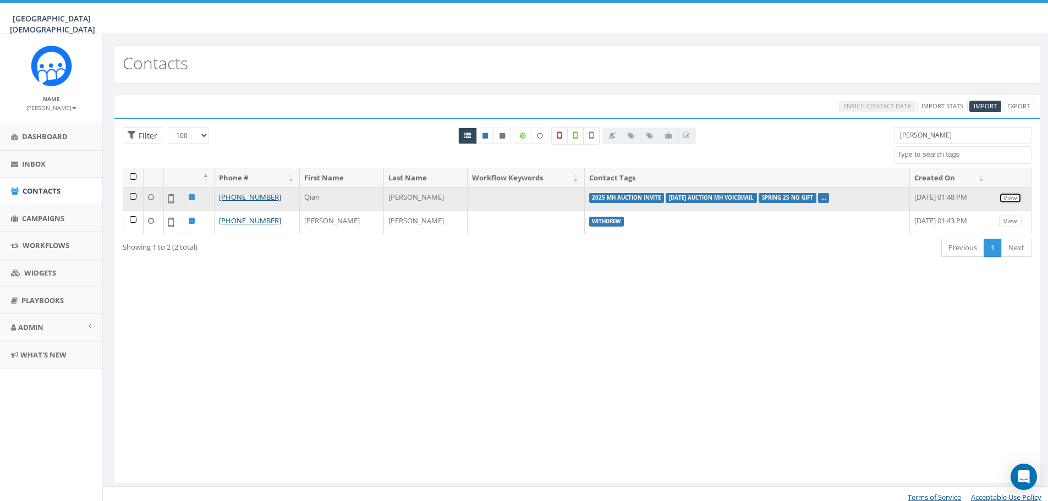
click at [1011, 197] on link "View" at bounding box center [1010, 199] width 23 height 12
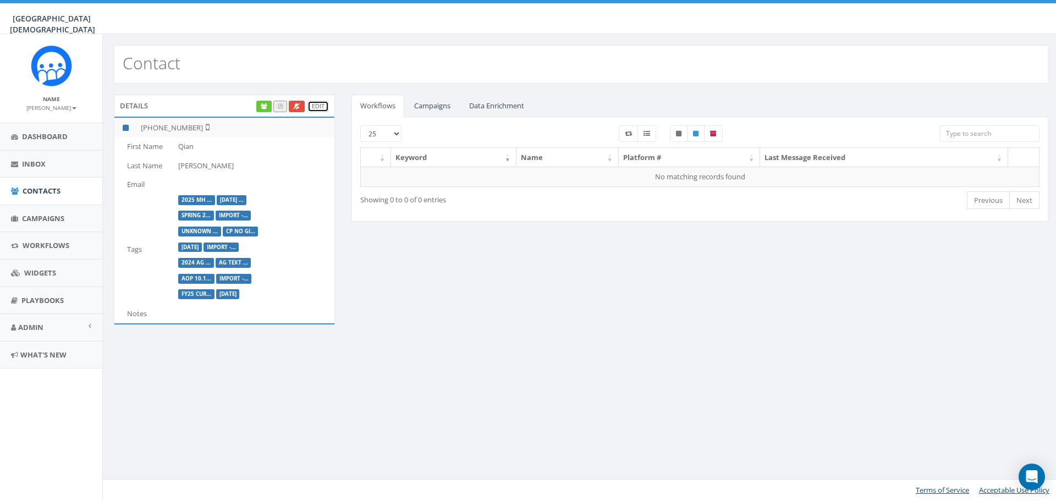
click at [315, 107] on link "Edit" at bounding box center [317, 107] width 21 height 12
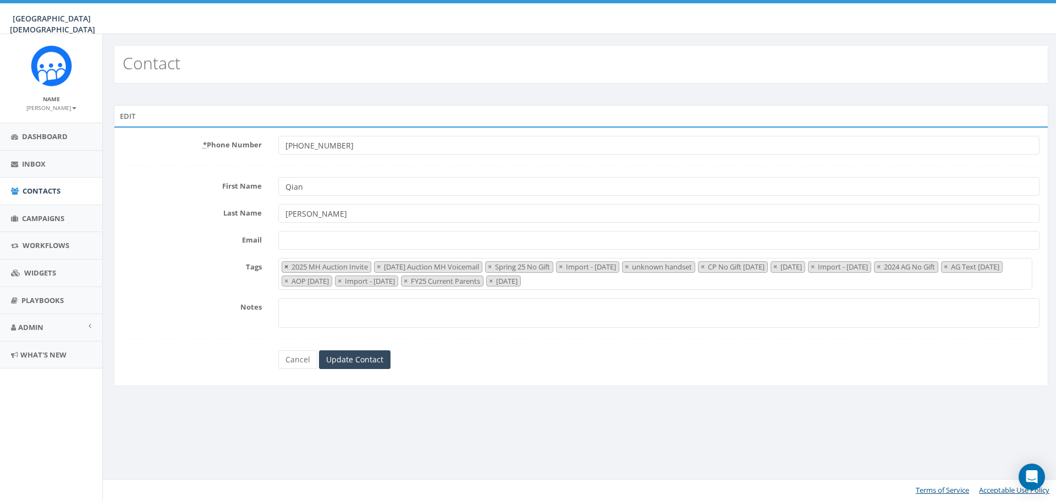
click at [283, 268] on button "×" at bounding box center [286, 267] width 8 height 10
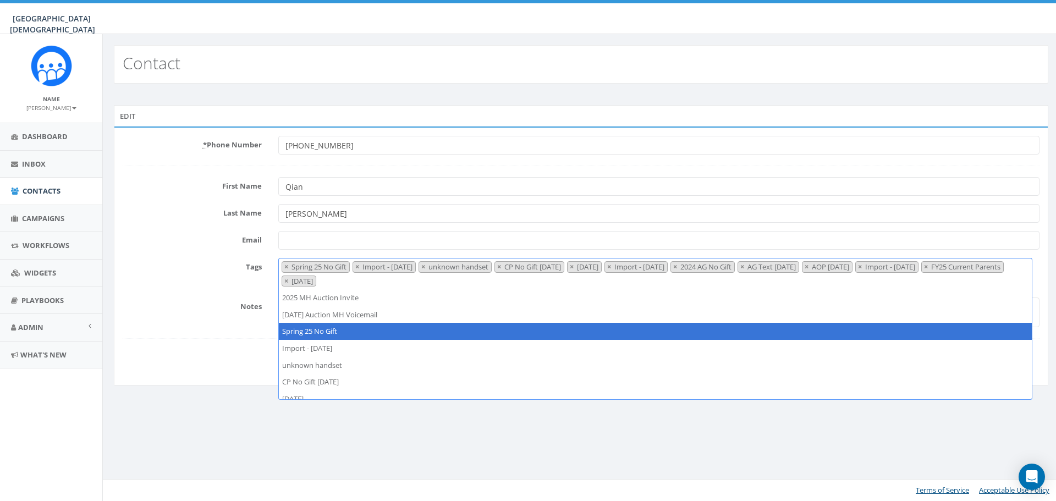
click at [283, 268] on button "×" at bounding box center [286, 267] width 8 height 10
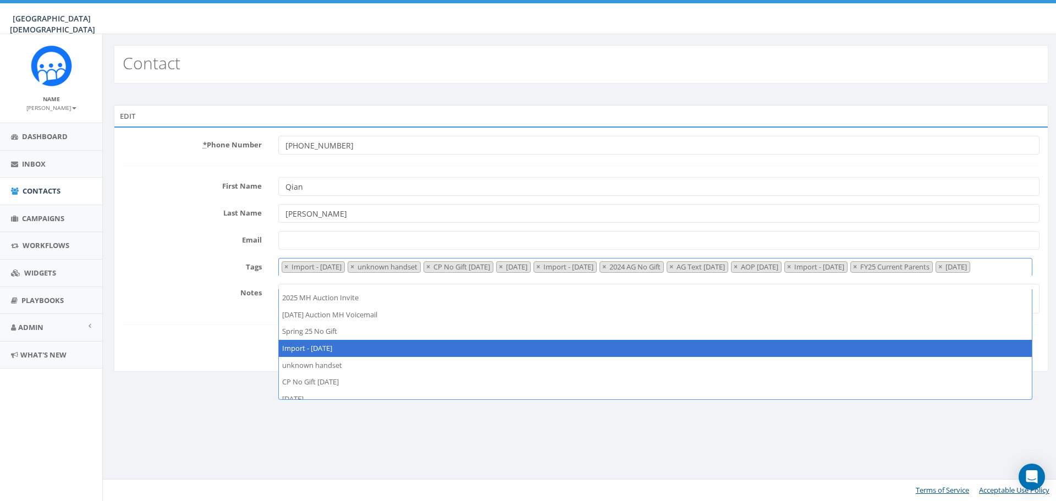
click at [283, 268] on button "×" at bounding box center [286, 267] width 8 height 10
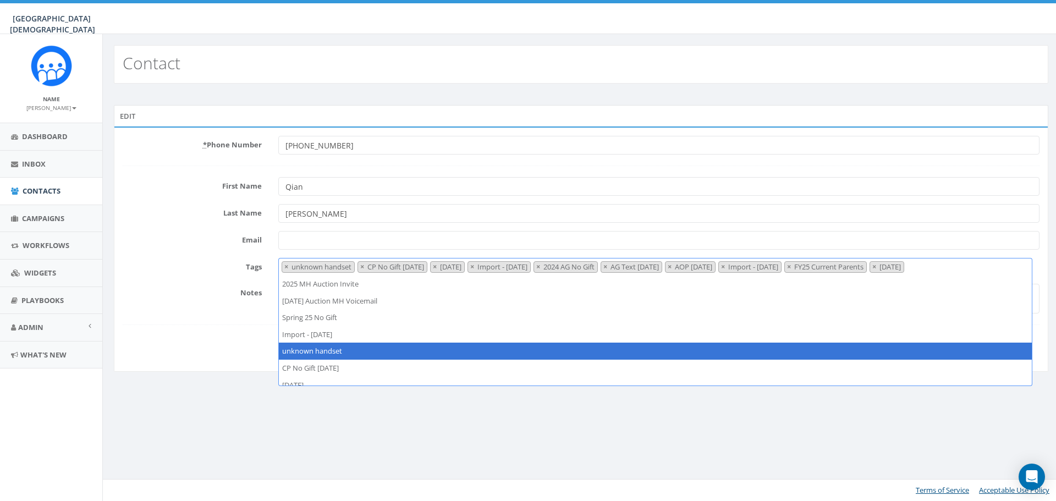
click at [283, 268] on button "×" at bounding box center [286, 267] width 8 height 10
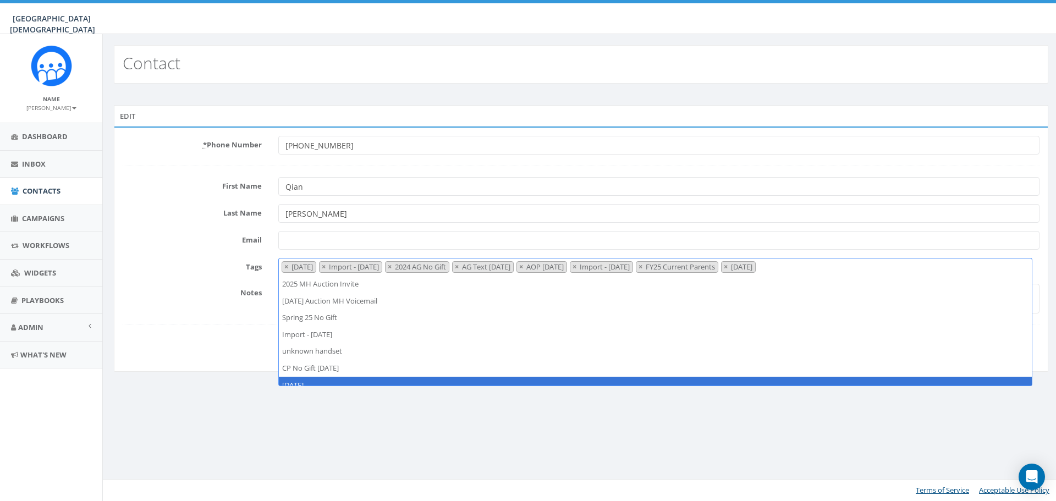
click at [283, 268] on button "×" at bounding box center [286, 267] width 8 height 10
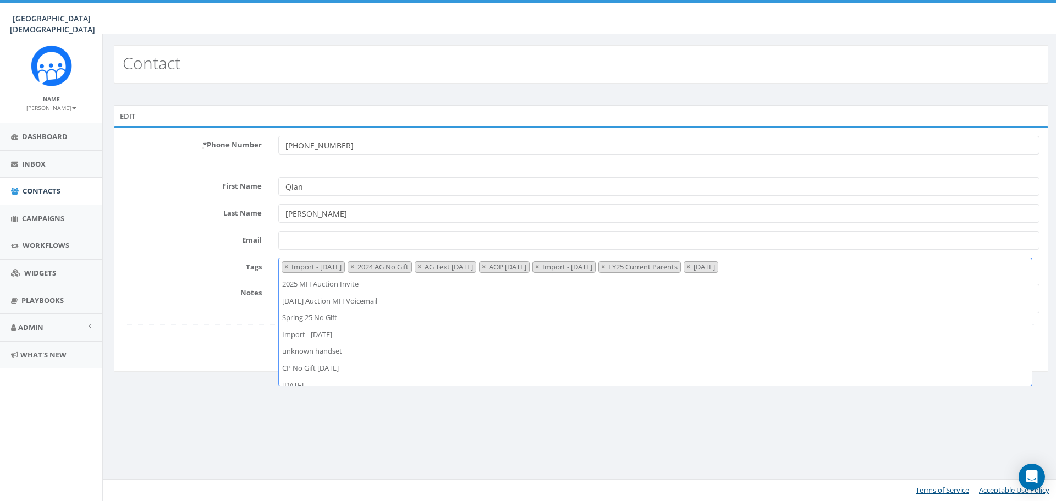
click at [283, 268] on button "×" at bounding box center [286, 267] width 8 height 10
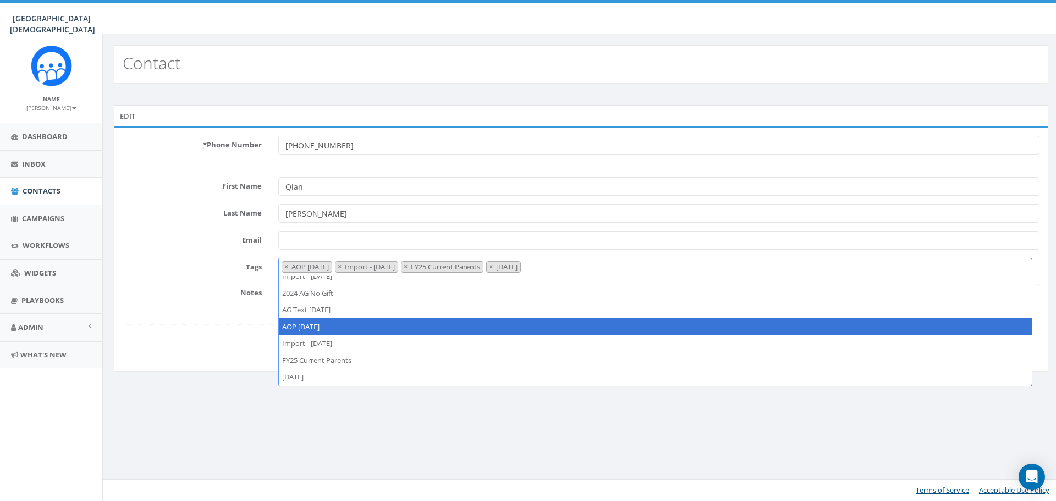
click at [283, 268] on button "×" at bounding box center [286, 267] width 8 height 10
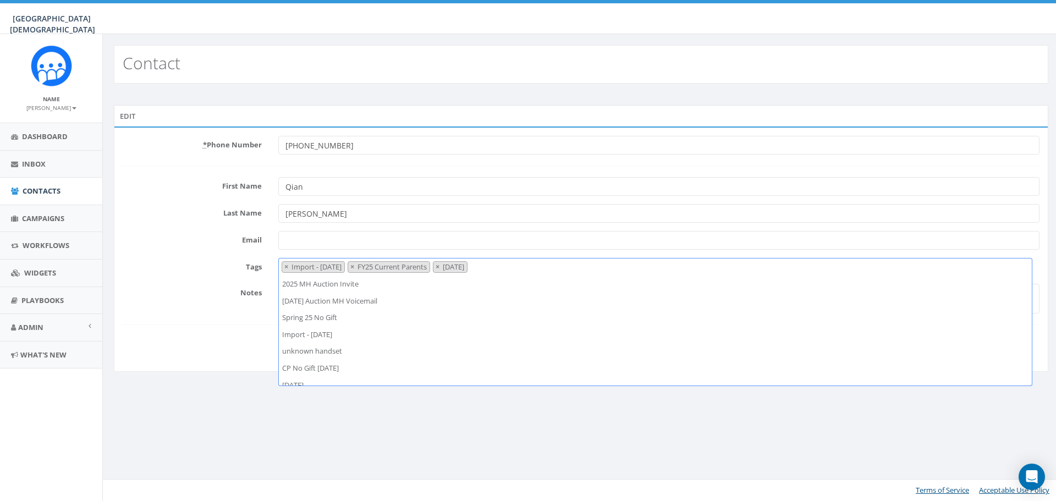
click at [283, 268] on button "×" at bounding box center [286, 267] width 8 height 10
select select "2024/08/21"
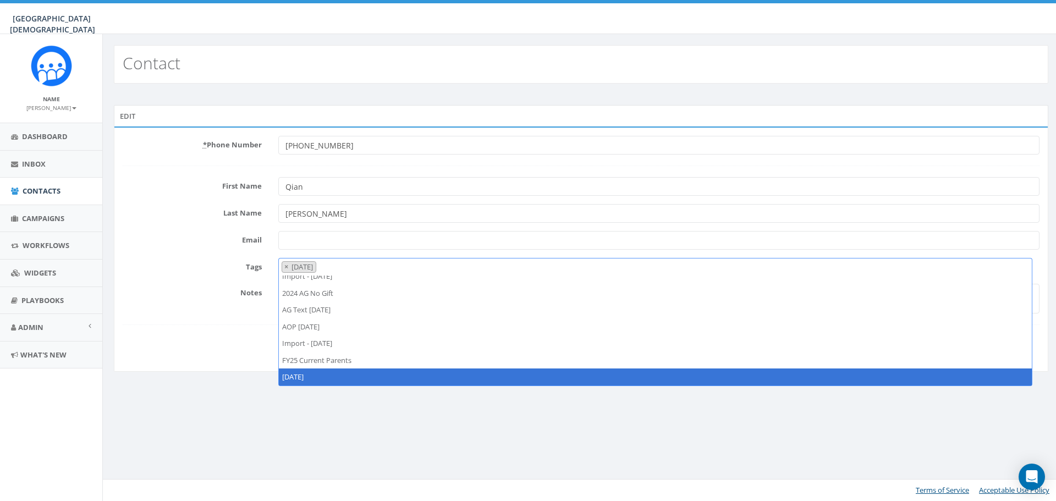
click at [283, 268] on button "×" at bounding box center [286, 267] width 8 height 10
select select
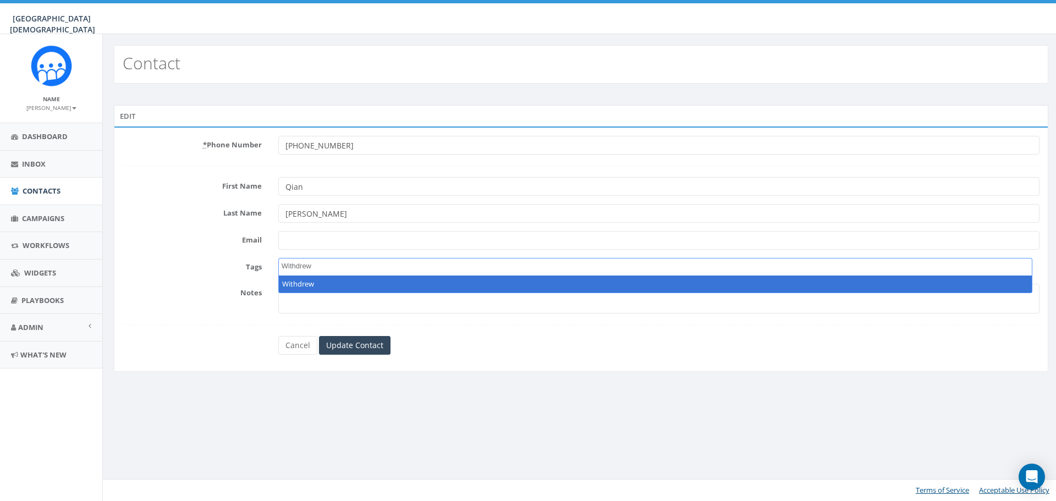
type textarea "Withdrew"
select select "Withdrew"
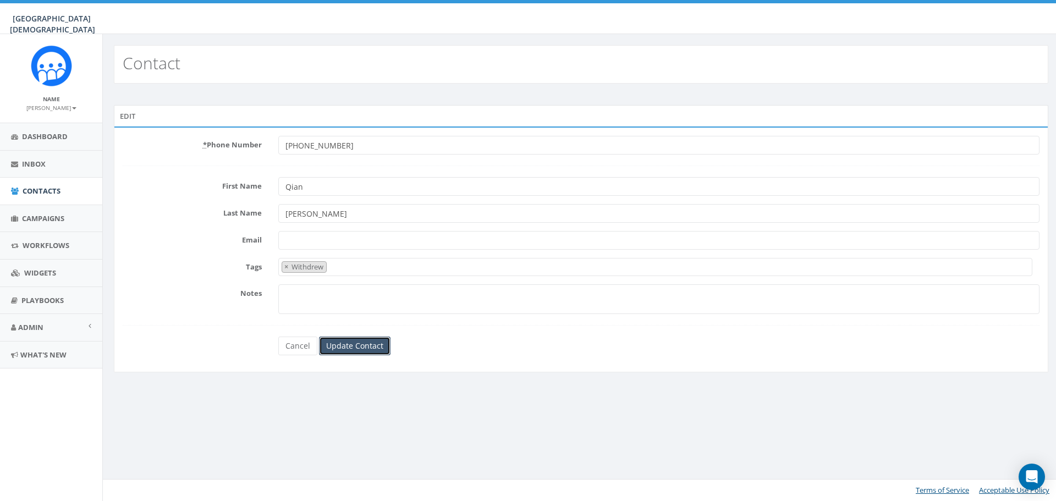
click at [367, 346] on input "Update Contact" at bounding box center [355, 346] width 72 height 19
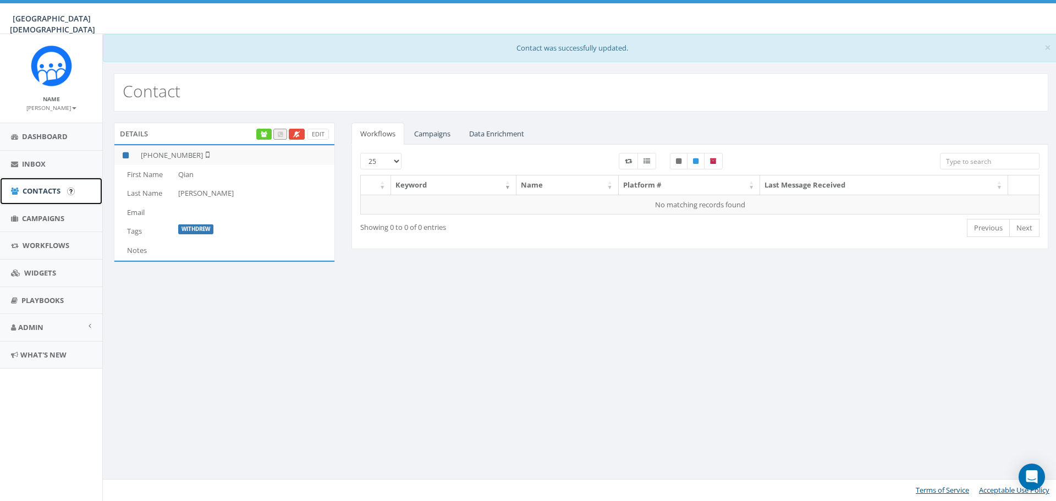
click at [34, 189] on span "Contacts" at bounding box center [42, 191] width 38 height 10
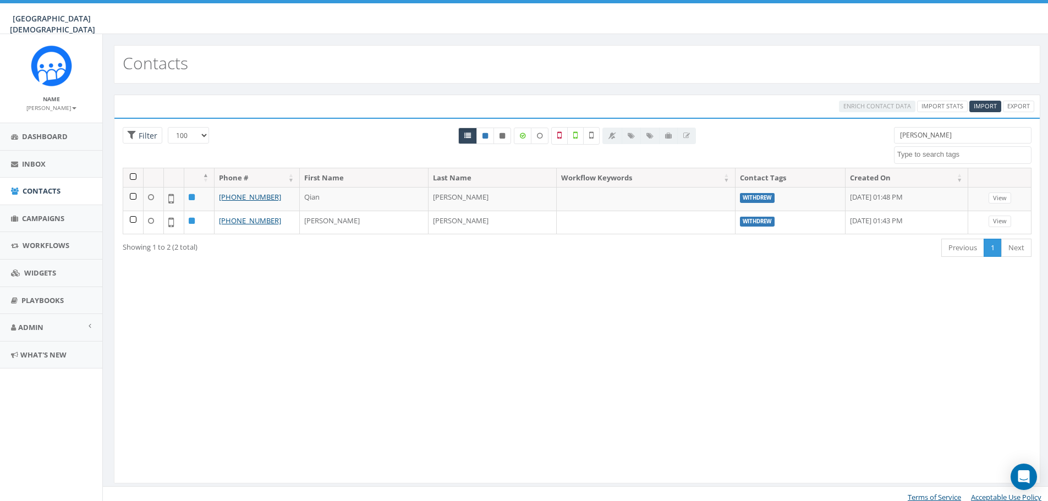
select select "100"
select select
drag, startPoint x: 928, startPoint y: 132, endPoint x: 888, endPoint y: 136, distance: 40.9
click at [888, 136] on div "xiao 2023 Christmas 2024/03/15 2024/08/21 2024/10/14 2024/10/23 2024/12/30 2024…" at bounding box center [963, 145] width 154 height 37
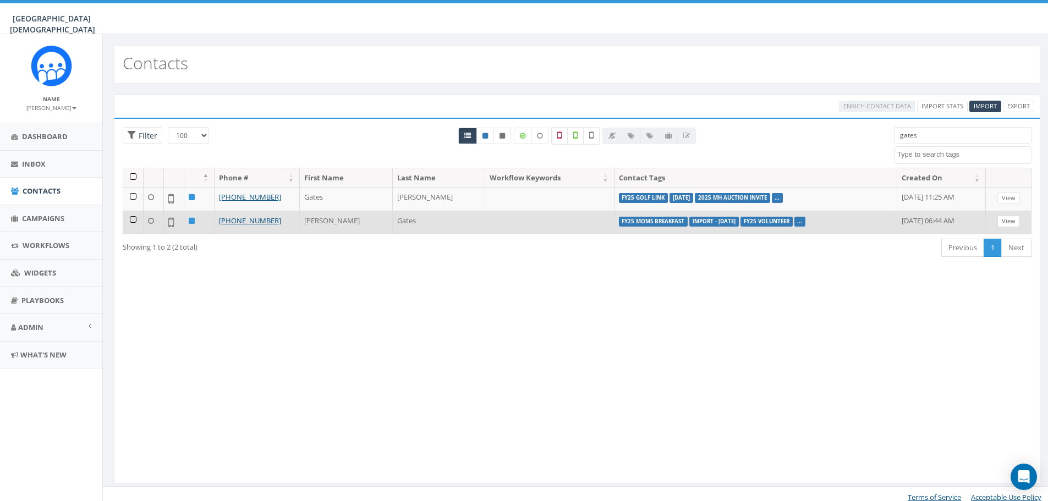
type input "gates"
click at [1015, 219] on link "View" at bounding box center [1008, 222] width 23 height 12
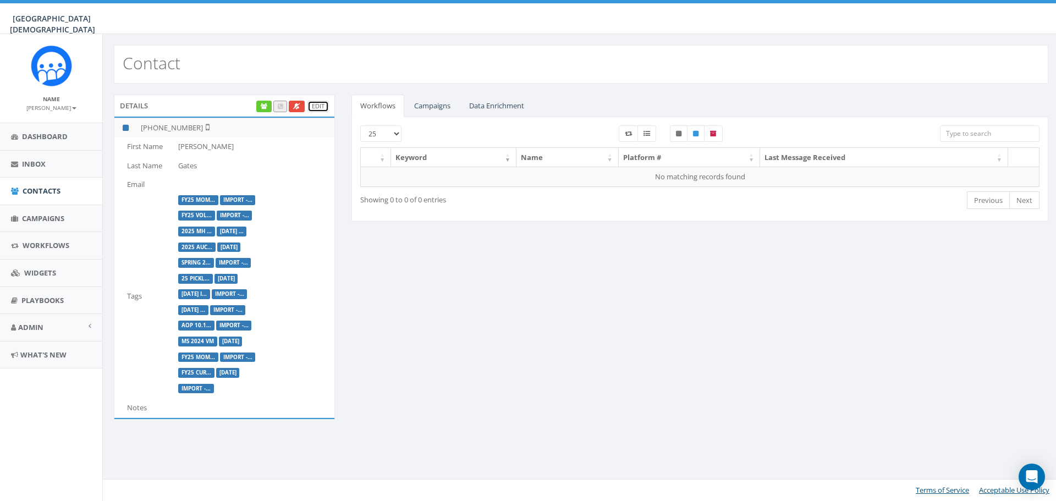
click at [318, 103] on link "Edit" at bounding box center [317, 107] width 21 height 12
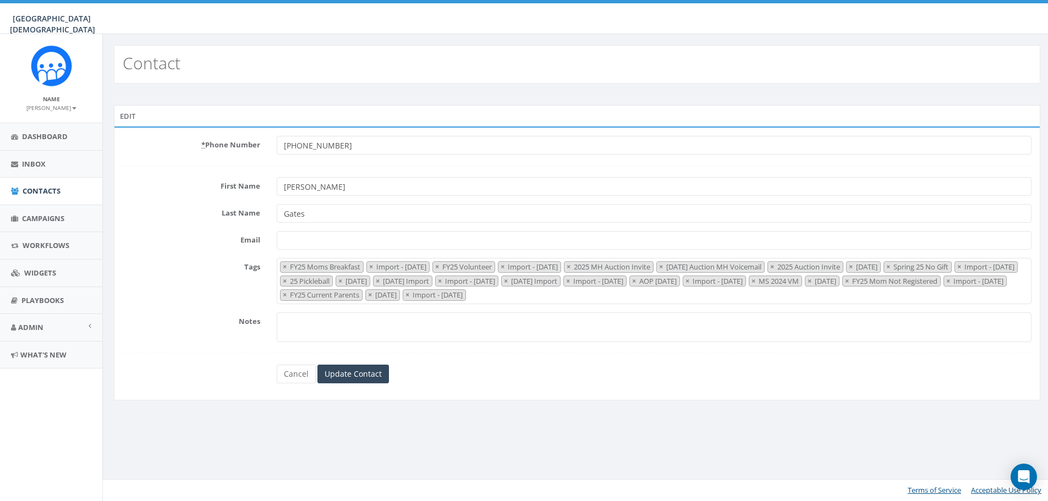
select select "FY25 Moms Breakfast"
click at [375, 266] on span "×" at bounding box center [373, 267] width 4 height 10
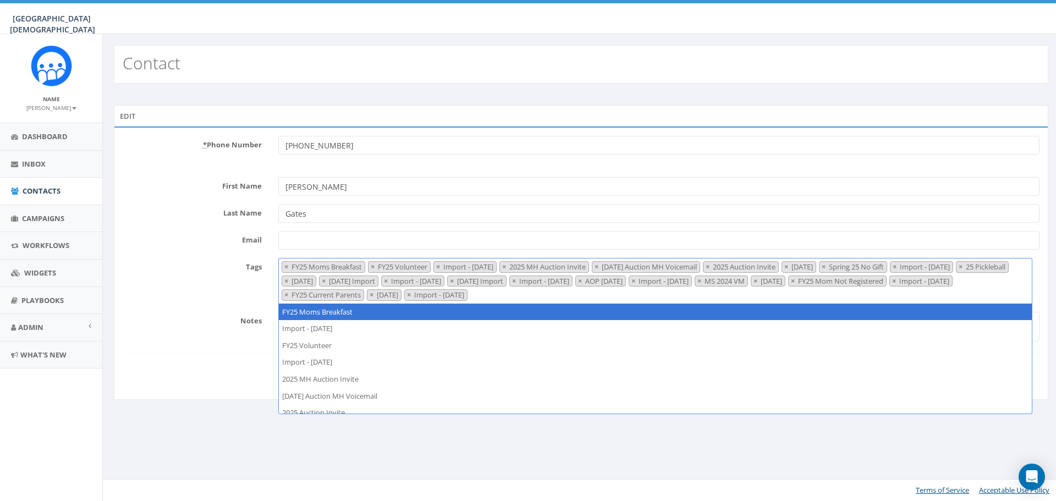
click at [375, 266] on span "×" at bounding box center [373, 267] width 4 height 10
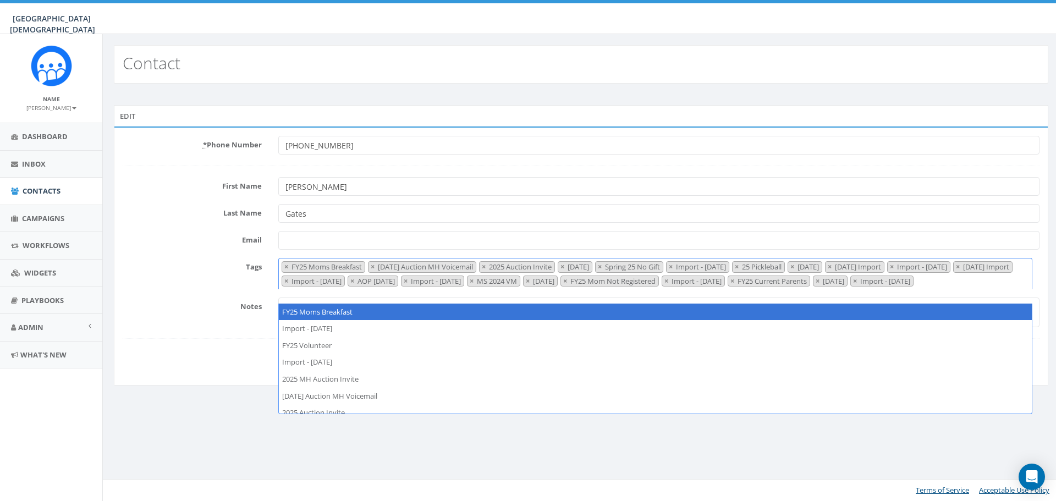
click at [375, 266] on span "×" at bounding box center [373, 267] width 4 height 10
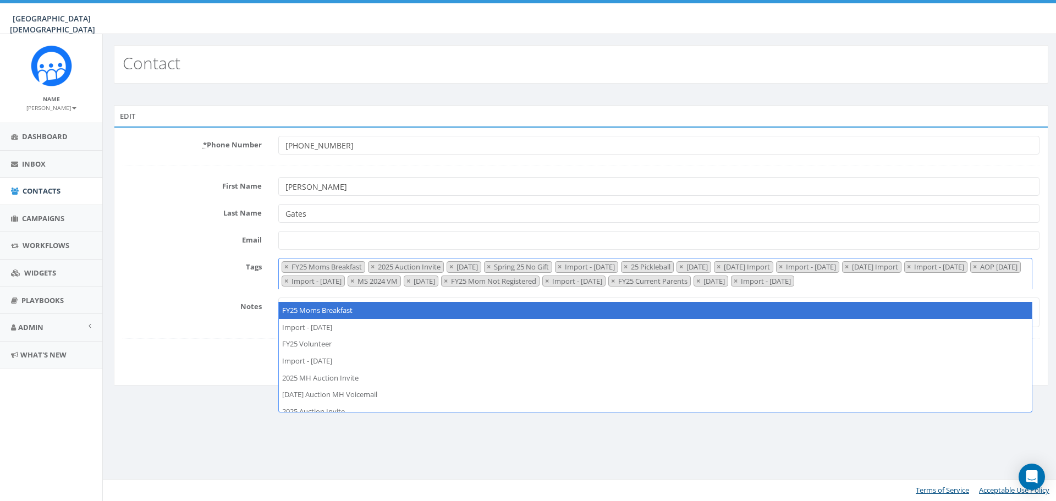
click at [375, 266] on span "×" at bounding box center [373, 267] width 4 height 10
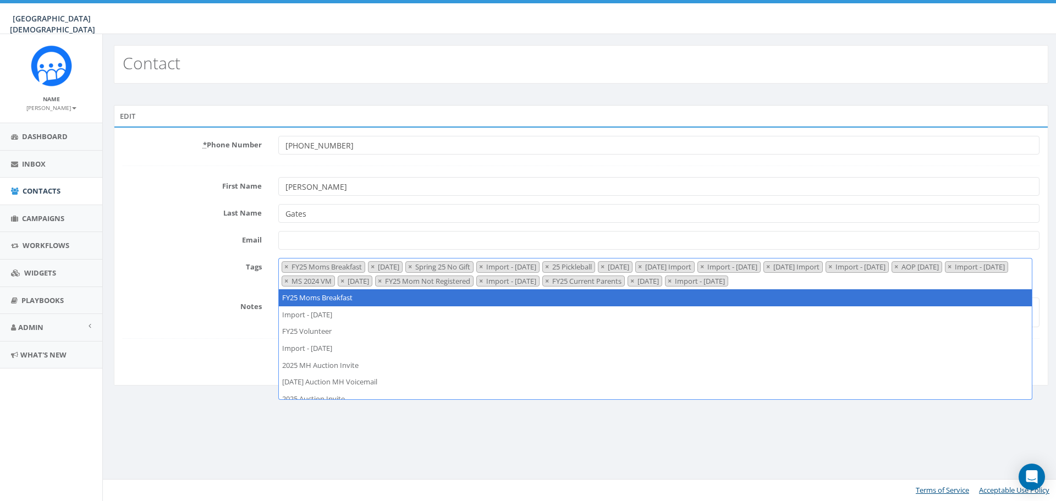
click at [375, 266] on span "×" at bounding box center [373, 267] width 4 height 10
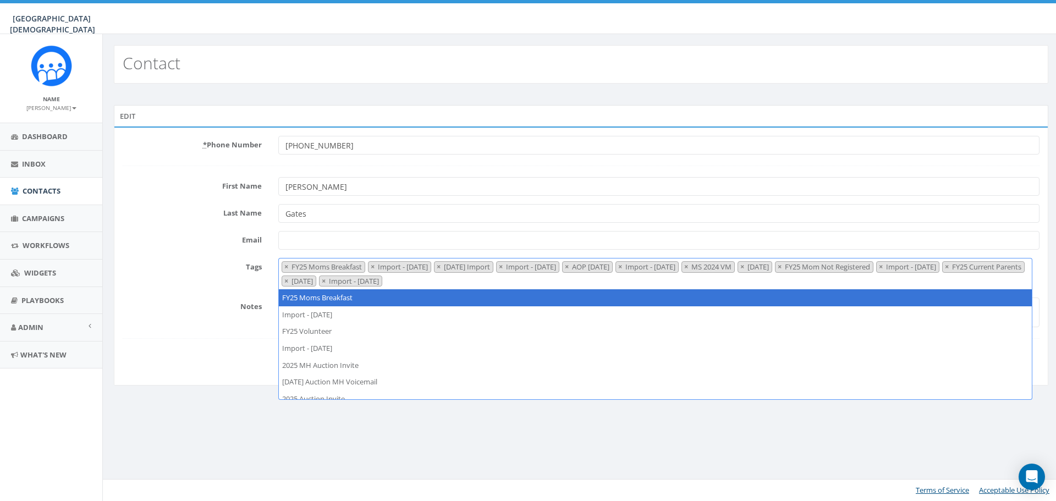
click at [375, 266] on span "×" at bounding box center [373, 267] width 4 height 10
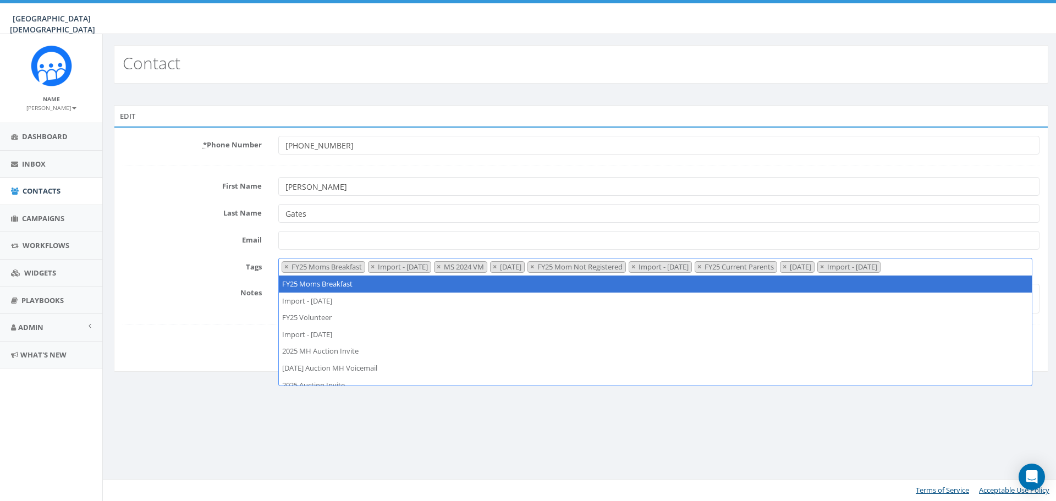
click at [375, 266] on span "×" at bounding box center [373, 267] width 4 height 10
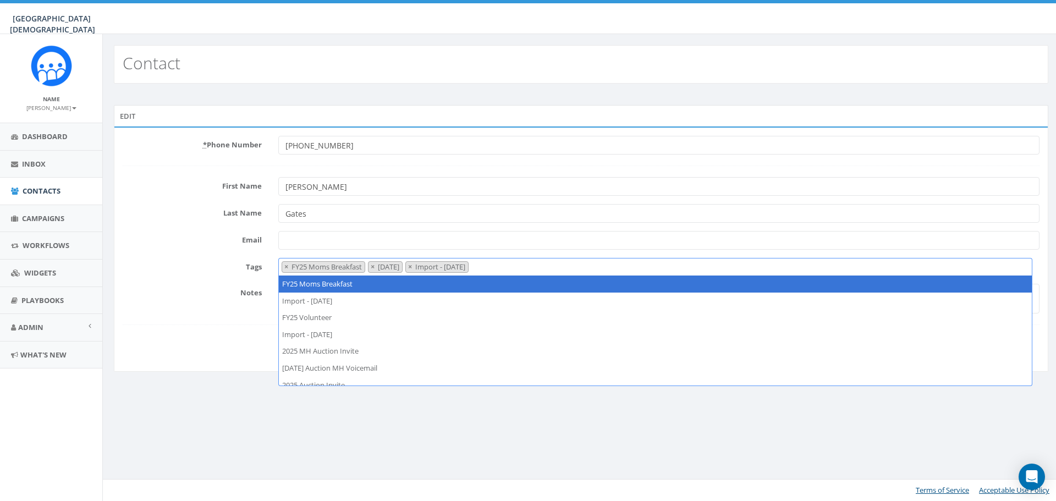
click at [375, 266] on span "×" at bounding box center [373, 267] width 4 height 10
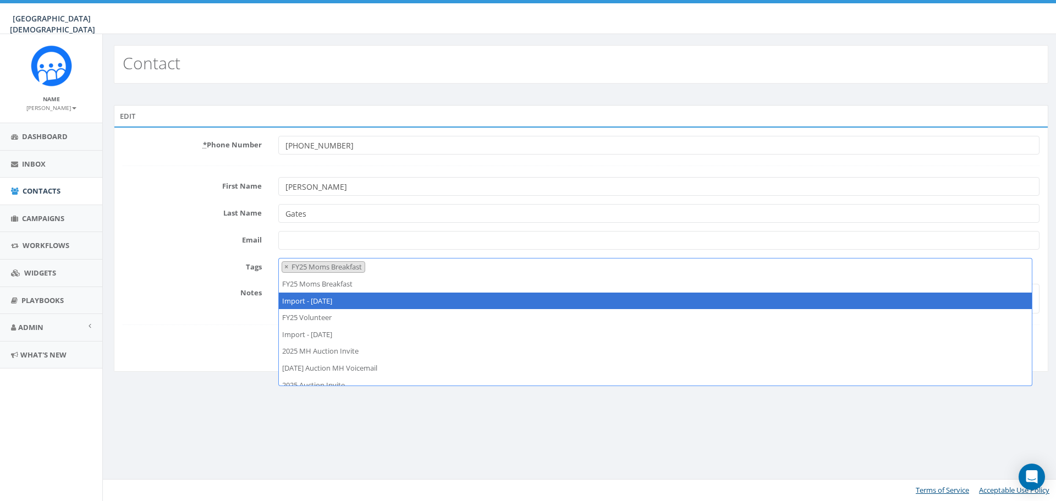
click at [167, 317] on form "* Phone Number +19092251700 First Name Shalyn Last Name Gates Email Tags FY25 M…" at bounding box center [581, 245] width 917 height 219
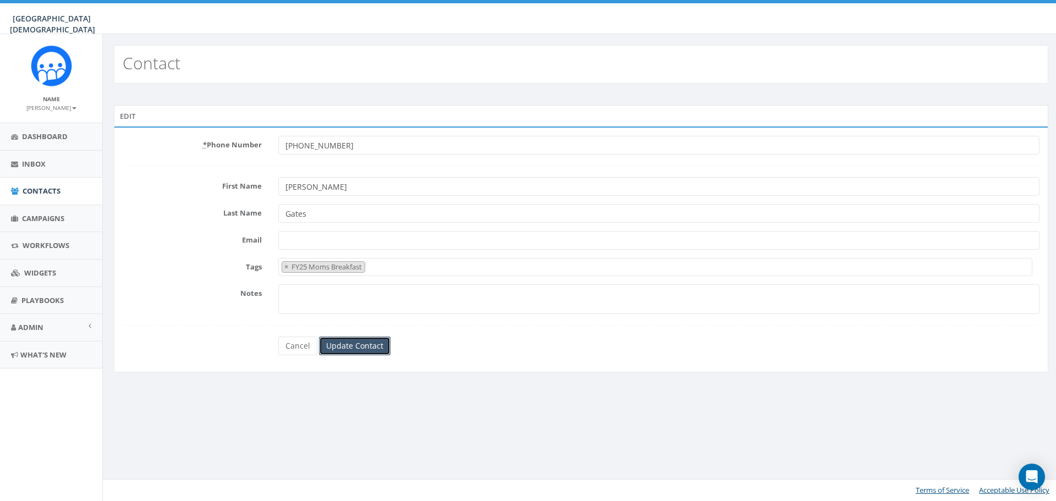
click at [351, 347] on input "Update Contact" at bounding box center [355, 346] width 72 height 19
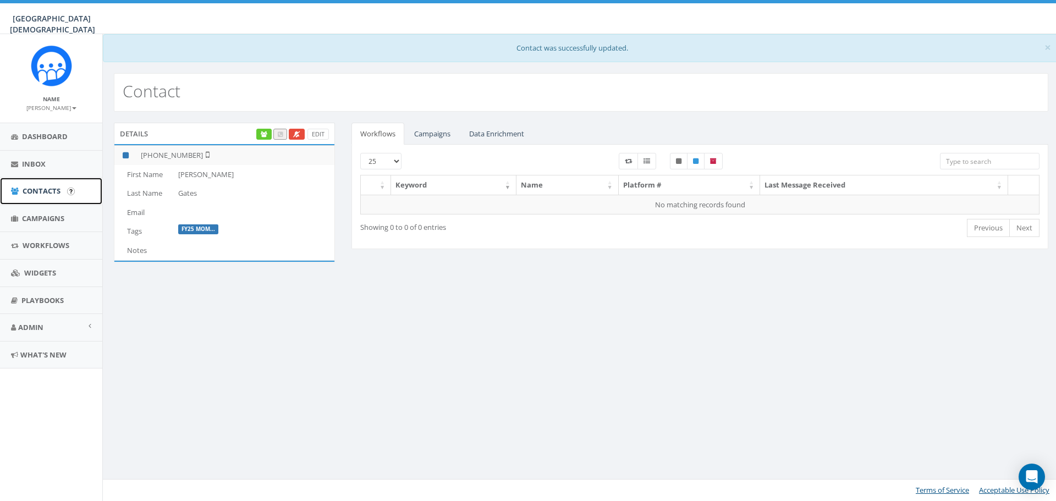
click at [37, 188] on span "Contacts" at bounding box center [42, 191] width 38 height 10
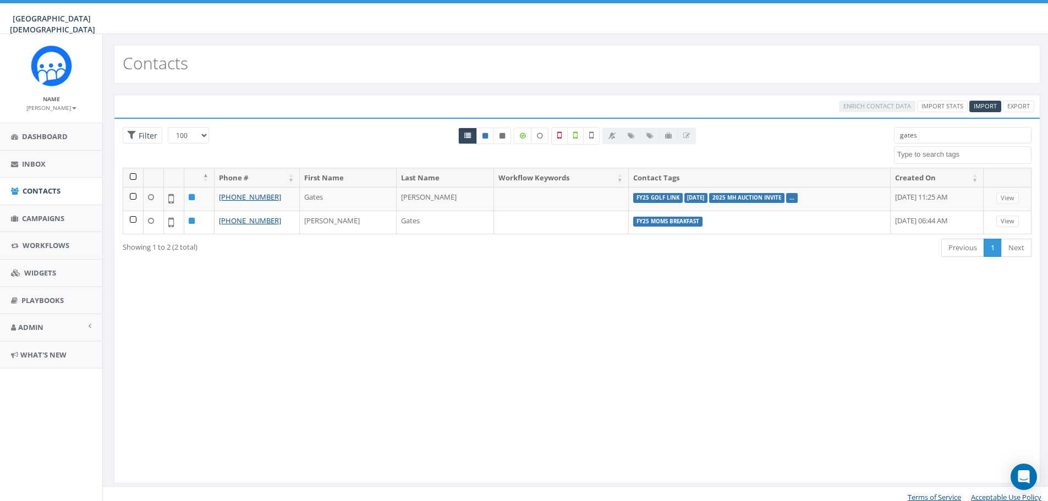
select select "100"
select select
click at [30, 216] on span "Campaigns" at bounding box center [43, 218] width 42 height 10
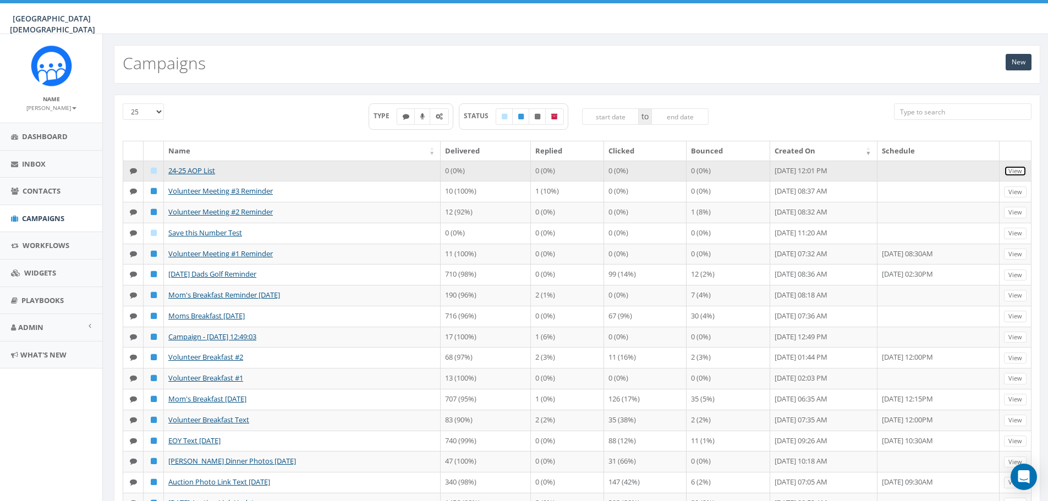
click at [1016, 171] on link "View" at bounding box center [1015, 172] width 23 height 12
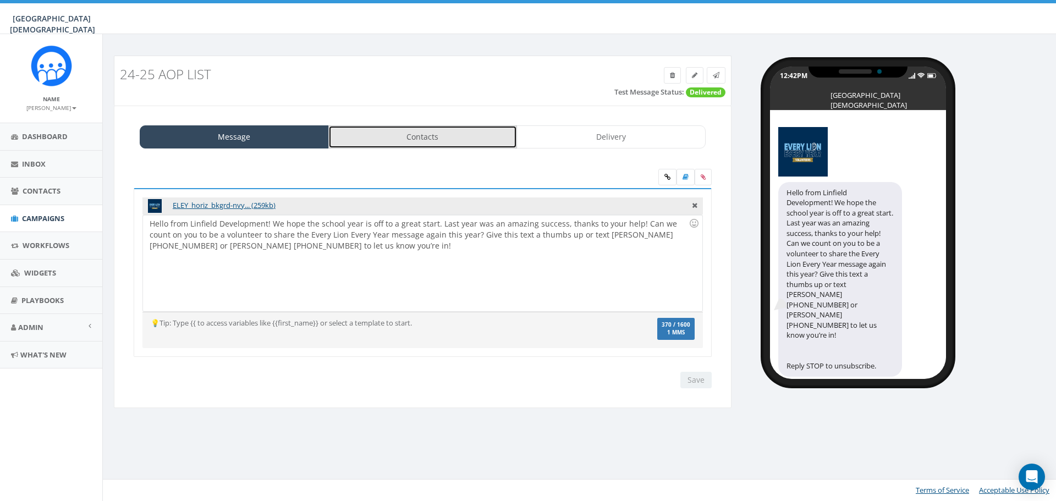
click at [442, 138] on link "Contacts" at bounding box center [422, 136] width 189 height 23
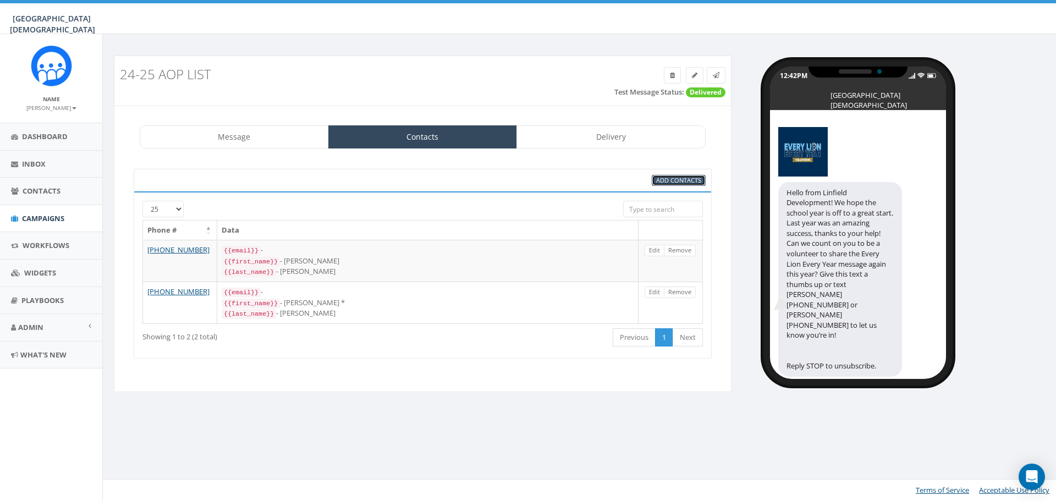
click at [679, 179] on span "Add Contacts" at bounding box center [678, 180] width 45 height 8
select select
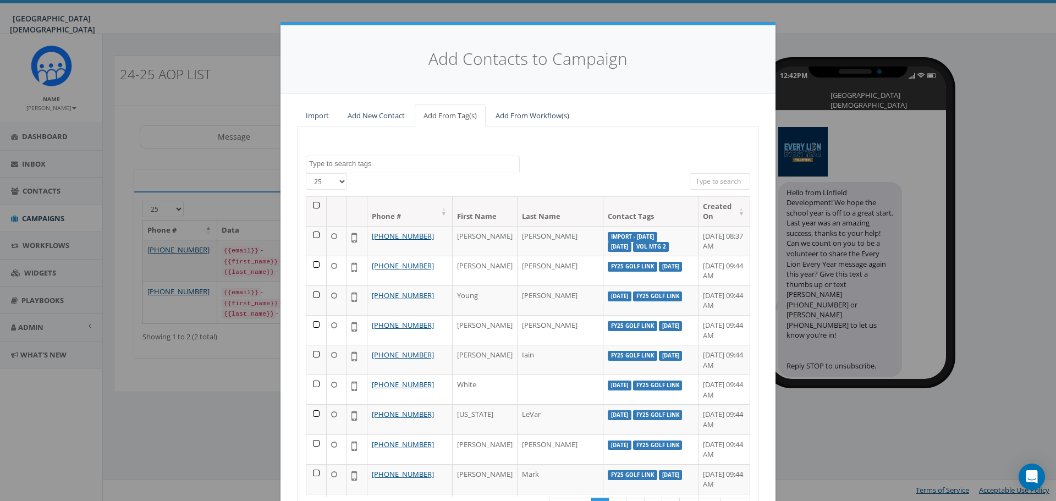
click at [424, 166] on textarea "Search" at bounding box center [414, 164] width 210 height 10
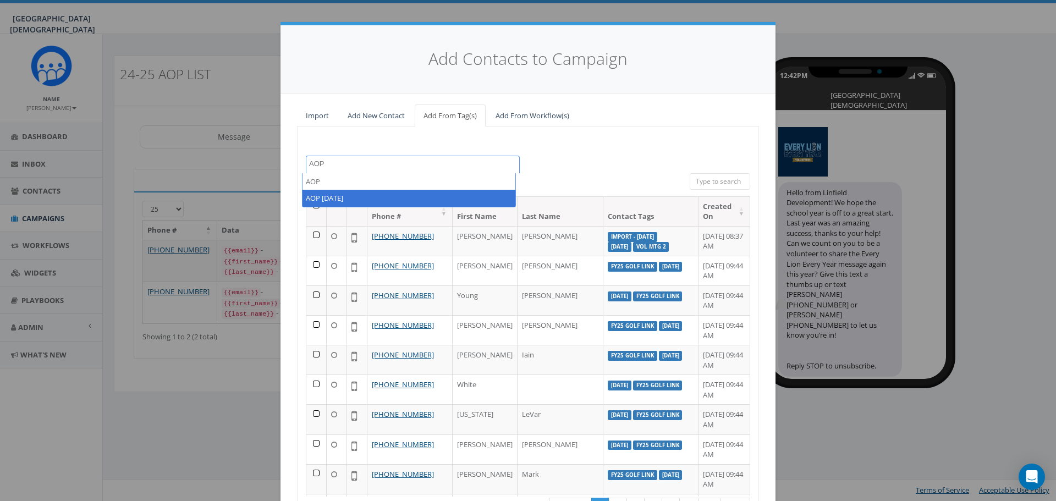
type textarea "AOP"
select select "AOP [DATE]"
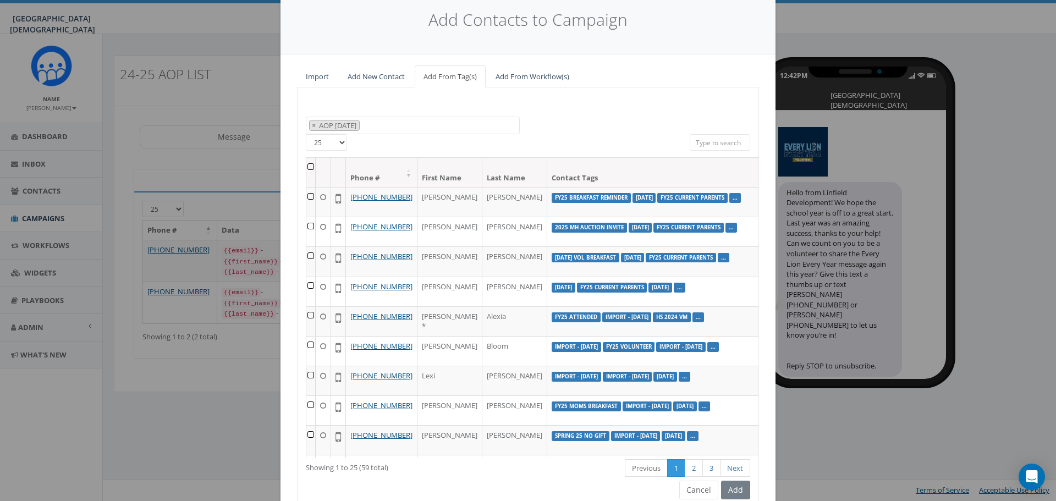
scroll to position [87, 0]
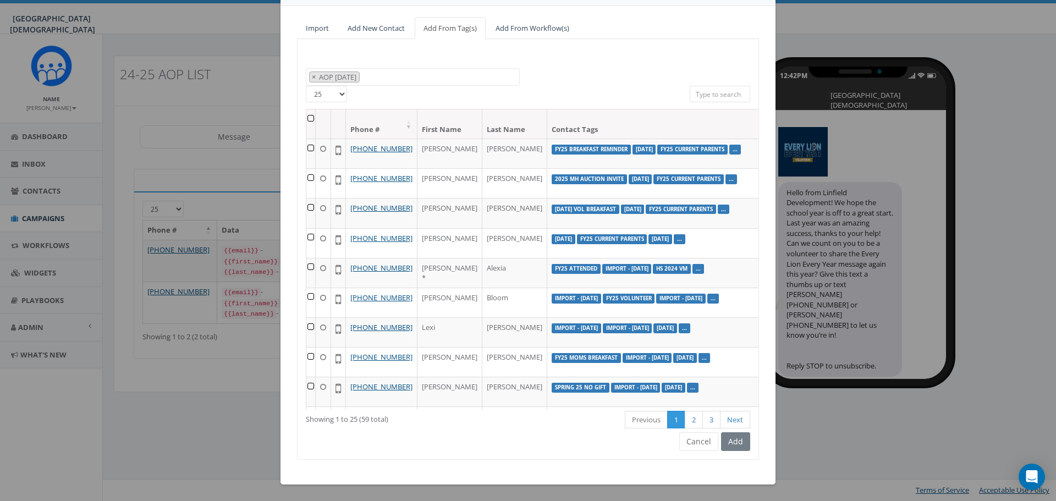
click at [306, 112] on th at bounding box center [310, 123] width 9 height 29
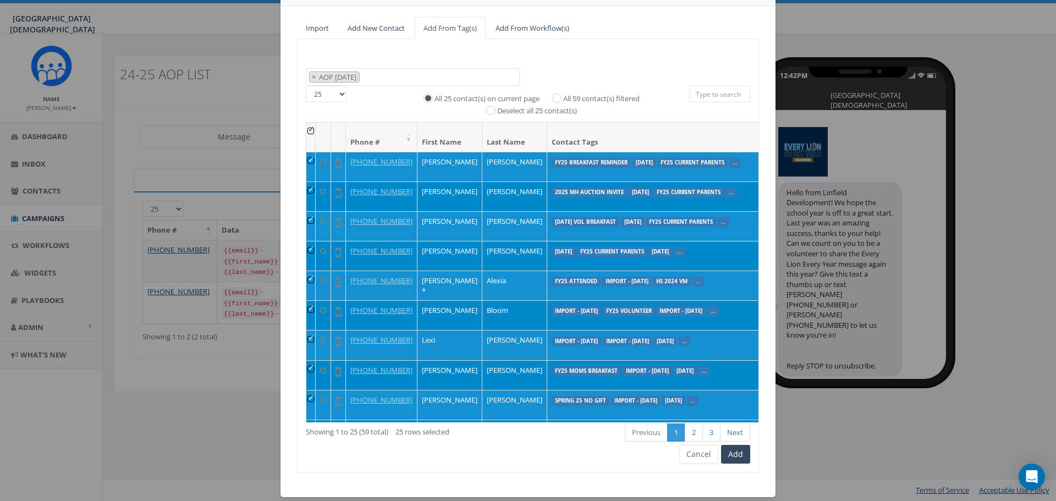
click at [606, 96] on label "All 59 contact(s) filtered" at bounding box center [601, 99] width 76 height 11
click at [563, 96] on input "All 59 contact(s) filtered" at bounding box center [559, 97] width 7 height 7
radio input "true"
click at [736, 455] on button "Add" at bounding box center [735, 454] width 29 height 19
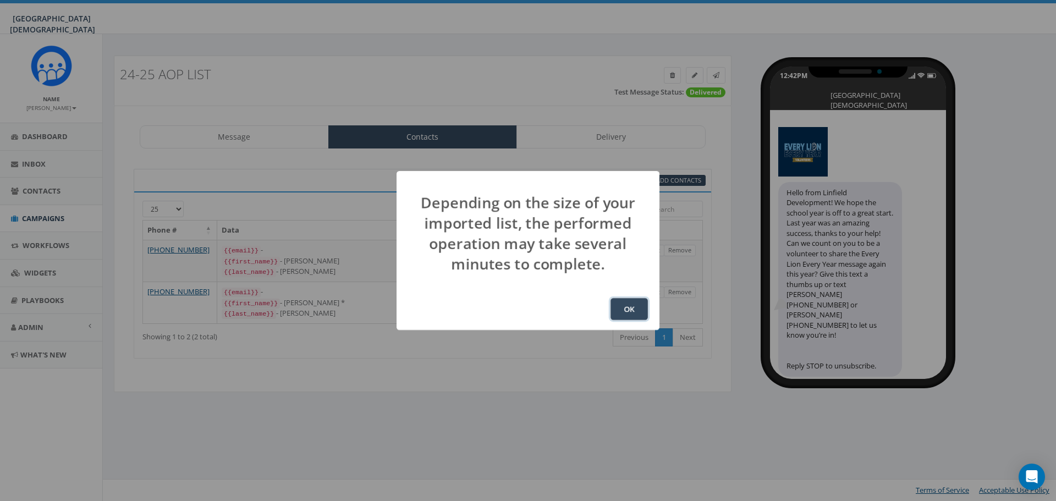
click at [622, 303] on button "OK" at bounding box center [629, 309] width 37 height 22
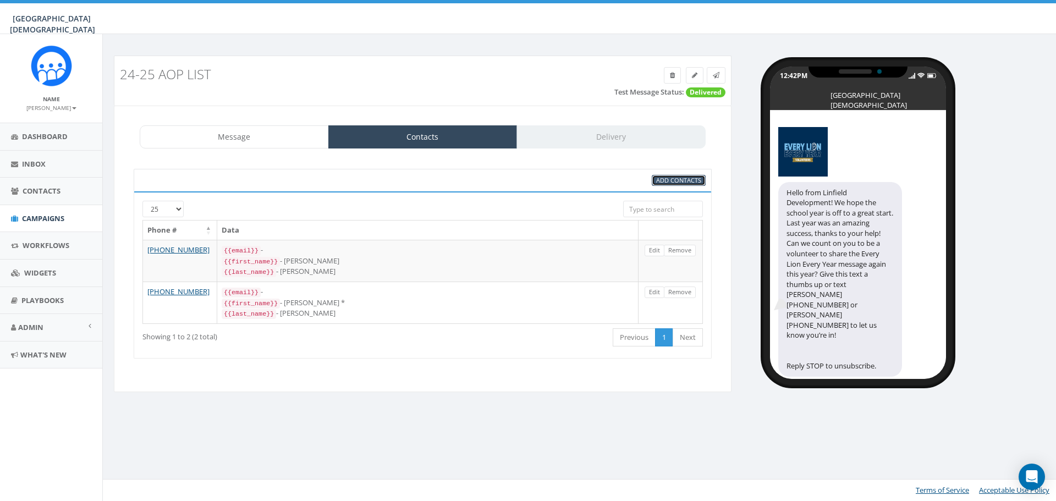
click at [673, 184] on span "Add Contacts" at bounding box center [678, 180] width 45 height 8
select select
click at [233, 138] on link "Message" at bounding box center [234, 136] width 189 height 23
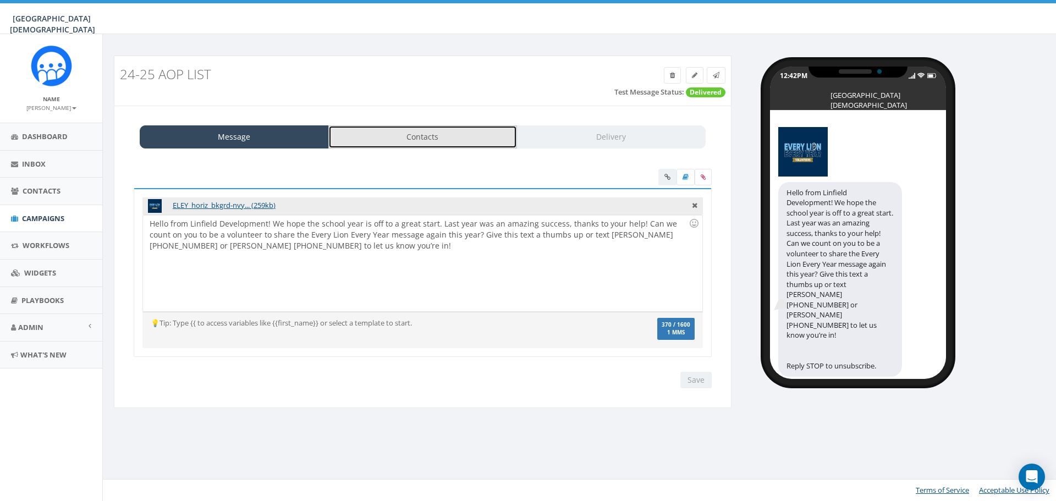
click at [411, 138] on link "Contacts" at bounding box center [422, 136] width 189 height 23
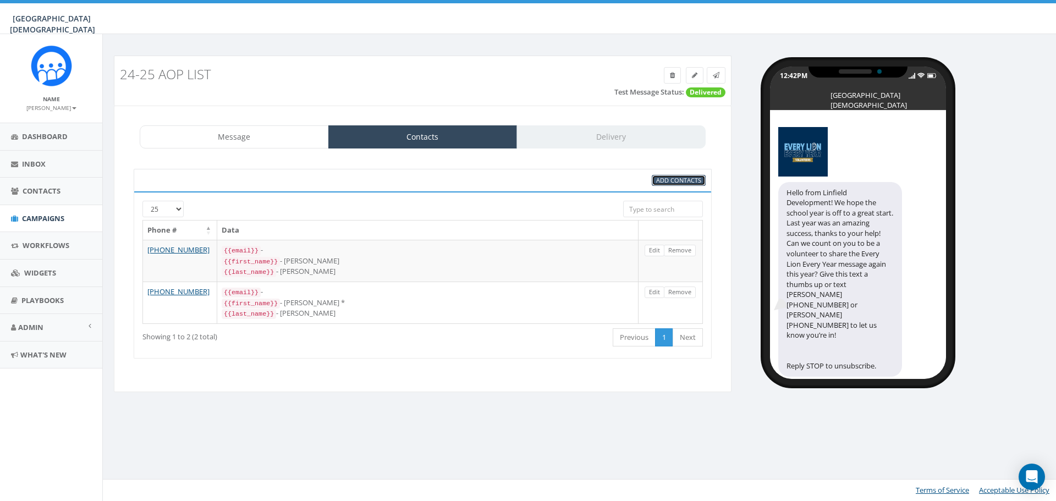
click at [685, 180] on span "Add Contacts" at bounding box center [678, 180] width 45 height 8
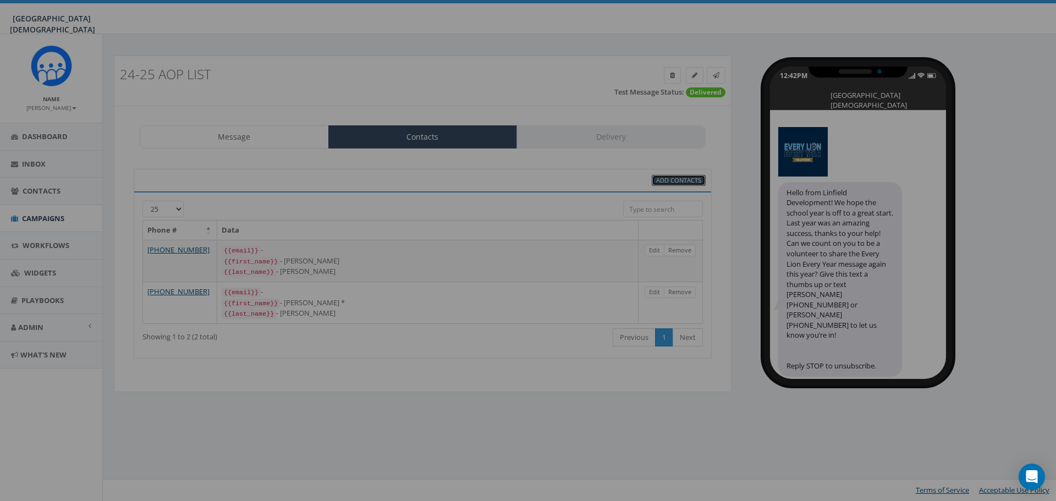
select select
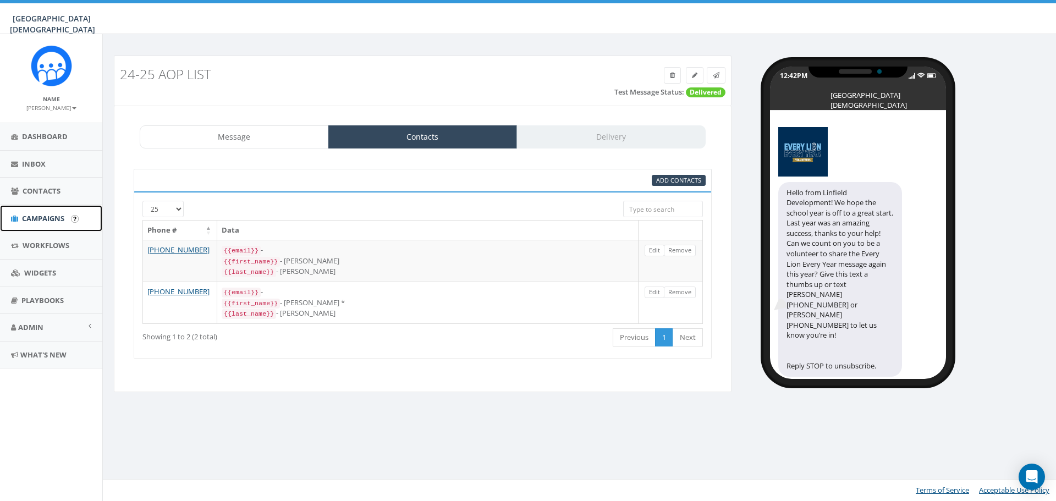
click at [28, 217] on span "Campaigns" at bounding box center [43, 218] width 42 height 10
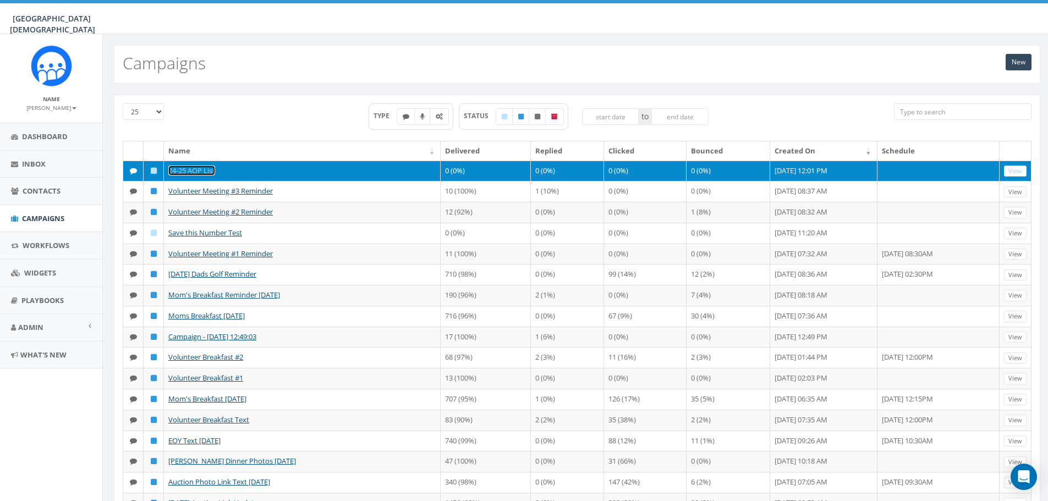
click at [199, 172] on link "24-25 AOP List" at bounding box center [191, 171] width 47 height 10
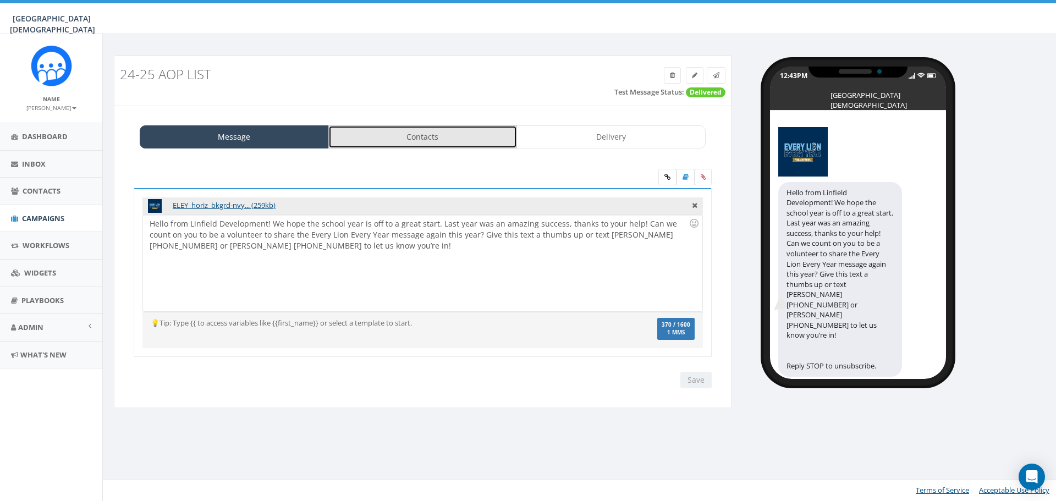
click at [417, 137] on link "Contacts" at bounding box center [422, 136] width 189 height 23
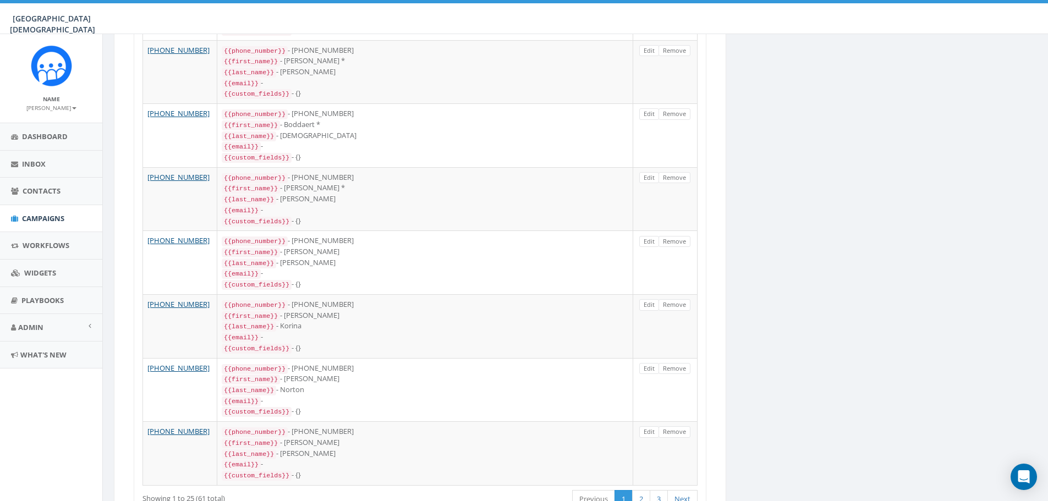
scroll to position [1353, 0]
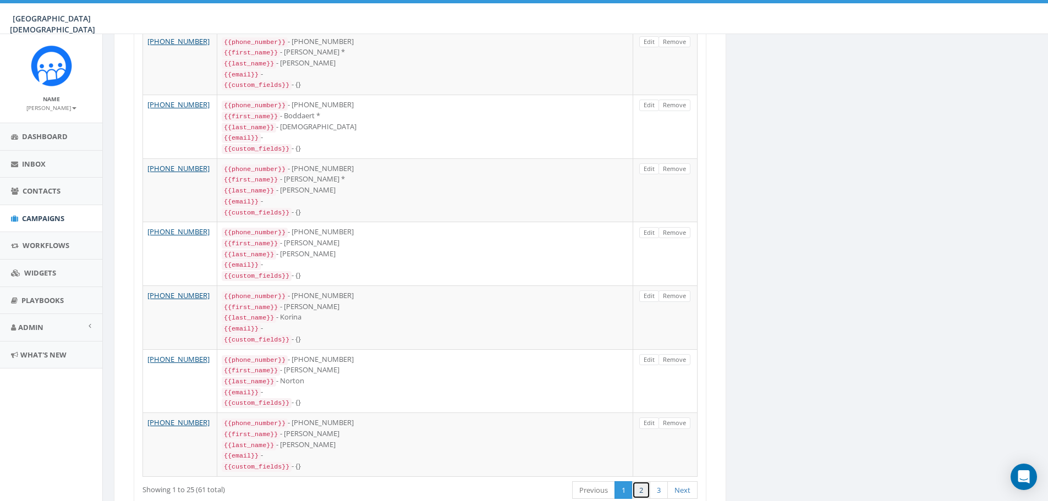
click at [641, 481] on link "2" at bounding box center [641, 490] width 18 height 18
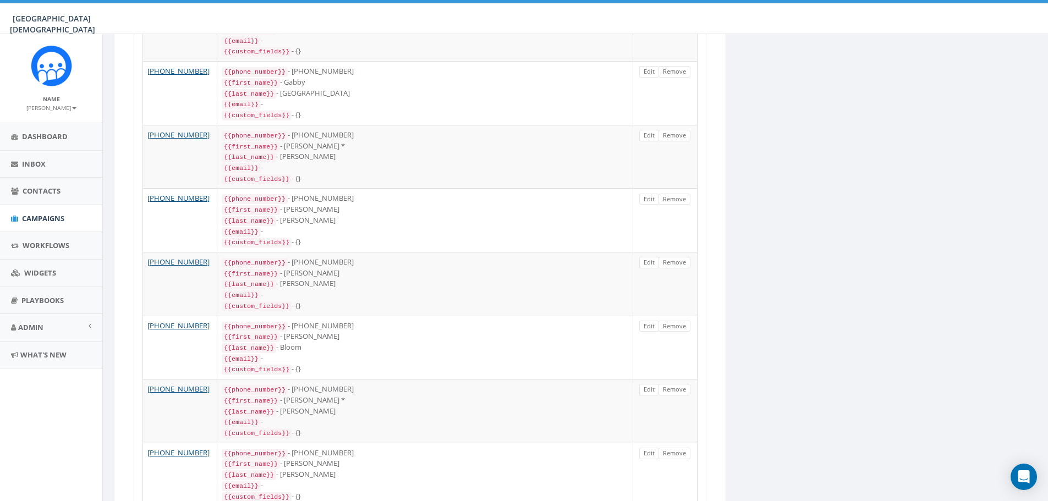
scroll to position [770, 0]
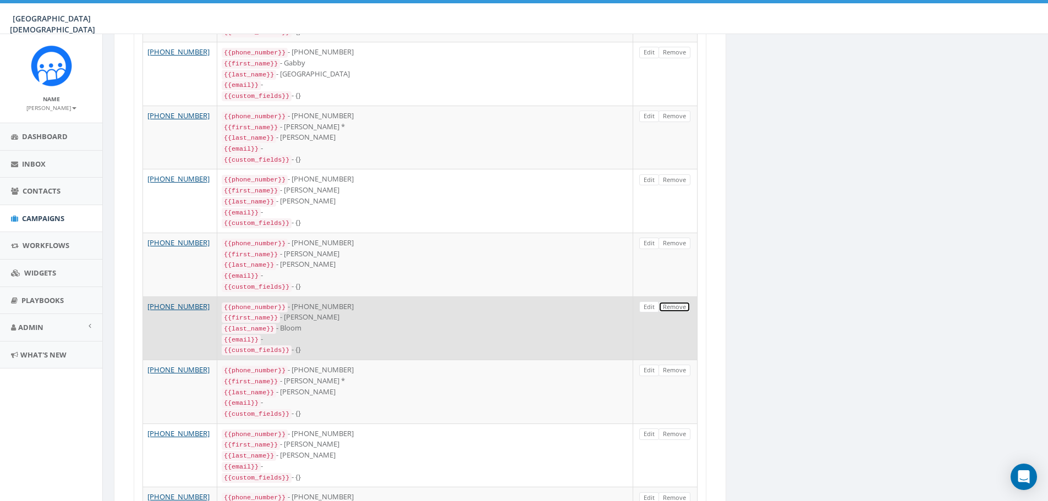
click at [678, 301] on link "Remove" at bounding box center [674, 307] width 32 height 12
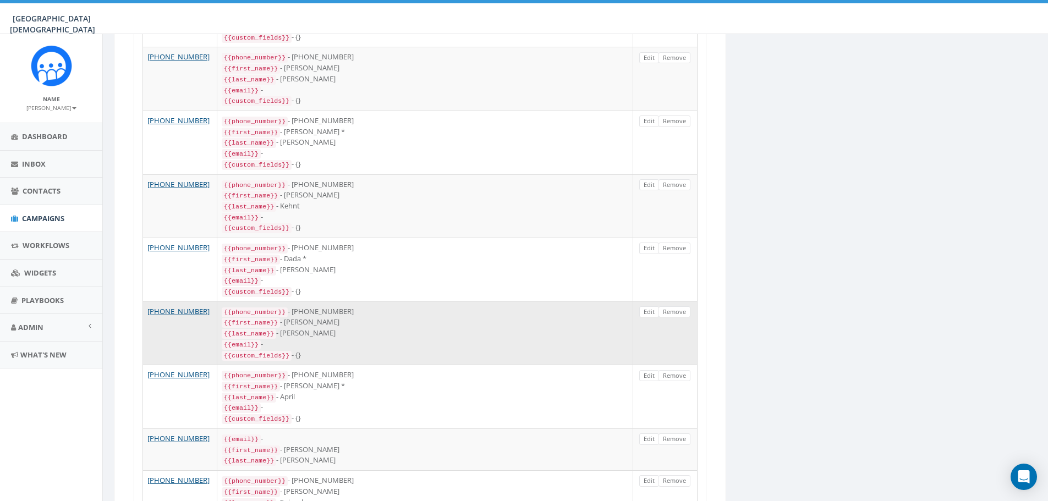
scroll to position [1265, 0]
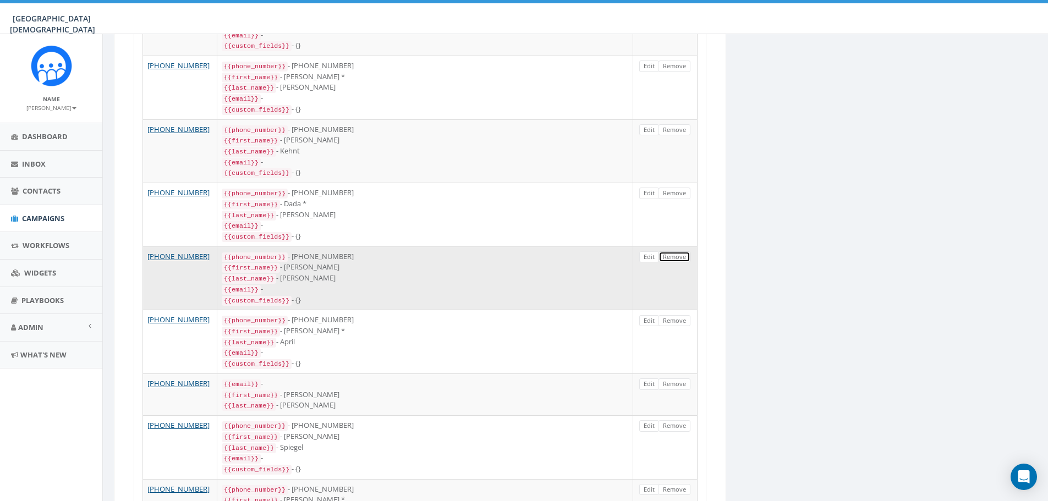
click at [676, 251] on link "Remove" at bounding box center [674, 257] width 32 height 12
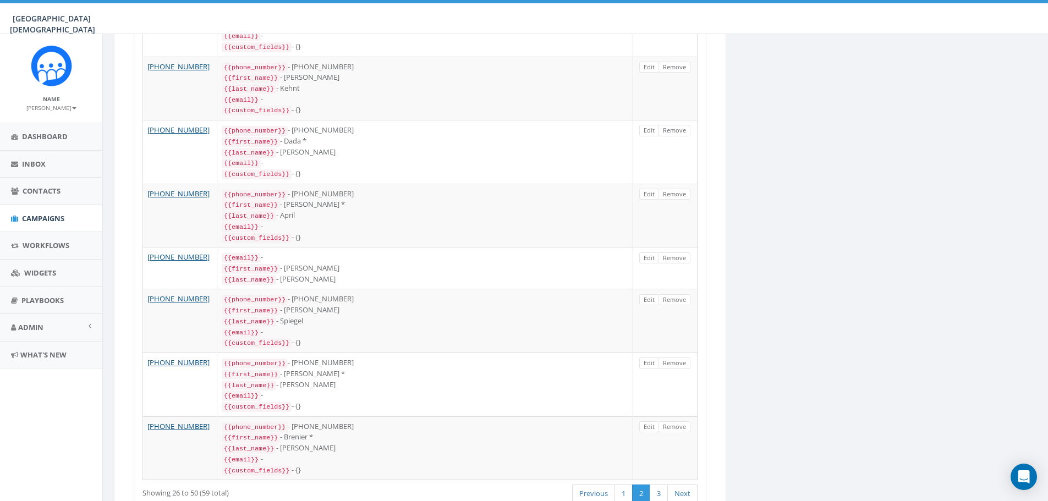
scroll to position [1332, 0]
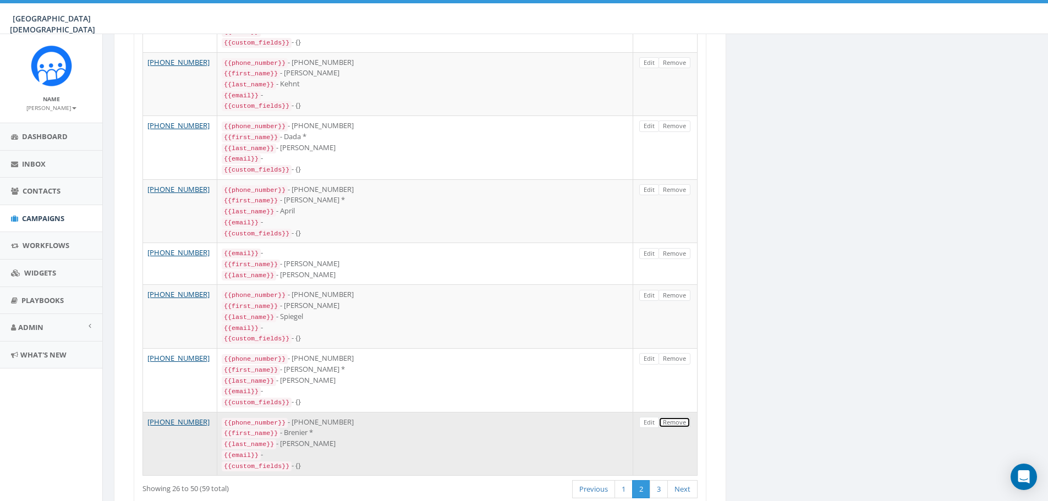
click at [683, 417] on link "Remove" at bounding box center [674, 423] width 32 height 12
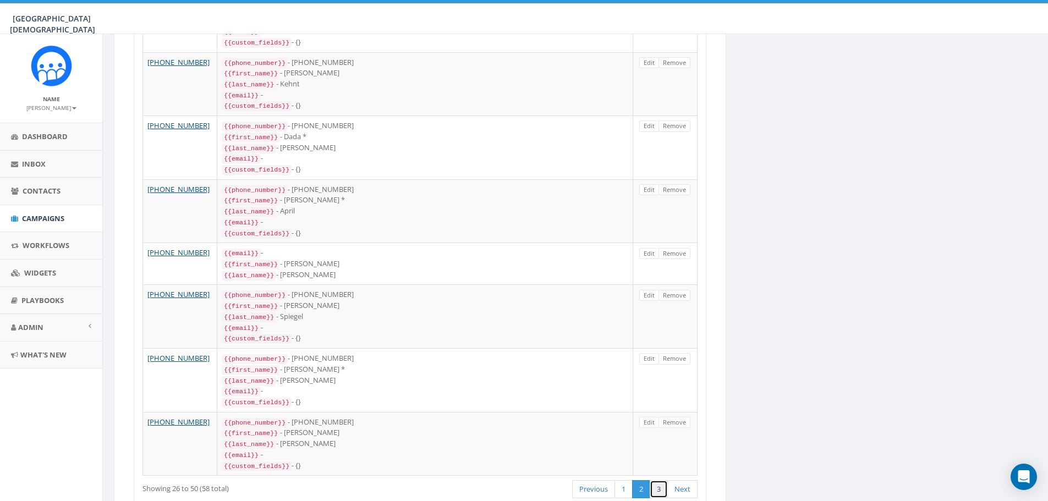
click at [657, 480] on link "3" at bounding box center [659, 489] width 18 height 18
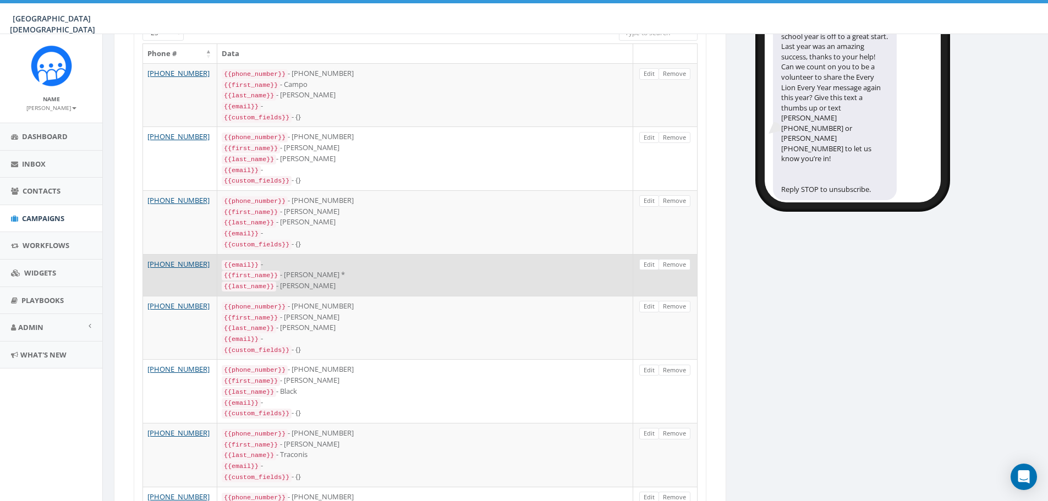
scroll to position [188, 0]
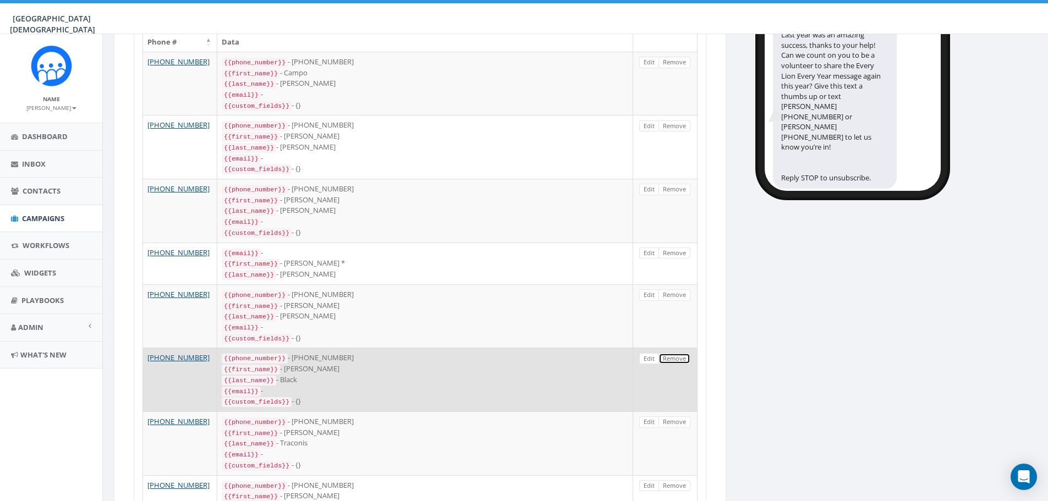
click at [676, 353] on link "Remove" at bounding box center [674, 359] width 32 height 12
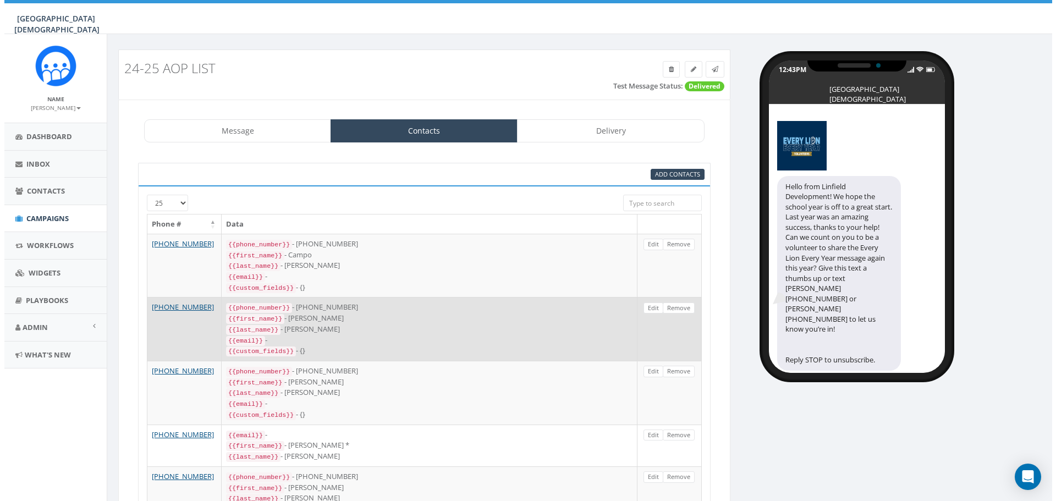
scroll to position [0, 0]
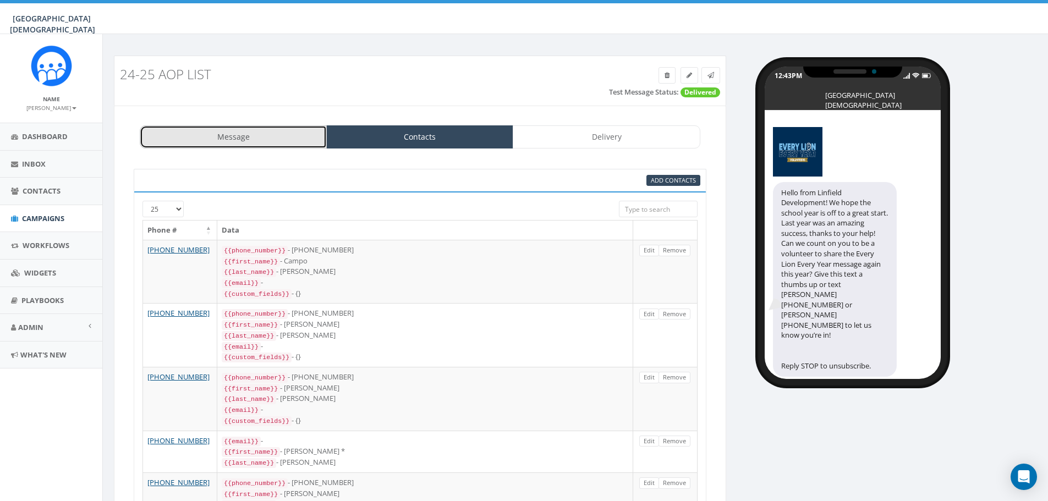
click at [239, 136] on link "Message" at bounding box center [233, 136] width 187 height 23
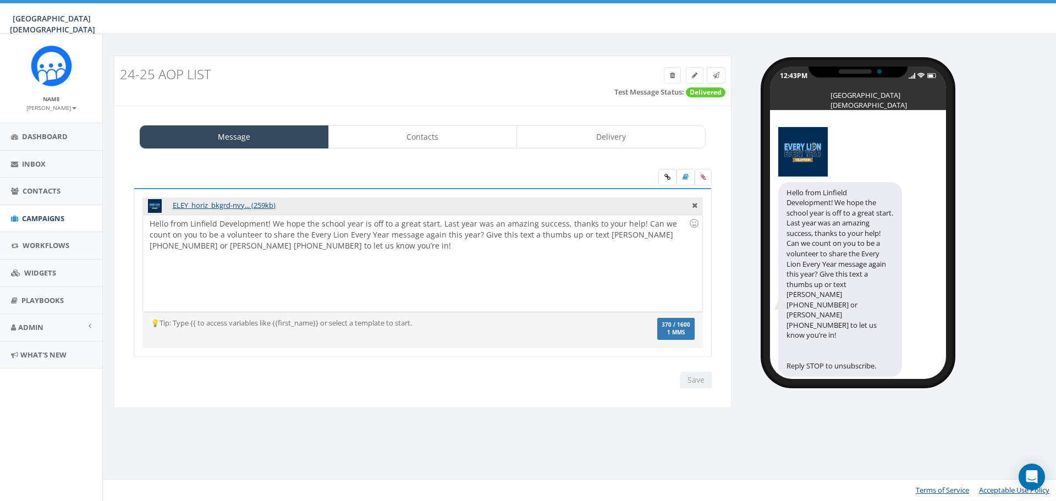
click at [396, 234] on div "Hello from Linfield Development! We hope the school year is off to a great star…" at bounding box center [422, 263] width 559 height 96
click at [702, 377] on input "Save" at bounding box center [695, 380] width 31 height 17
click at [718, 75] on icon at bounding box center [716, 75] width 7 height 7
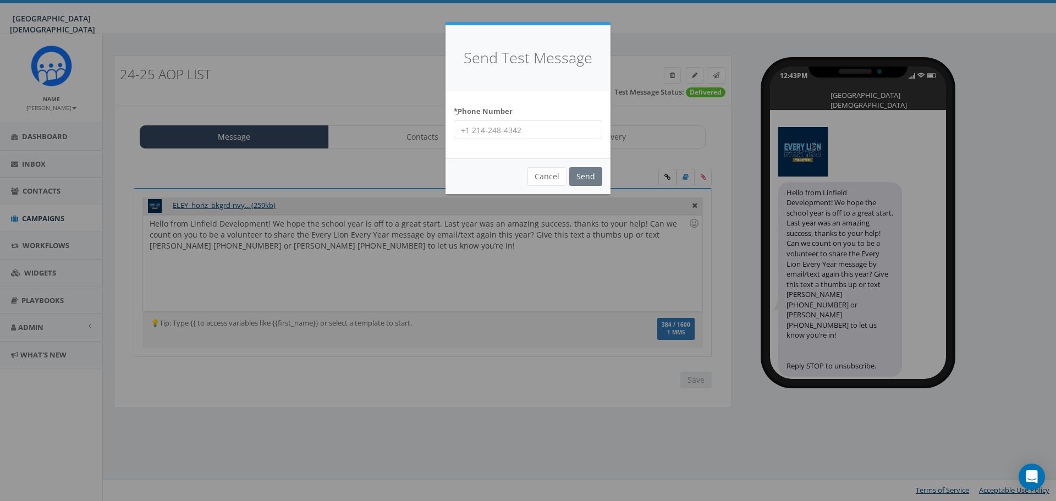
click at [505, 127] on input "* Phone Number" at bounding box center [528, 129] width 149 height 19
type input "9517649695"
click at [592, 175] on input "Send" at bounding box center [585, 176] width 33 height 19
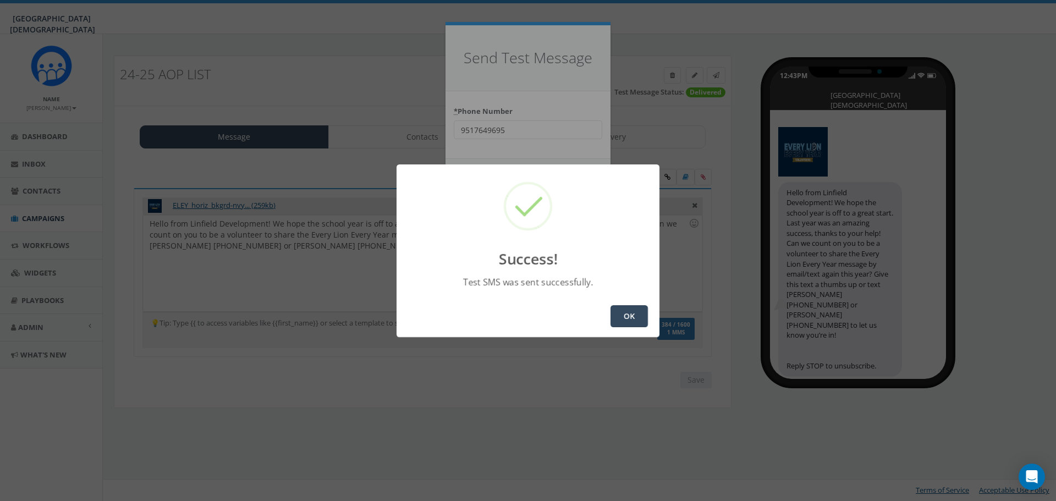
click at [633, 323] on button "OK" at bounding box center [629, 316] width 37 height 22
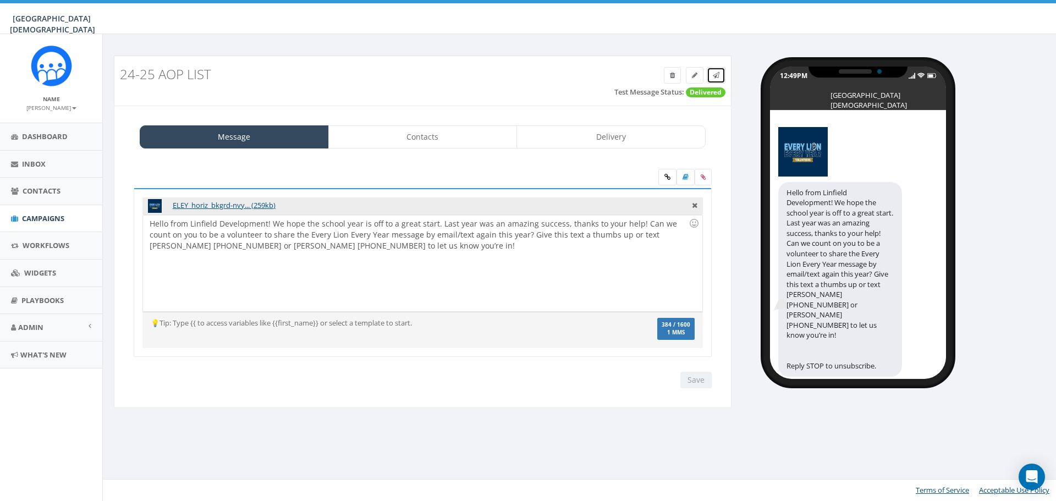
click at [721, 77] on link at bounding box center [716, 75] width 19 height 17
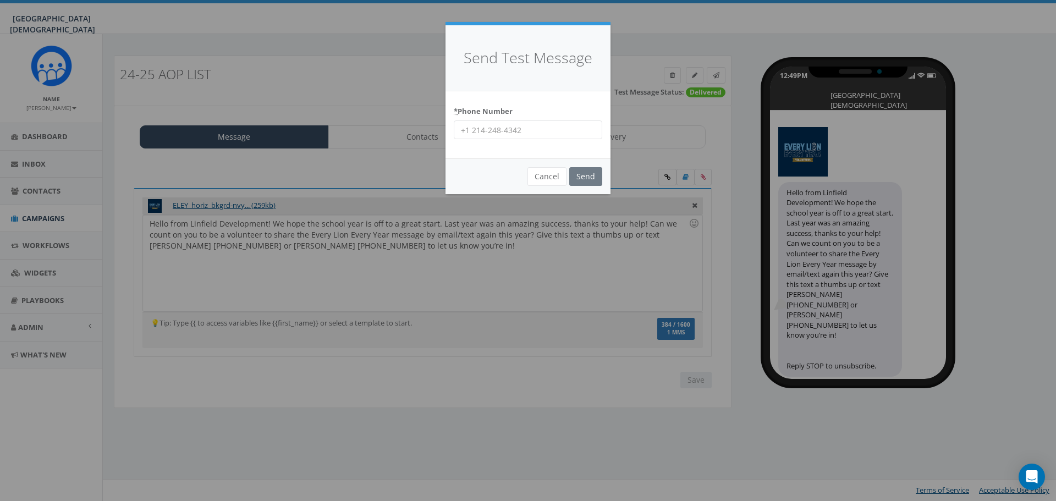
click at [530, 130] on input "* Phone Number" at bounding box center [528, 129] width 149 height 19
type input "9515019247"
click at [588, 175] on input "Send" at bounding box center [585, 176] width 33 height 19
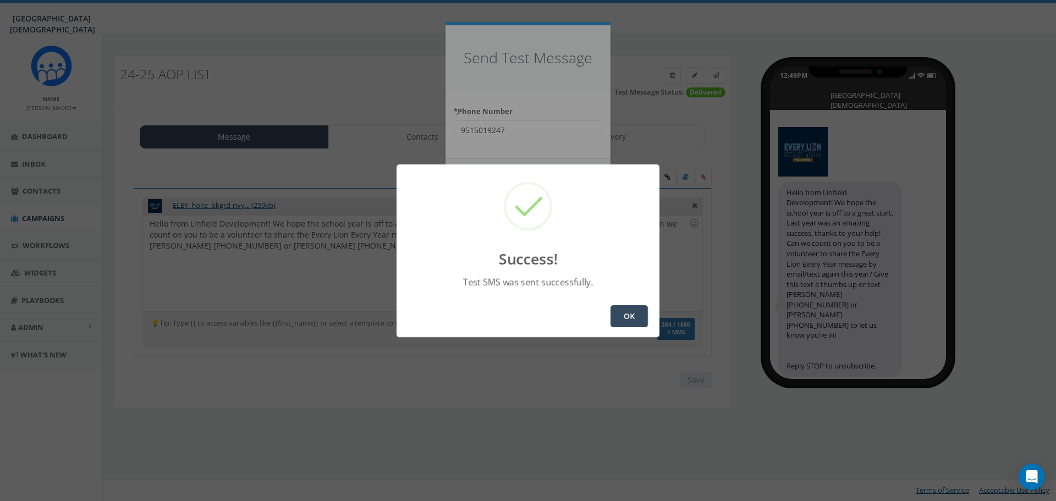
click at [630, 317] on button "OK" at bounding box center [629, 316] width 37 height 22
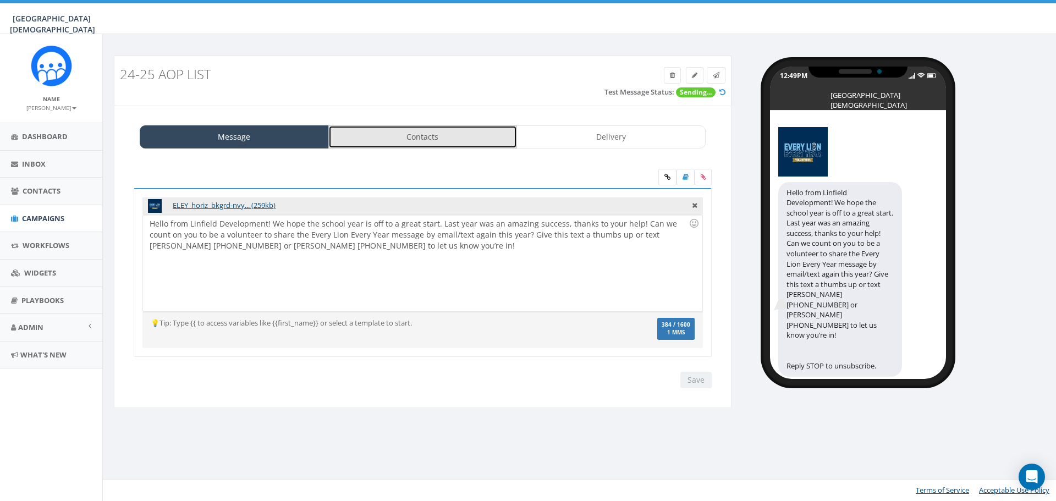
click at [454, 133] on link "Contacts" at bounding box center [422, 136] width 189 height 23
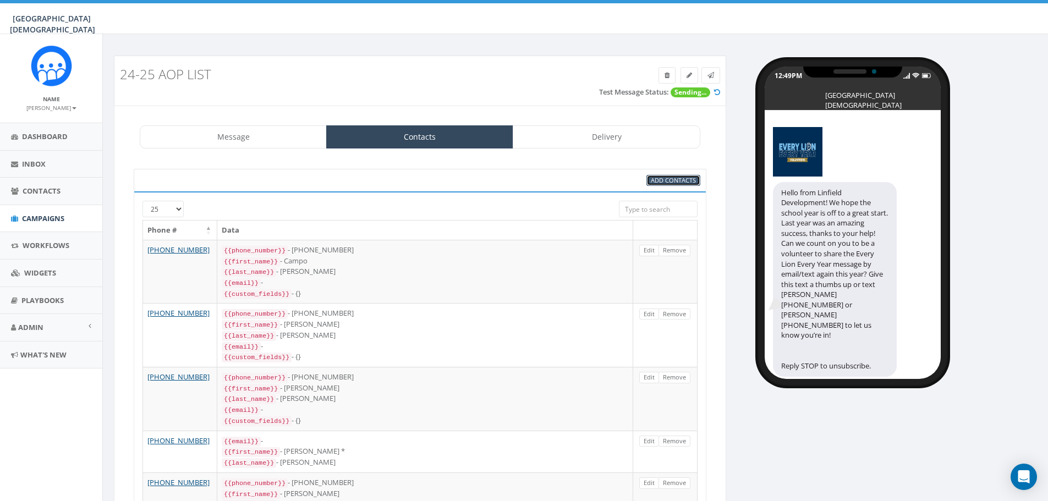
click at [663, 180] on span "Add Contacts" at bounding box center [673, 180] width 45 height 8
select select
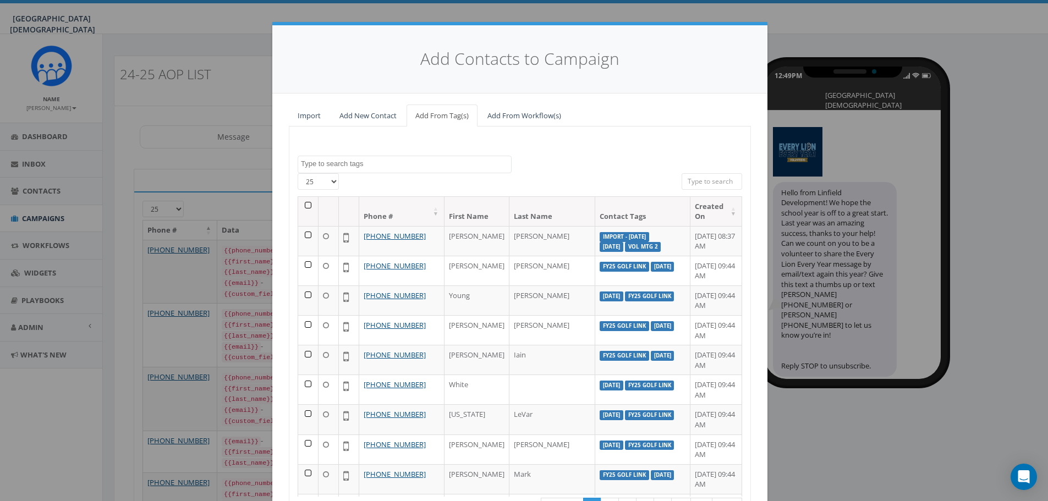
click at [368, 168] on textarea "Search" at bounding box center [406, 164] width 210 height 10
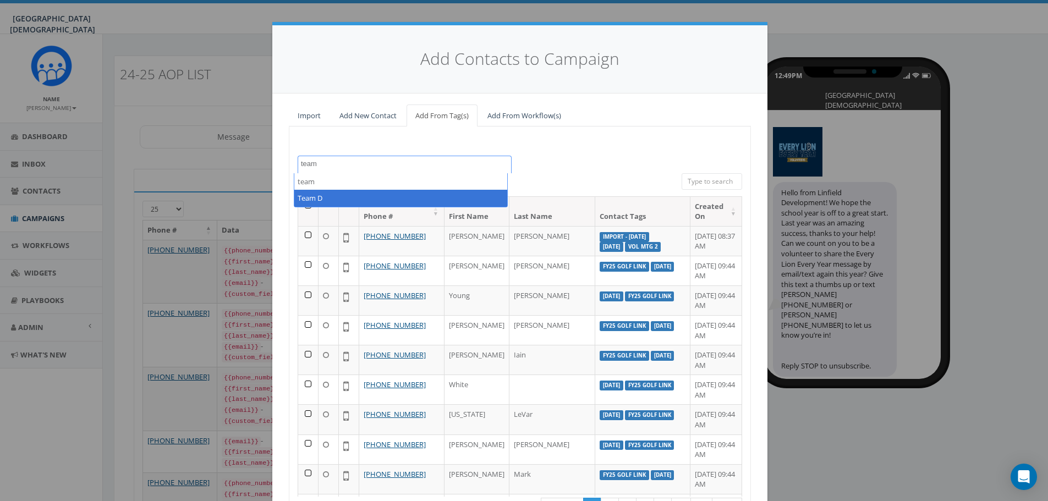
type textarea "team"
select select "Team D"
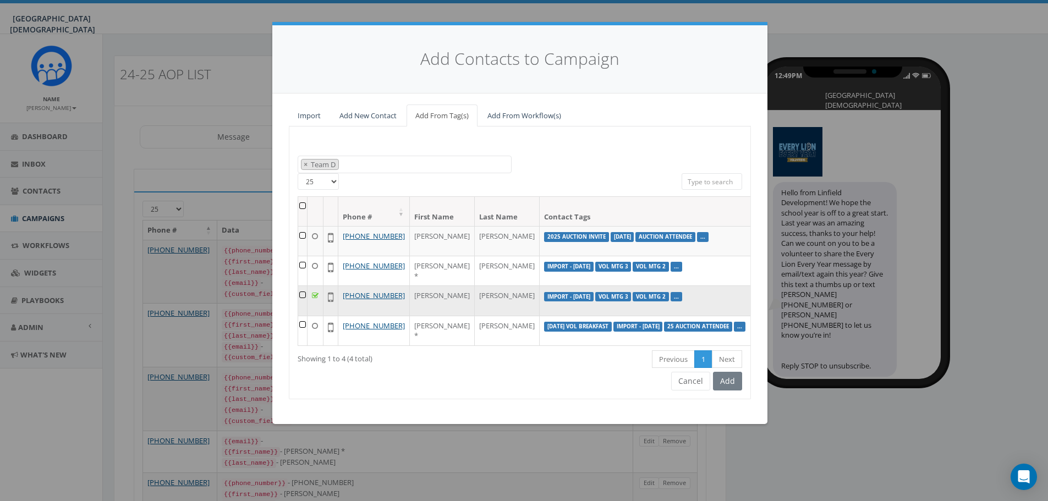
click at [303, 315] on td at bounding box center [302, 300] width 9 height 30
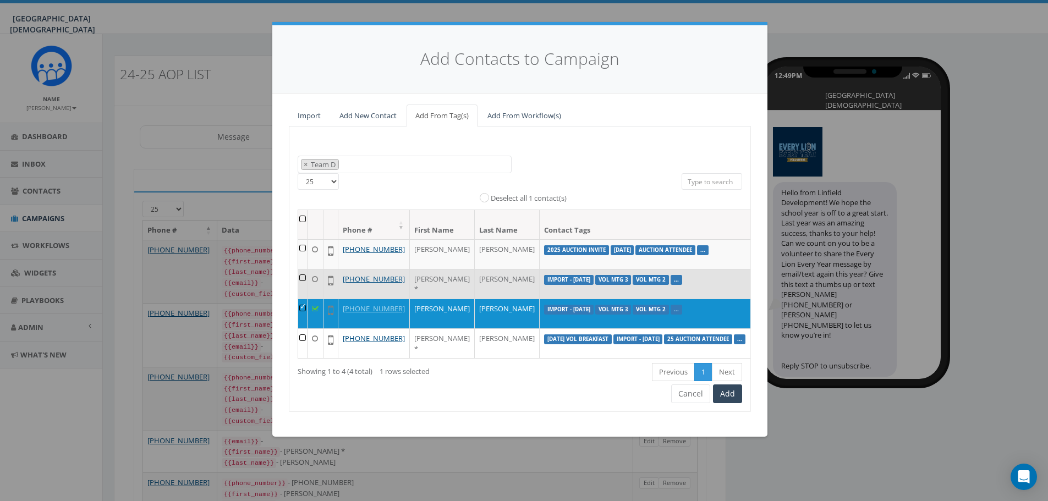
click at [305, 288] on td at bounding box center [302, 284] width 9 height 30
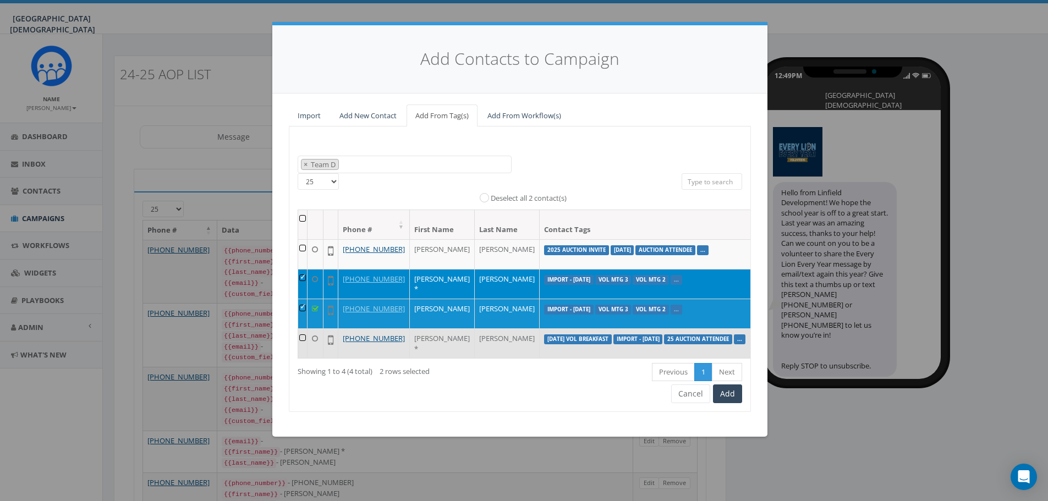
click at [301, 358] on td at bounding box center [302, 343] width 9 height 30
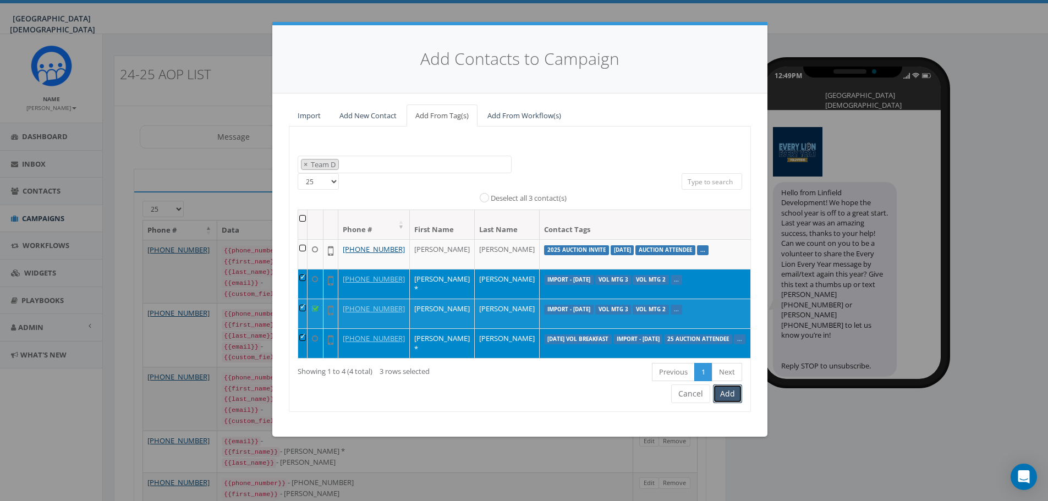
click at [734, 403] on button "Add" at bounding box center [727, 393] width 29 height 19
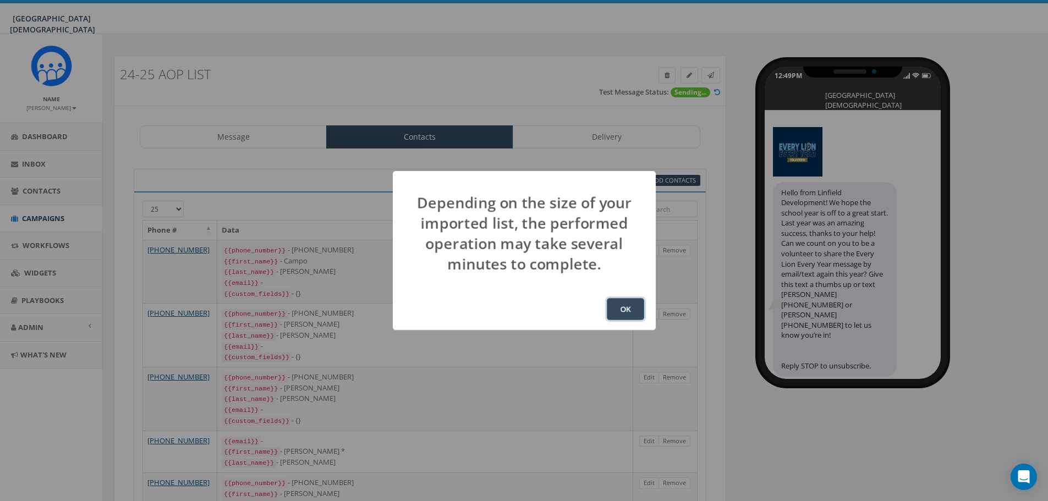
click at [621, 314] on button "OK" at bounding box center [625, 309] width 37 height 22
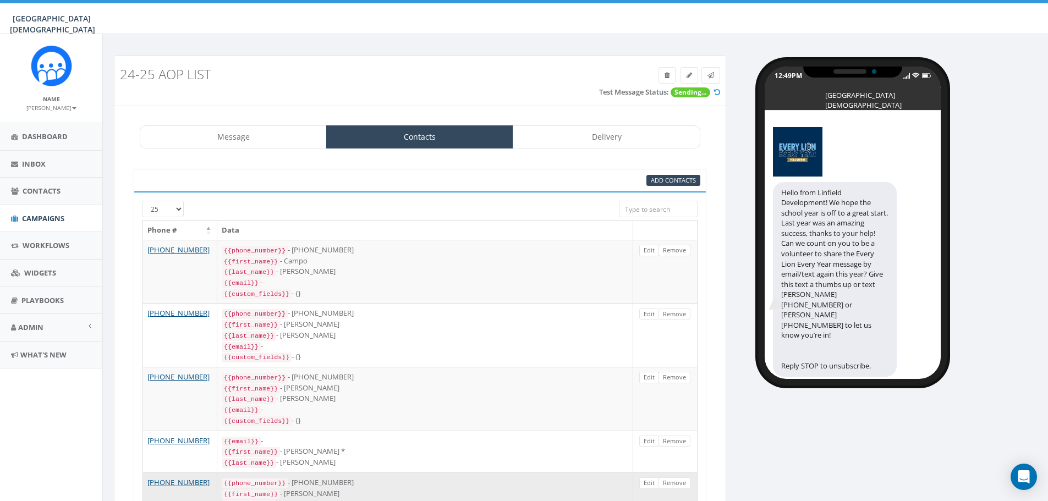
scroll to position [158, 0]
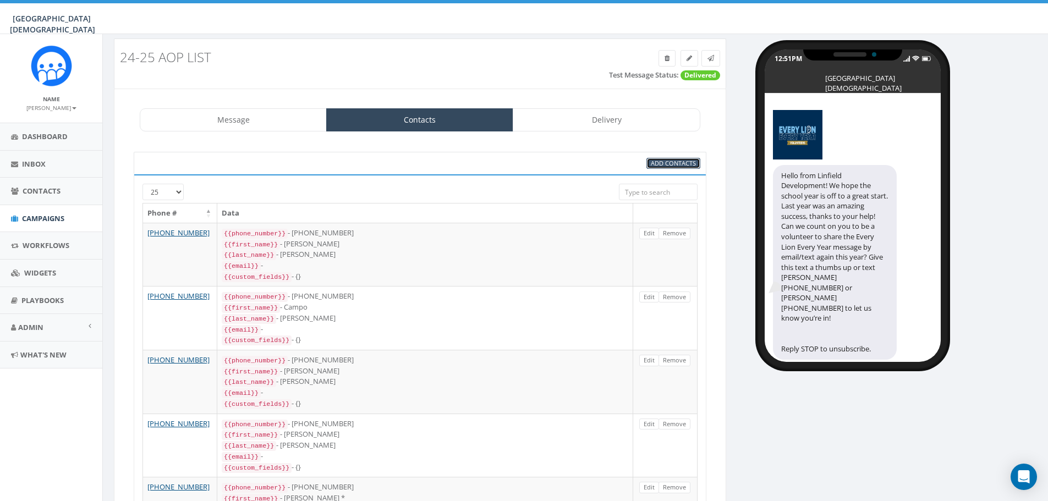
click at [683, 163] on span "Add Contacts" at bounding box center [673, 163] width 45 height 8
select select
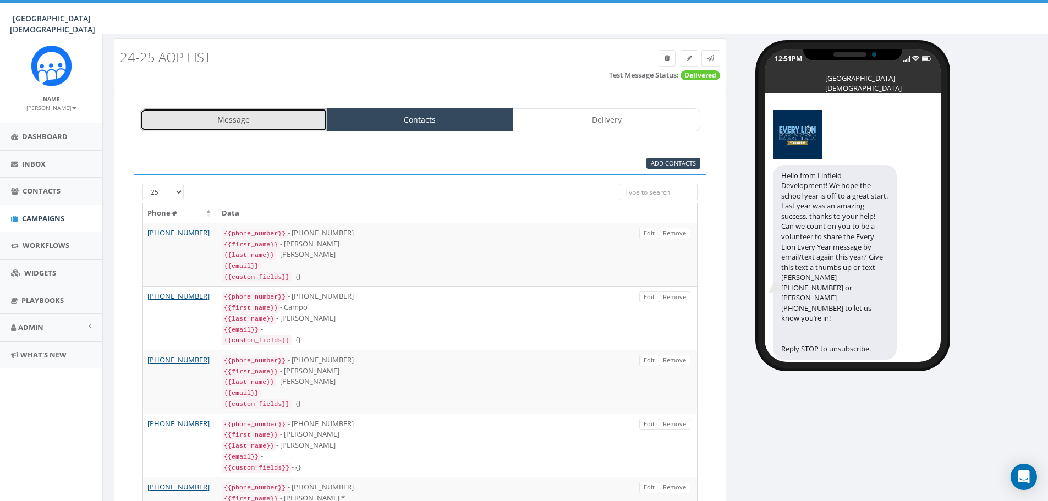
click at [278, 124] on link "Message" at bounding box center [233, 119] width 187 height 23
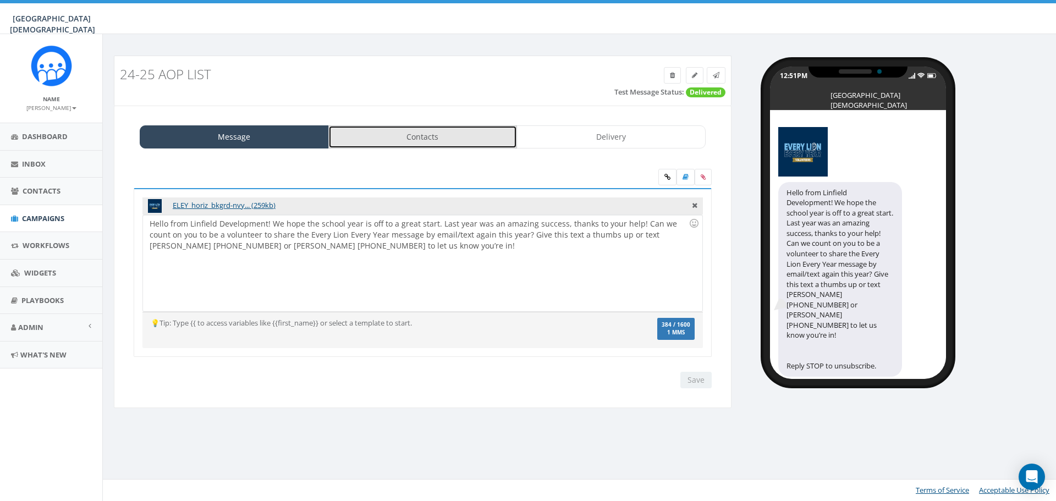
click at [450, 135] on link "Contacts" at bounding box center [422, 136] width 189 height 23
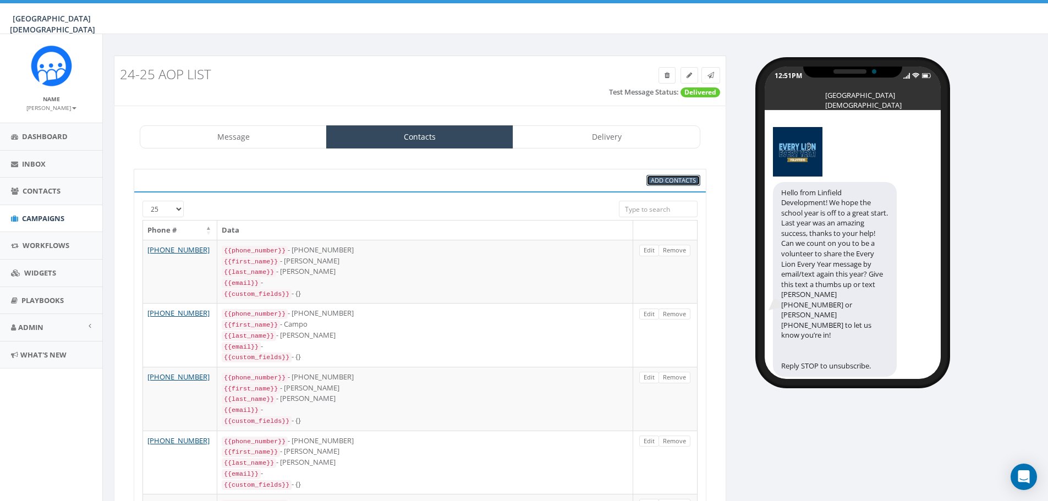
click at [666, 180] on span "Add Contacts" at bounding box center [673, 180] width 45 height 8
select select
click at [32, 183] on link "Contacts" at bounding box center [51, 191] width 102 height 27
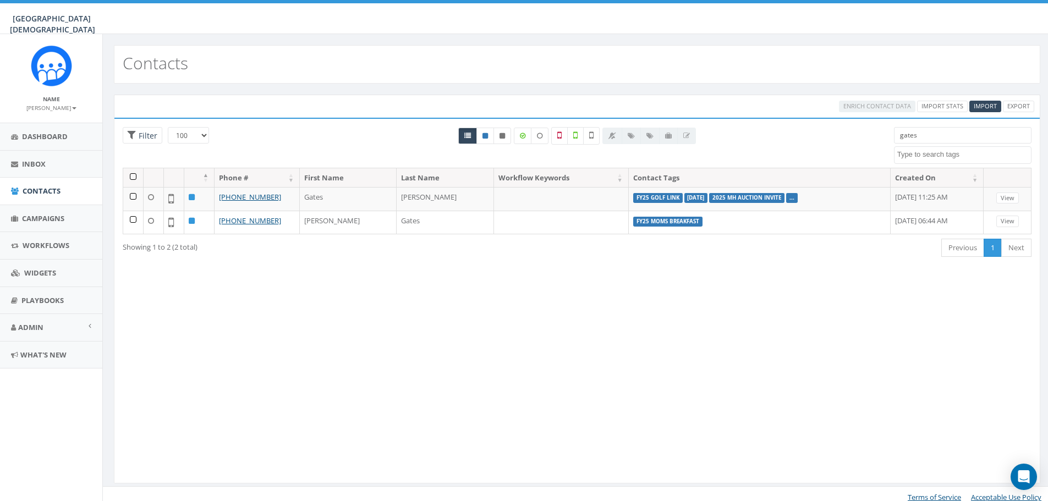
select select "100"
select select
click at [43, 215] on span "Campaigns" at bounding box center [43, 218] width 42 height 10
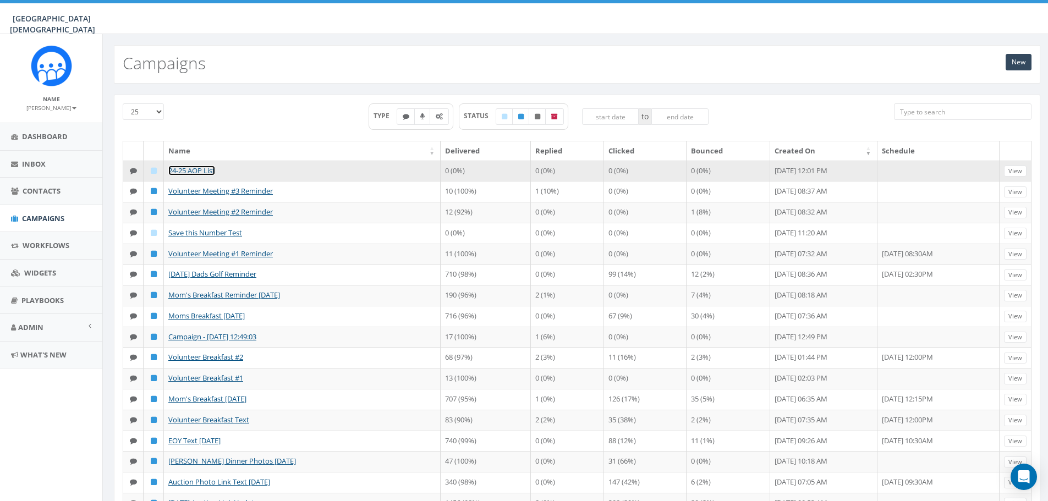
click at [198, 169] on link "24-25 AOP List" at bounding box center [191, 171] width 47 height 10
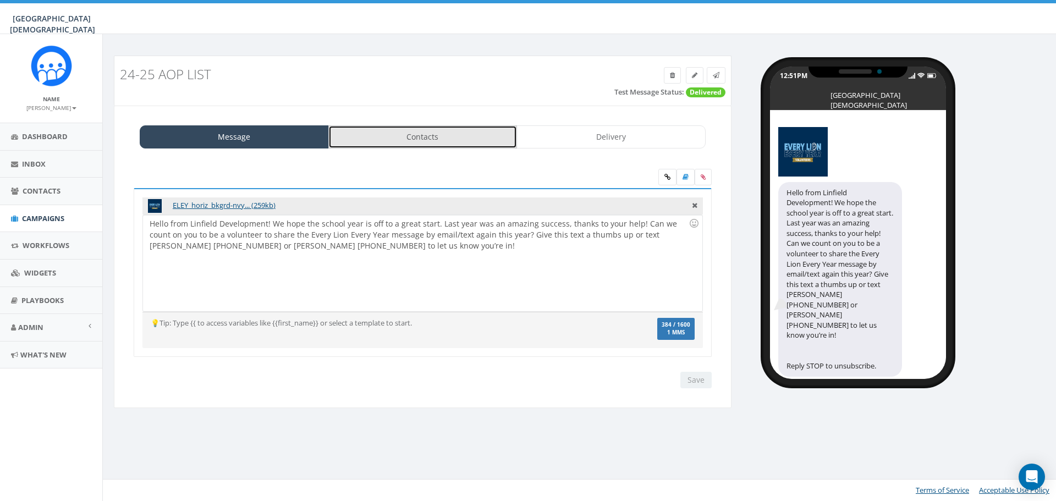
click at [486, 134] on link "Contacts" at bounding box center [422, 136] width 189 height 23
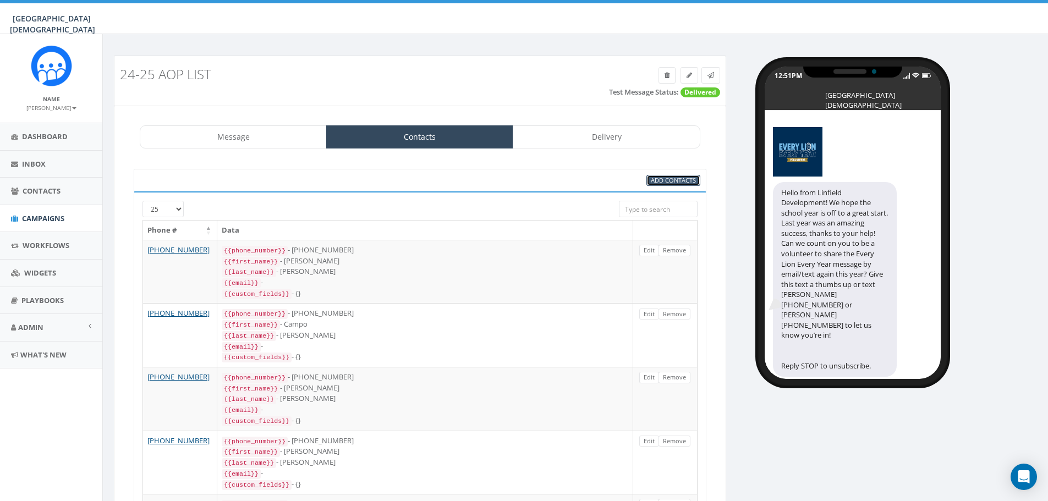
click at [658, 177] on span "Add Contacts" at bounding box center [673, 180] width 45 height 8
select select
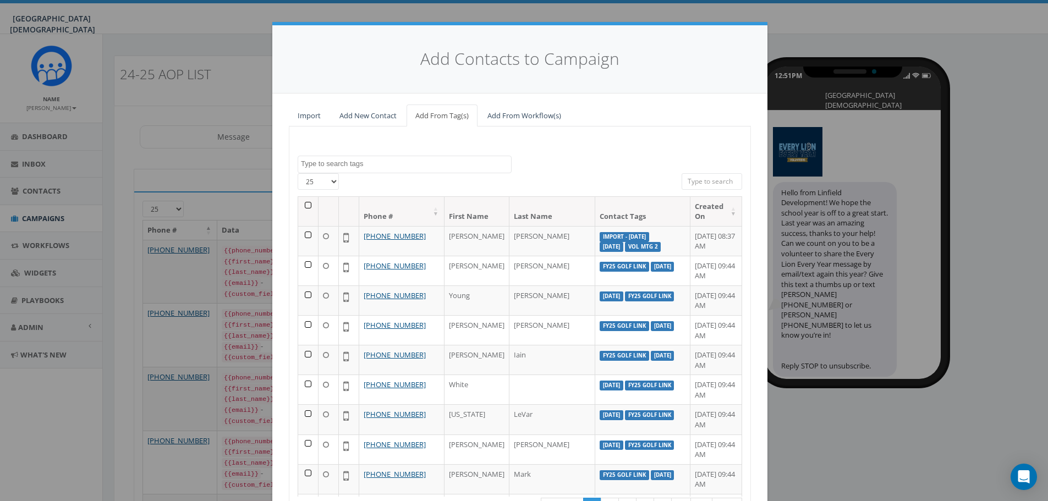
click at [710, 185] on input "search" at bounding box center [711, 181] width 61 height 17
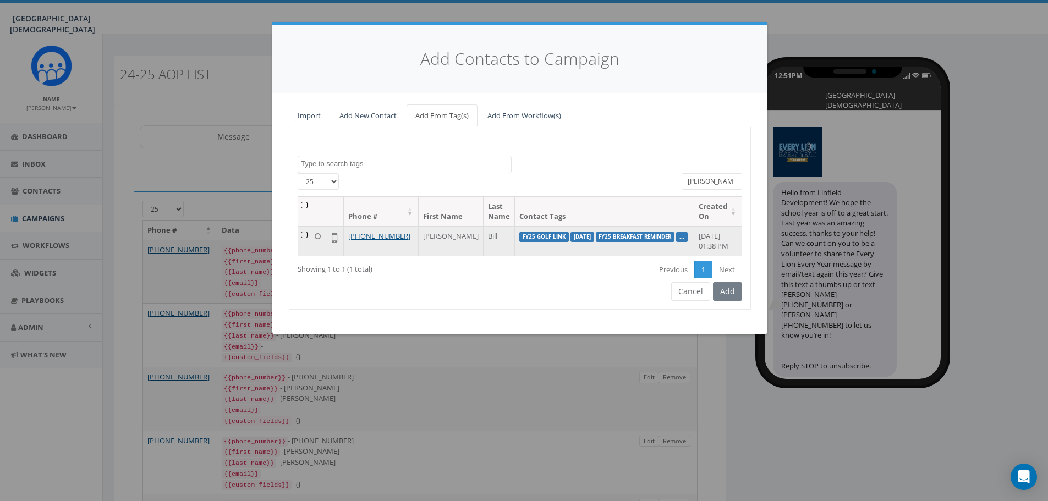
type input "bohmer"
click at [306, 234] on td at bounding box center [304, 241] width 12 height 30
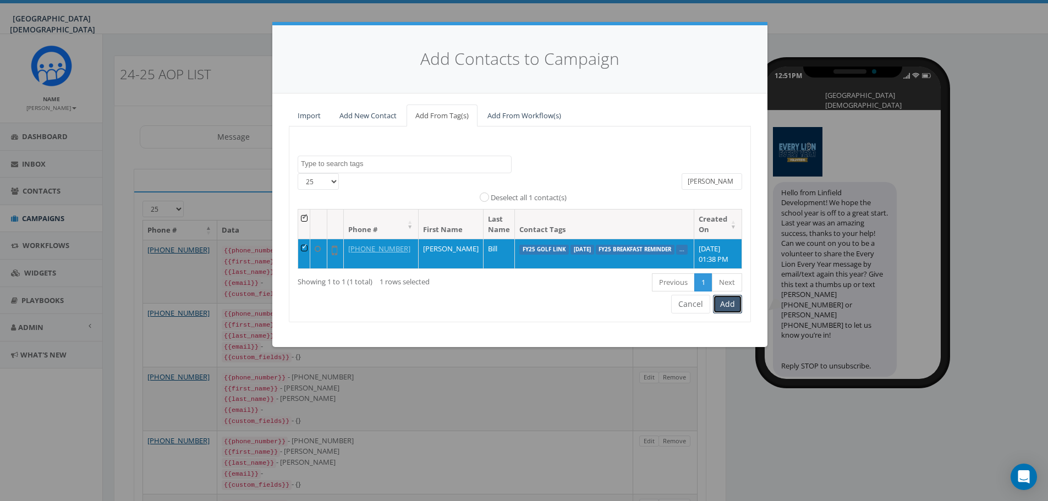
click at [733, 312] on button "Add" at bounding box center [727, 304] width 29 height 19
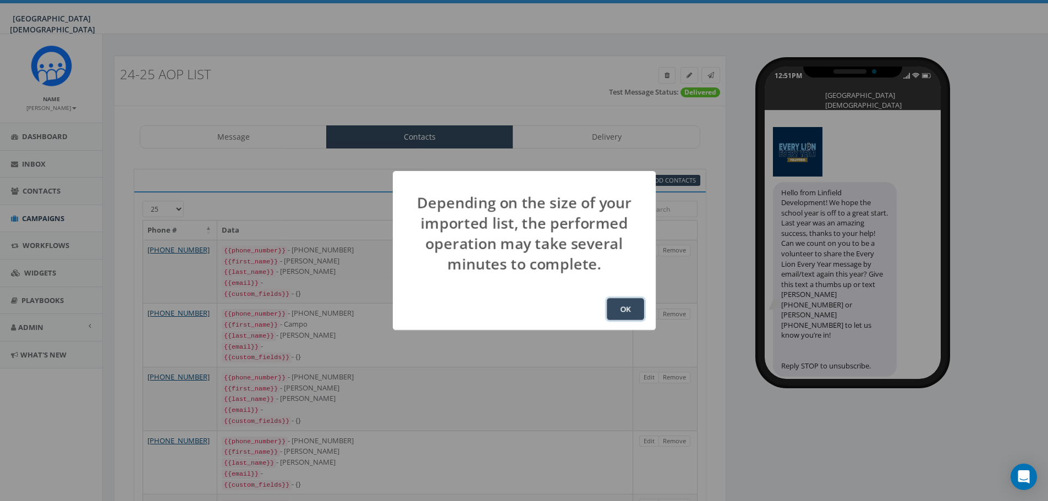
click at [628, 312] on button "OK" at bounding box center [625, 309] width 37 height 22
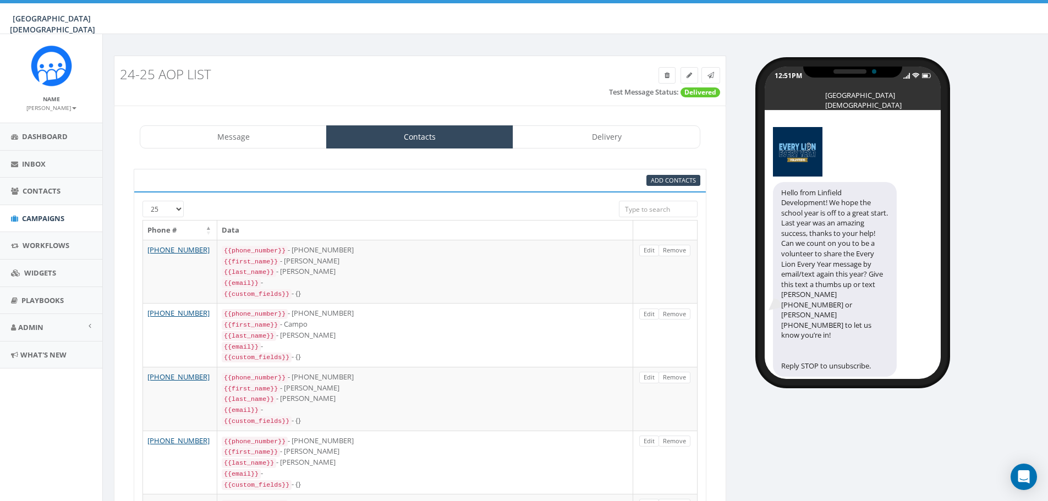
scroll to position [158, 0]
click at [271, 122] on div "Message Contacts Delivery ELEY_horiz_bkgrd-nvy... (259kb) Hello from Linfield D…" at bounding box center [420, 494] width 612 height 776
click at [264, 137] on link "Message" at bounding box center [233, 136] width 187 height 23
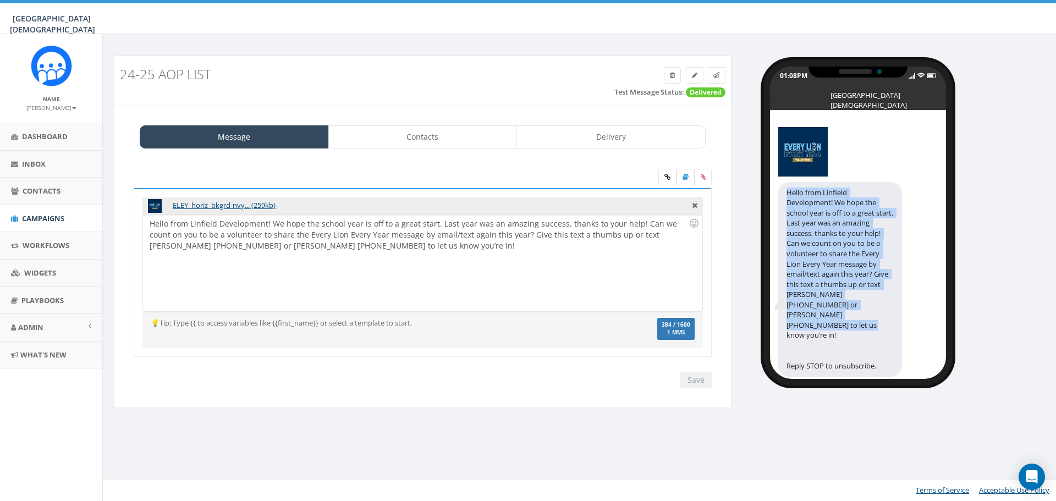
drag, startPoint x: 856, startPoint y: 315, endPoint x: 784, endPoint y: 189, distance: 144.8
click at [784, 189] on div "Hello from Linfield Development! We hope the school year is off to a great star…" at bounding box center [840, 279] width 124 height 195
copy div "Hello from Linfield Development! We hope the school year is off to a great star…"
click at [436, 139] on link "Contacts" at bounding box center [422, 136] width 189 height 23
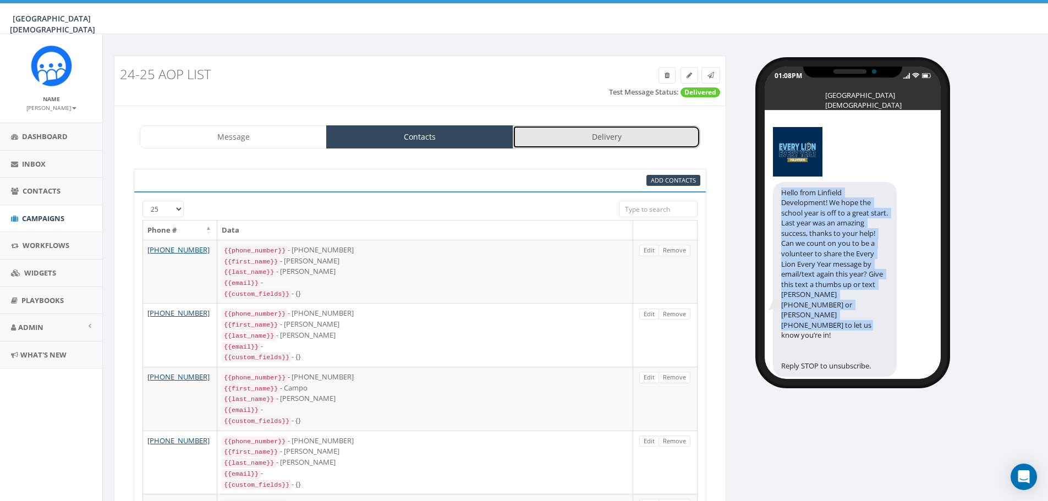
click at [598, 134] on link "Delivery" at bounding box center [606, 136] width 187 height 23
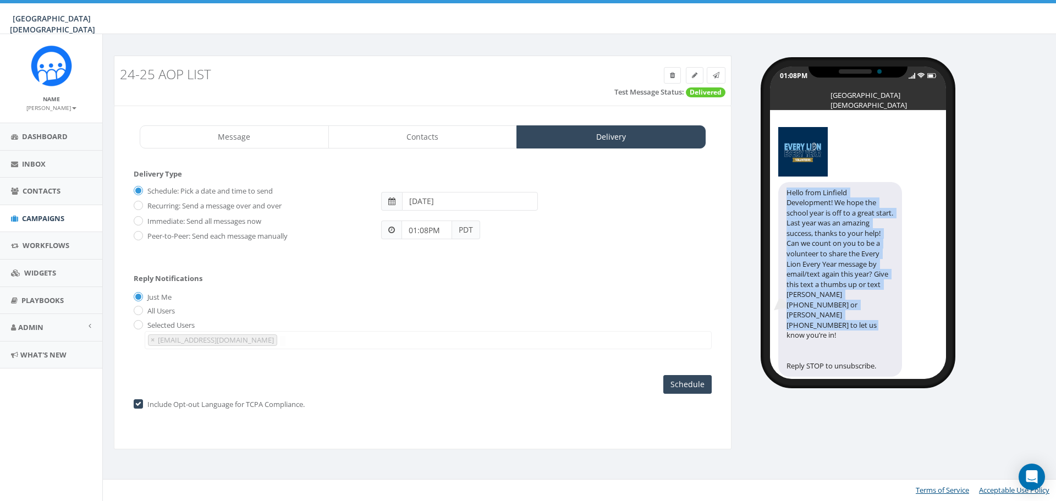
click at [440, 232] on input "01:08PM" at bounding box center [427, 230] width 51 height 19
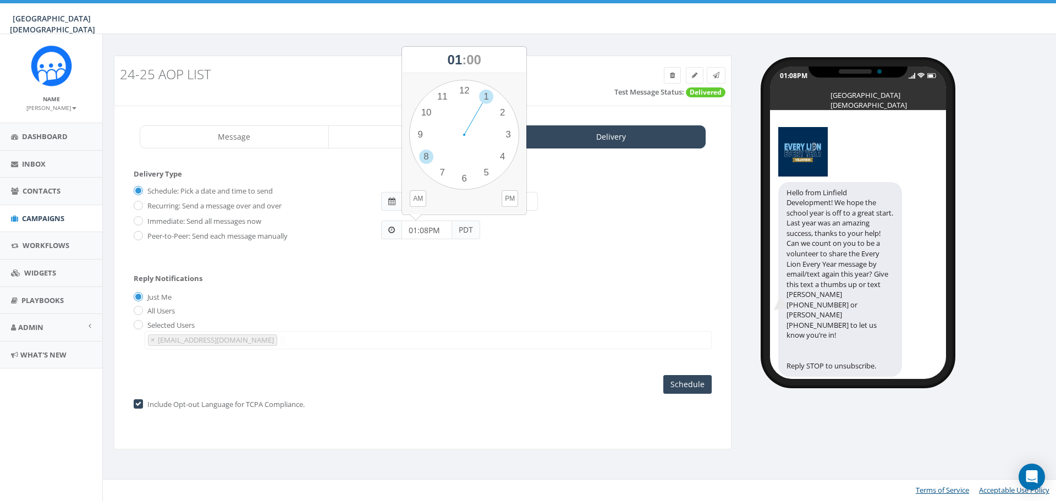
click at [426, 156] on div "1 2 3 4 5 6 7 8 9 10 11 12 00 05 10 15 20 25 30 35 40 45 50 55" at bounding box center [464, 135] width 110 height 110
click at [467, 186] on div "1 2 3 4 5 6 7 8 9 10 11 12 00 05 10 15 20 25 30 35 40 45 50 55" at bounding box center [464, 135] width 110 height 110
click at [443, 228] on input "08:30PM" at bounding box center [427, 230] width 51 height 19
click at [418, 199] on button "AM" at bounding box center [418, 198] width 17 height 17
click at [463, 174] on div "1 2 3 4 5 6 7 8 9 10 11 12 00 05 10 15 20 25 30 35 40 45 50 55" at bounding box center [464, 135] width 110 height 110
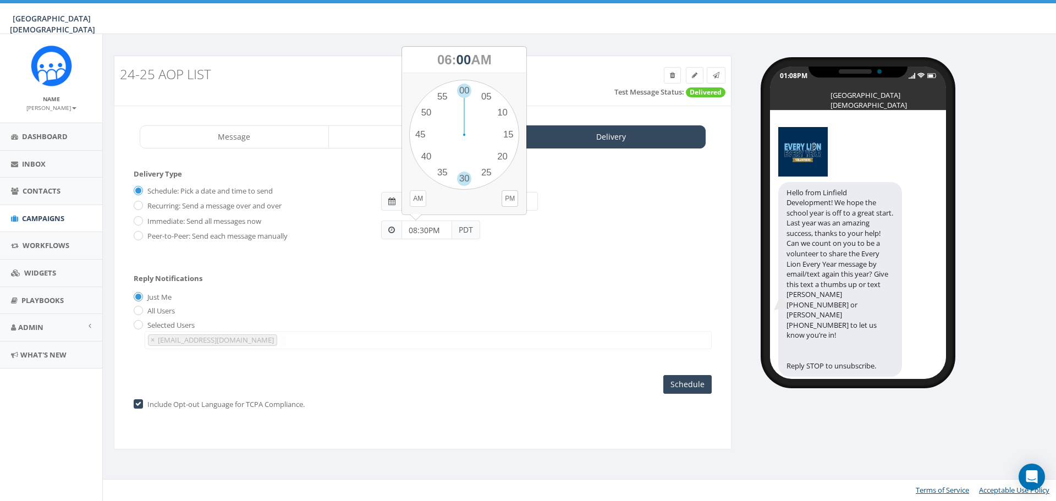
click at [464, 174] on div "1 2 3 4 5 6 7 8 9 10 11 12 00 05 10 15 20 25 30 35 40 45 50 55" at bounding box center [464, 135] width 110 height 110
click at [437, 226] on input "06:30AM" at bounding box center [427, 230] width 51 height 19
click at [419, 152] on div "1 2 3 4 5 6 7 8 9 10 11 12 00 05 10 15 20 25 30 35 40 45 50 55" at bounding box center [464, 135] width 110 height 110
click at [462, 176] on div "1 2 3 4 5 6 7 8 9 10 11 12 00 05 10 15 20 25 30 35 40 45 50 55" at bounding box center [464, 135] width 110 height 110
type input "08:30AM"
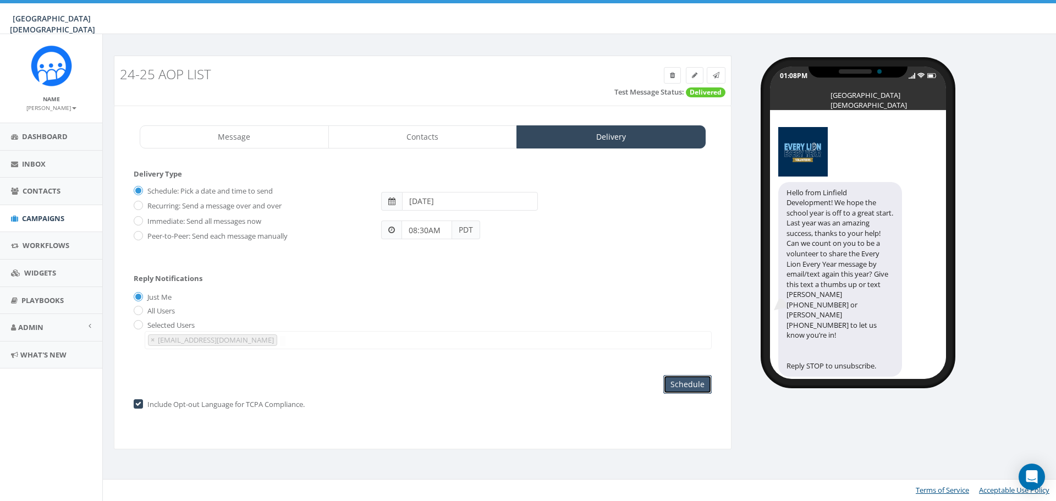
click at [696, 378] on input "Schedule" at bounding box center [687, 384] width 48 height 19
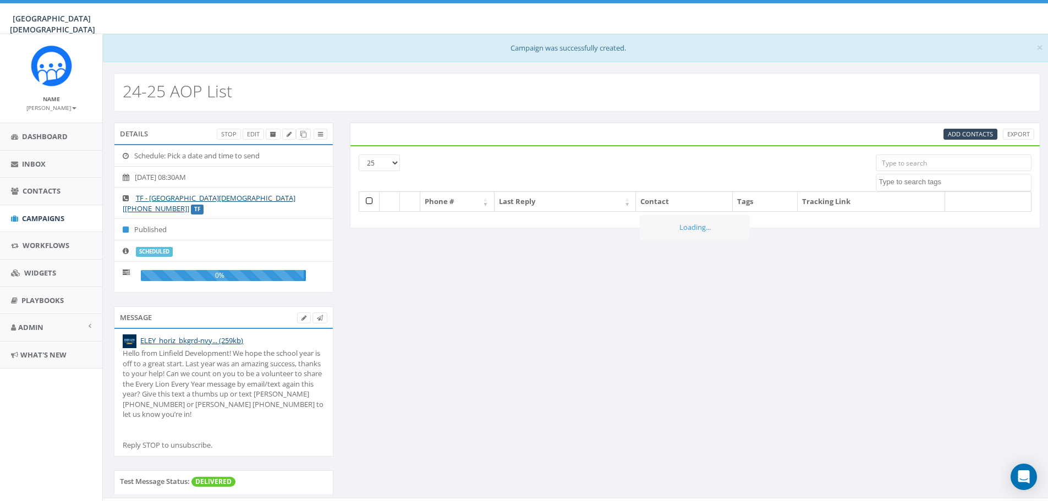
select select
